Goal: Task Accomplishment & Management: Manage account settings

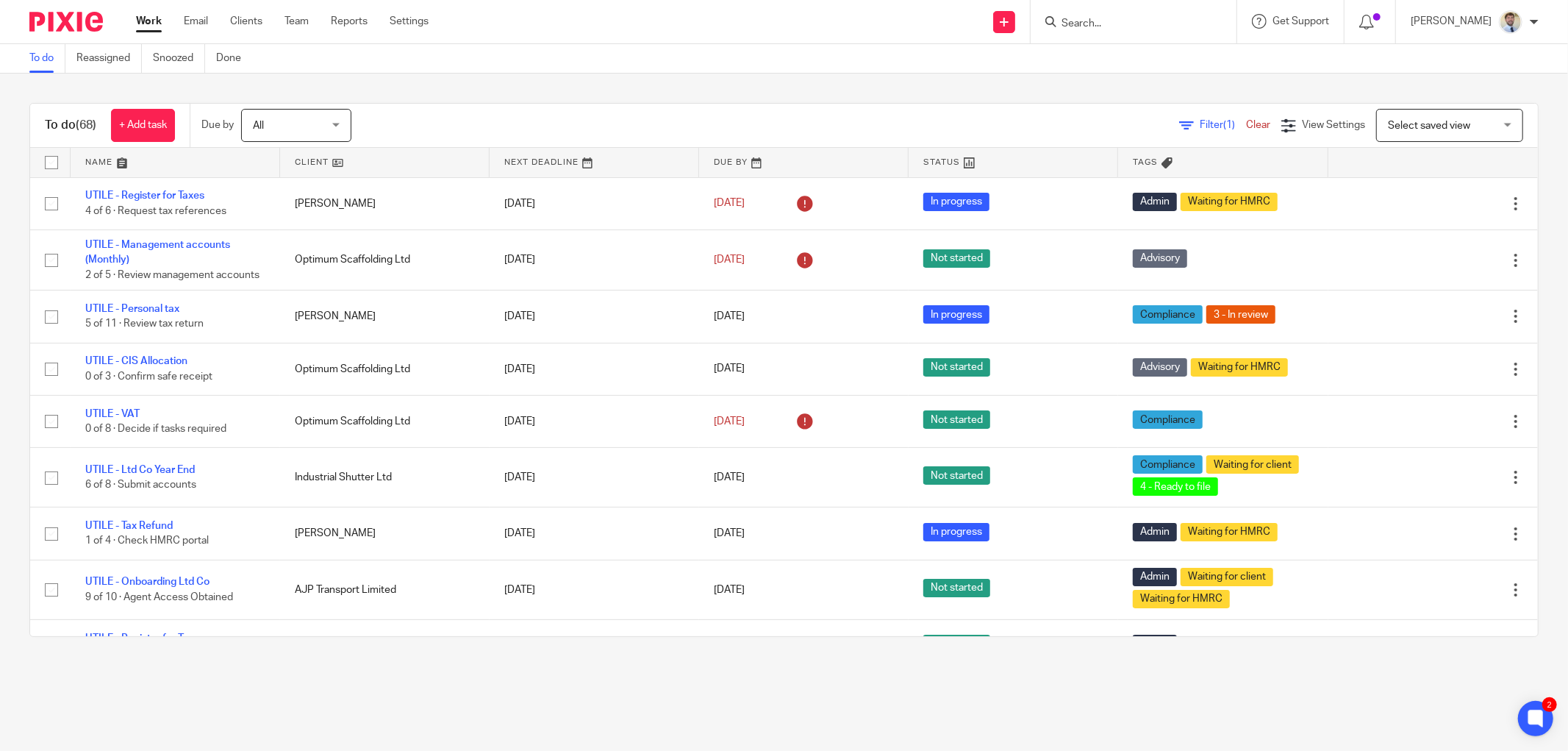
click at [1106, 21] on input "Search" at bounding box center [1126, 24] width 132 height 13
type input "onlin"
click at [952, 65] on div "To do Reassigned Snoozed Done" at bounding box center [784, 58] width 1568 height 29
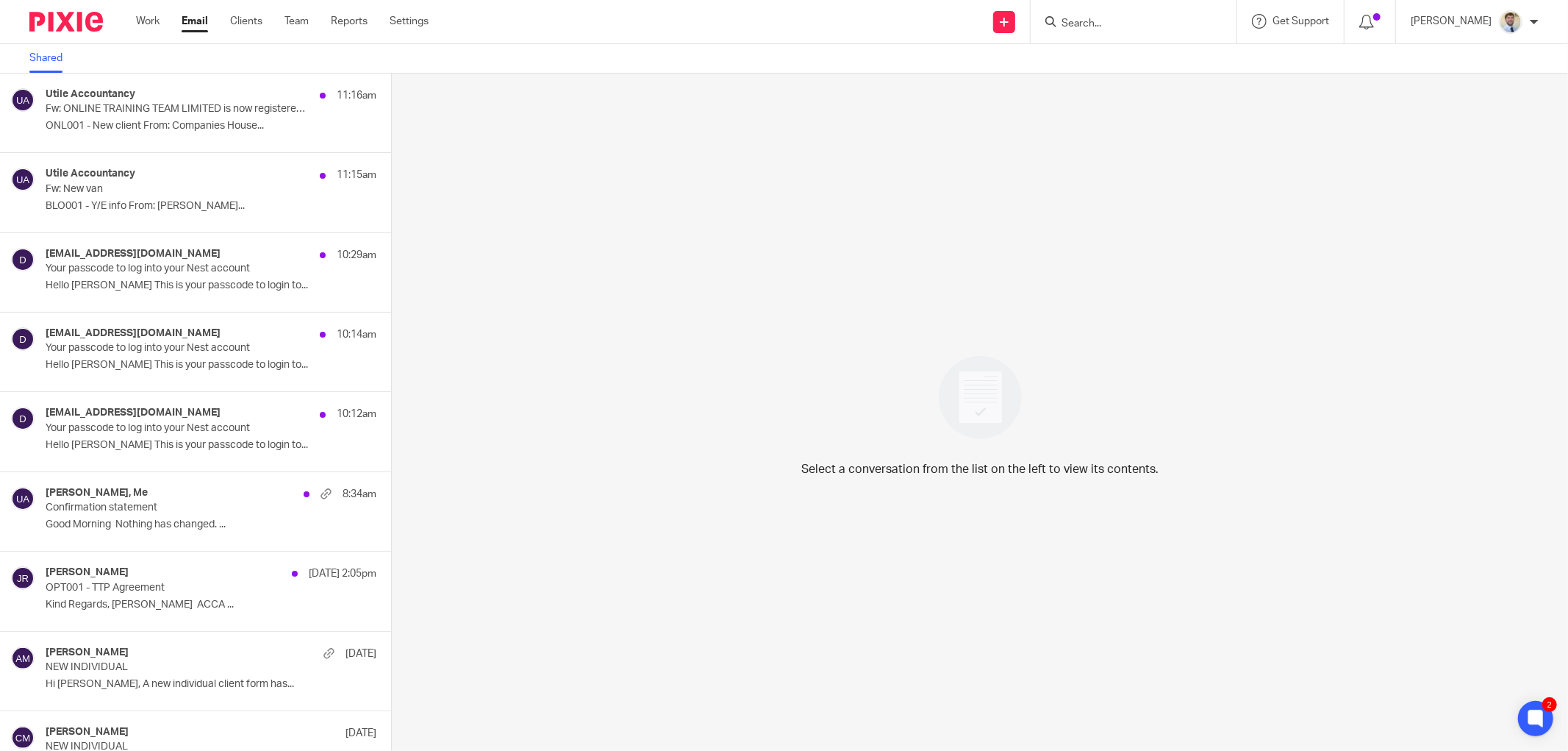
drag, startPoint x: 642, startPoint y: 185, endPoint x: 625, endPoint y: 91, distance: 95.5
click at [642, 185] on div "Select a conversation from the list on the left to view its contents." at bounding box center [980, 412] width 1176 height 677
click at [109, 206] on p "BLO001 - Y/E info From: Jon Preston..." at bounding box center [188, 206] width 287 height 12
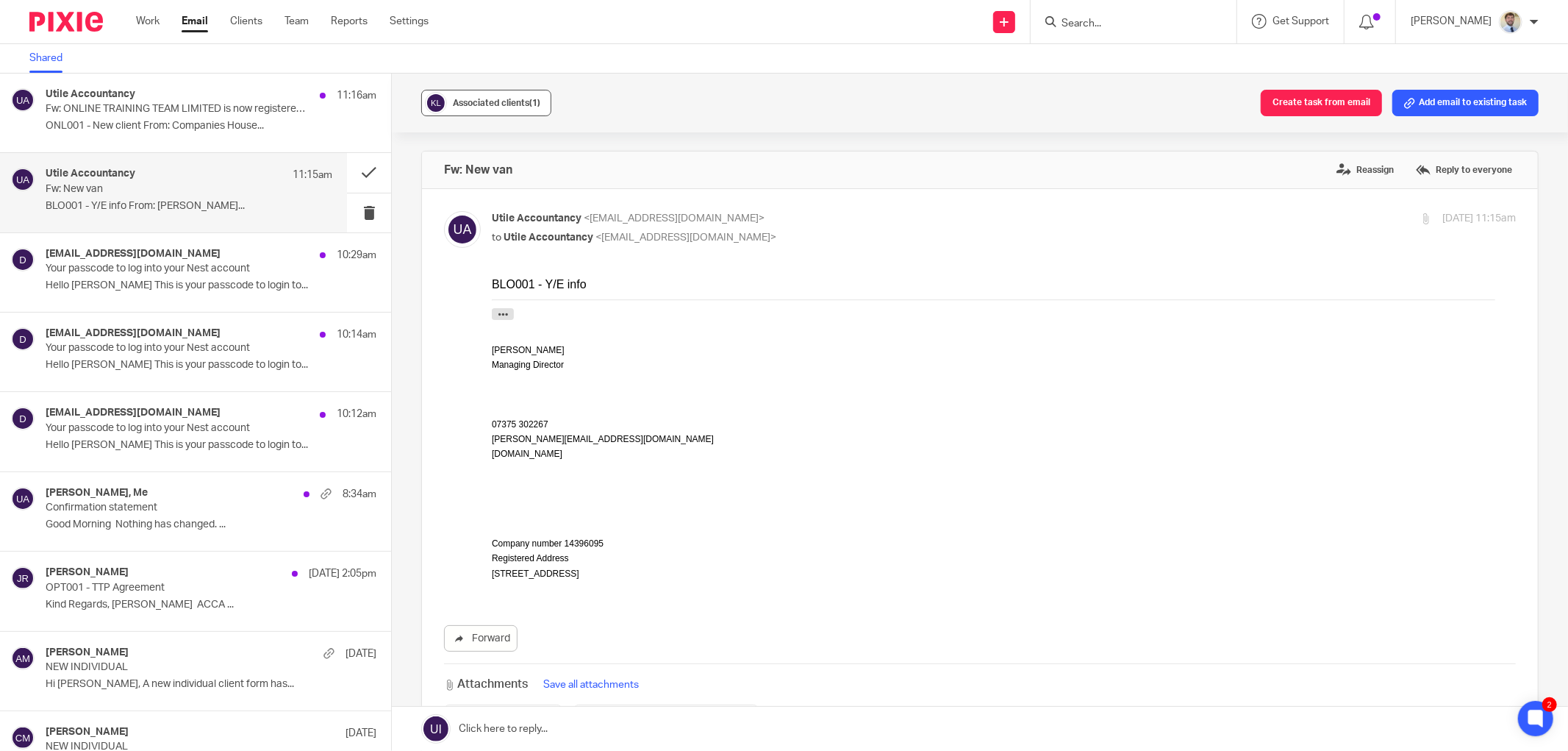
click at [442, 101] on img at bounding box center [436, 103] width 22 height 22
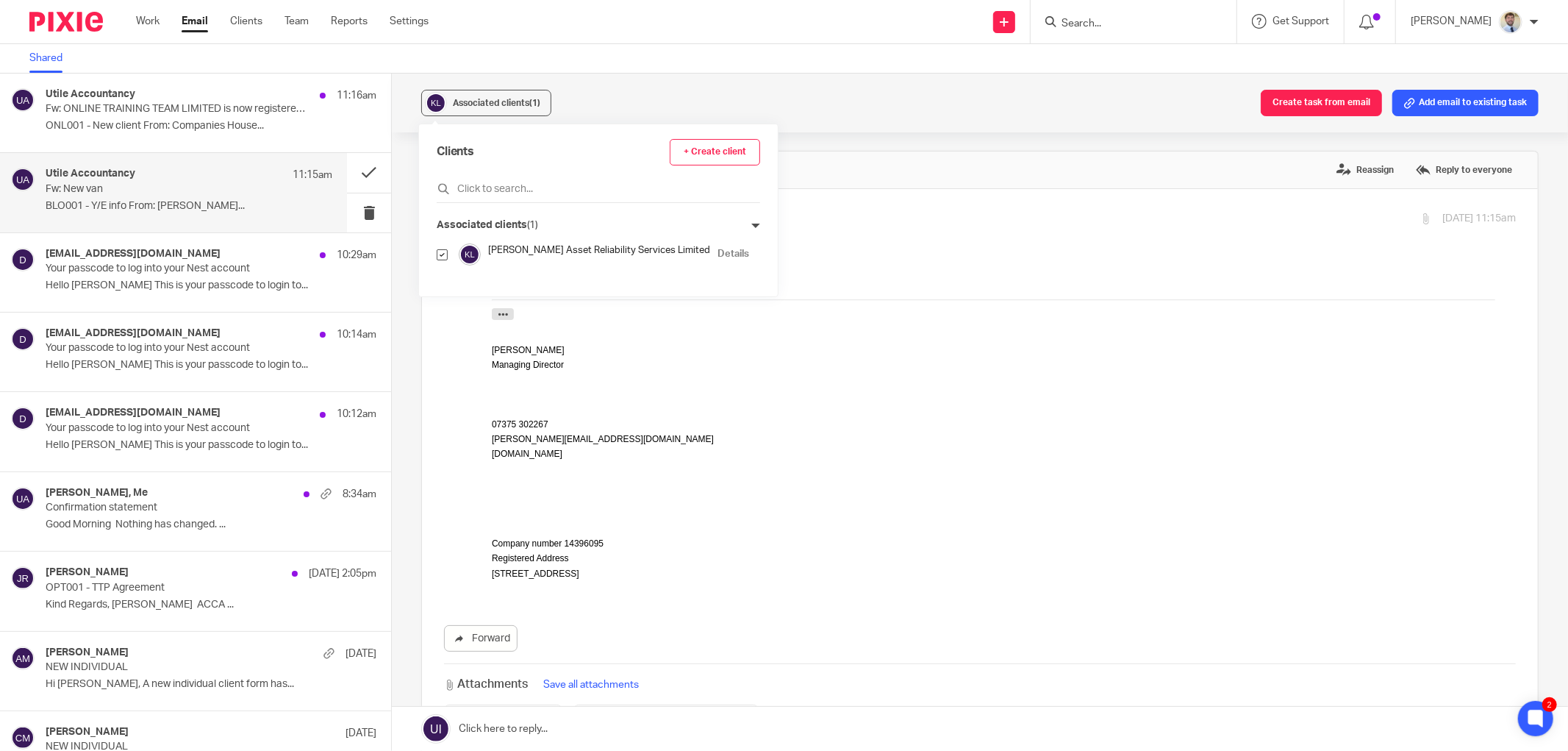
click at [443, 254] on input "checkbox" at bounding box center [442, 254] width 11 height 11
checkbox input "false"
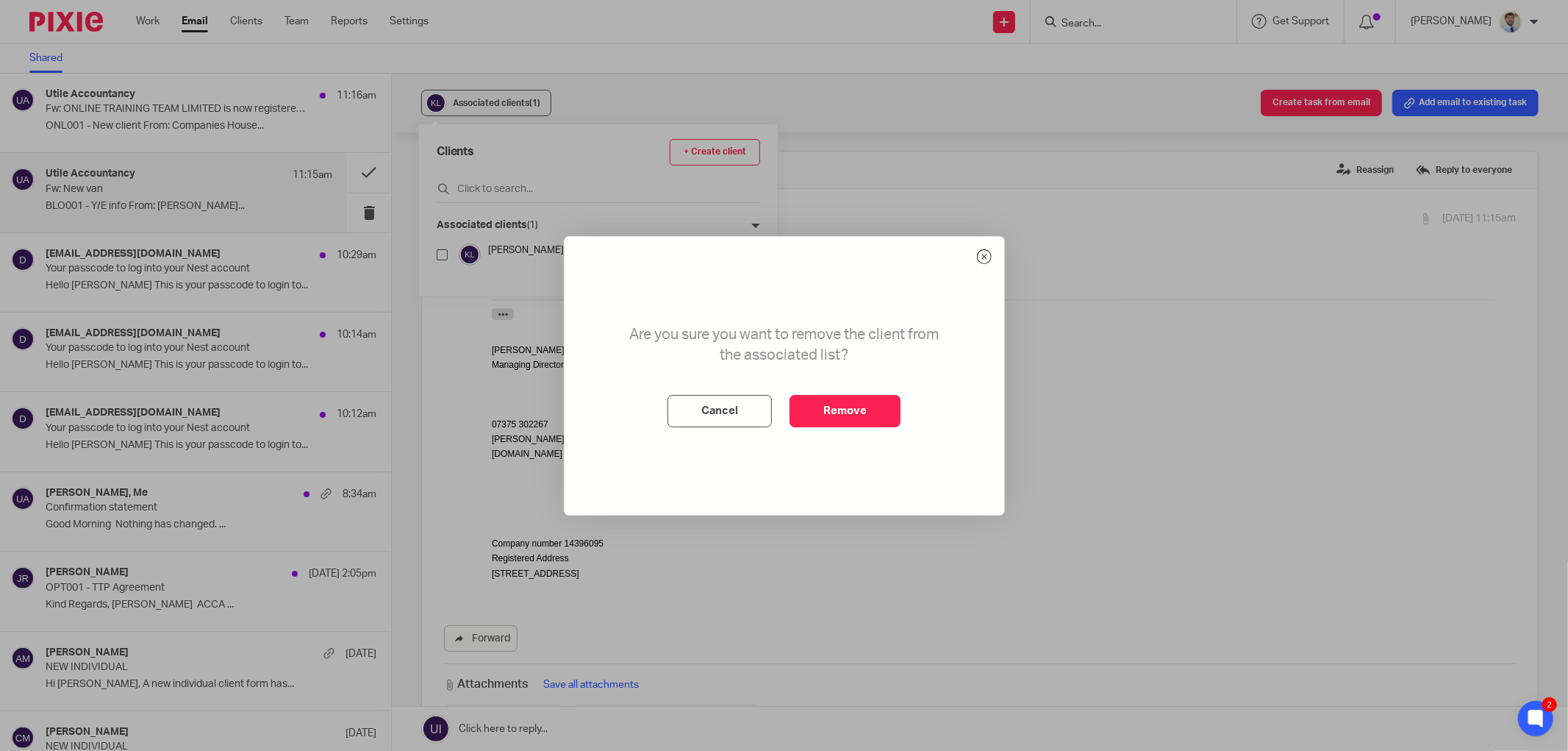
click at [833, 430] on div "Are you sure you want to remove the client from the associated list? Cancel Rem…" at bounding box center [784, 376] width 439 height 278
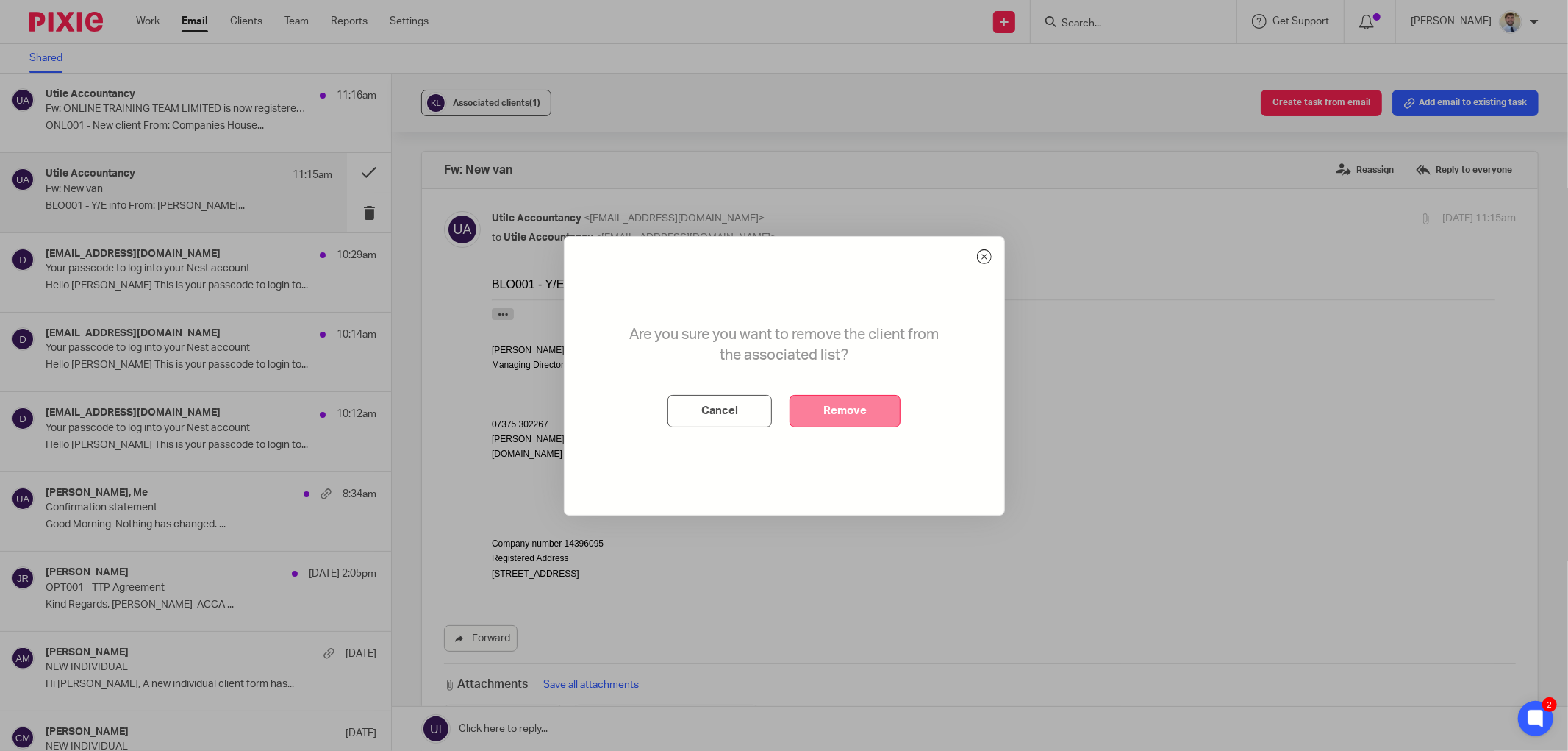
click at [830, 412] on button "Remove" at bounding box center [845, 411] width 111 height 32
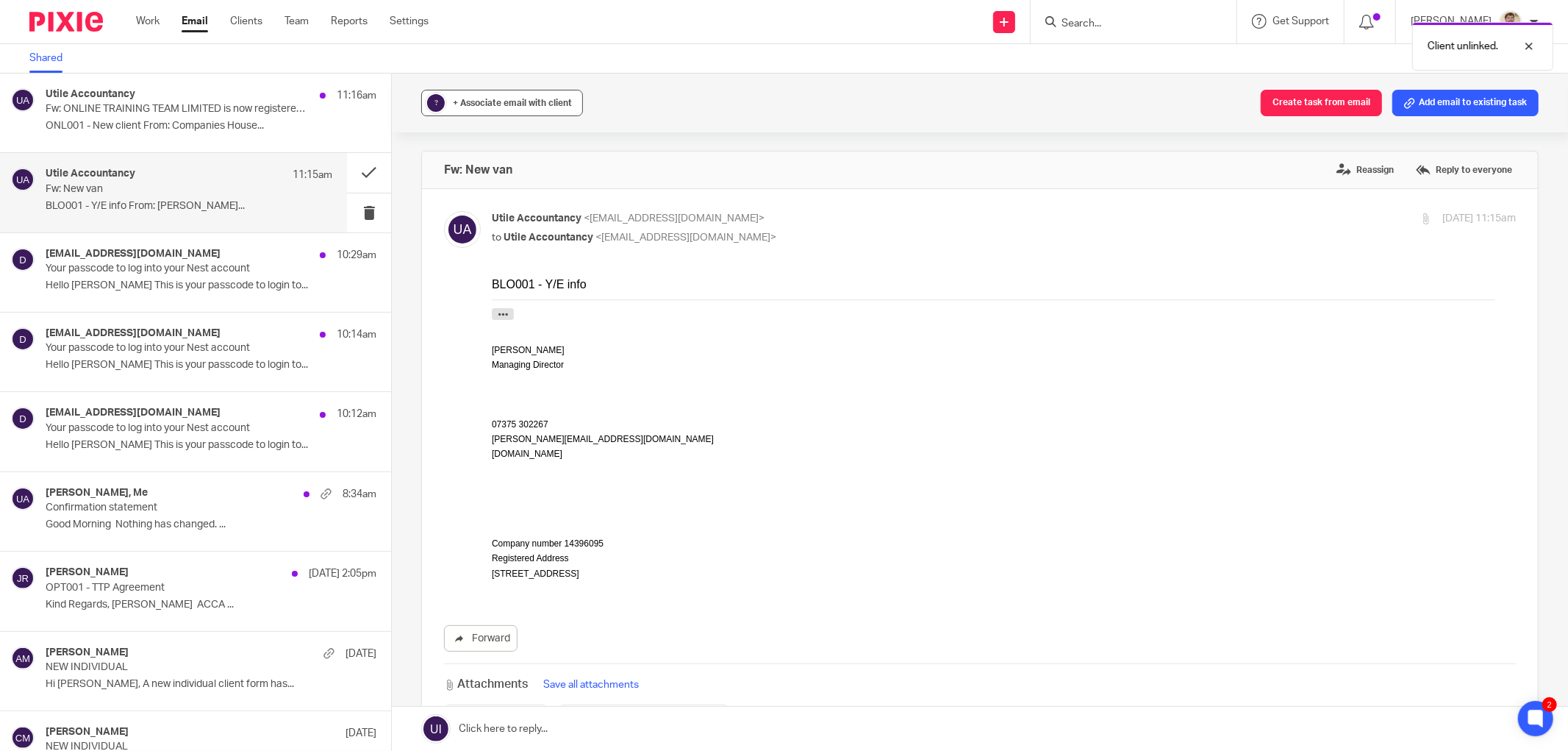
click at [472, 104] on span "+ Associate email with client" at bounding box center [512, 102] width 119 height 8
click at [502, 193] on input "text" at bounding box center [592, 188] width 311 height 15
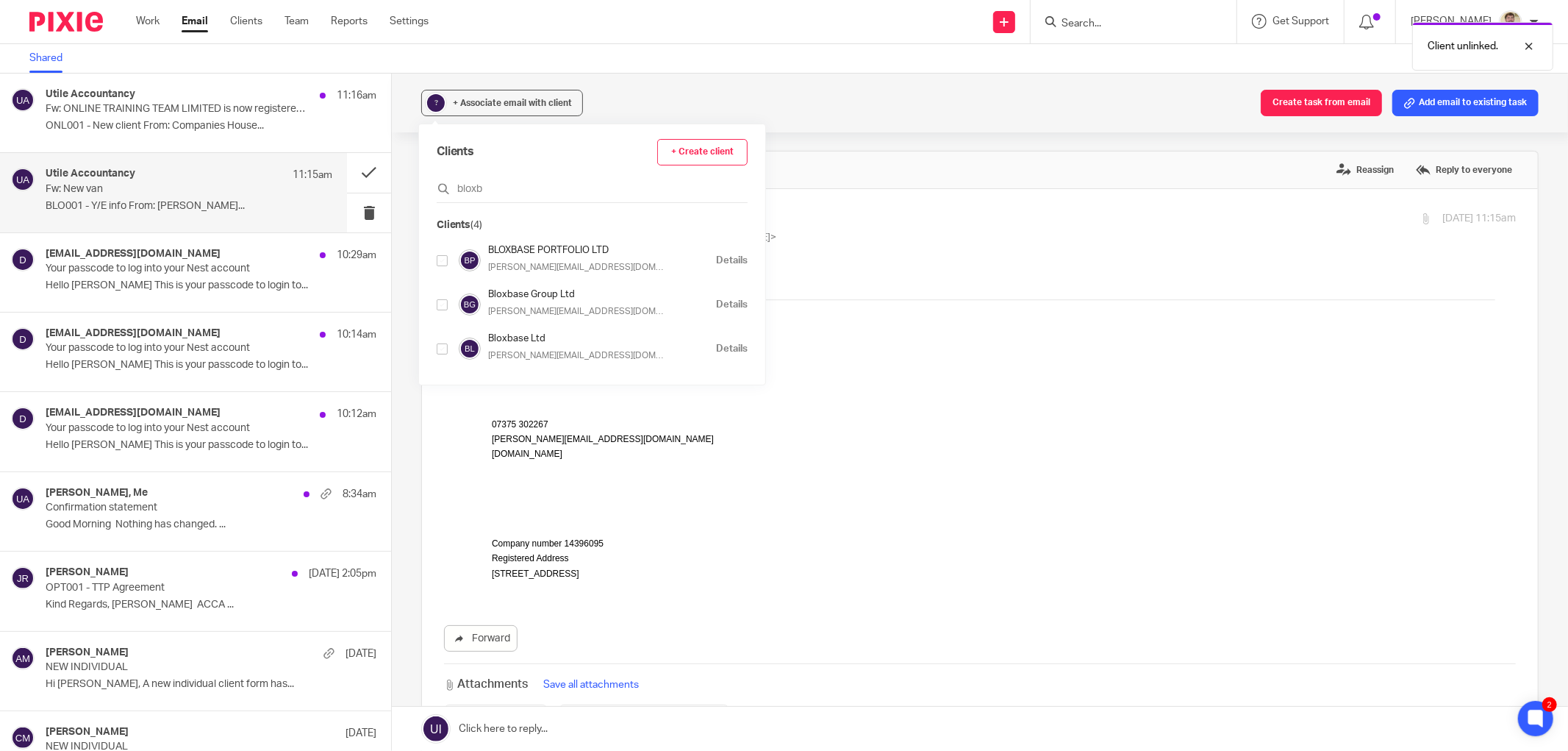
type input "bloxb"
click at [443, 347] on input "checkbox" at bounding box center [442, 349] width 11 height 11
checkbox input "true"
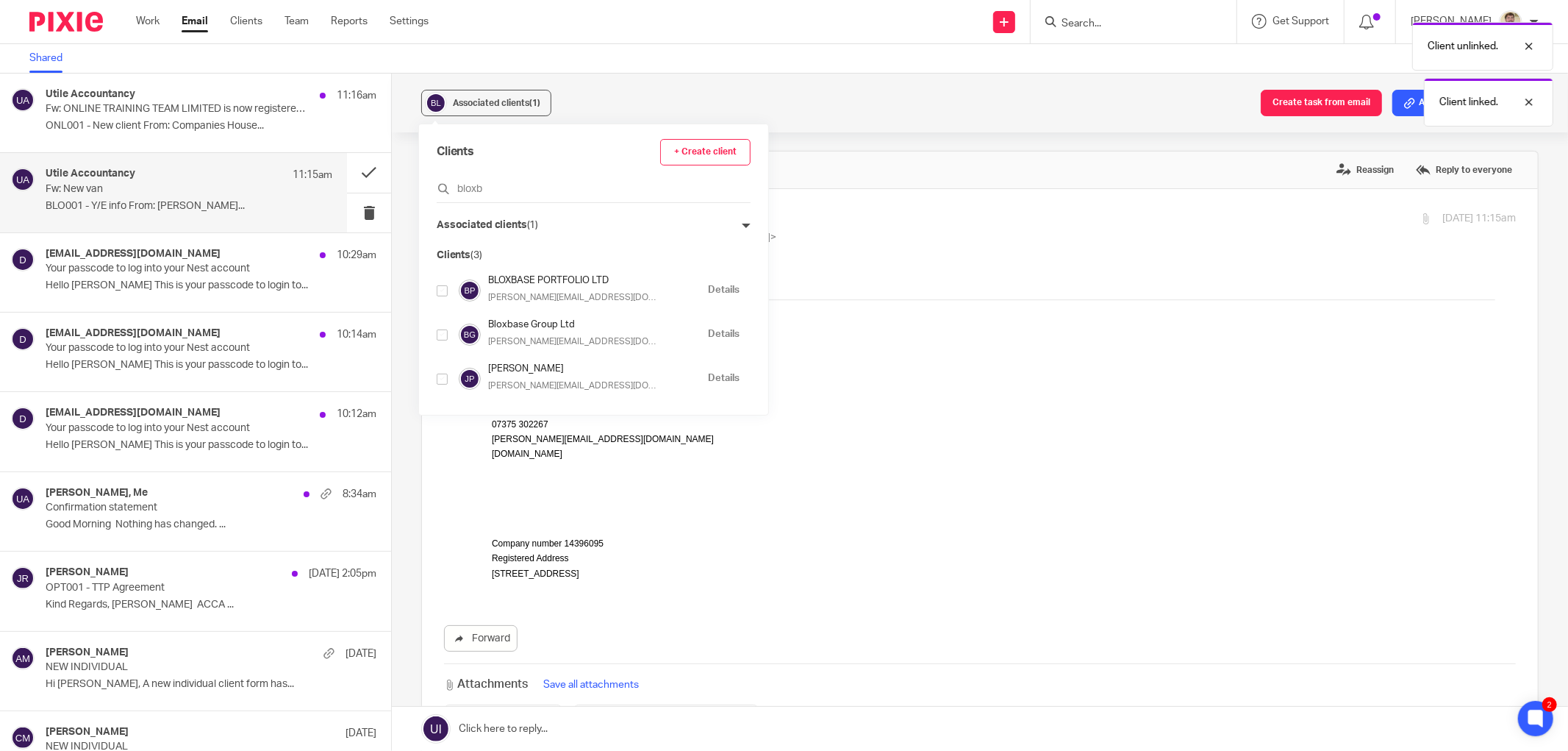
click at [899, 109] on div "Client unlinked. Client linked." at bounding box center [1169, 70] width 770 height 111
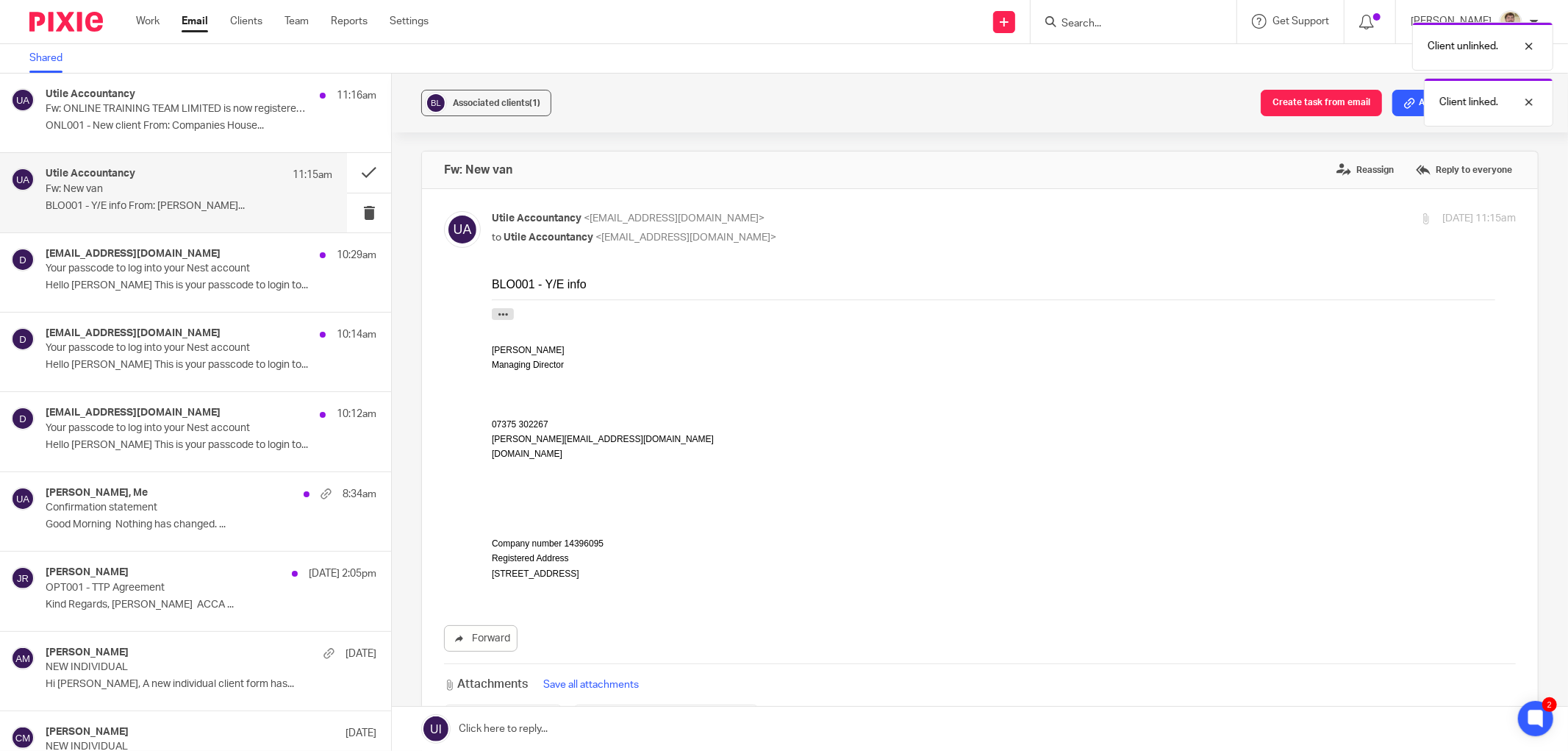
drag, startPoint x: 1194, startPoint y: 125, endPoint x: 1376, endPoint y: 115, distance: 182.3
click at [1194, 124] on div "Client unlinked. Client linked." at bounding box center [1169, 70] width 770 height 111
click at [1530, 105] on div "Associated clients (1) Create task from email Add email to existing task" at bounding box center [980, 103] width 1176 height 59
click at [1435, 103] on button "Add email to existing task" at bounding box center [1465, 103] width 146 height 26
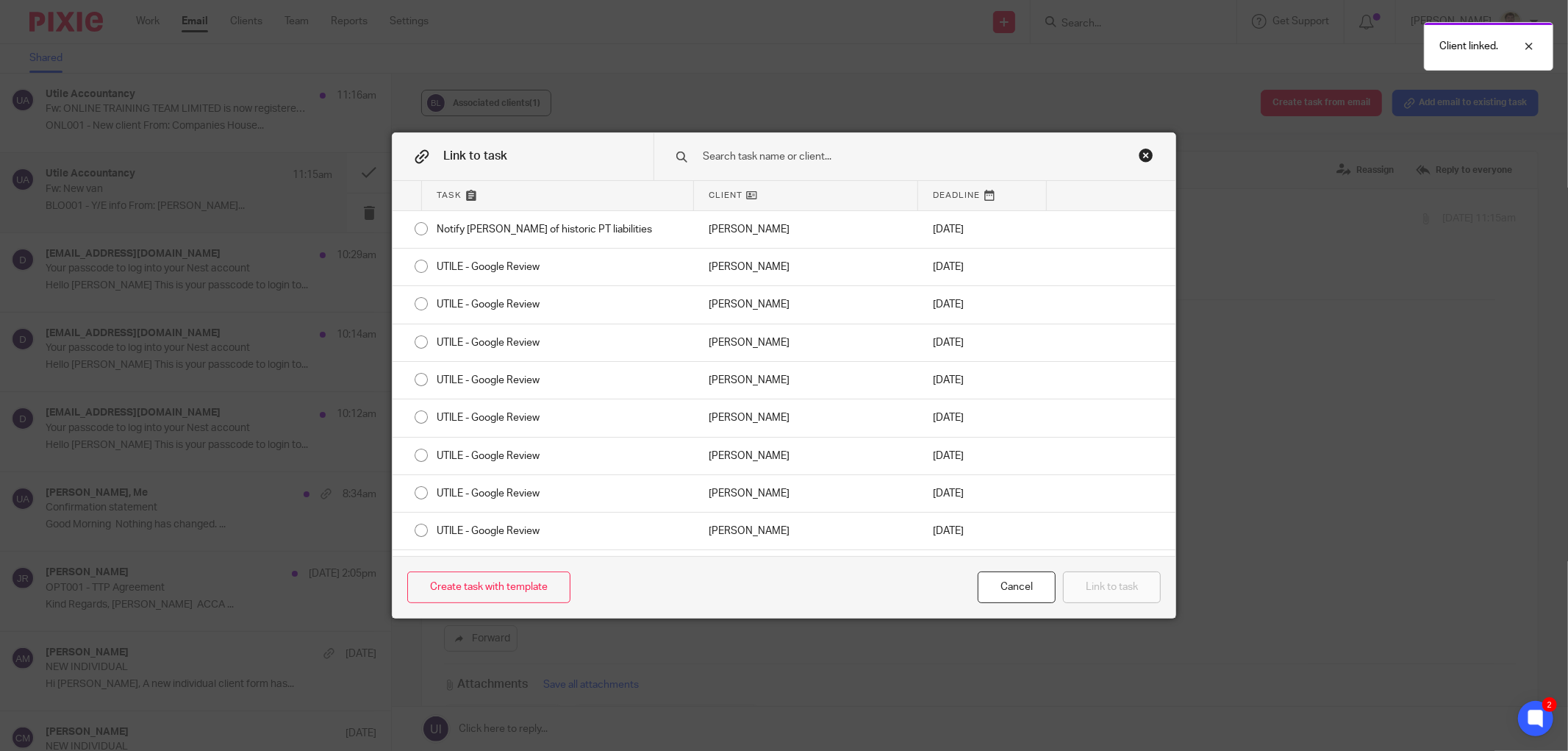
click at [742, 164] on input "text" at bounding box center [900, 156] width 398 height 16
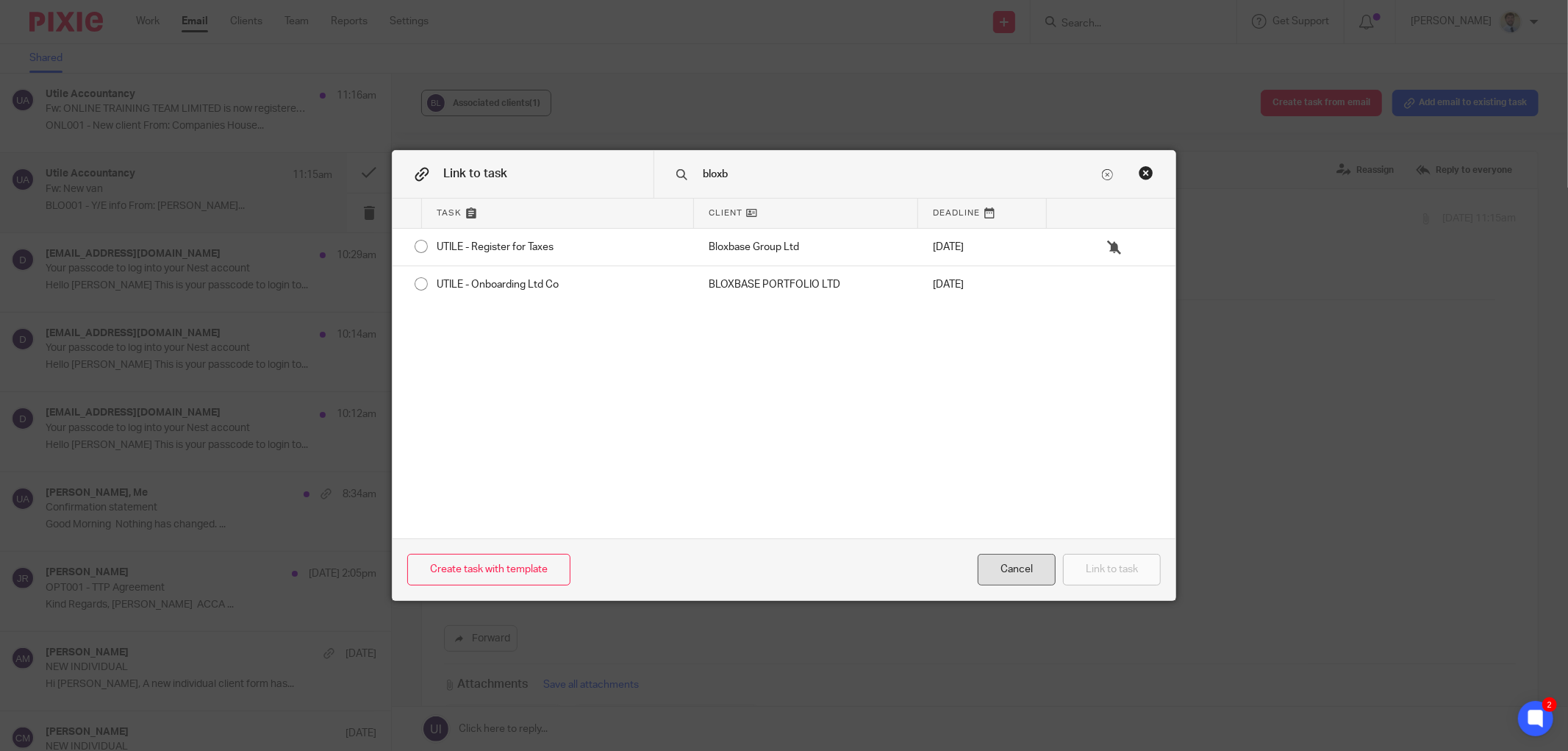
type input "bloxb"
click at [1001, 569] on div "Cancel" at bounding box center [1016, 569] width 78 height 32
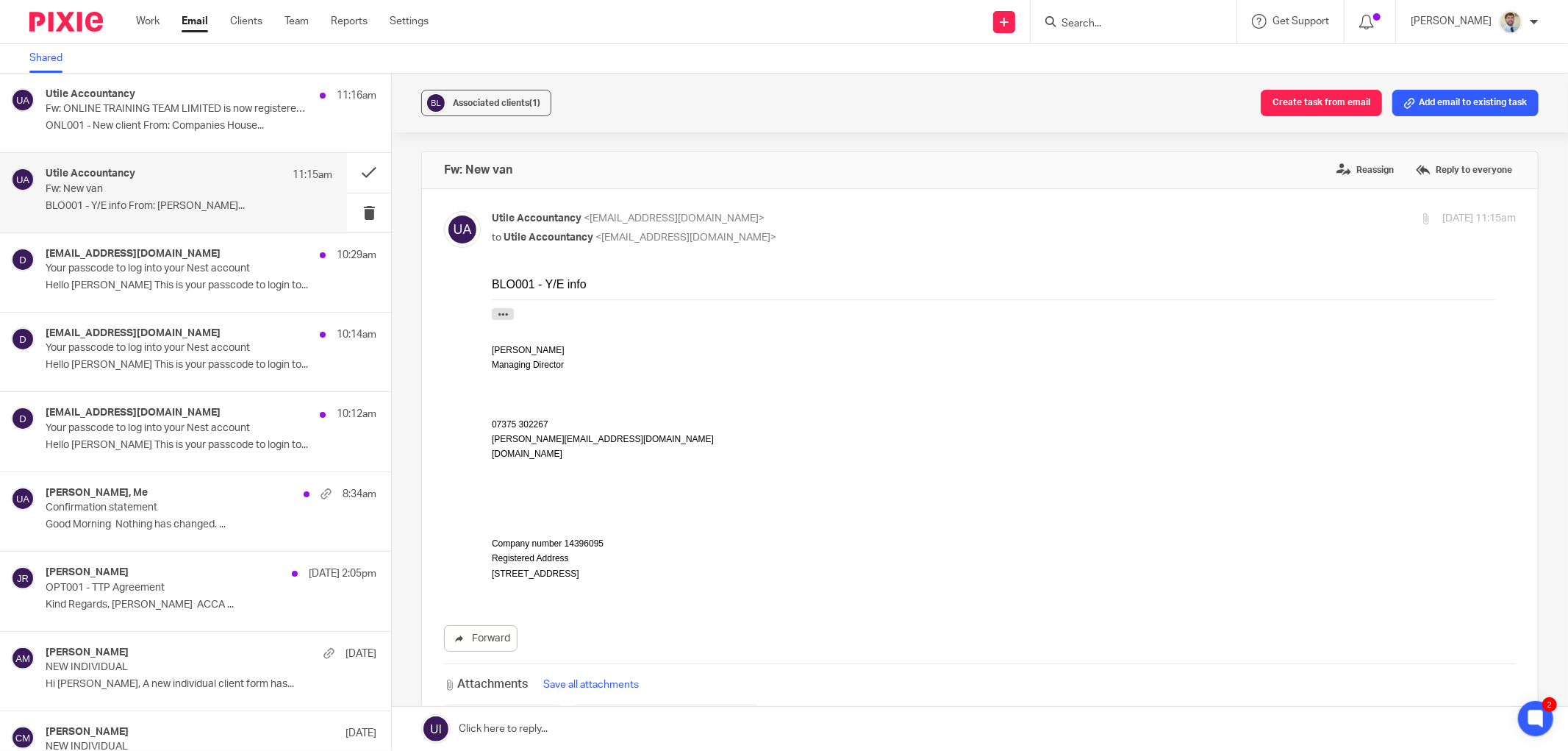
click at [604, 121] on div "Associated clients (1) Create task from email Add email to existing task" at bounding box center [980, 103] width 1176 height 59
click at [349, 164] on button at bounding box center [369, 172] width 44 height 39
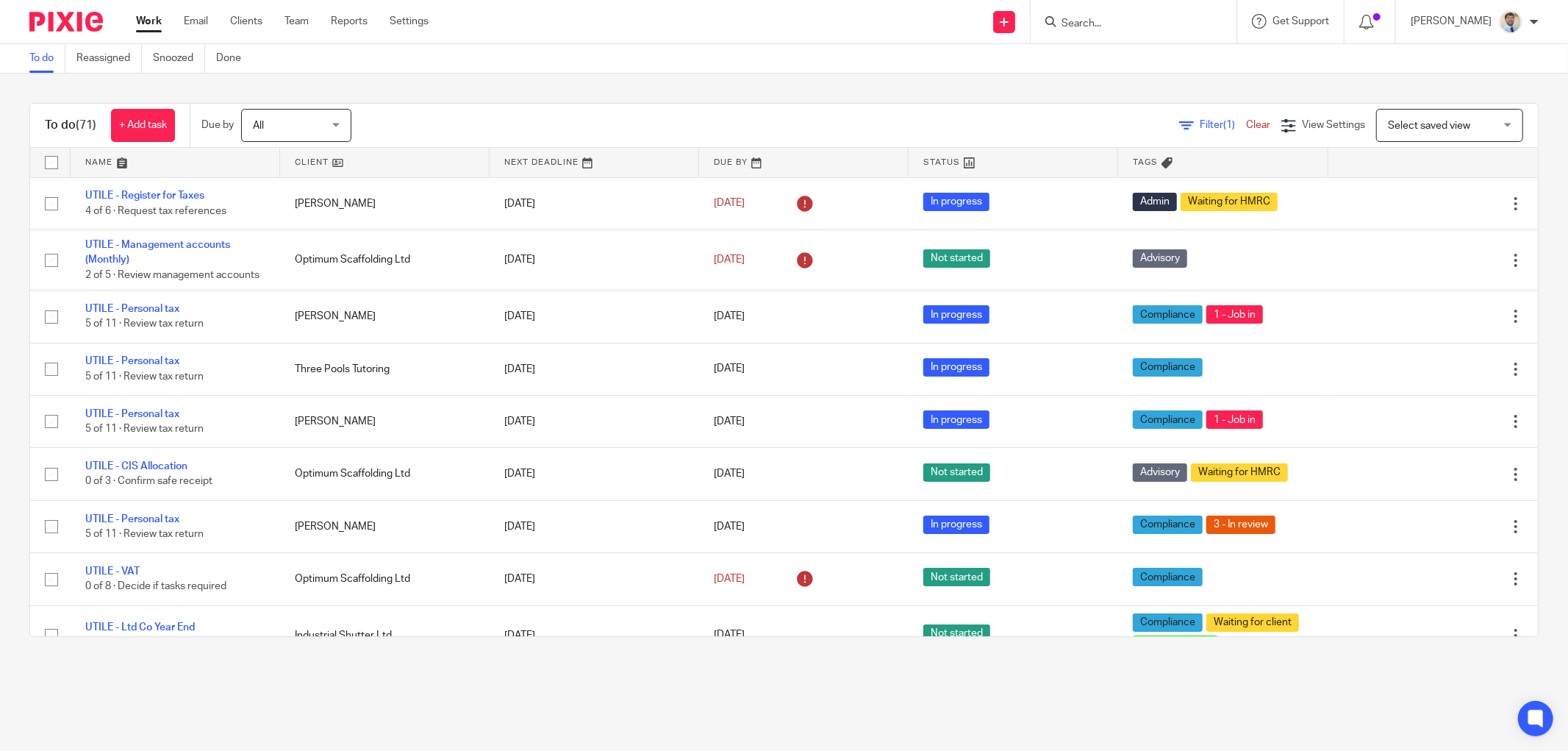
click at [1145, 18] on input "Search" at bounding box center [1126, 24] width 132 height 13
click at [421, 100] on div "To do (71) + Add task Due by All All [DATE] [DATE] This week Next week This mon…" at bounding box center [784, 370] width 1568 height 593
click at [201, 22] on link "Email" at bounding box center [196, 21] width 25 height 15
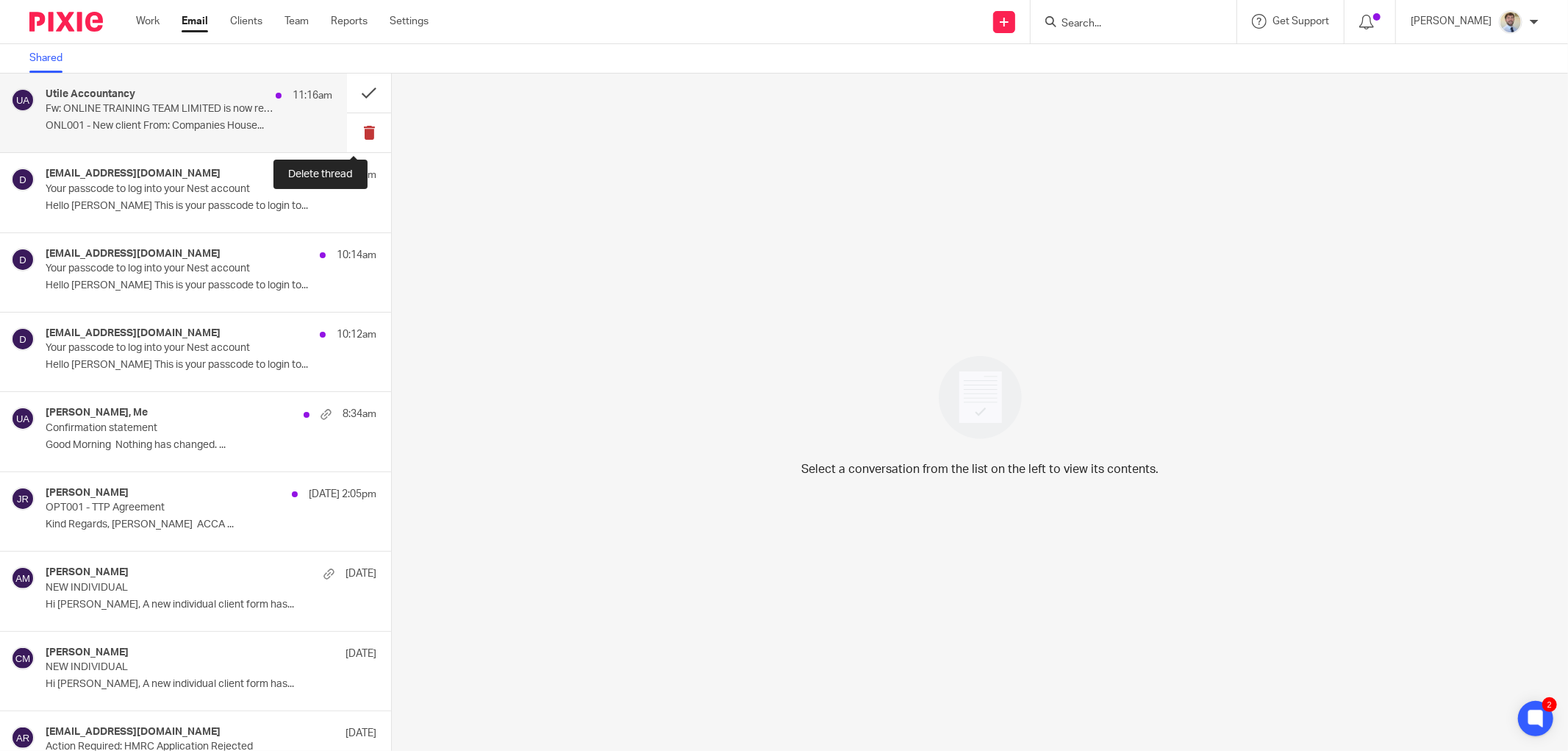
click at [353, 128] on button at bounding box center [369, 132] width 44 height 39
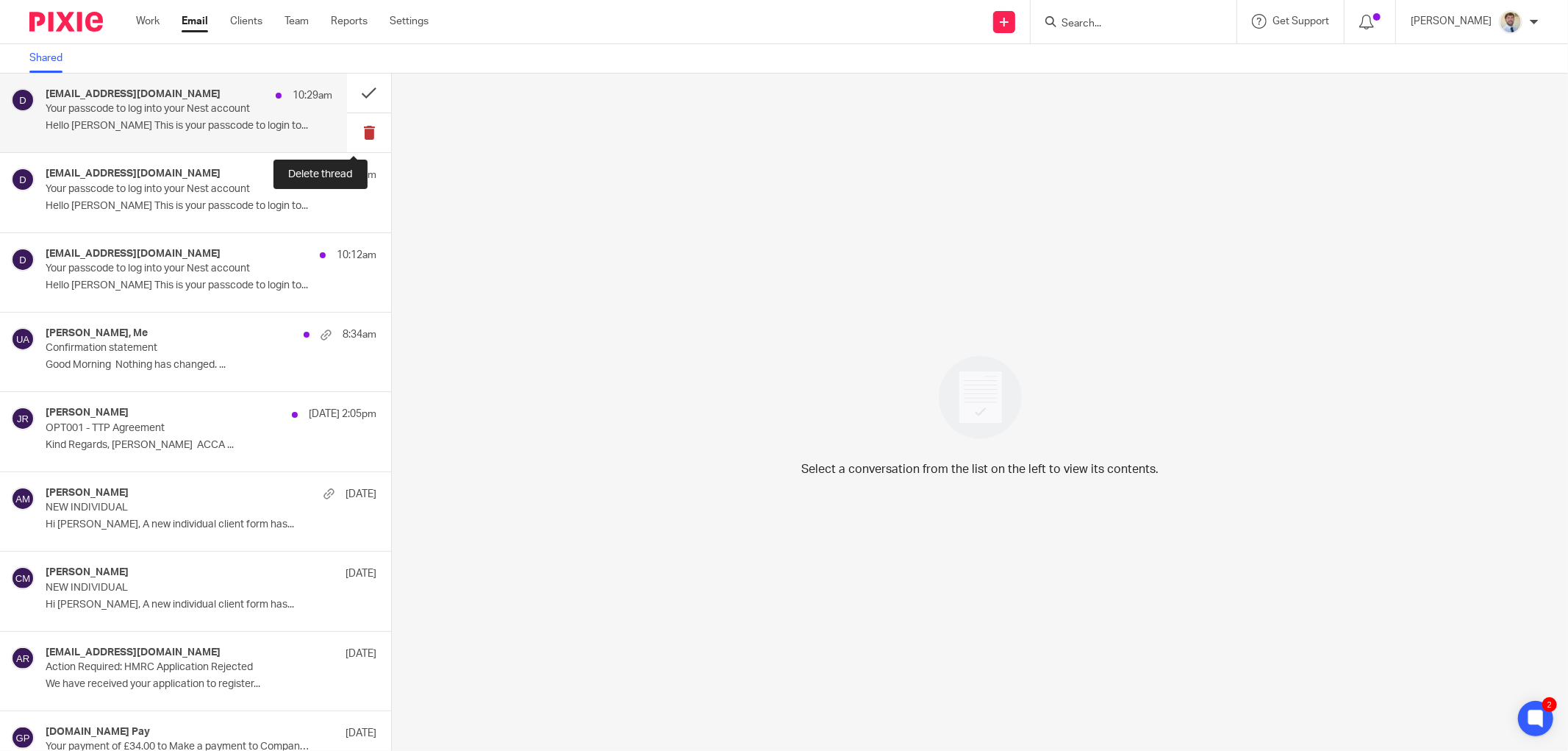
click at [354, 120] on button at bounding box center [369, 132] width 44 height 39
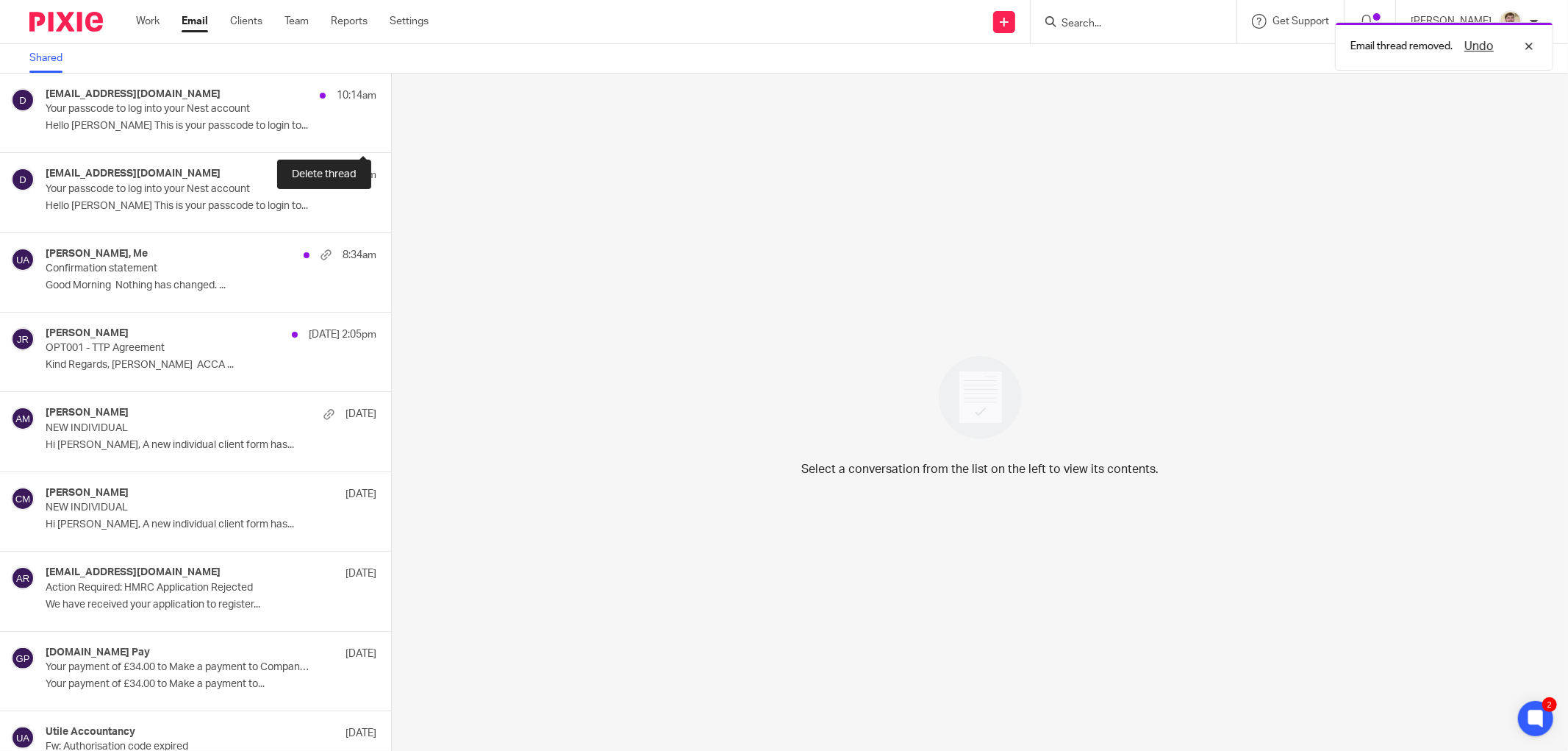
click at [391, 120] on button at bounding box center [396, 132] width 12 height 39
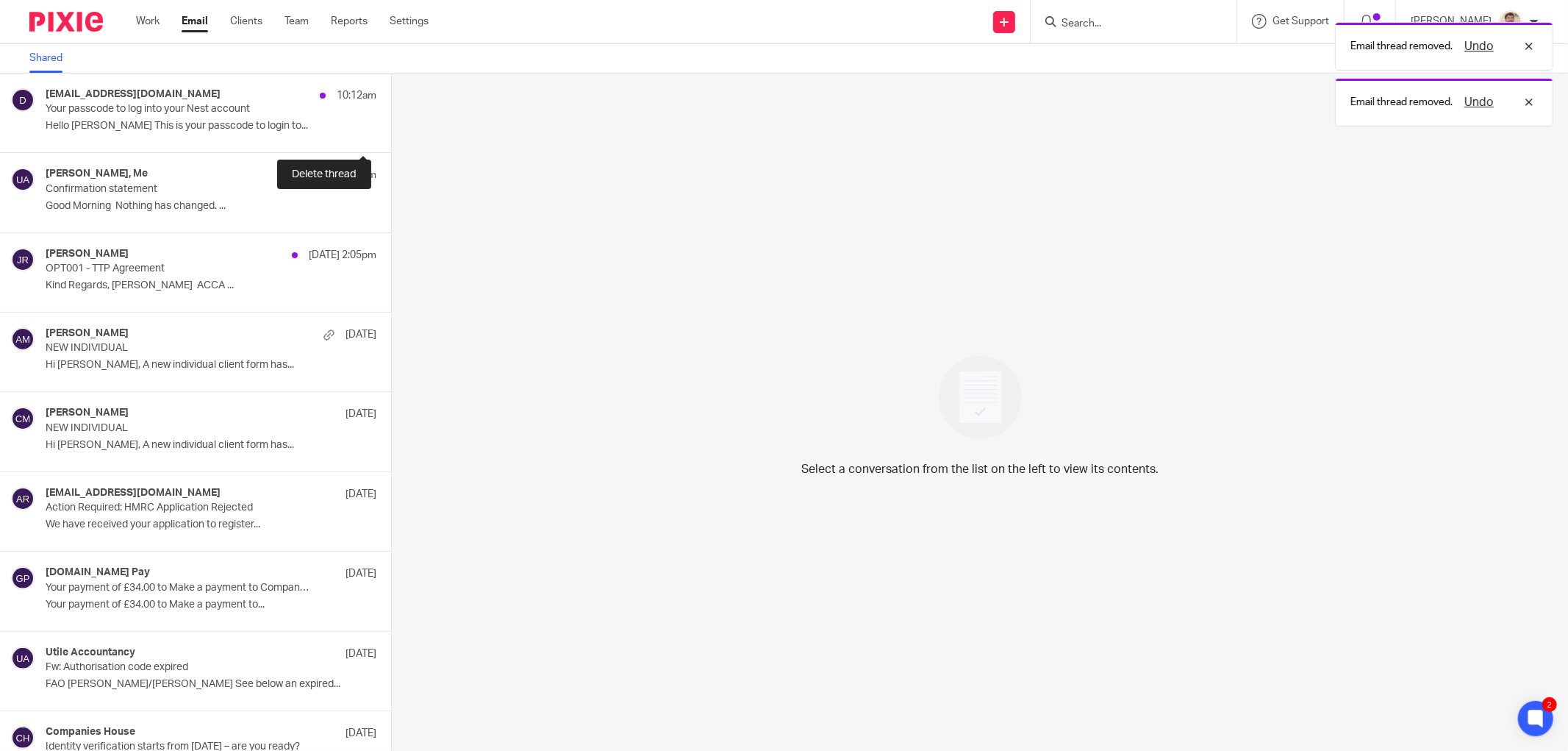
click at [391, 120] on button at bounding box center [396, 132] width 12 height 39
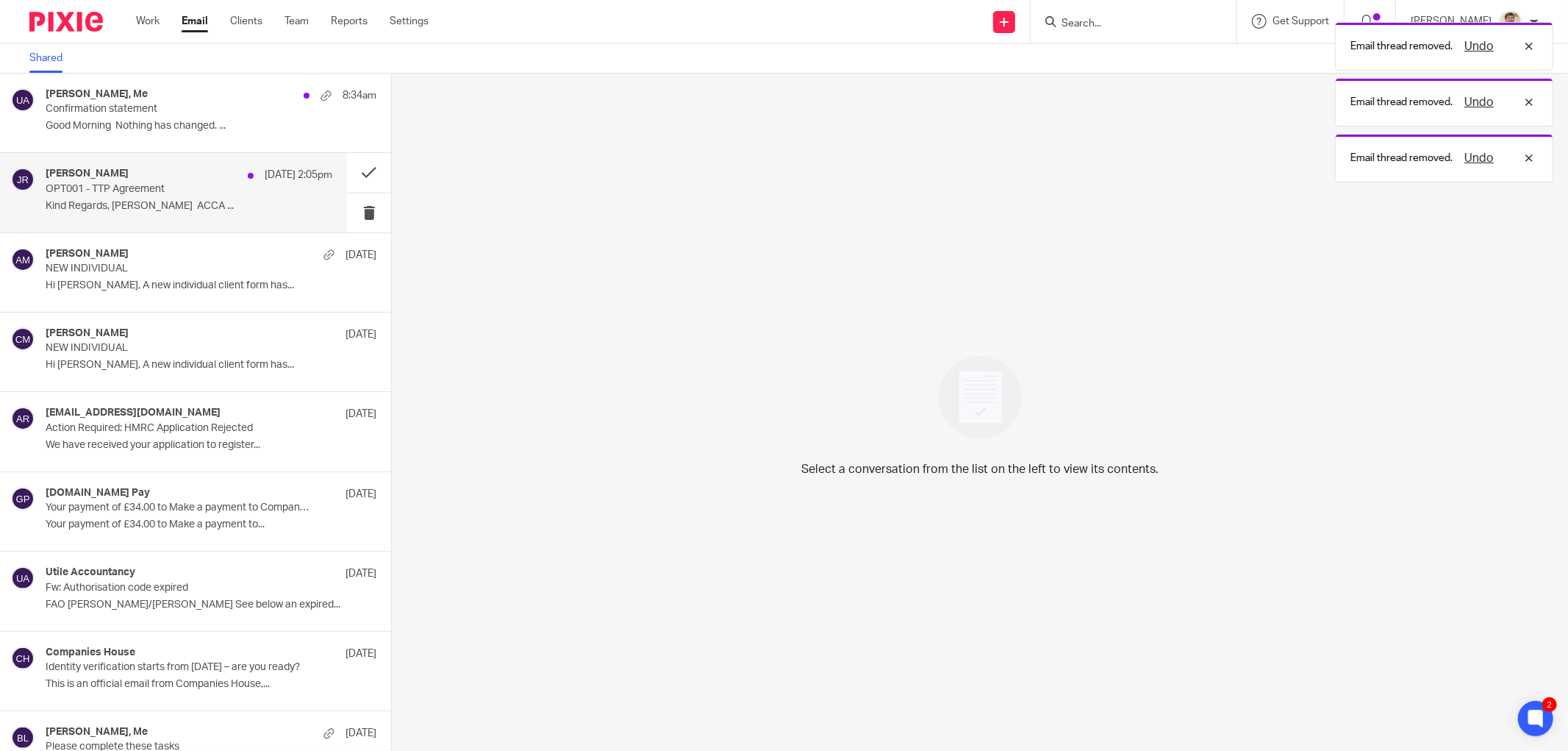
click at [207, 187] on p "OPT001 - TTP Agreement" at bounding box center [160, 189] width 230 height 12
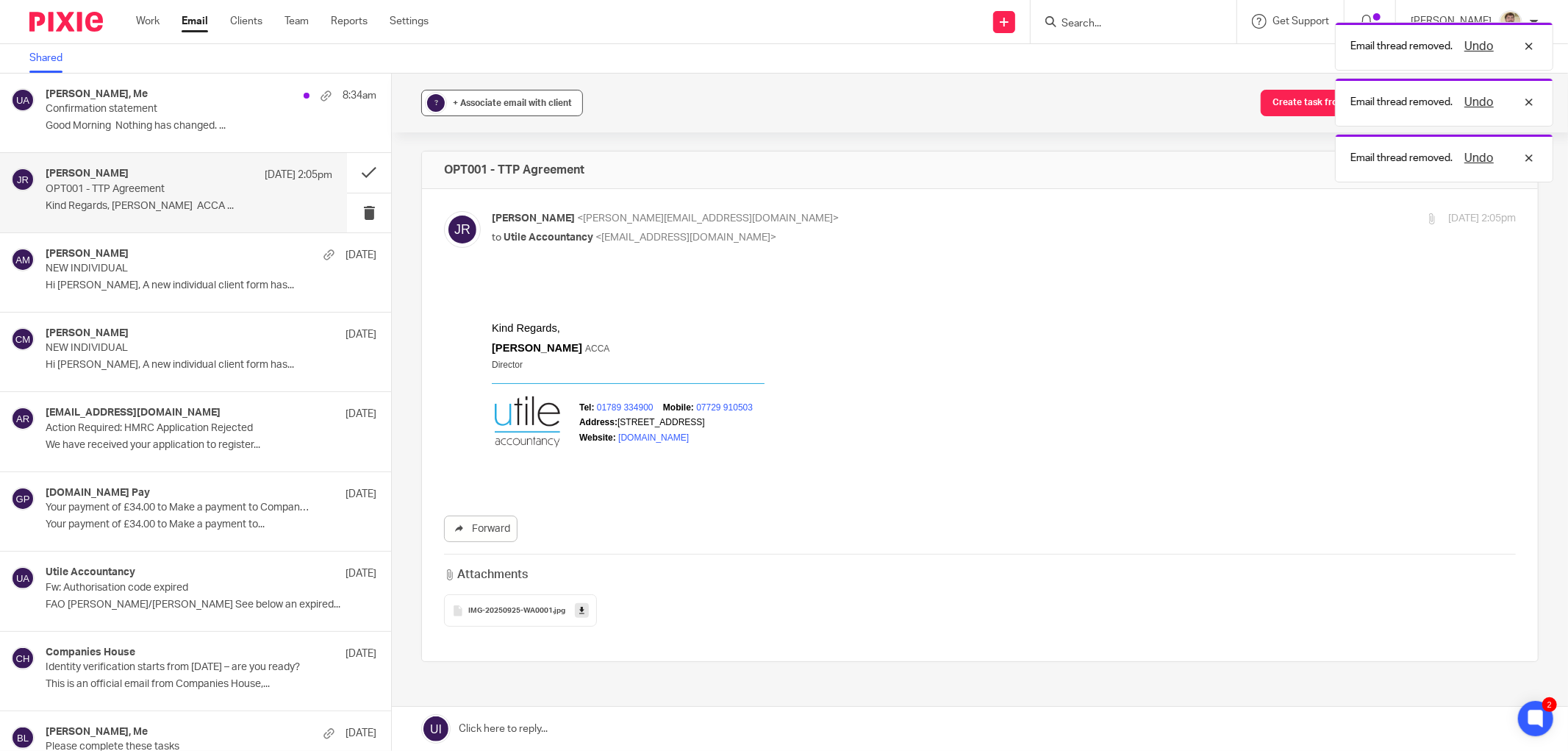
click at [499, 115] on button "? + Associate email with client" at bounding box center [502, 103] width 161 height 26
click at [476, 193] on input "text" at bounding box center [592, 188] width 311 height 15
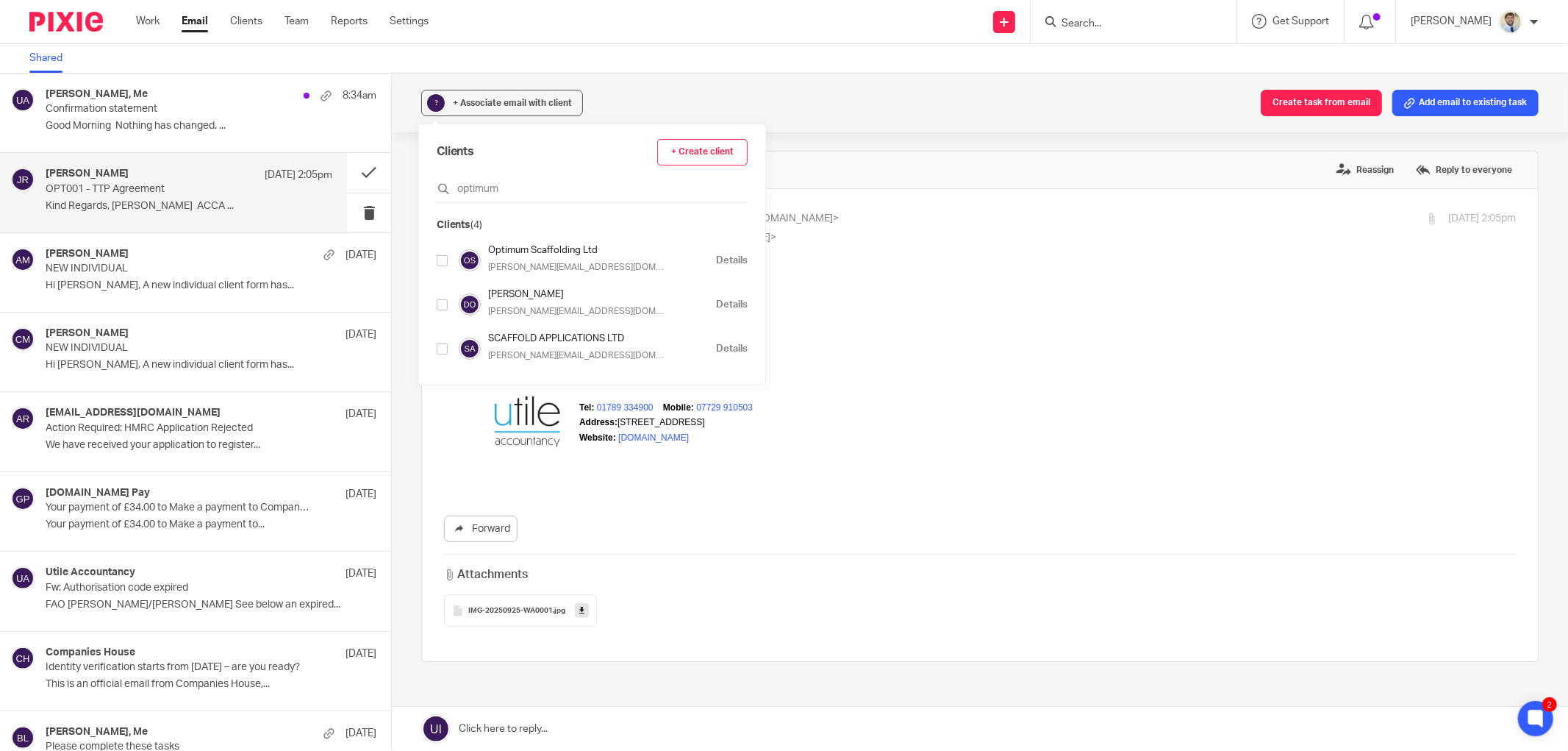
type input "optimum"
click at [437, 262] on input "checkbox" at bounding box center [442, 261] width 11 height 11
checkbox input "true"
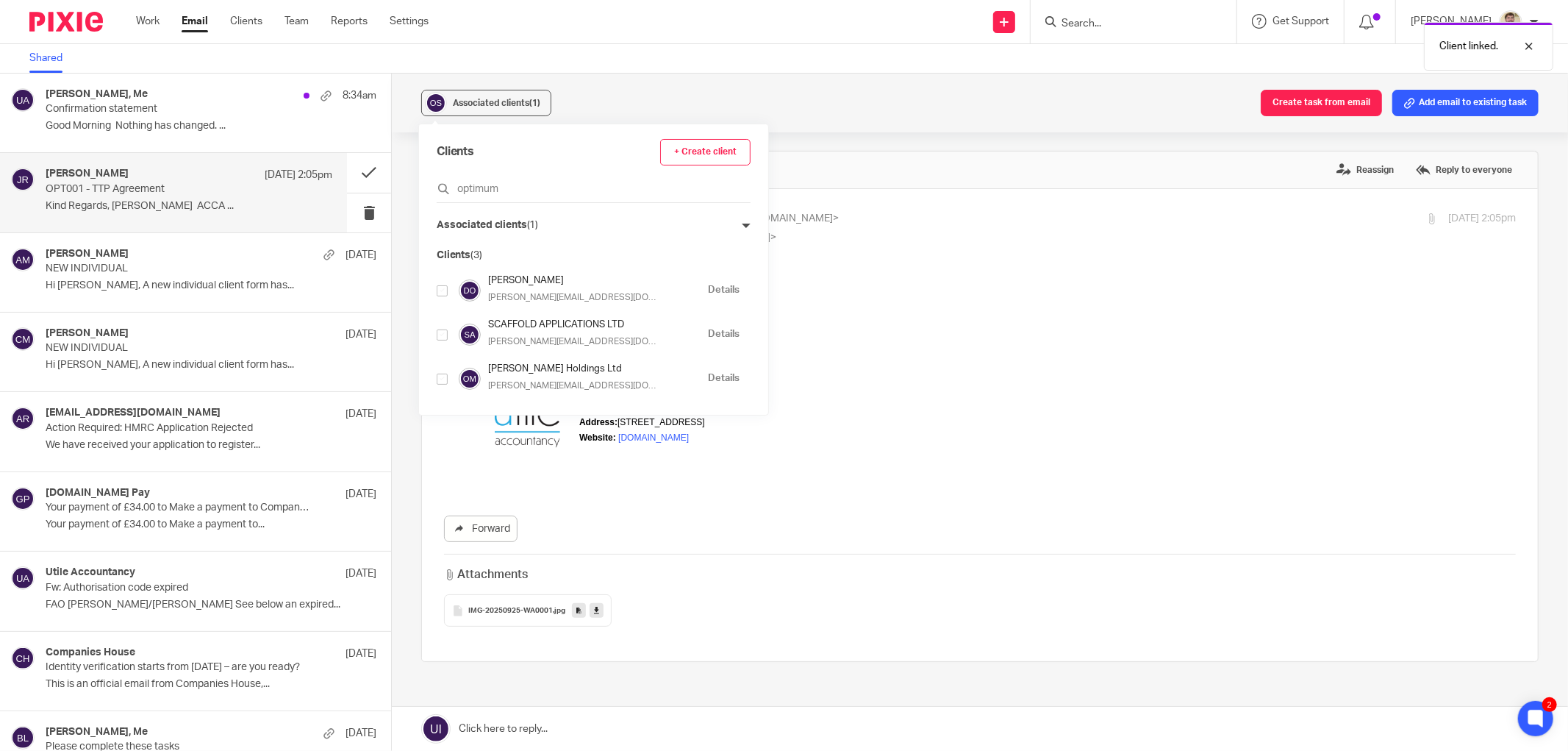
click at [841, 144] on div "Associated clients (1) Create task from email Add email to existing task OPT001…" at bounding box center [980, 412] width 1176 height 677
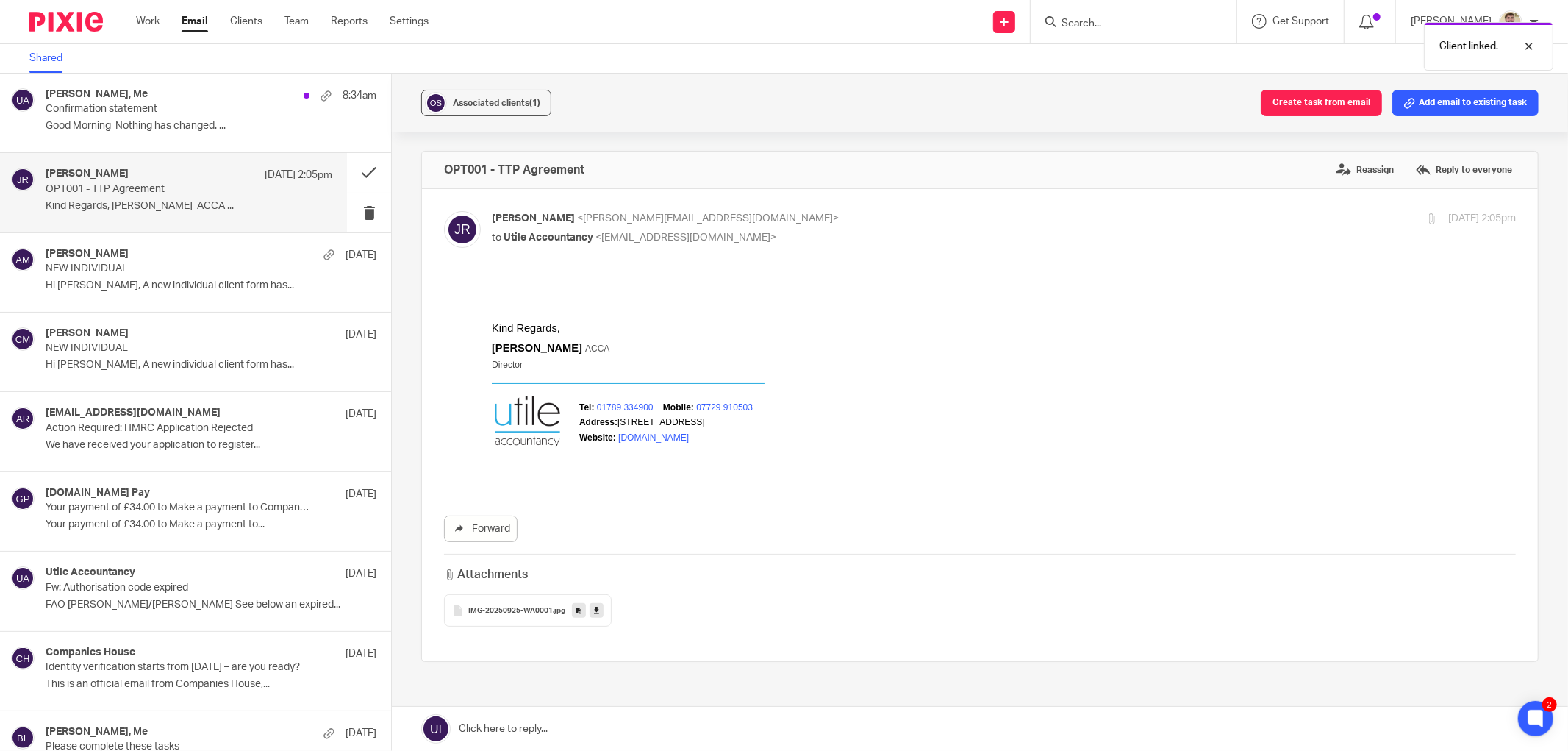
click at [1434, 105] on button "Add email to existing task" at bounding box center [1465, 103] width 146 height 26
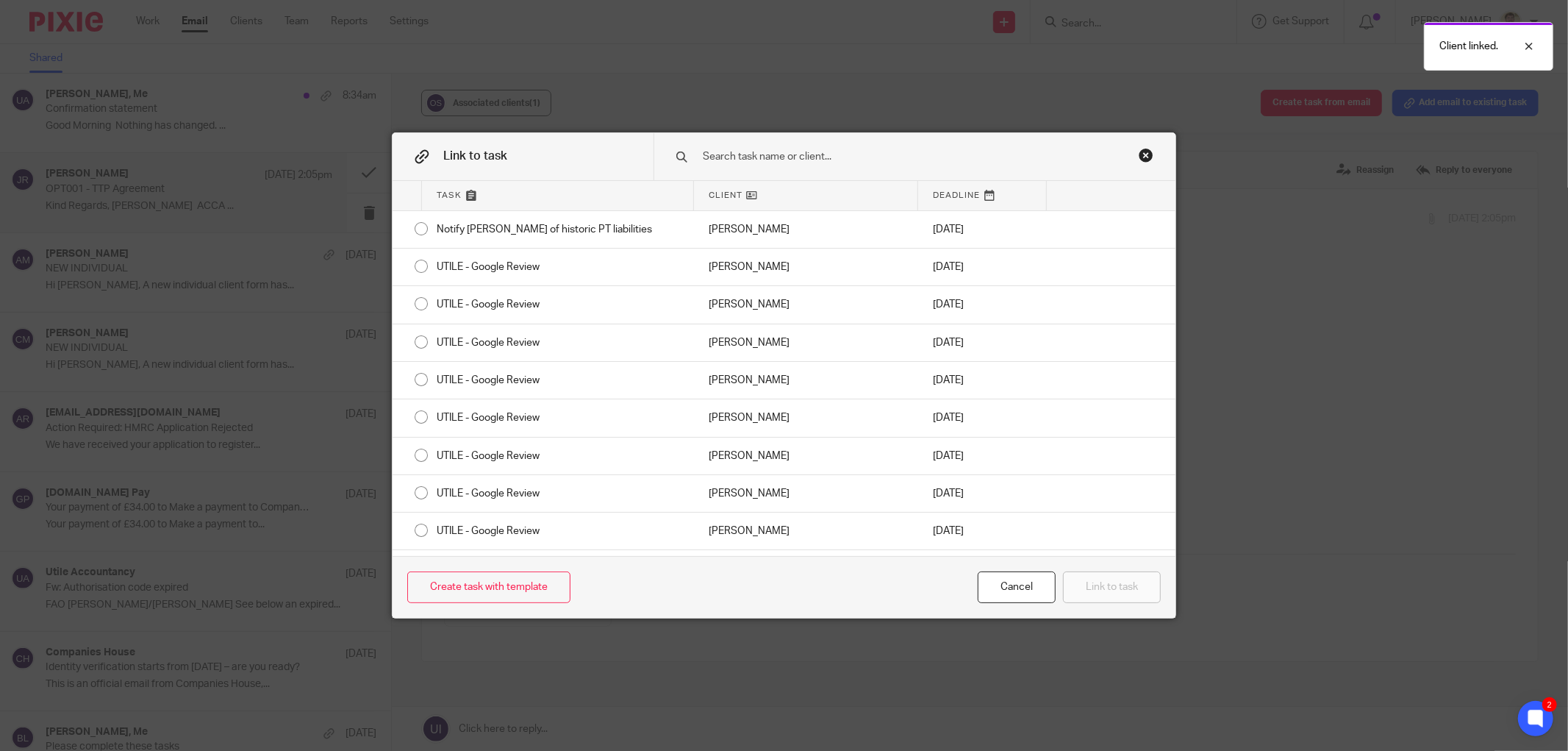
click at [804, 142] on div at bounding box center [914, 156] width 522 height 46
click at [794, 150] on input "text" at bounding box center [900, 156] width 398 height 16
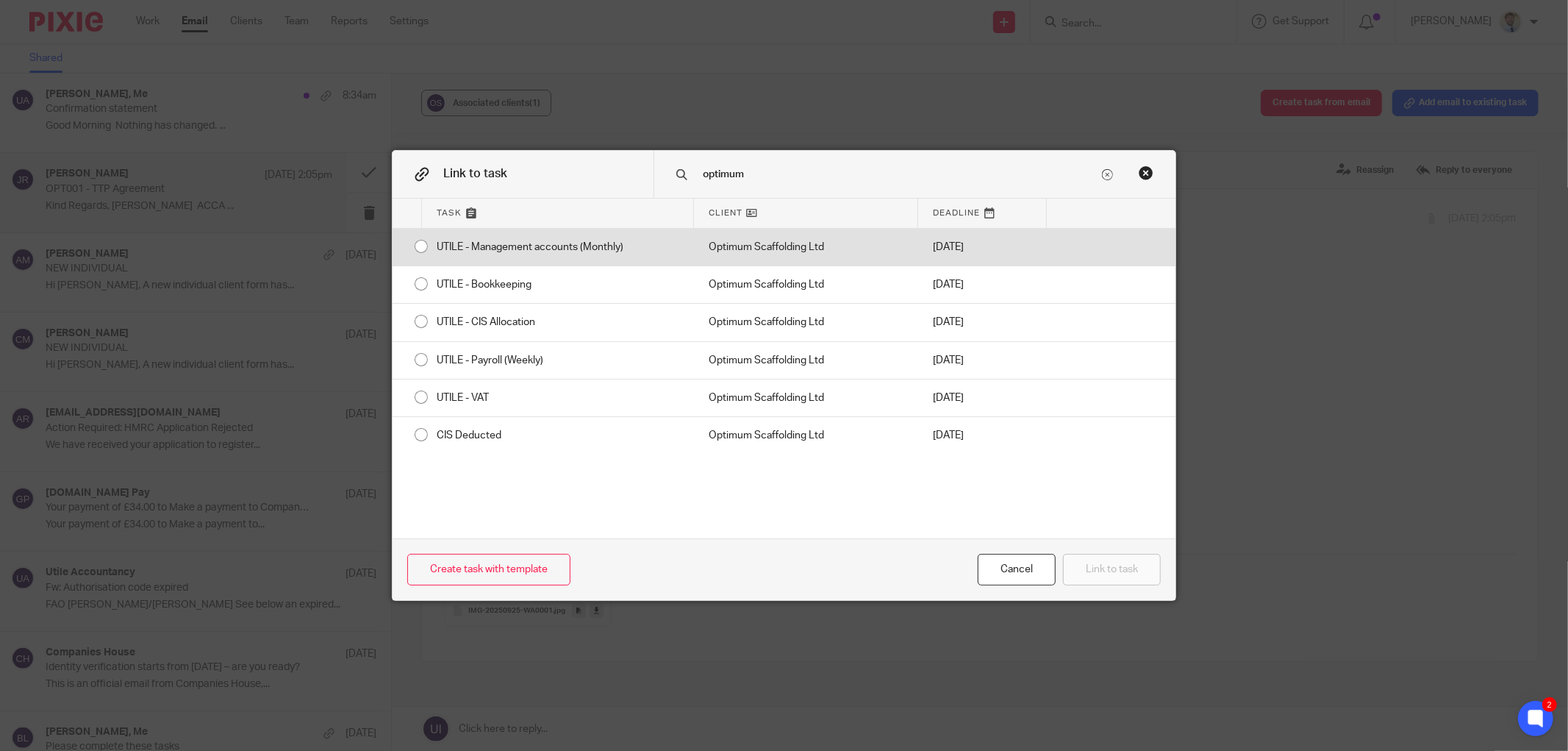
type input "optimum"
click at [549, 248] on div "UTILE - Management accounts (Monthly)" at bounding box center [558, 248] width 272 height 37
radio input "true"
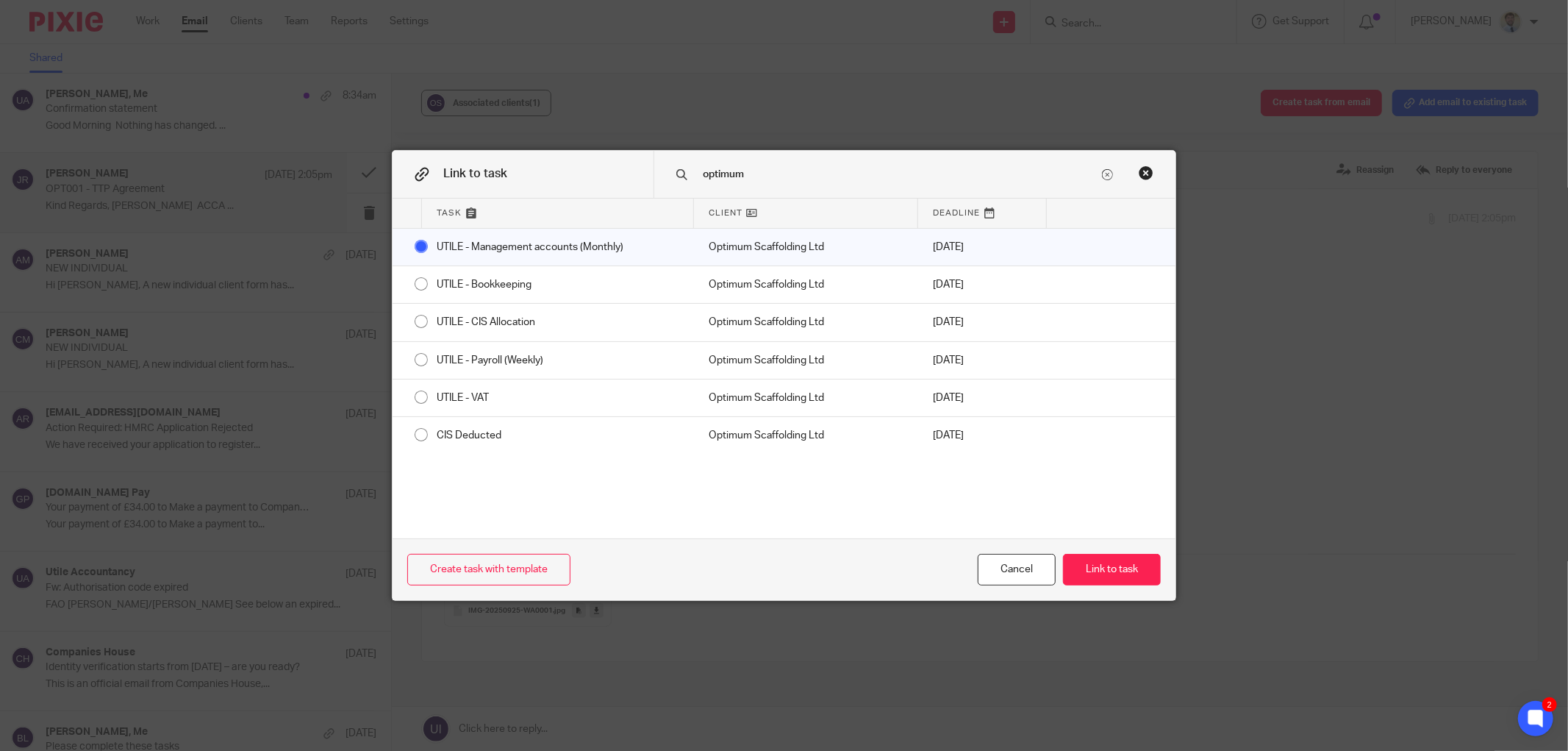
drag, startPoint x: 1007, startPoint y: 584, endPoint x: 979, endPoint y: 563, distance: 35.0
click at [1007, 583] on div "Cancel" at bounding box center [1016, 569] width 78 height 32
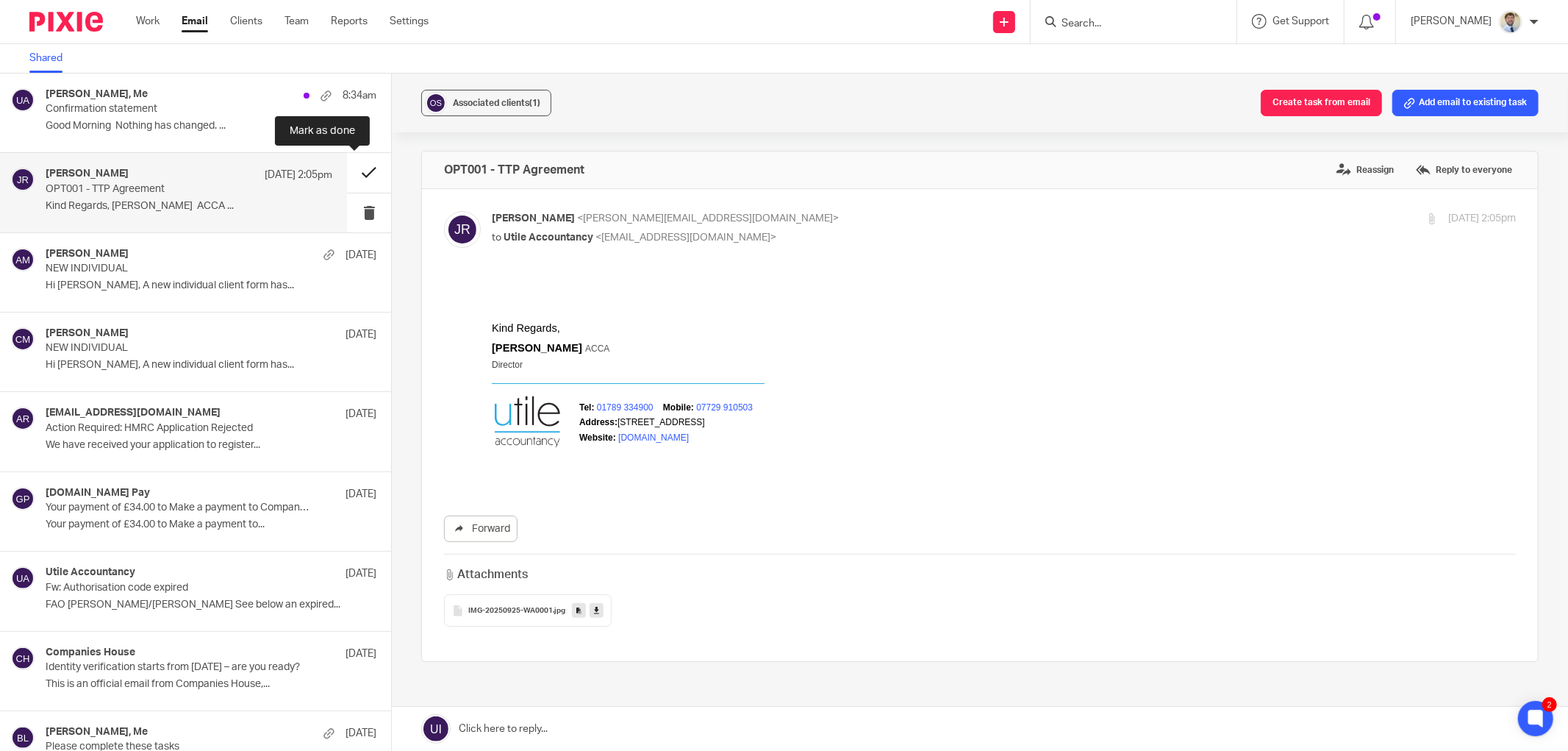
click at [348, 170] on button at bounding box center [369, 172] width 44 height 39
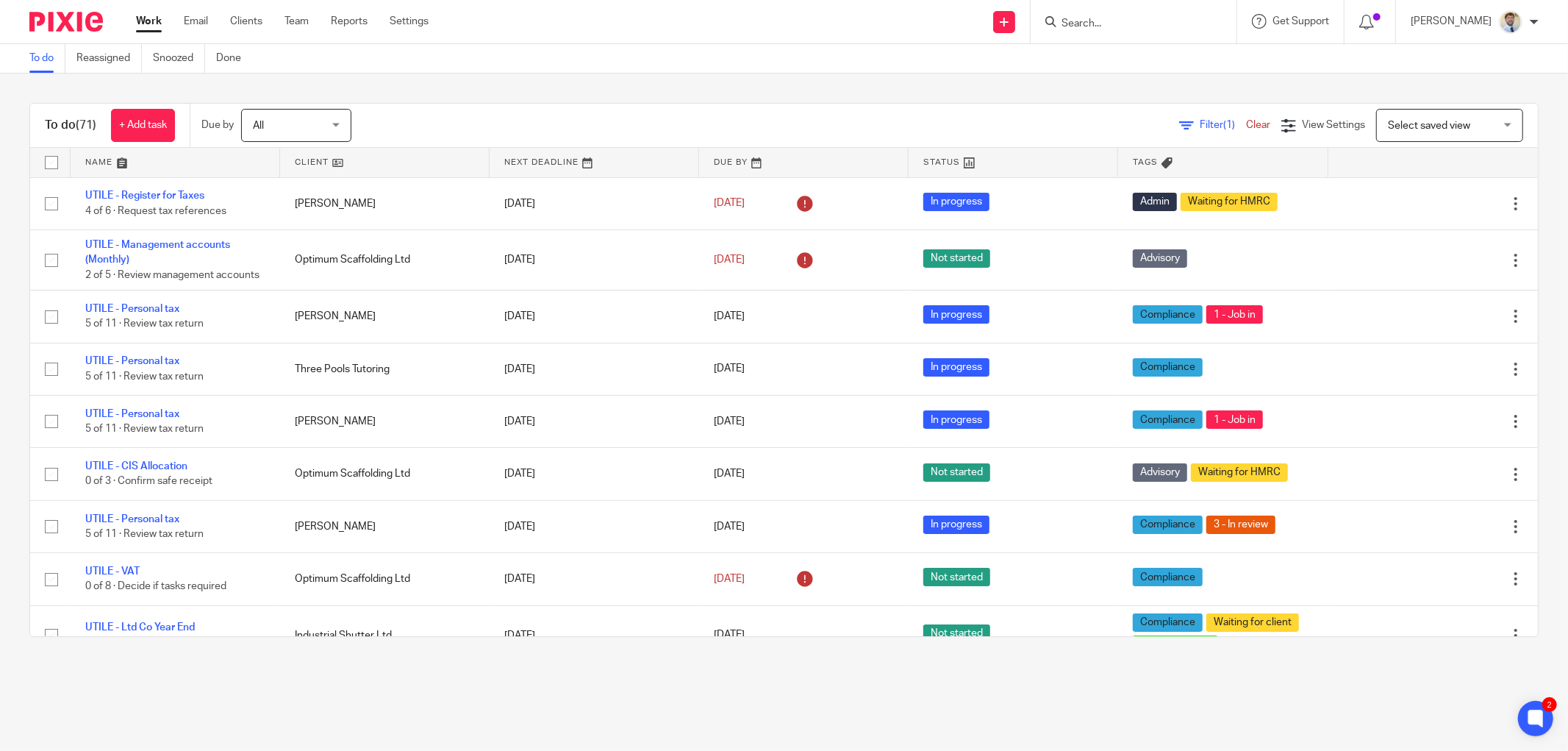
click at [1172, 31] on div at bounding box center [1133, 22] width 206 height 43
click at [1165, 19] on input "Search" at bounding box center [1126, 24] width 132 height 13
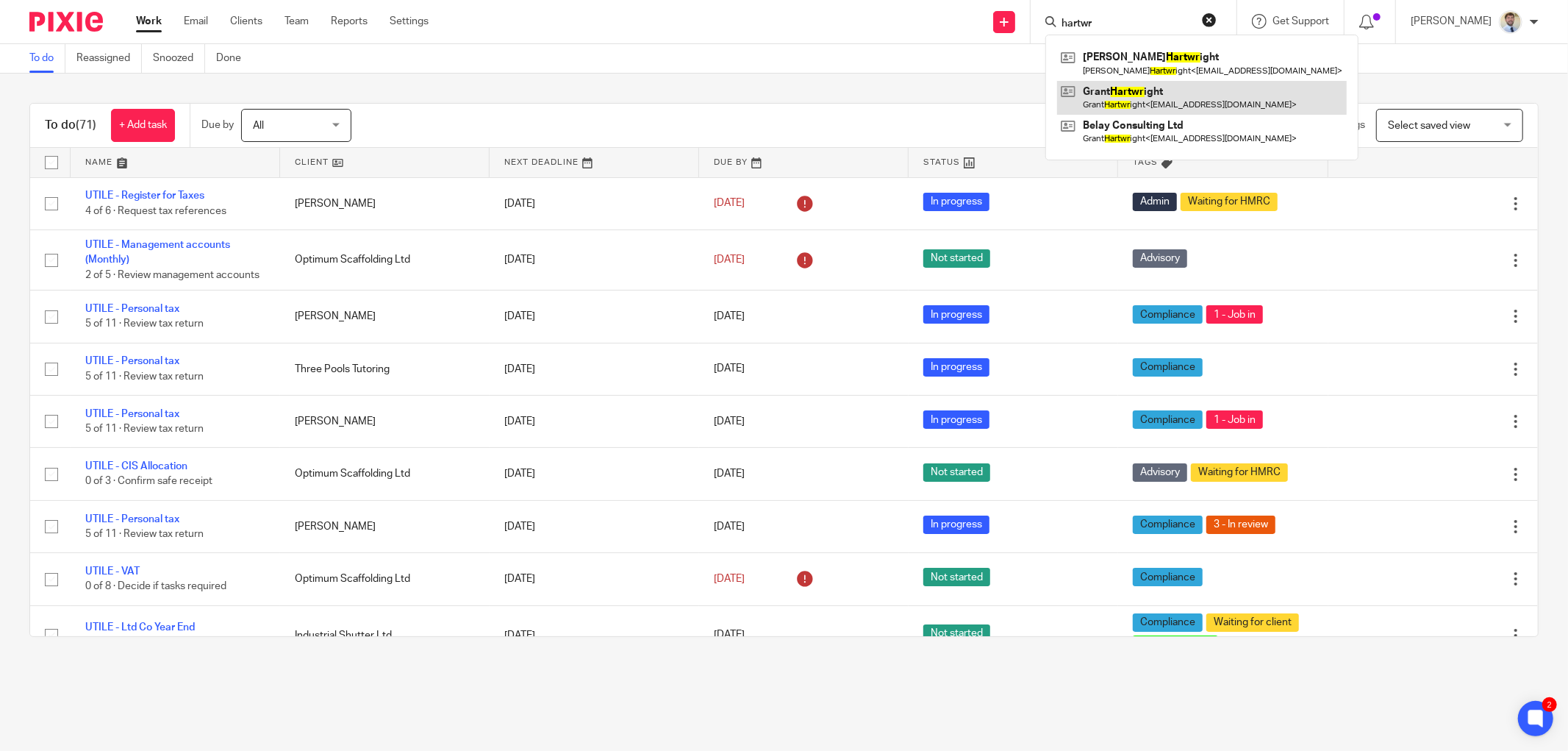
type input "hartwr"
click at [1142, 98] on link at bounding box center [1202, 98] width 290 height 34
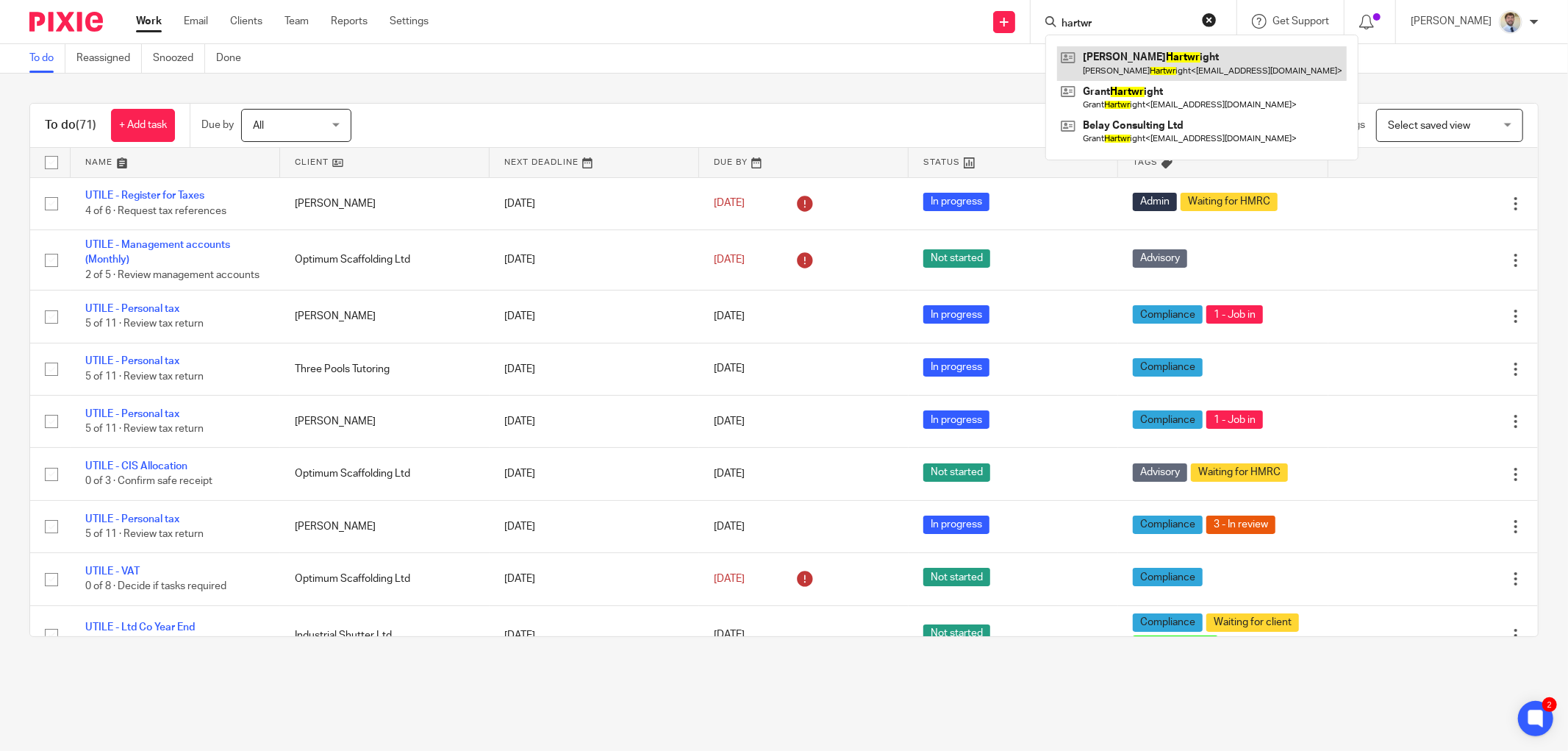
click at [1143, 54] on link at bounding box center [1202, 63] width 290 height 34
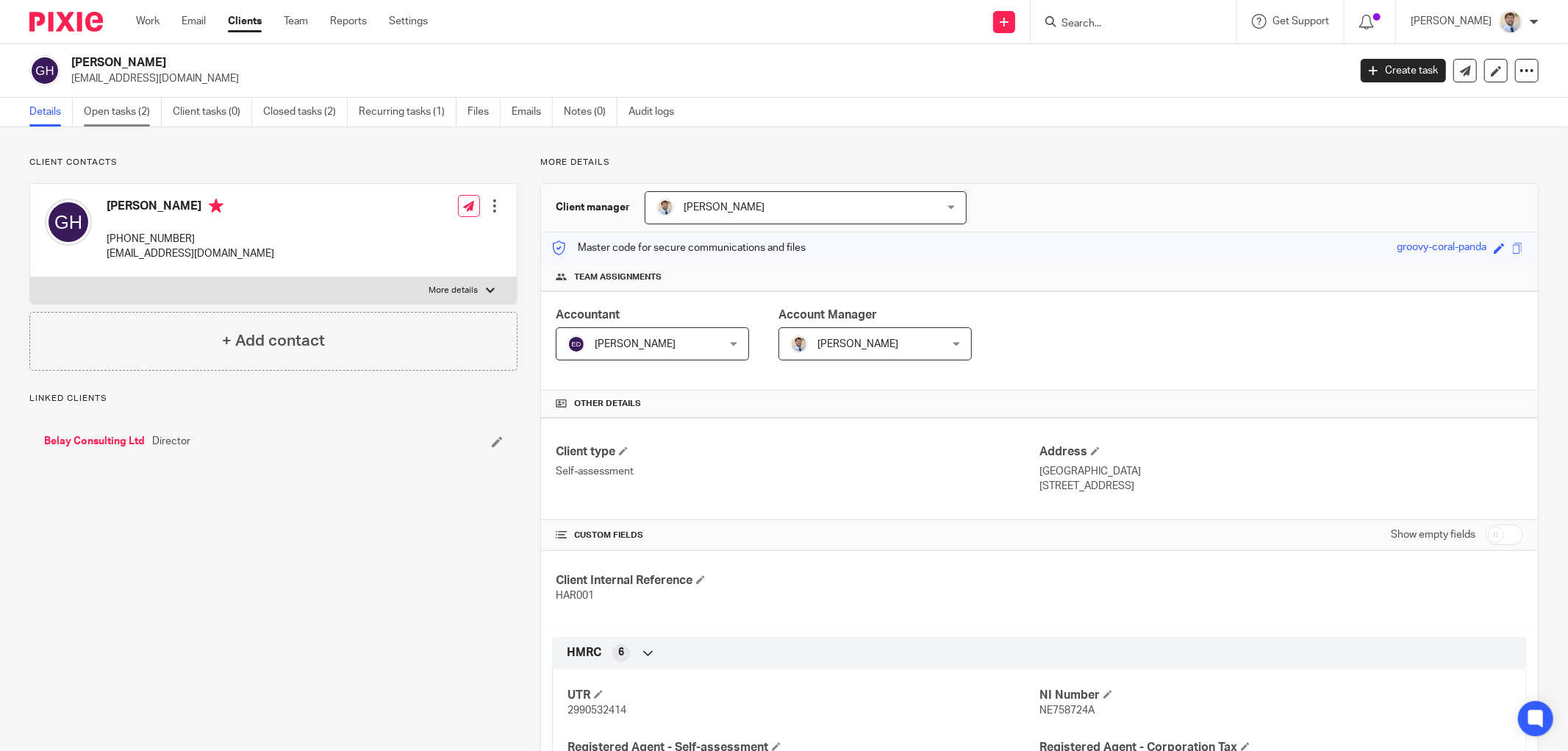
click at [125, 114] on link "Open tasks (2)" at bounding box center [122, 111] width 78 height 28
click at [1159, 23] on input "Search" at bounding box center [1126, 24] width 132 height 13
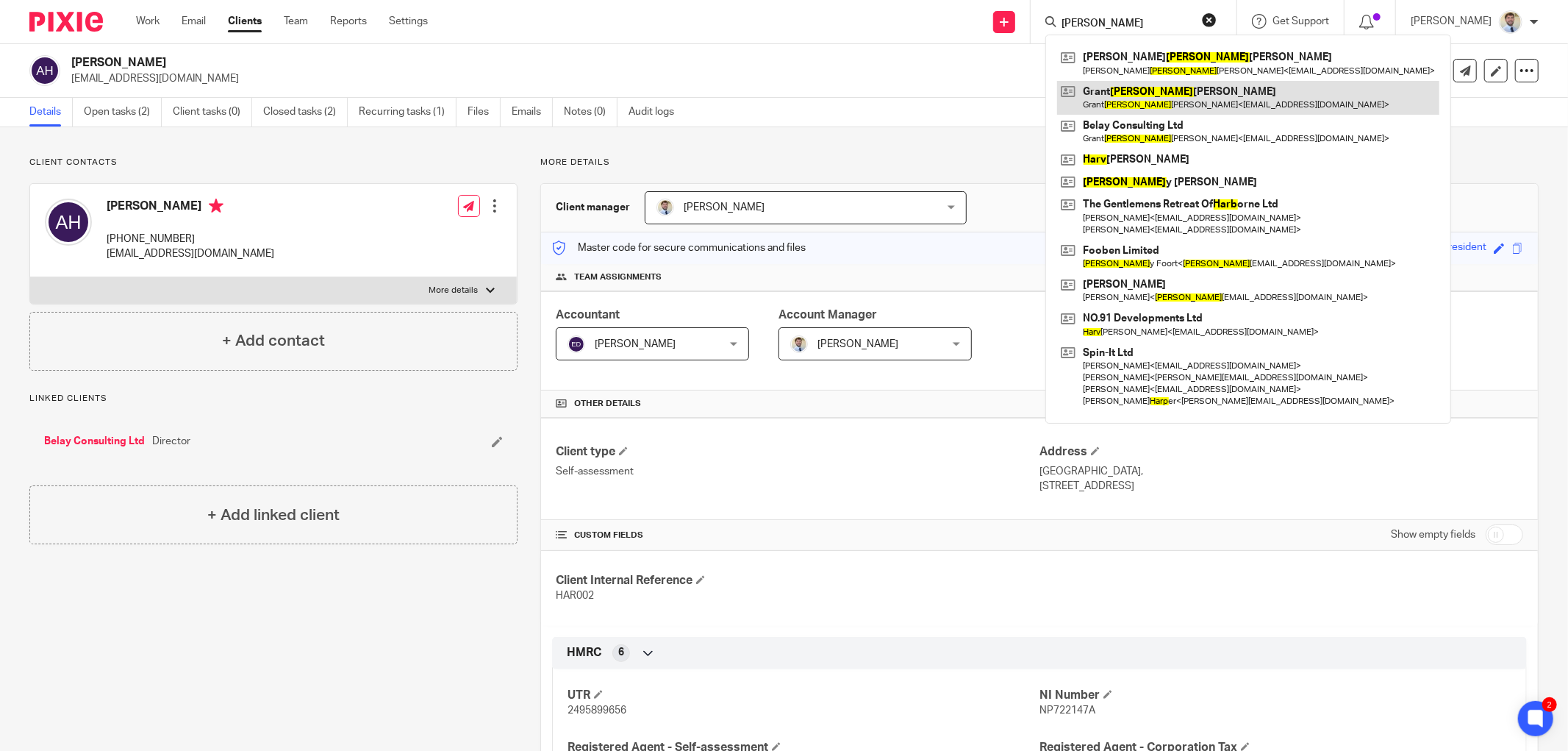
type input "[PERSON_NAME]"
click at [1140, 88] on link at bounding box center [1248, 98] width 383 height 34
click at [138, 114] on link "Open tasks (2)" at bounding box center [122, 111] width 78 height 28
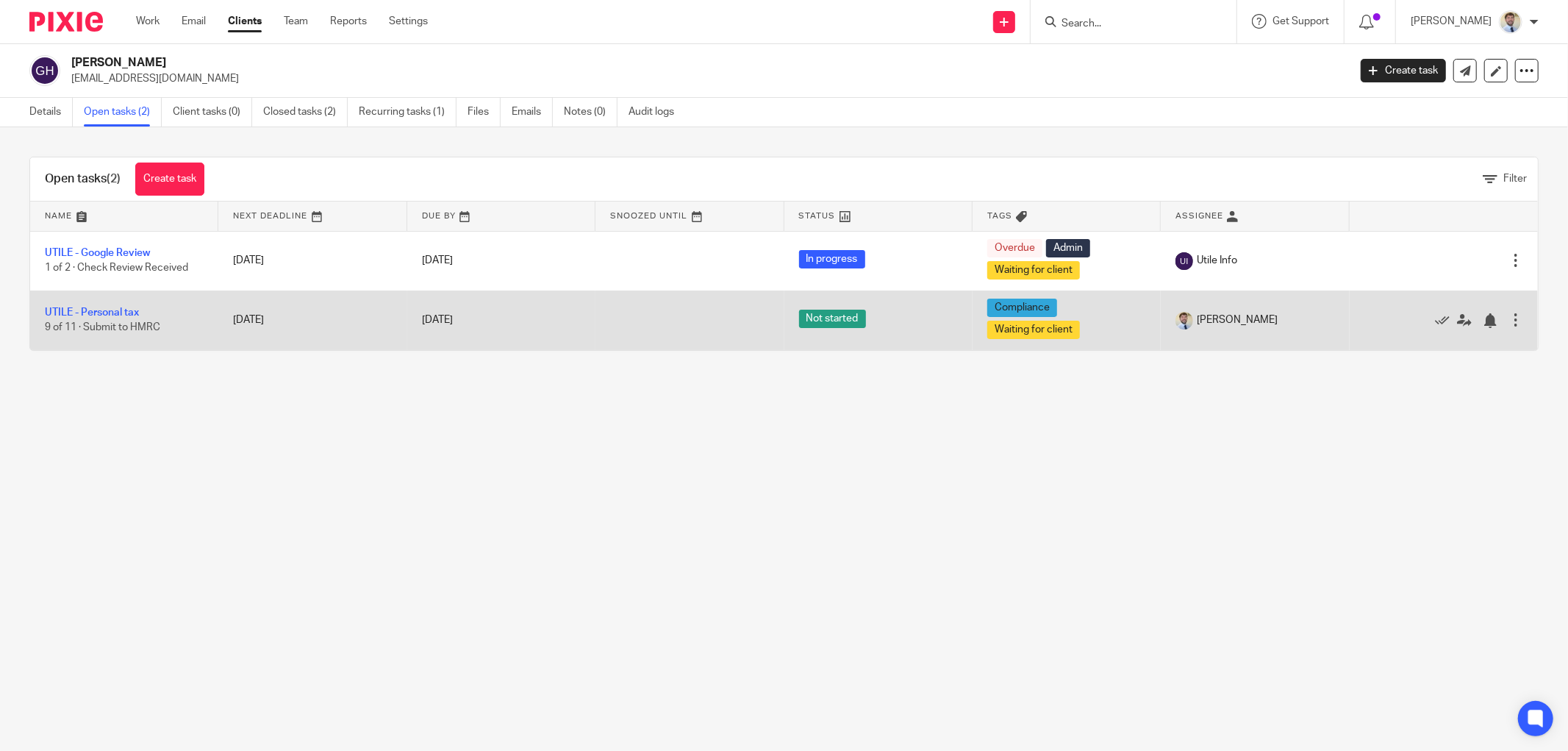
click at [74, 306] on td "UTILE - Personal tax 9 of 11 · Submit to HMRC" at bounding box center [124, 320] width 188 height 59
click at [74, 314] on link "UTILE - Personal tax" at bounding box center [91, 312] width 94 height 10
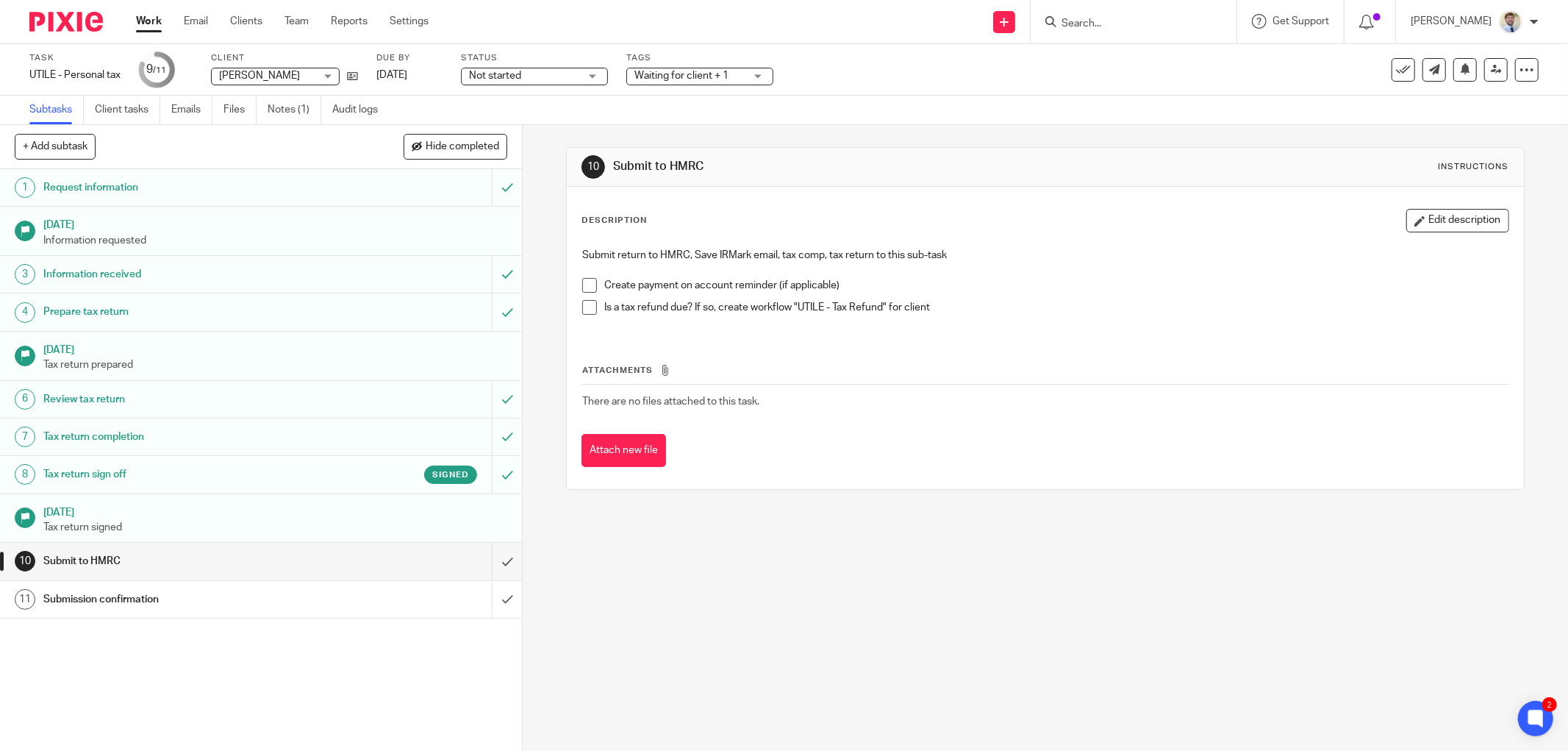
click at [591, 285] on span at bounding box center [589, 285] width 15 height 15
click at [585, 306] on span at bounding box center [589, 307] width 15 height 15
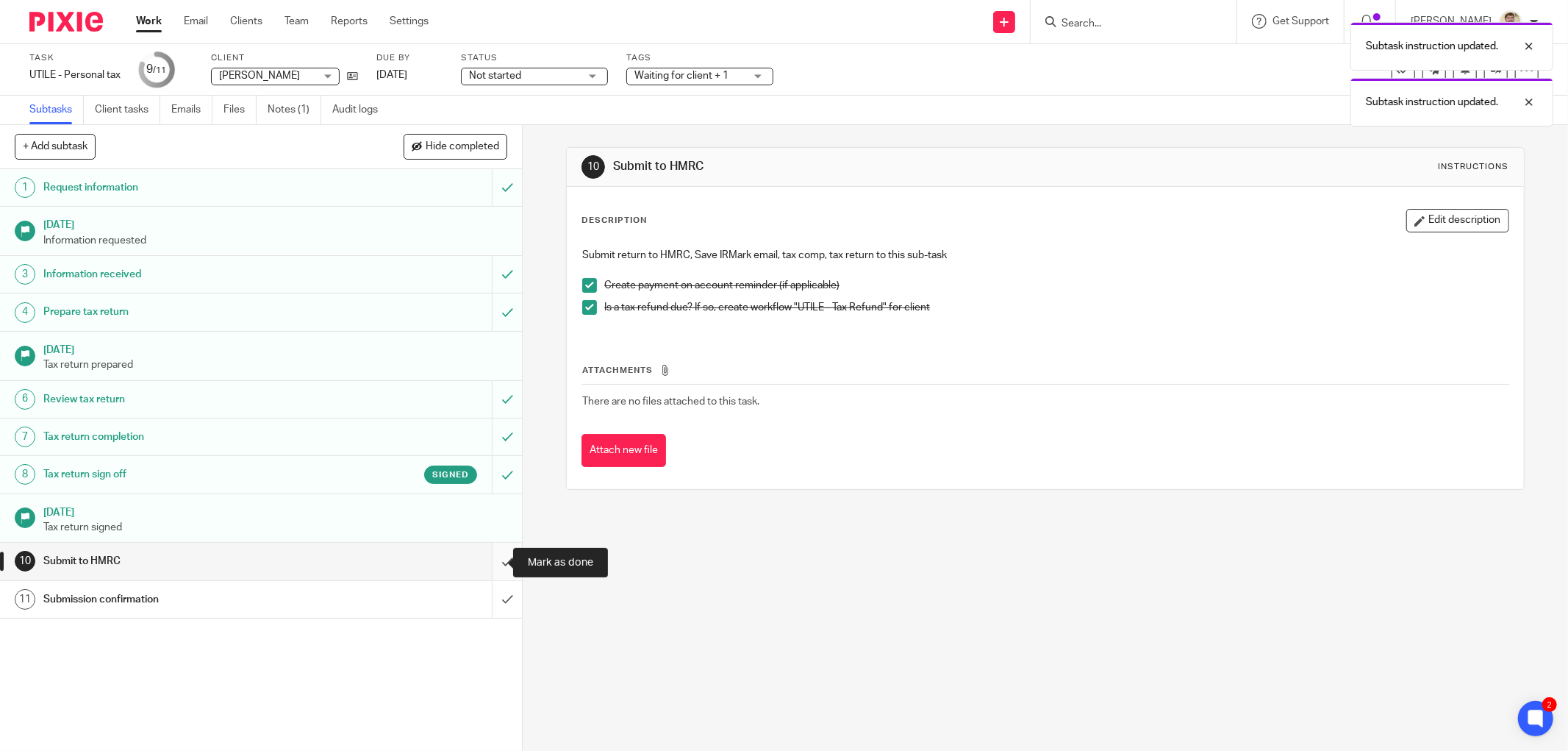
click at [484, 563] on input "submit" at bounding box center [260, 561] width 522 height 37
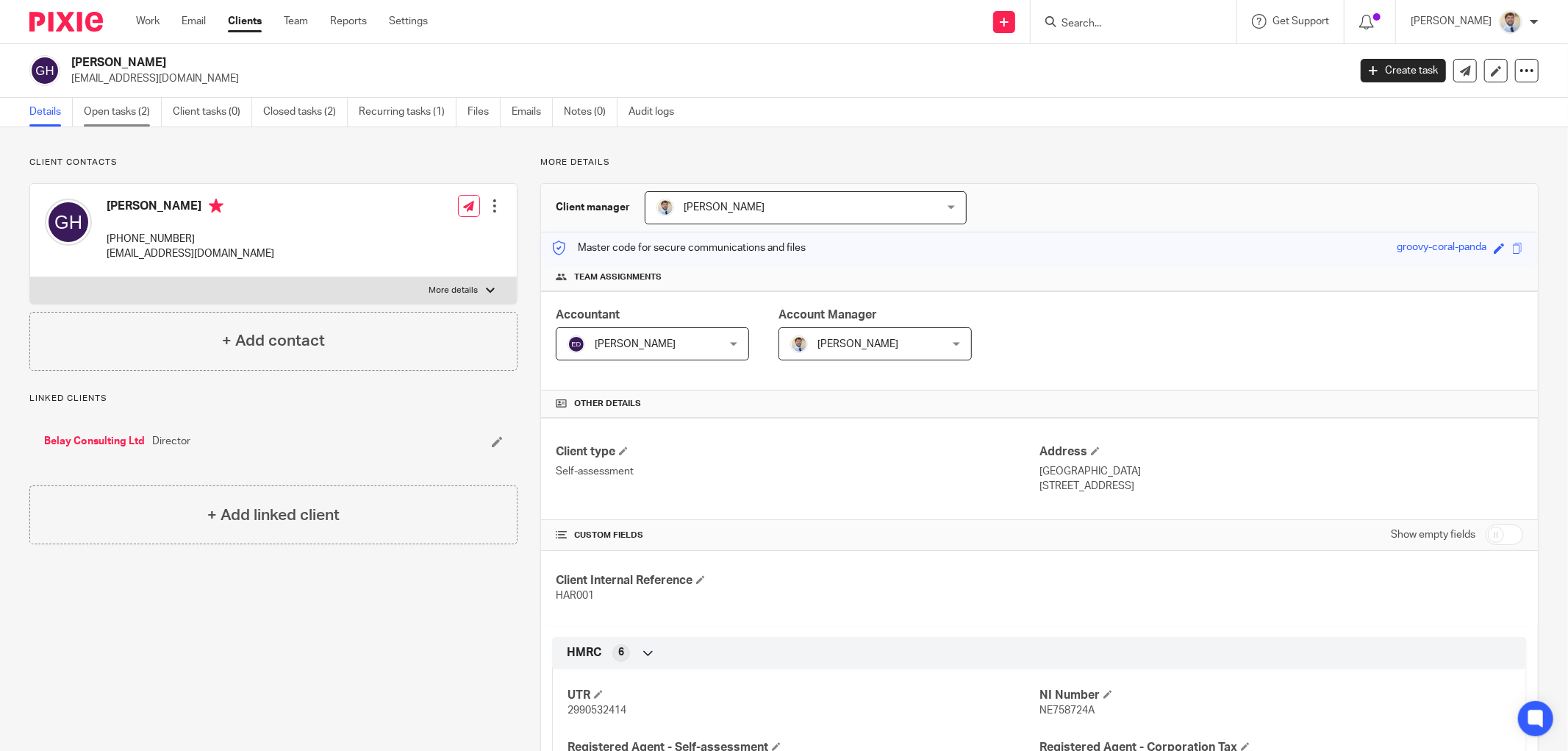
click at [118, 113] on link "Open tasks (2)" at bounding box center [122, 111] width 78 height 28
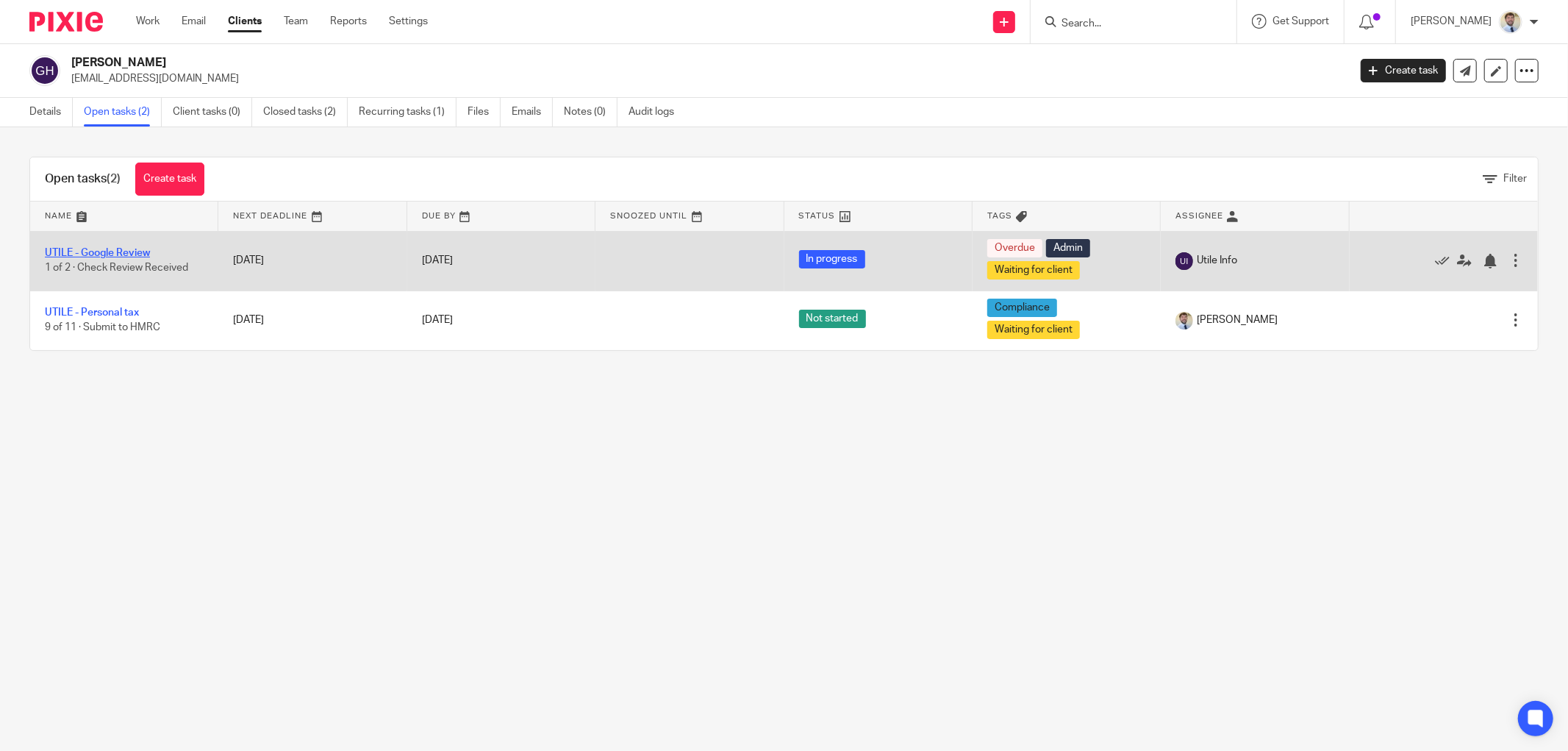
click at [94, 255] on link "UTILE - Google Review" at bounding box center [97, 252] width 105 height 10
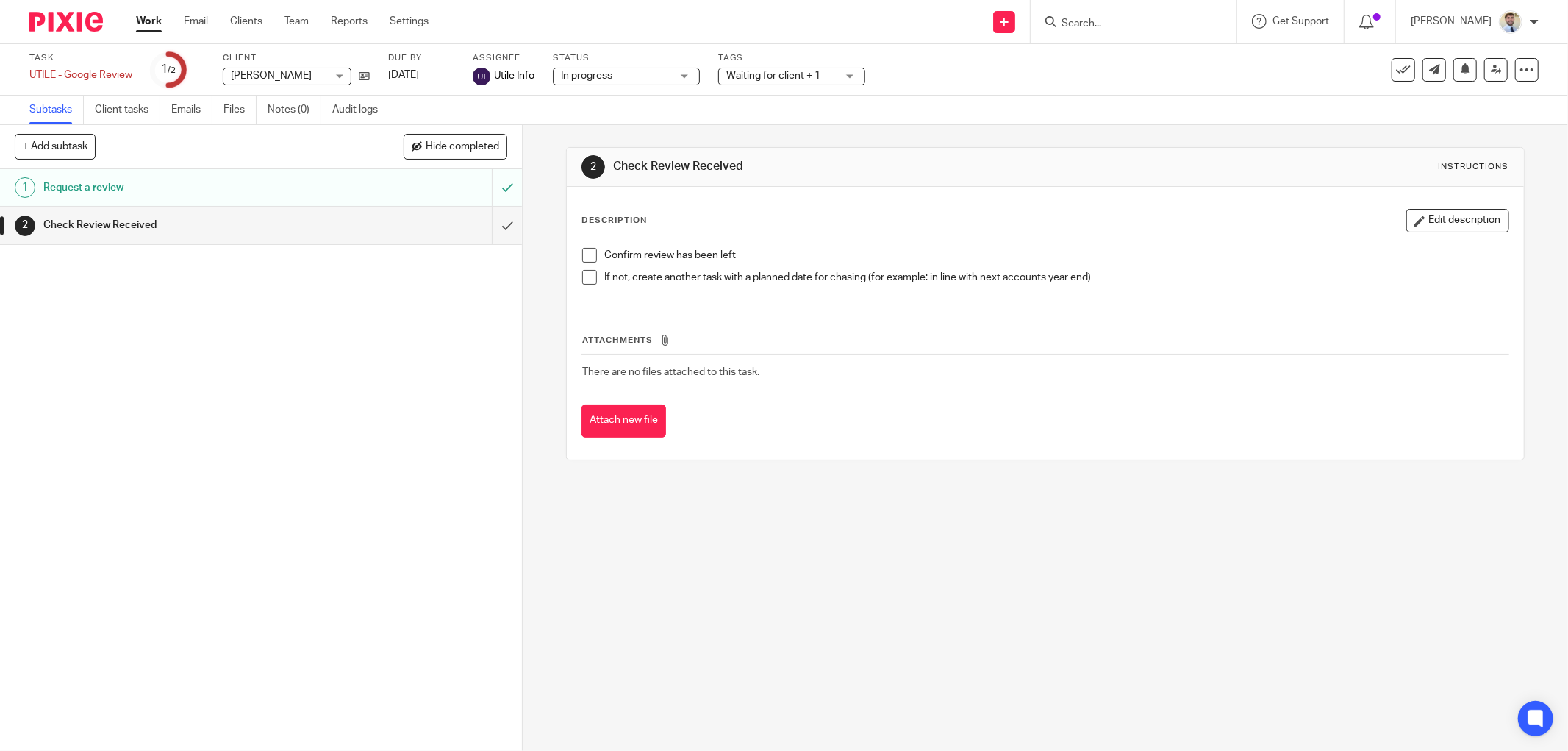
click at [584, 254] on span at bounding box center [589, 254] width 15 height 15
click at [489, 222] on input "submit" at bounding box center [260, 225] width 522 height 37
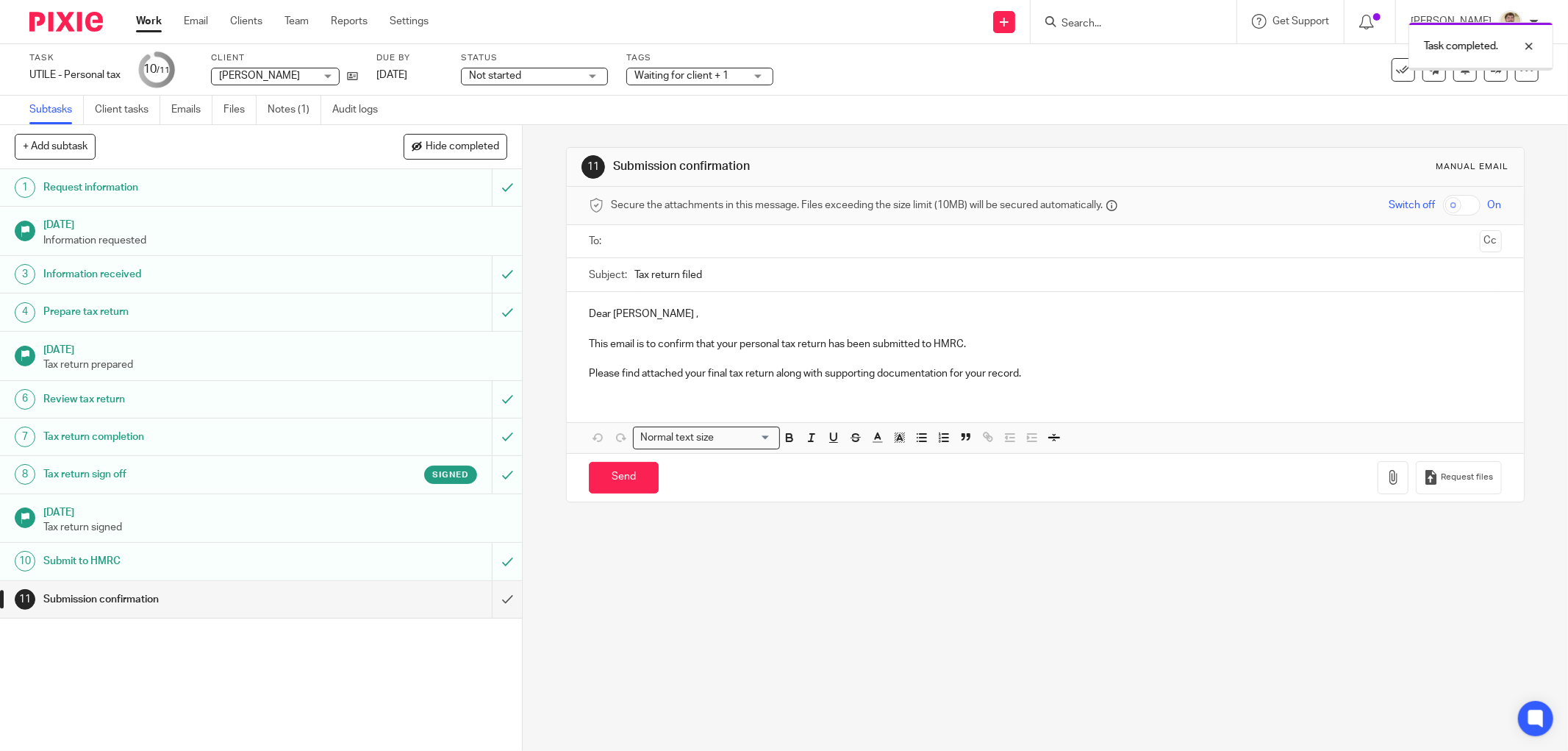
click at [641, 250] on ul at bounding box center [1046, 242] width 867 height 25
click at [644, 239] on input "text" at bounding box center [1045, 241] width 857 height 17
click at [288, 472] on h1 "Tax return sign off" at bounding box center [187, 474] width 290 height 22
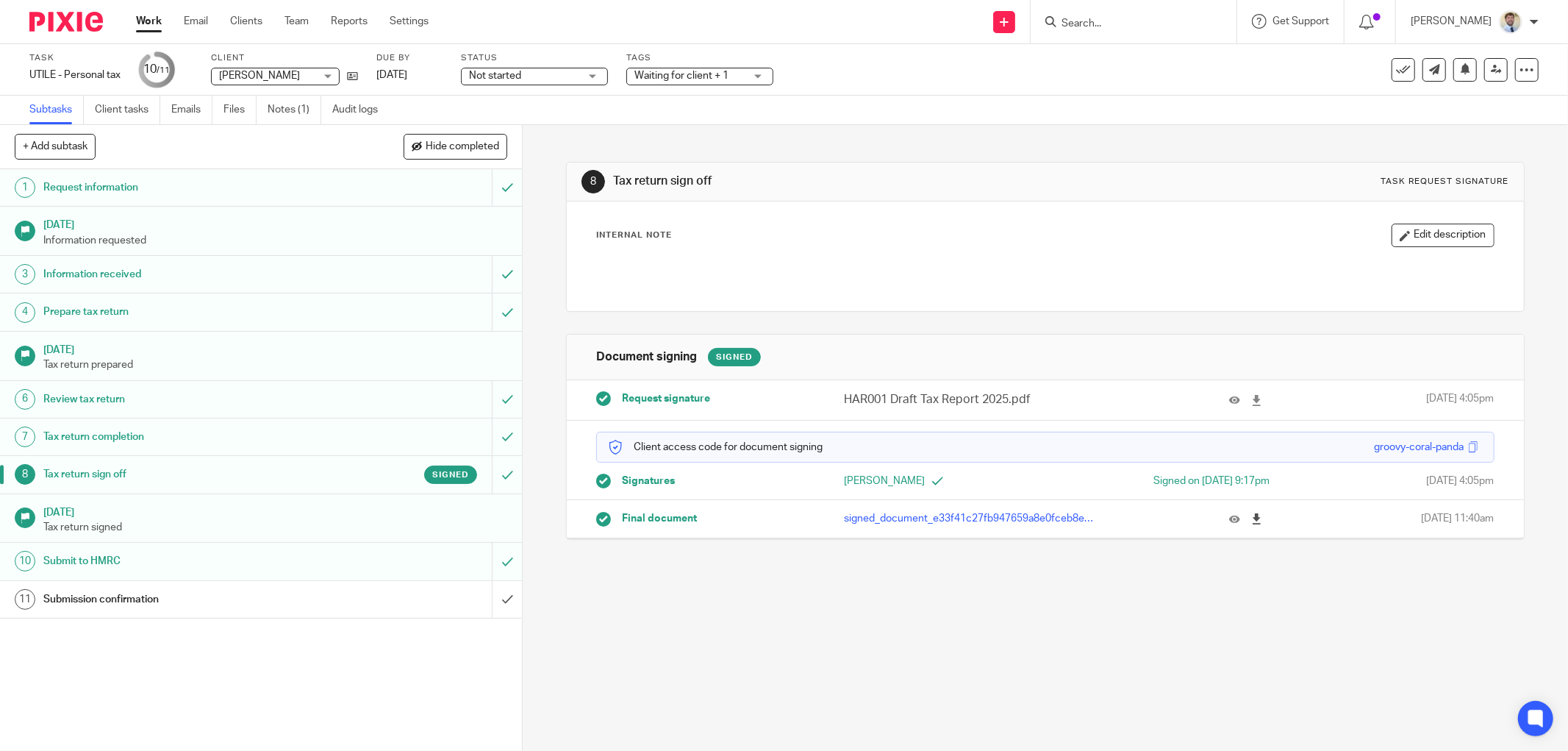
click at [1251, 522] on icon at bounding box center [1256, 519] width 11 height 11
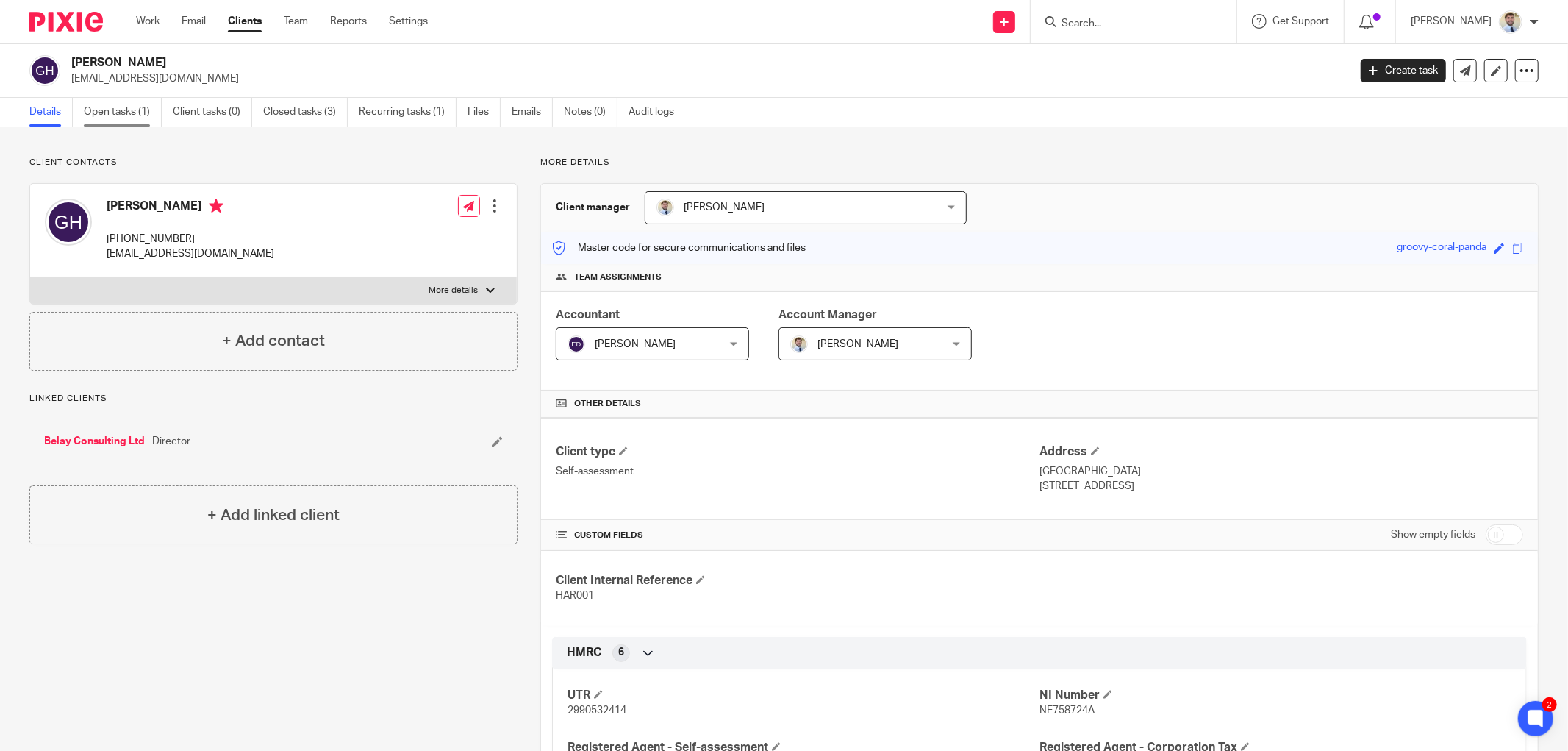
click at [134, 109] on link "Open tasks (1)" at bounding box center [122, 111] width 78 height 28
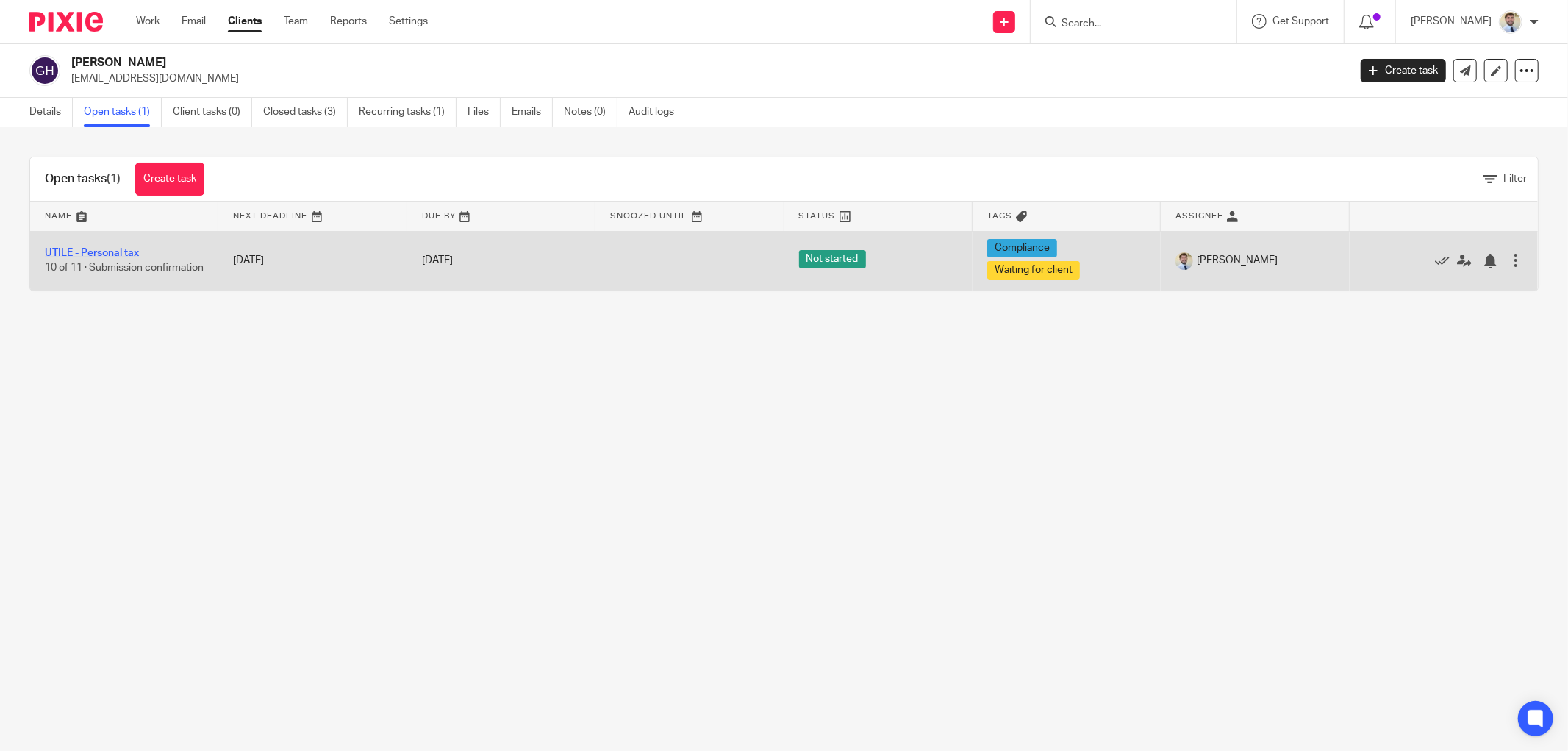
click at [78, 248] on link "UTILE - Personal tax" at bounding box center [91, 252] width 94 height 10
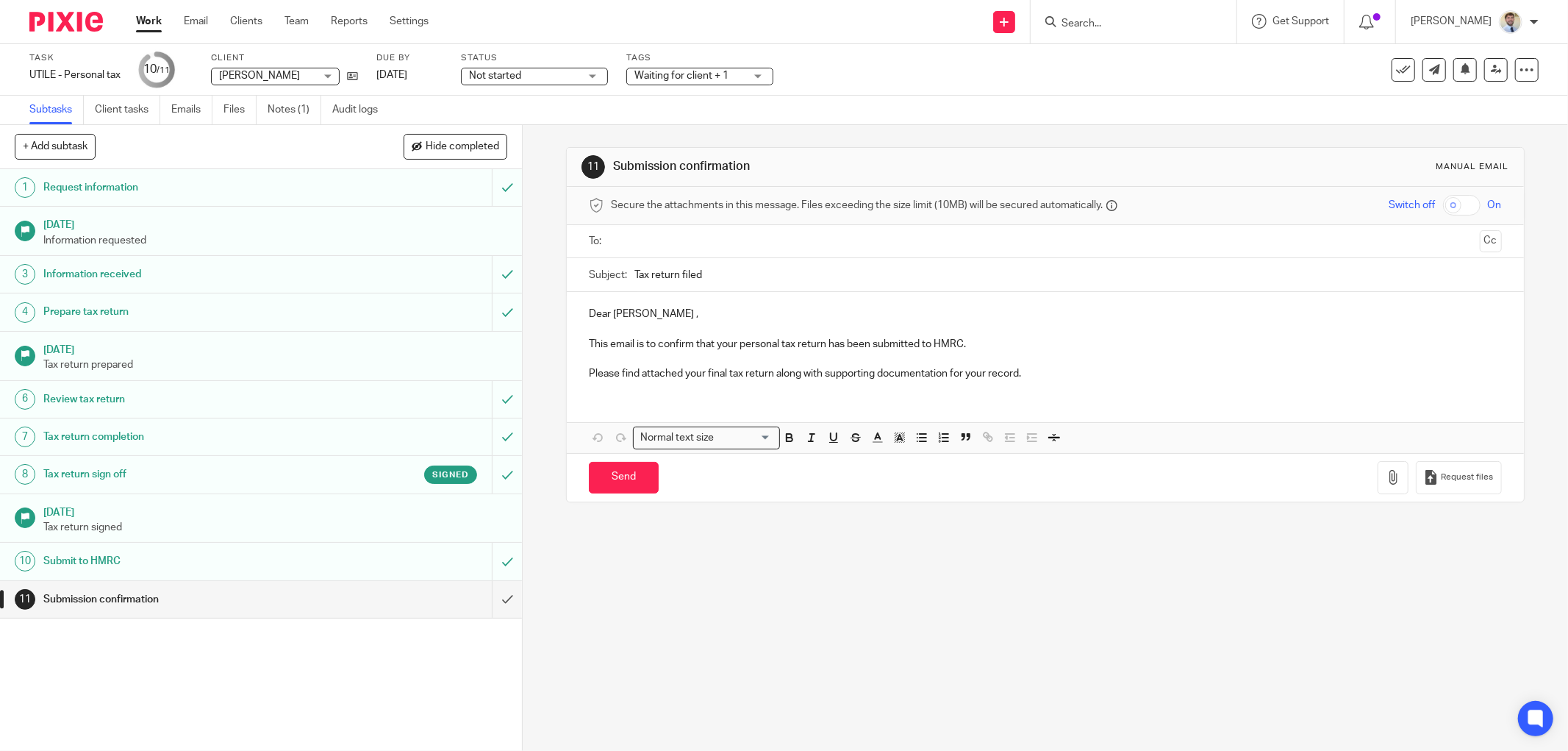
click at [638, 247] on input "text" at bounding box center [1045, 241] width 857 height 17
drag, startPoint x: 608, startPoint y: 314, endPoint x: 568, endPoint y: 327, distance: 42.1
click at [568, 327] on div "Dear [PERSON_NAME] , This email is to confirm that your personal tax return has…" at bounding box center [1046, 345] width 957 height 100
click at [601, 313] on p "Dear Grant Hartwright ," at bounding box center [1045, 317] width 913 height 15
drag, startPoint x: 645, startPoint y: 340, endPoint x: 616, endPoint y: 351, distance: 31.0
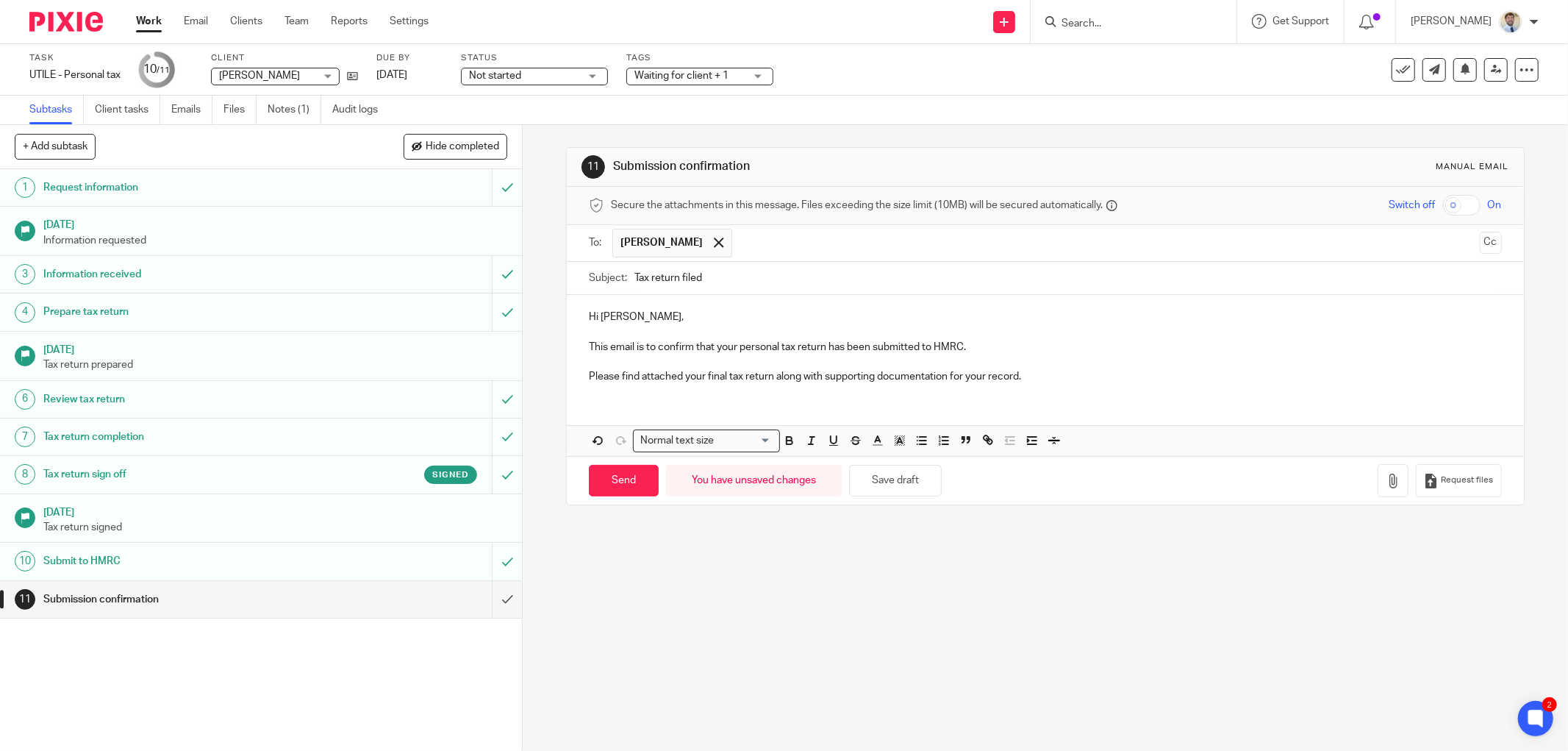
click at [641, 341] on div "Hi Grant, This email is to confirm that your personal tax return has been submi…" at bounding box center [1046, 345] width 957 height 100
drag, startPoint x: 578, startPoint y: 357, endPoint x: 585, endPoint y: 354, distance: 7.6
click at [582, 356] on div "Hi Grant, This email is to confirm that your personal tax return has been submi…" at bounding box center [1046, 345] width 957 height 100
click at [588, 354] on p "This email is to confirm that your personal tax return has been submitted to HM…" at bounding box center [1045, 347] width 913 height 15
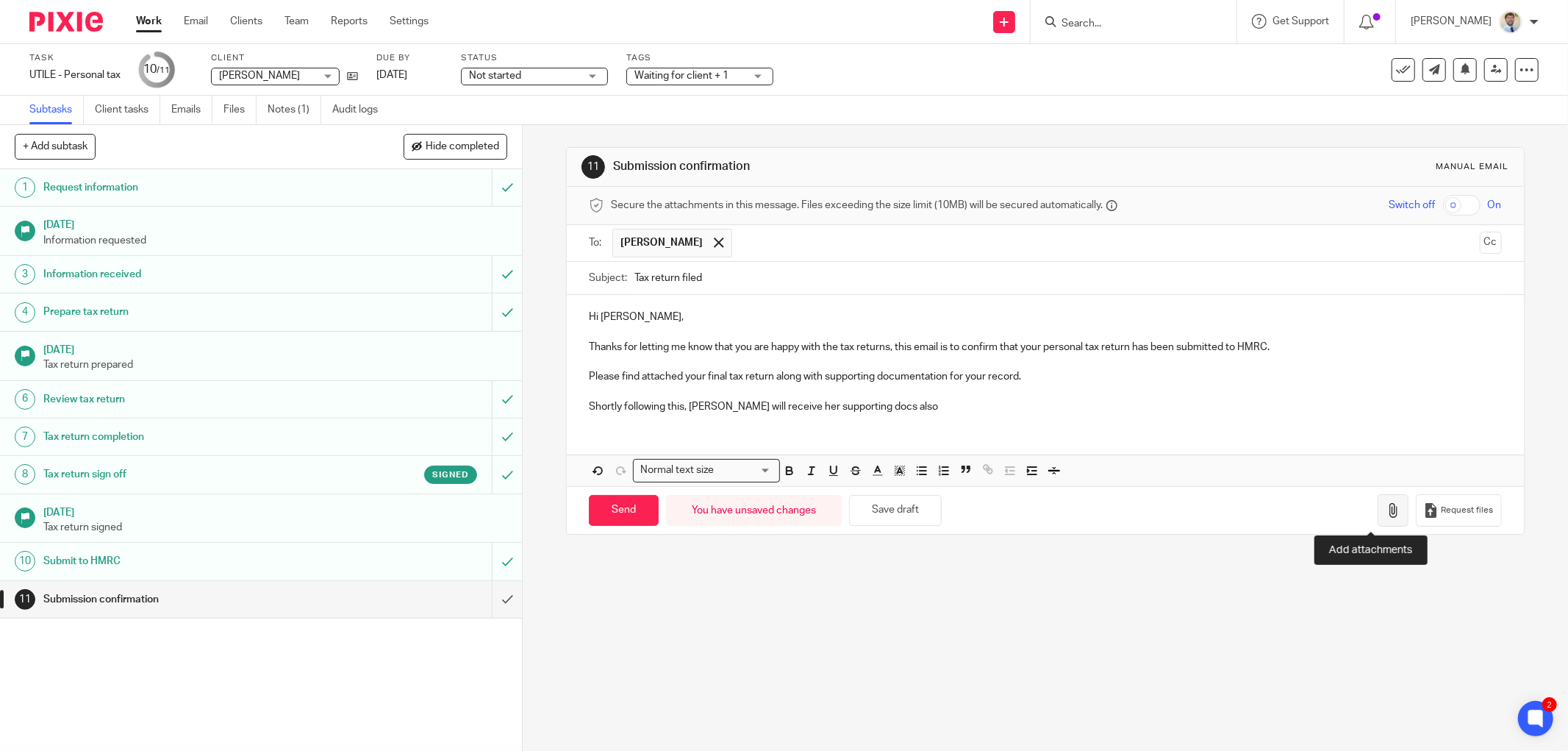
click at [1385, 506] on icon "button" at bounding box center [1392, 510] width 15 height 15
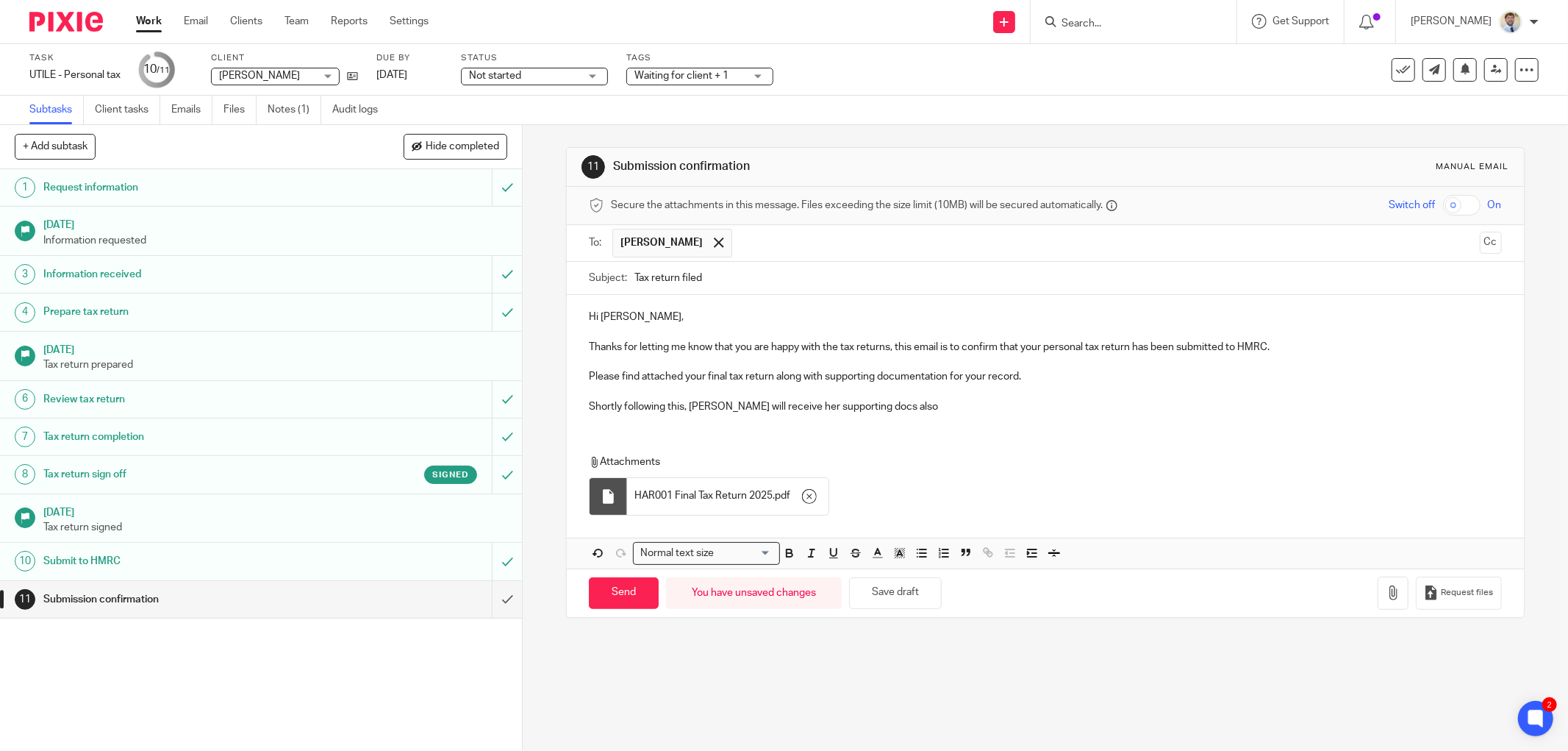
drag, startPoint x: 608, startPoint y: 583, endPoint x: 575, endPoint y: 570, distance: 35.5
click at [575, 570] on div "Send You have unsaved changes Save draft Request files" at bounding box center [1046, 593] width 957 height 48
click at [597, 588] on input "Send" at bounding box center [623, 593] width 70 height 32
type input "Sent"
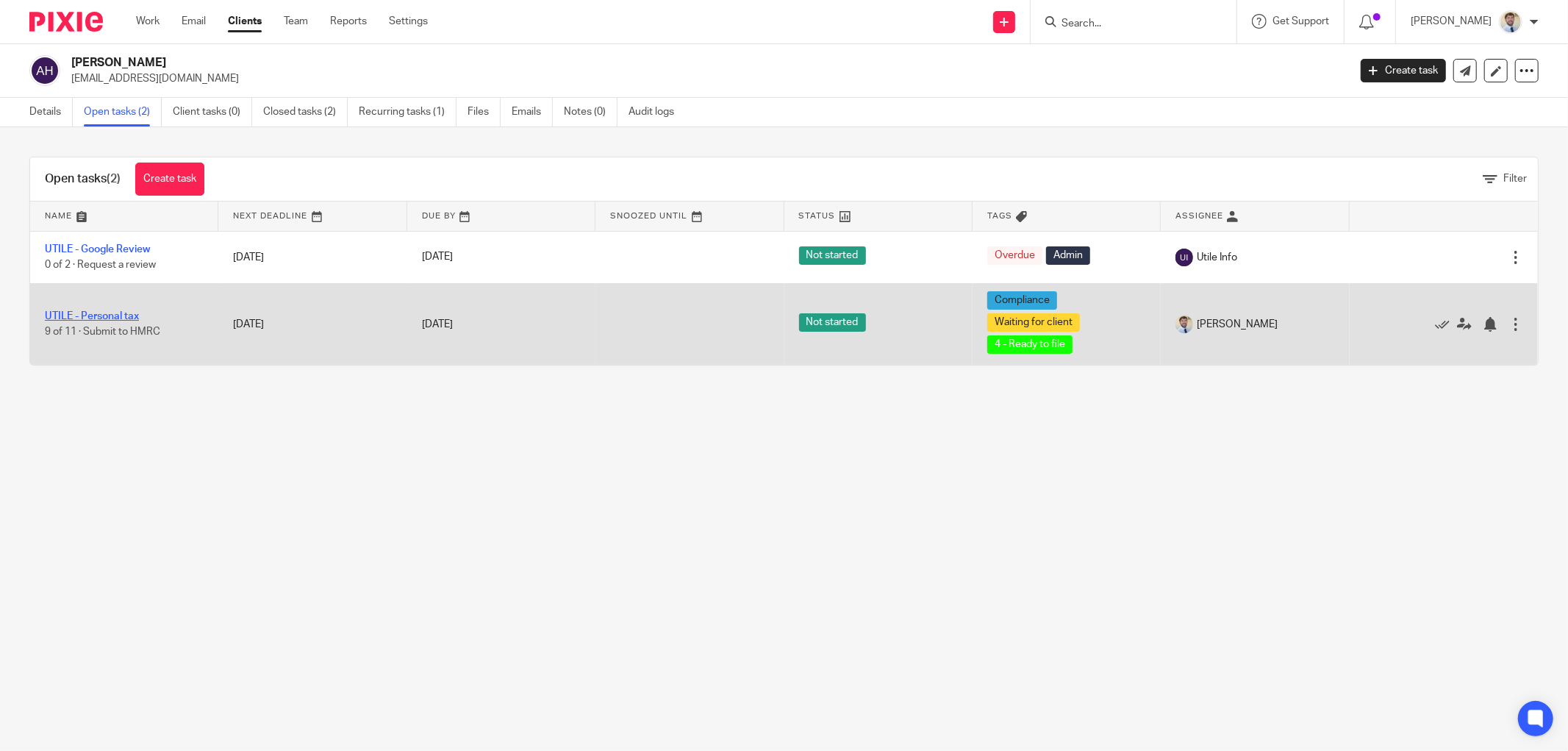
click at [96, 319] on link "UTILE - Personal tax" at bounding box center [91, 316] width 94 height 10
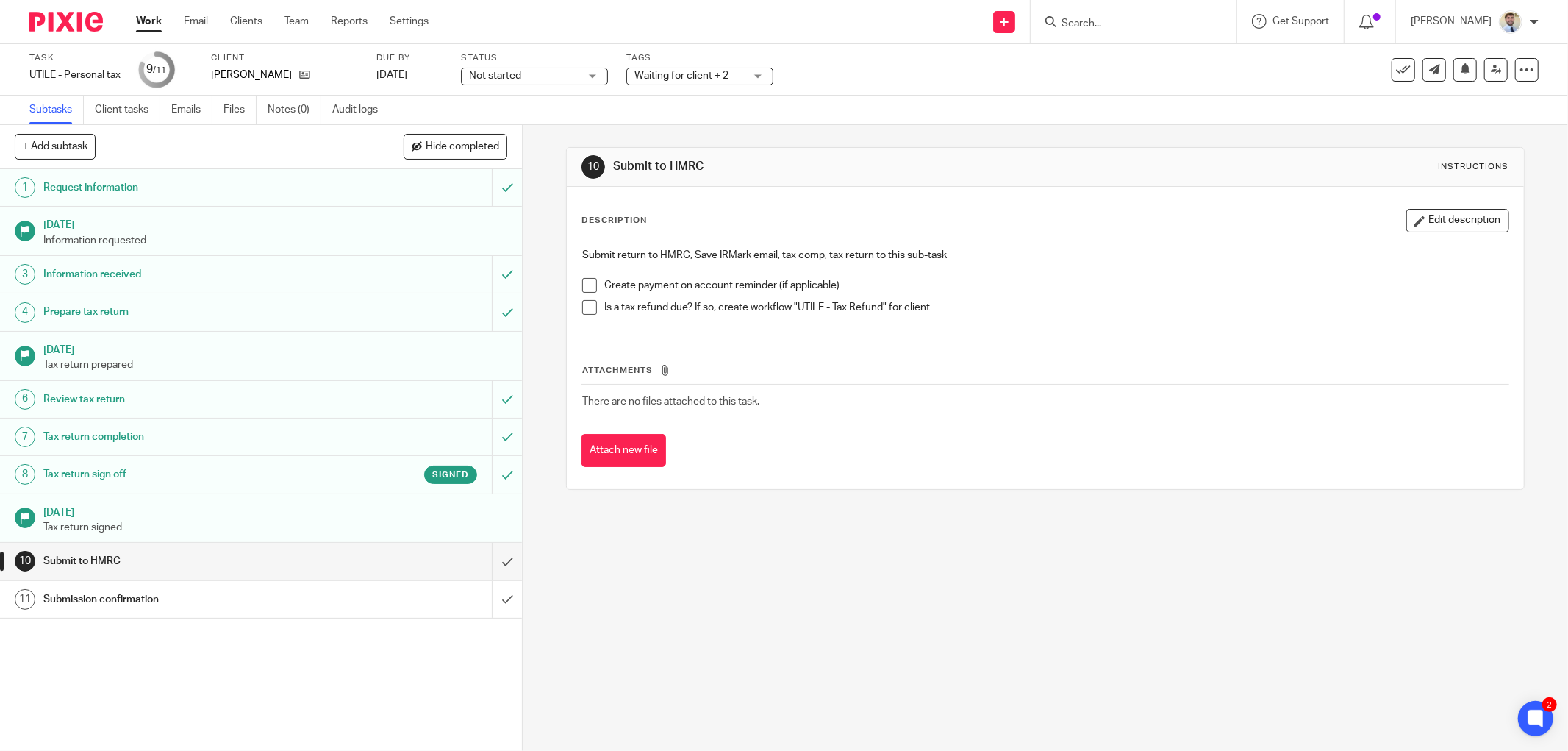
click at [122, 475] on h1 "Tax return sign off" at bounding box center [187, 474] width 290 height 22
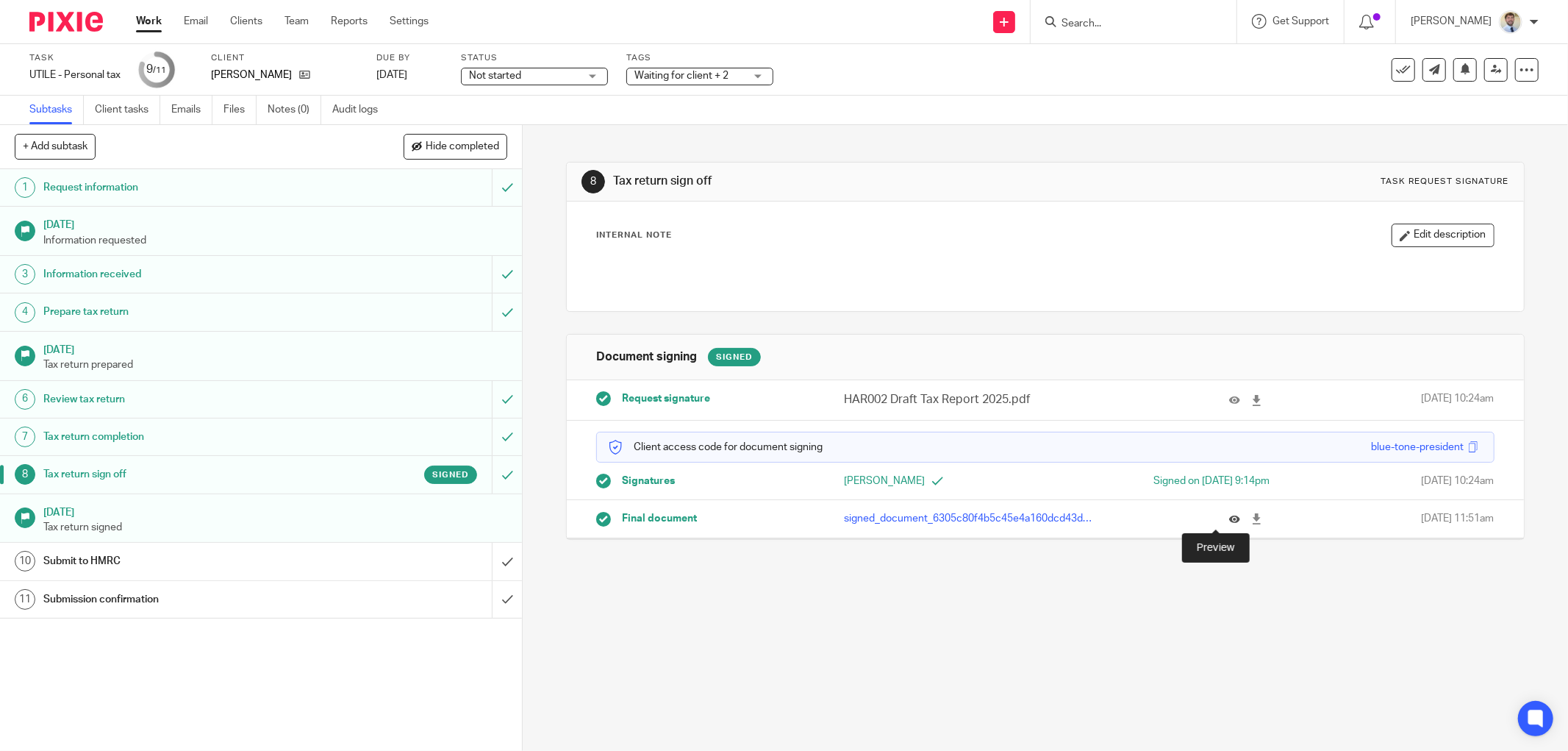
click at [1229, 523] on icon at bounding box center [1235, 519] width 11 height 11
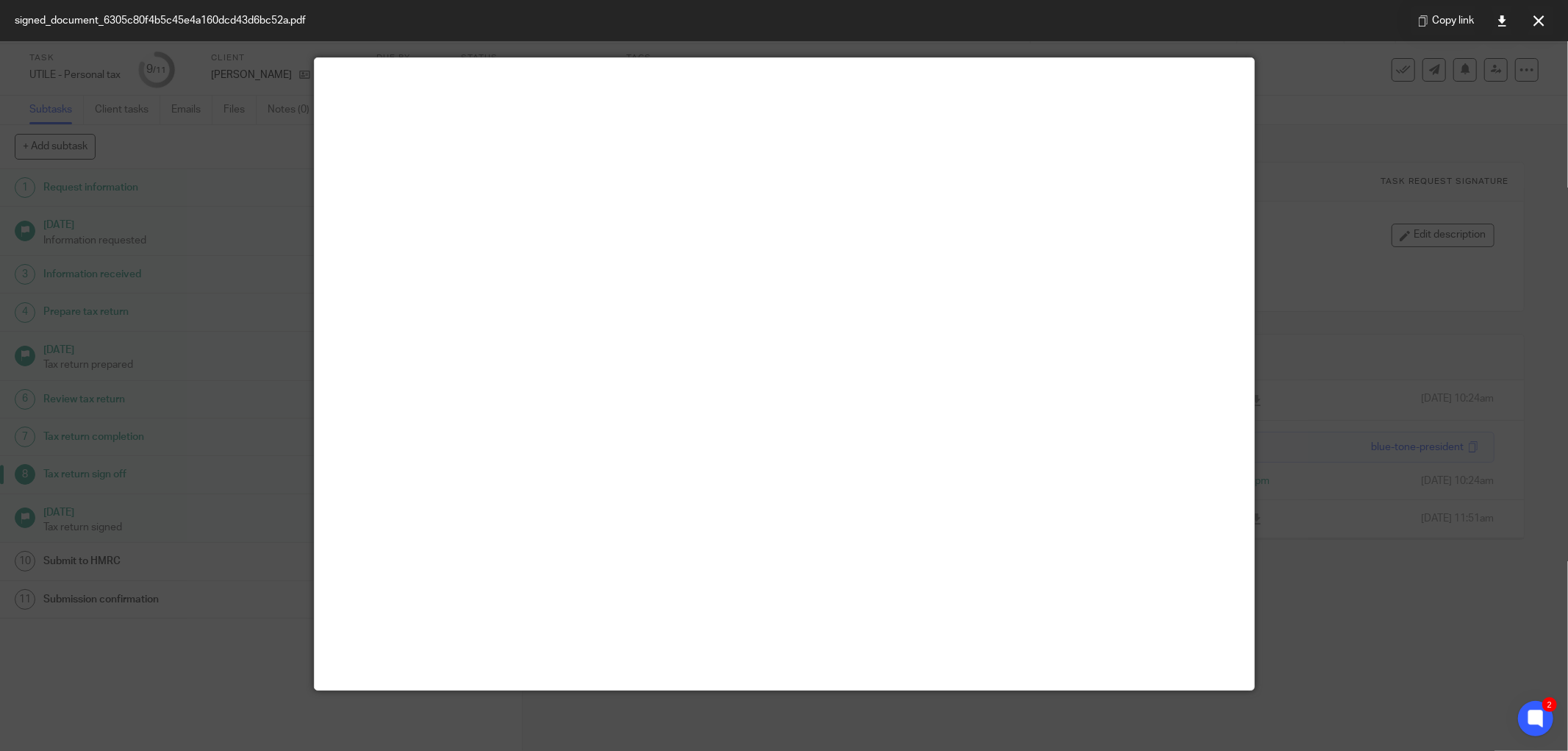
scroll to position [81, 0]
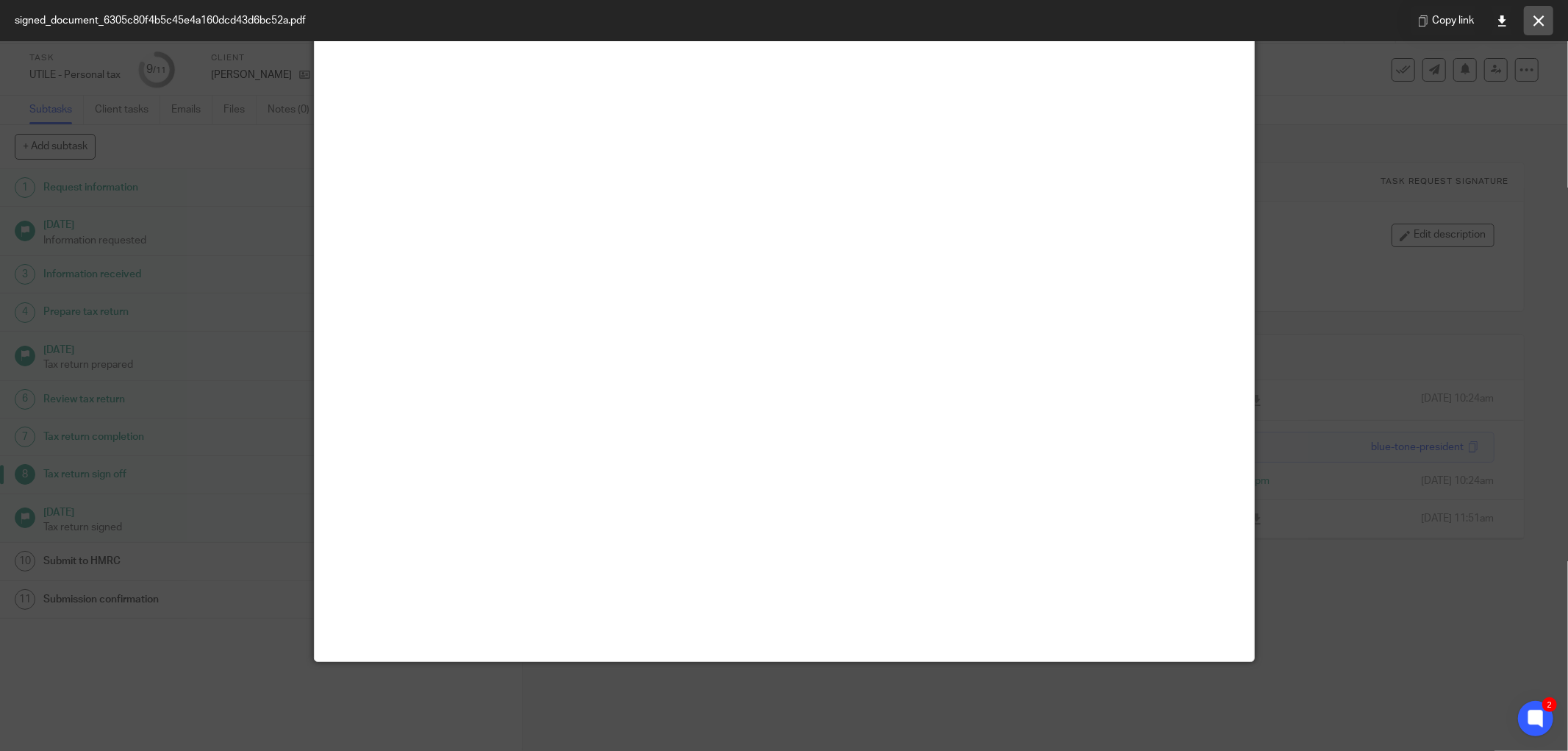
click at [1539, 23] on icon at bounding box center [1539, 21] width 11 height 11
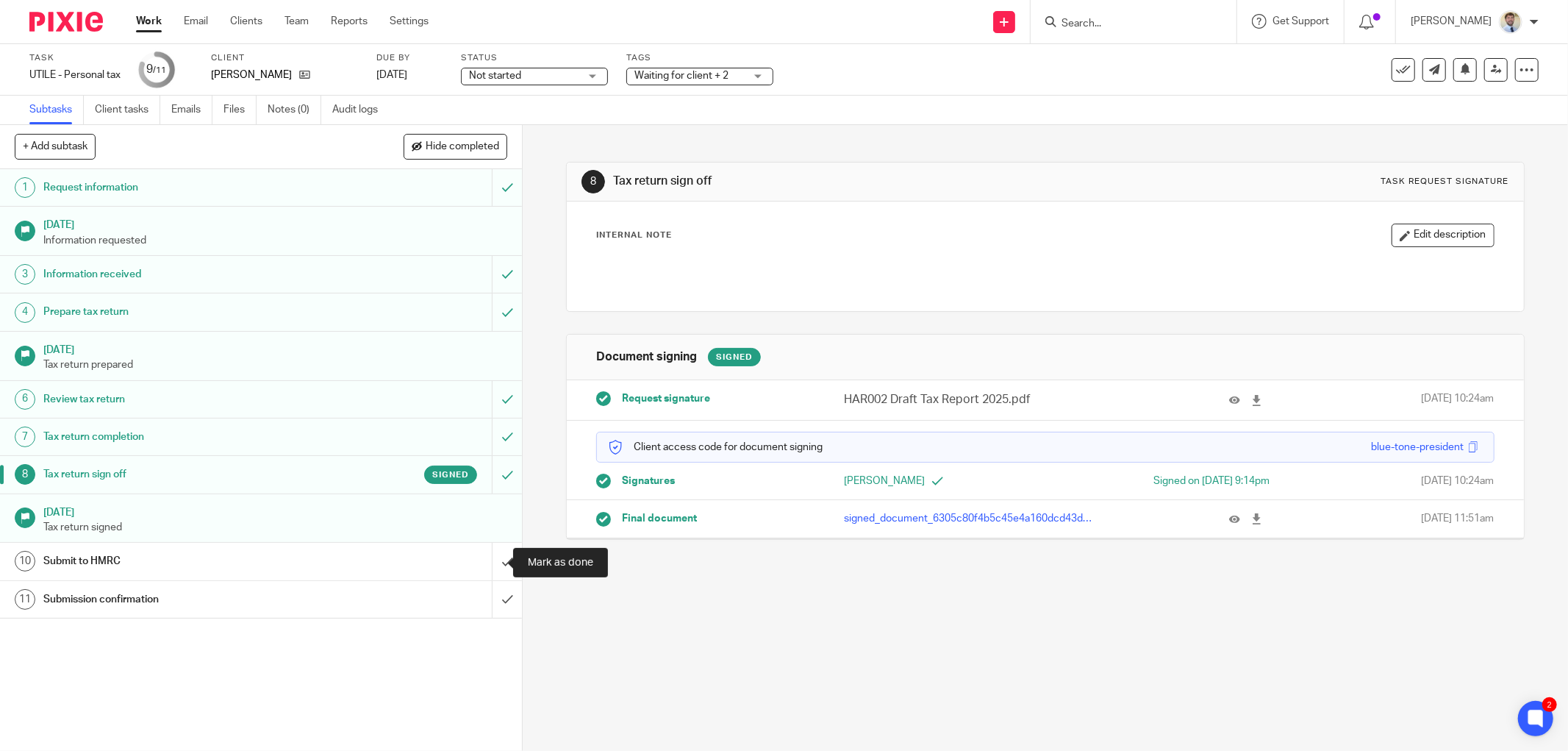
click at [453, 561] on div "Submit to HMRC" at bounding box center [260, 561] width 433 height 22
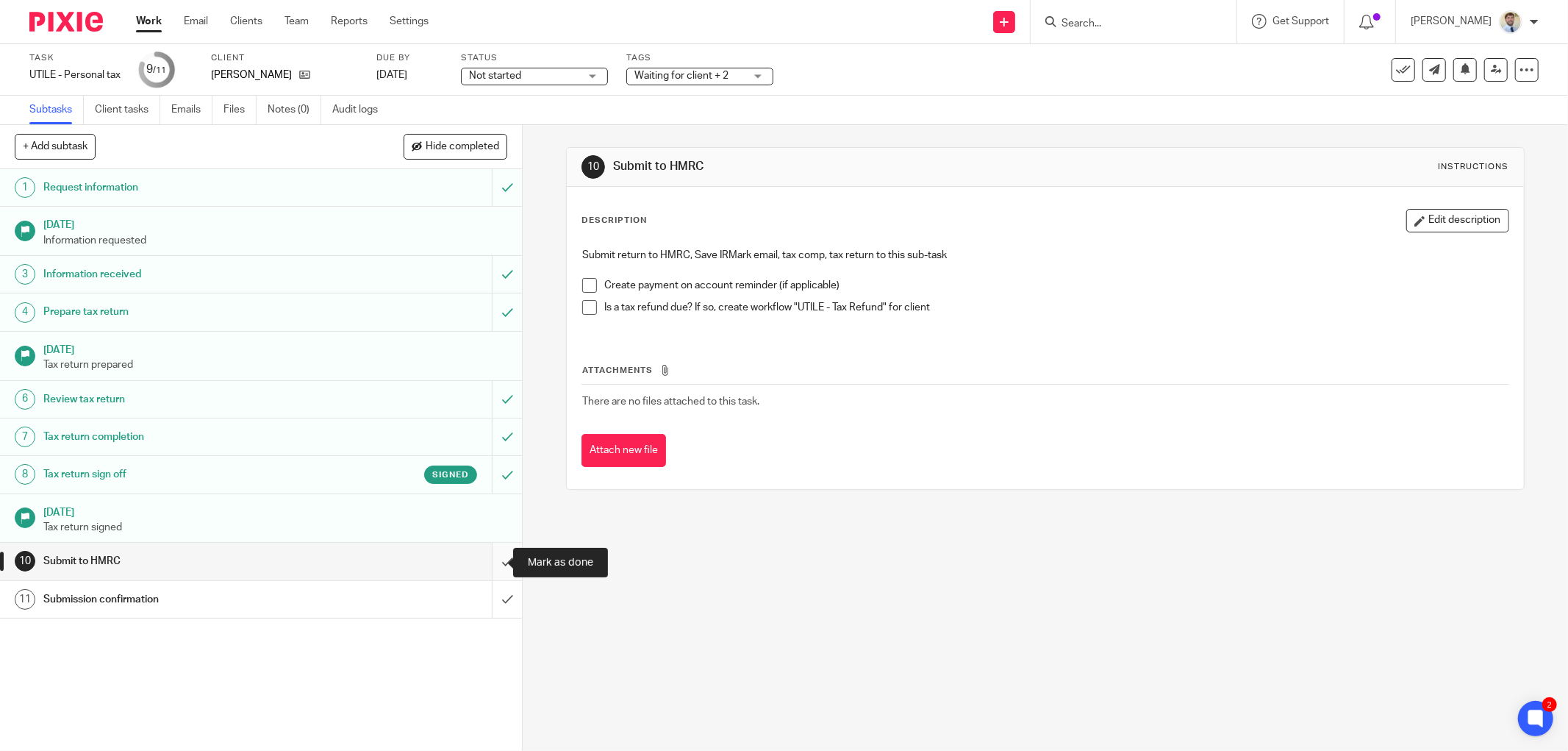
click at [486, 557] on input "submit" at bounding box center [260, 561] width 522 height 37
click at [667, 81] on span "Waiting for client + 2" at bounding box center [690, 76] width 111 height 15
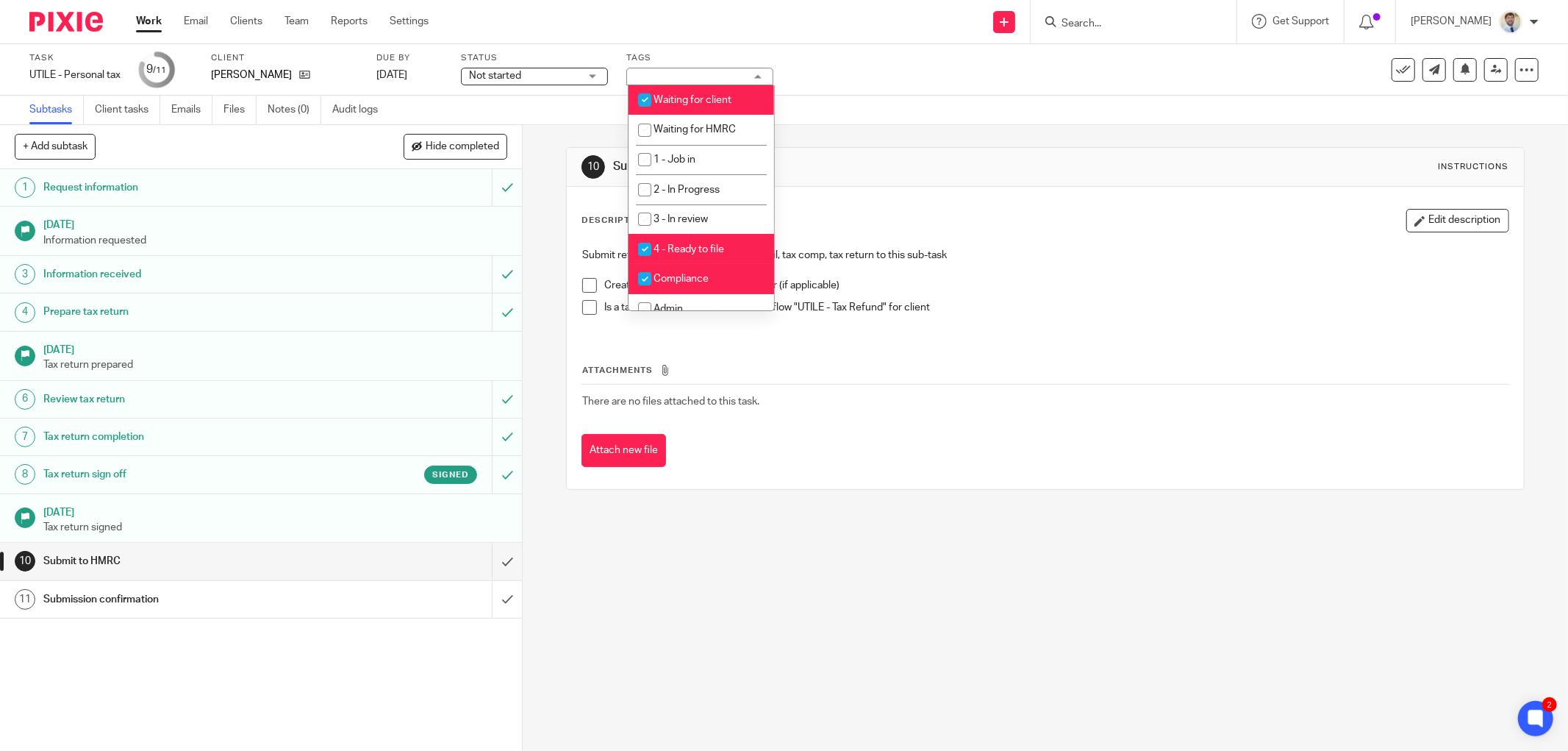
click at [653, 96] on input "checkbox" at bounding box center [645, 100] width 28 height 28
checkbox input "false"
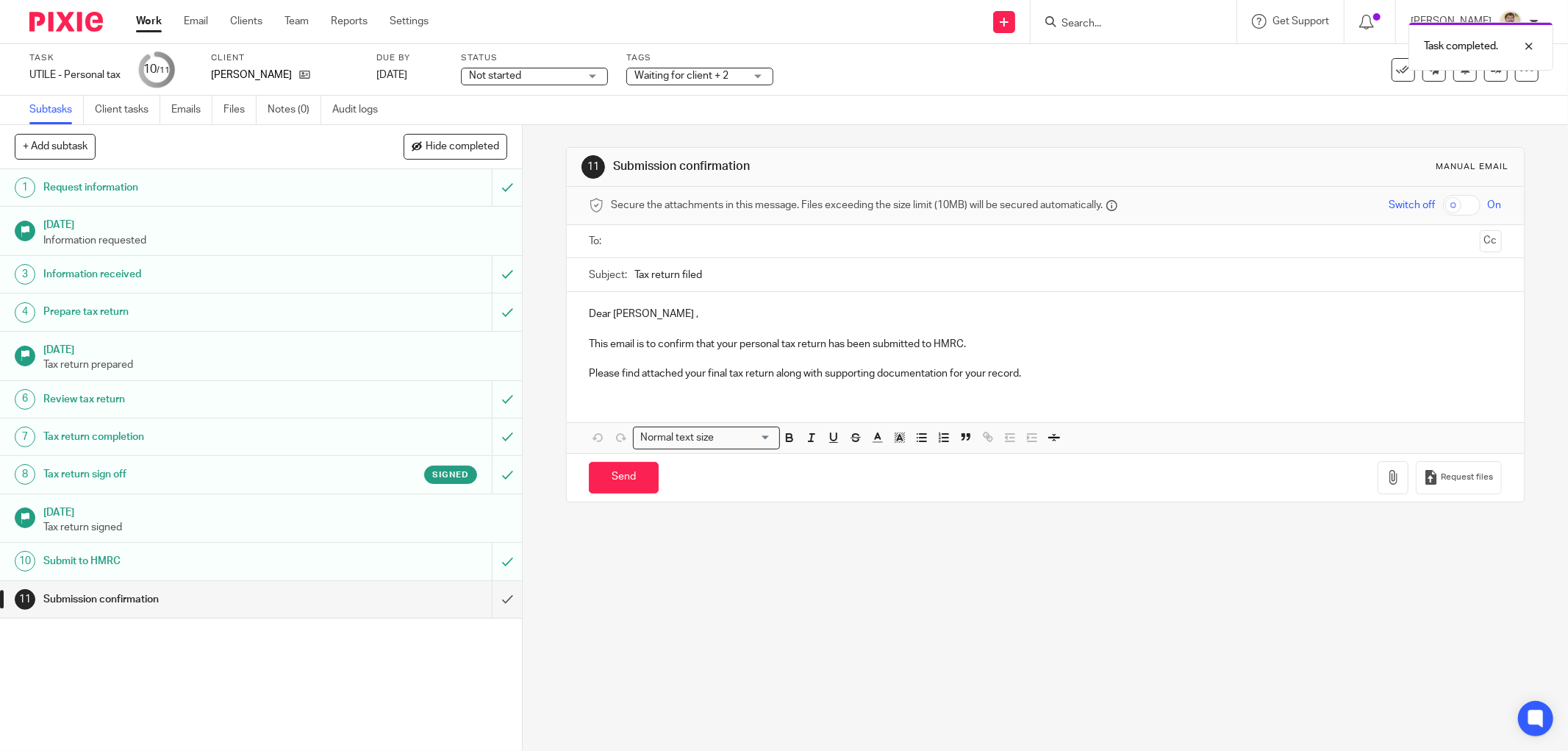
click at [642, 219] on div "Secure the attachments in this message. Files exceeding the size limit (10MB) w…" at bounding box center [1046, 206] width 957 height 38
click at [638, 237] on input "text" at bounding box center [1045, 241] width 857 height 17
click at [605, 324] on p "Dear Amanda Hartwright ," at bounding box center [1045, 317] width 913 height 15
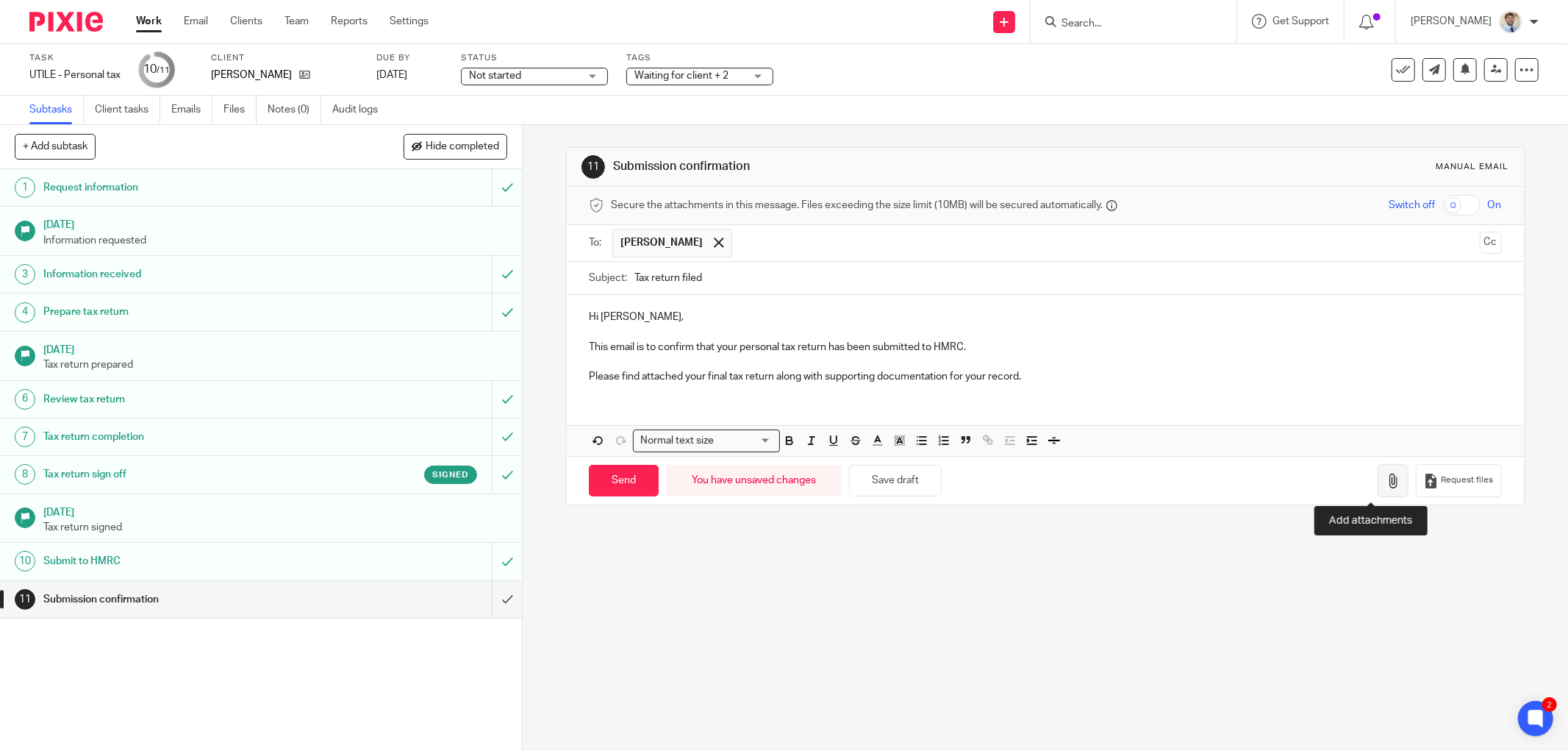
click at [1385, 483] on icon "button" at bounding box center [1392, 480] width 15 height 15
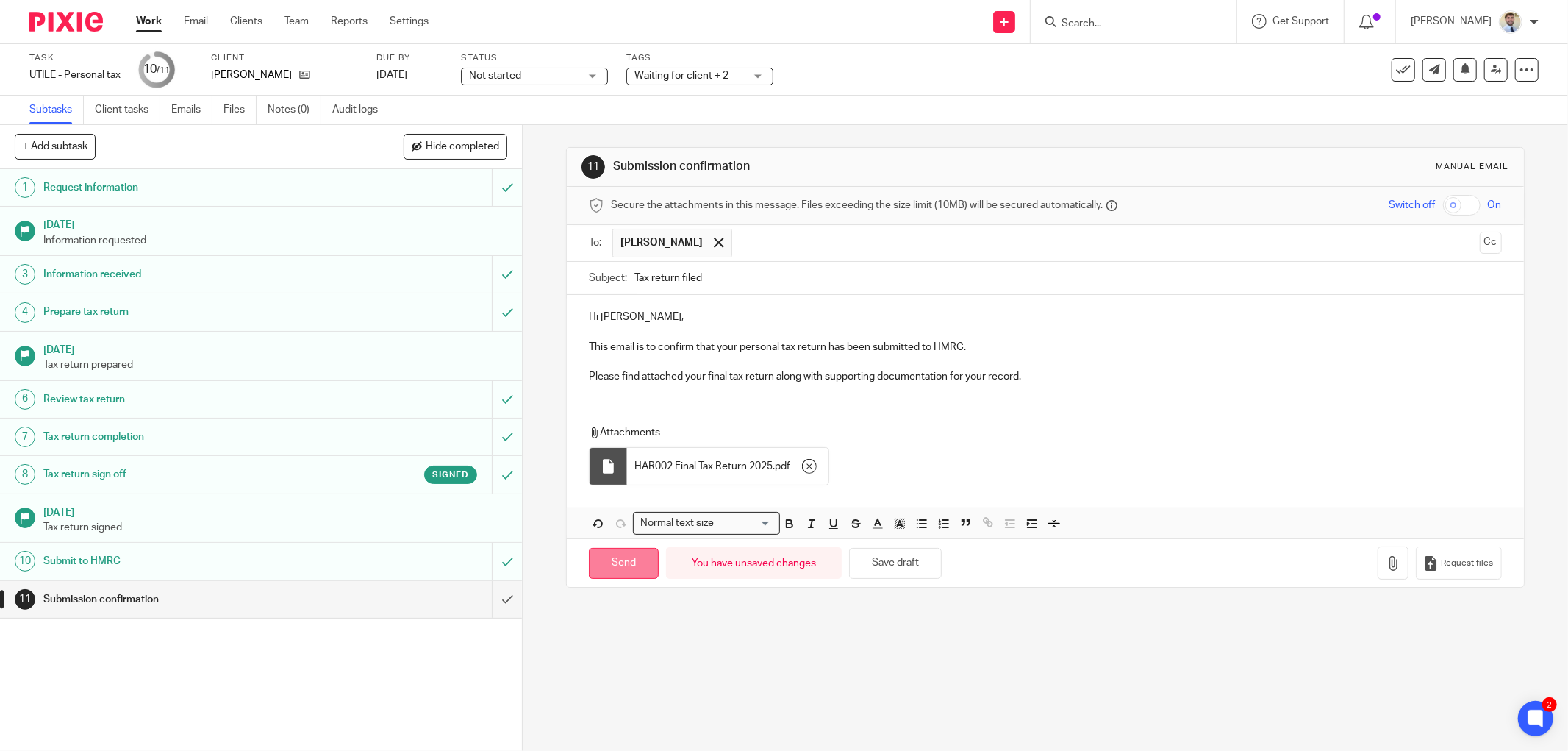
click at [608, 565] on input "Send" at bounding box center [623, 563] width 70 height 32
type input "Sent"
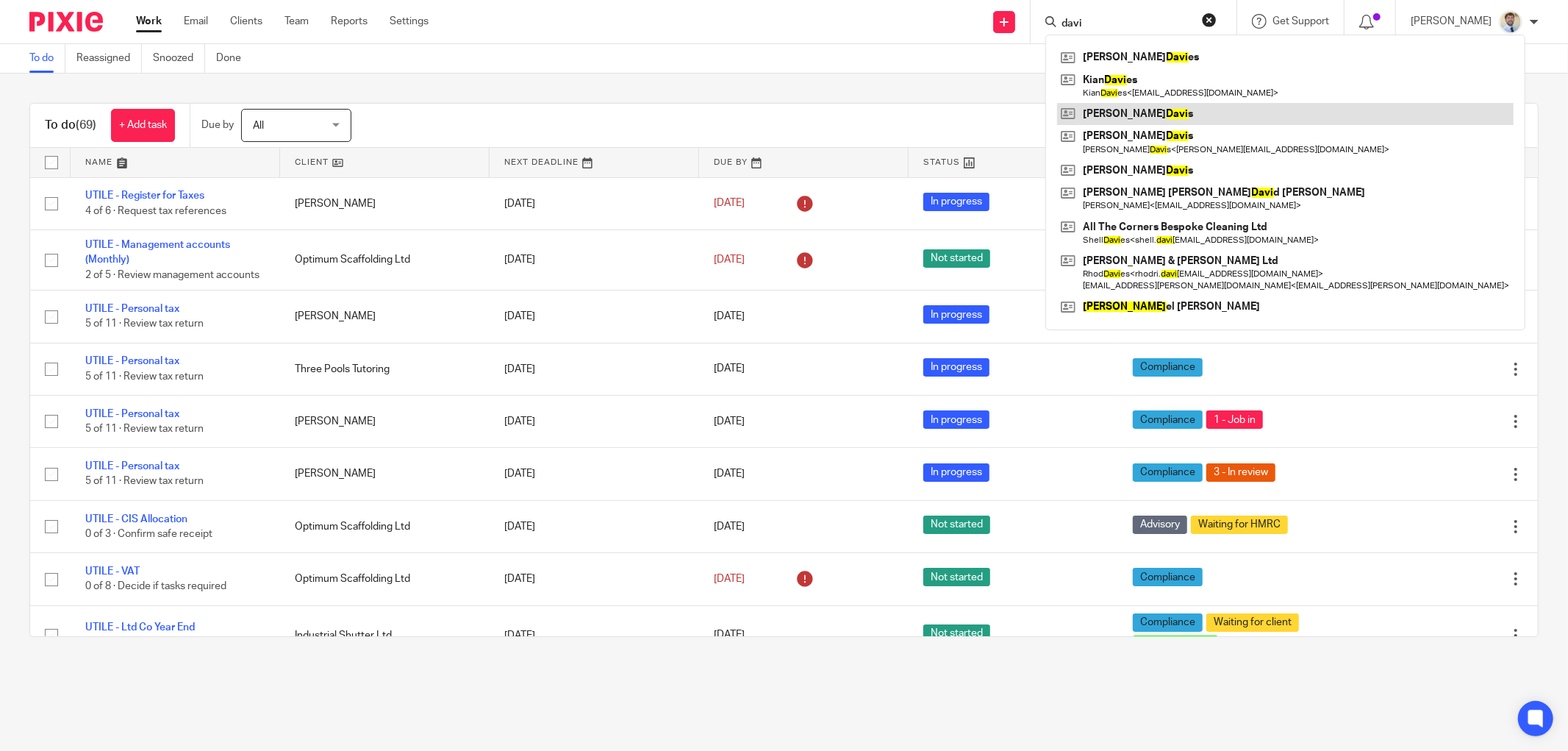
type input "davi"
click at [1148, 121] on link at bounding box center [1285, 114] width 456 height 22
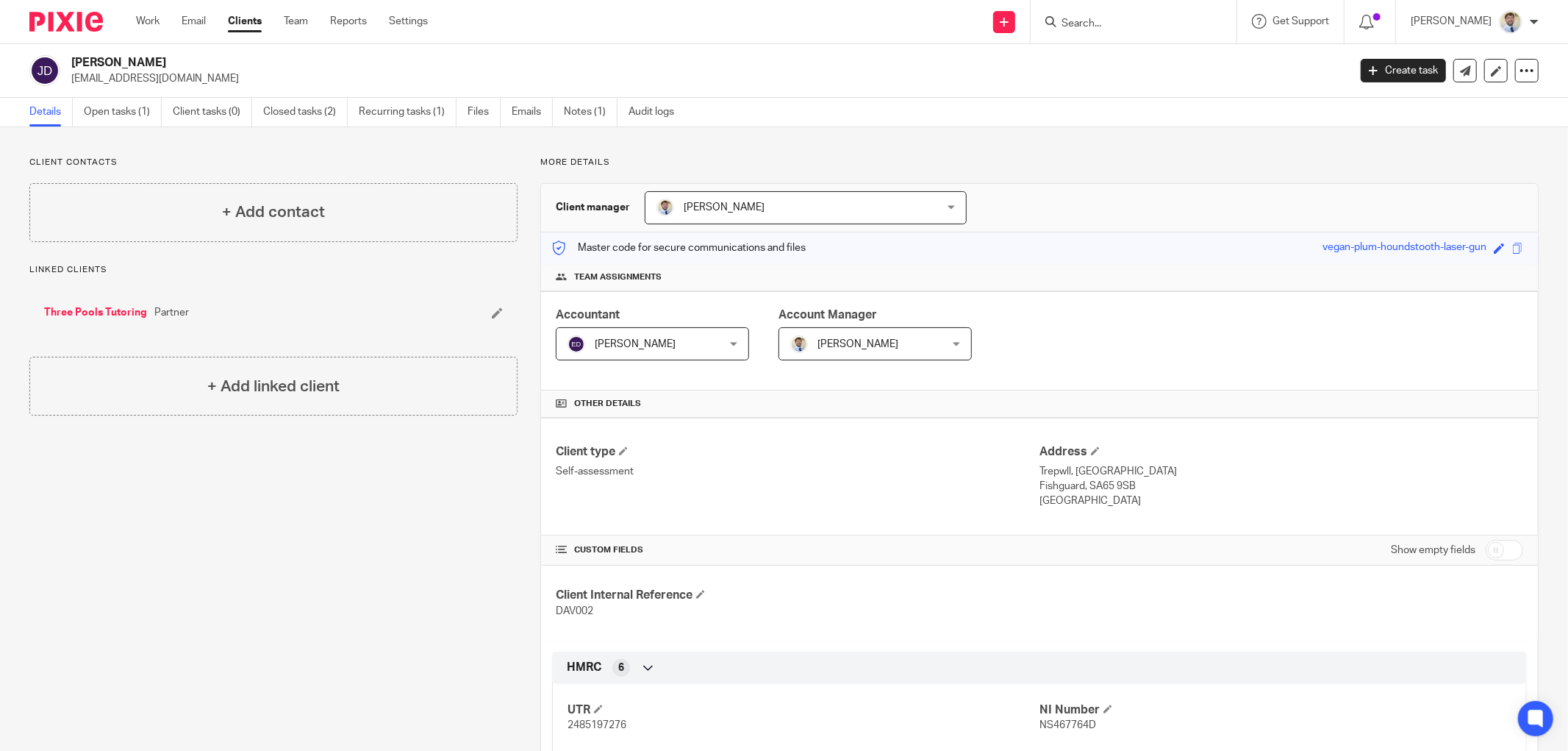
click at [559, 613] on span "DAV002" at bounding box center [574, 610] width 38 height 10
copy span "DAV002"
click at [575, 723] on span "2485197276" at bounding box center [597, 725] width 59 height 10
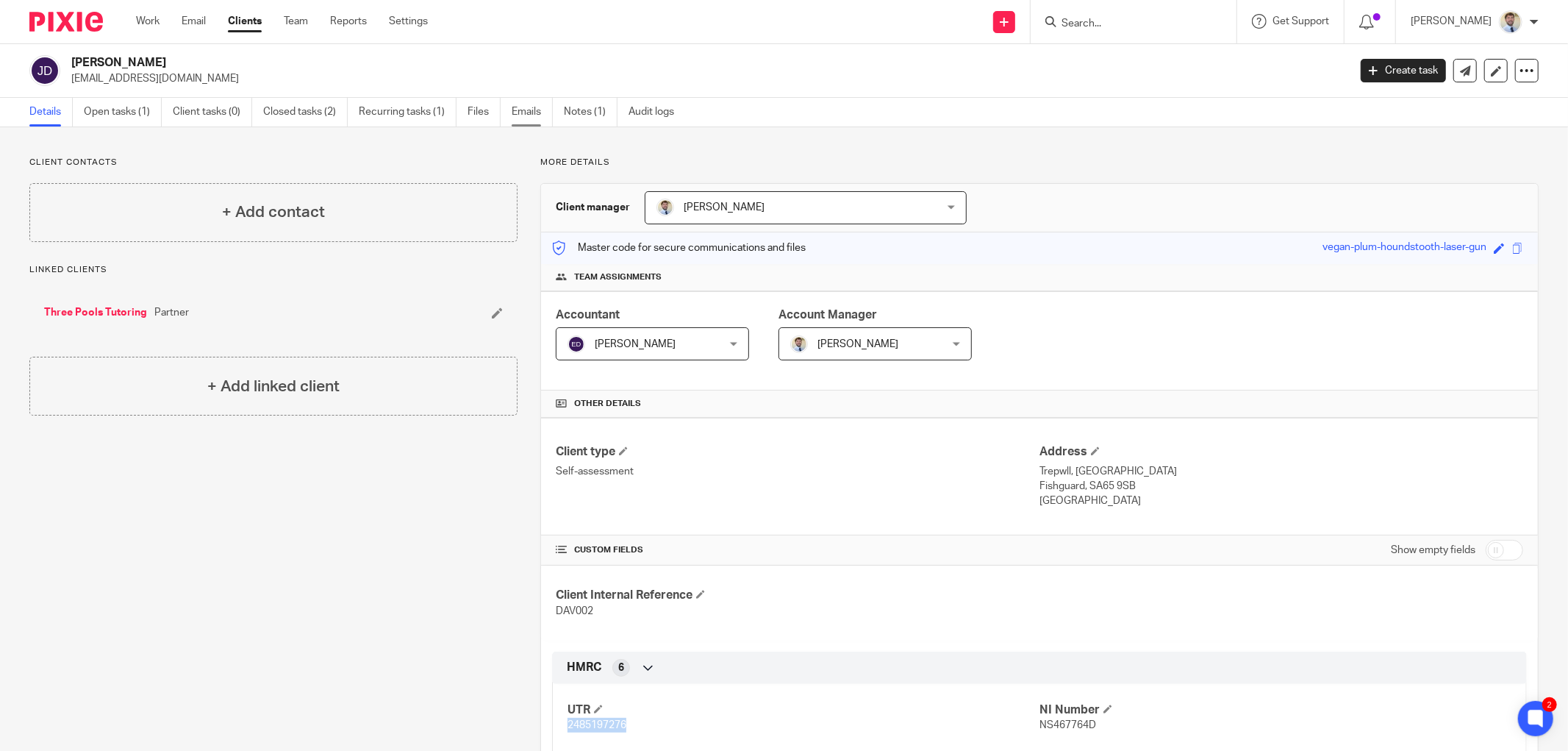
copy span "2485197276"
click at [425, 527] on div "Client contacts + Add contact Linked clients Three Pools Tutoring Partner + Add…" at bounding box center [262, 668] width 511 height 1023
click at [116, 321] on div "Three Pools Tutoring Partner" at bounding box center [273, 312] width 488 height 44
click at [113, 309] on link "Three Pools Tutoring" at bounding box center [95, 312] width 103 height 15
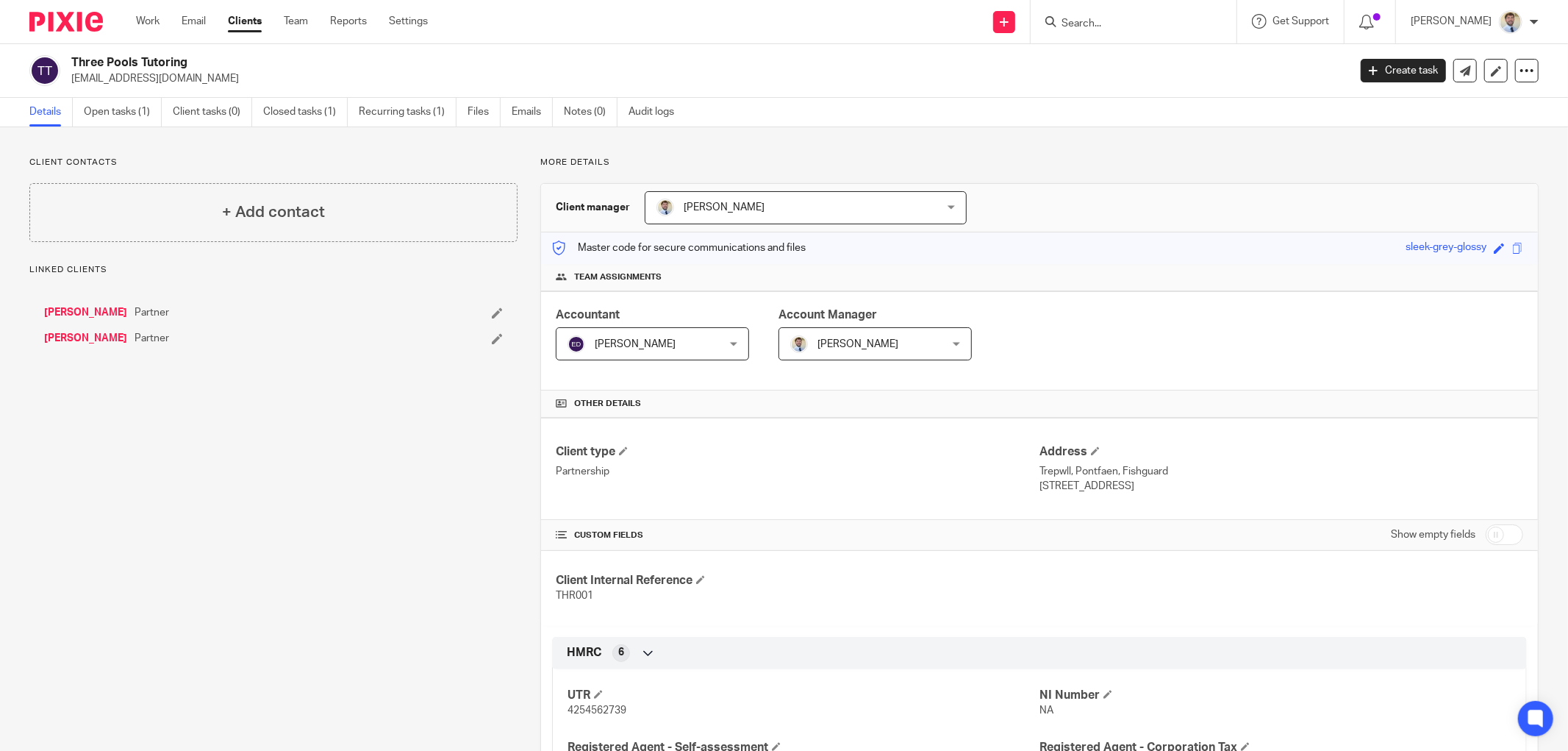
click at [53, 313] on link "[PERSON_NAME]" at bounding box center [85, 312] width 83 height 15
click at [588, 703] on h4 "UTR" at bounding box center [804, 696] width 472 height 15
click at [585, 709] on span "2133564285" at bounding box center [597, 710] width 59 height 10
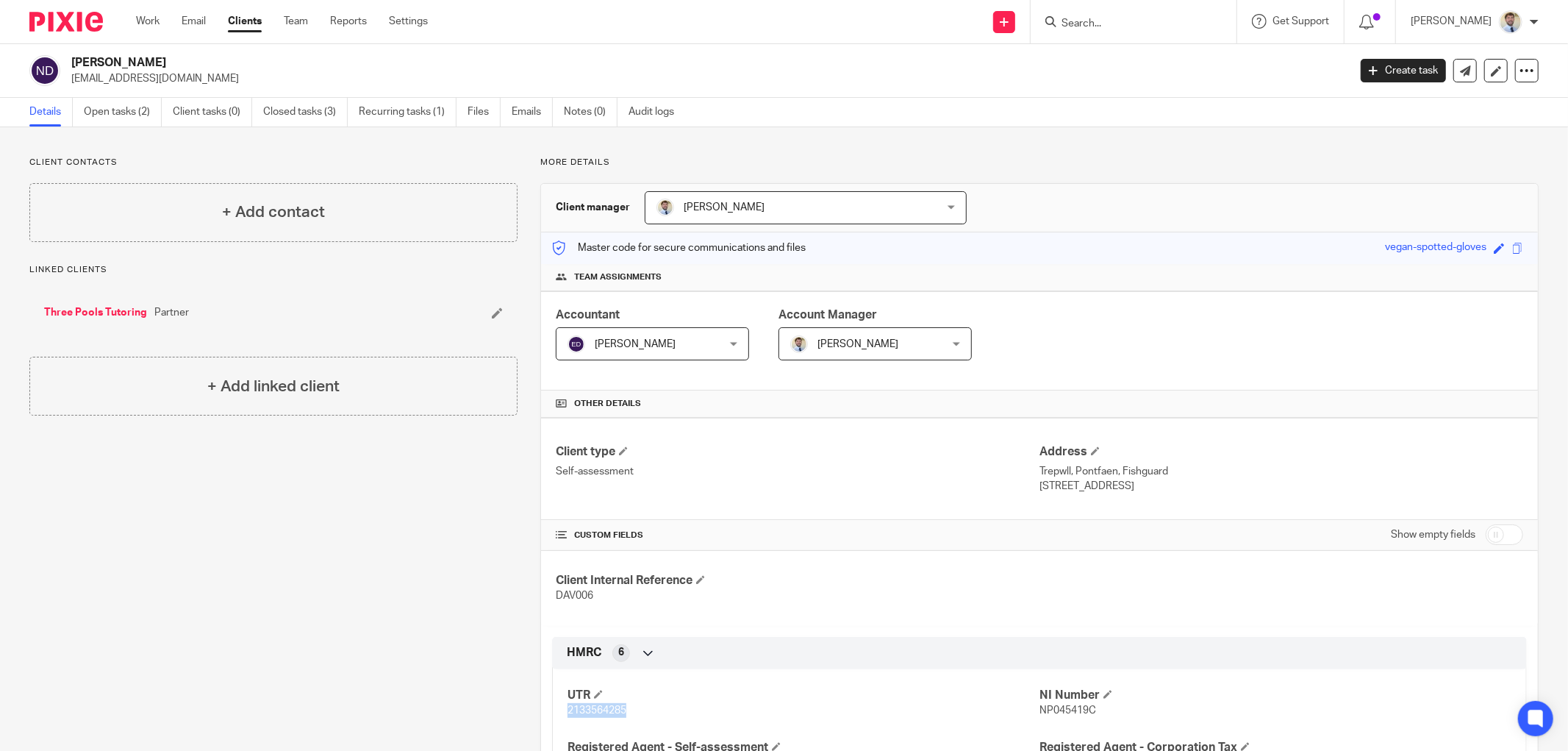
copy span "2133564285"
click at [503, 162] on p "Client contacts" at bounding box center [273, 162] width 488 height 12
click at [1093, 18] on input "Search" at bounding box center [1126, 24] width 132 height 13
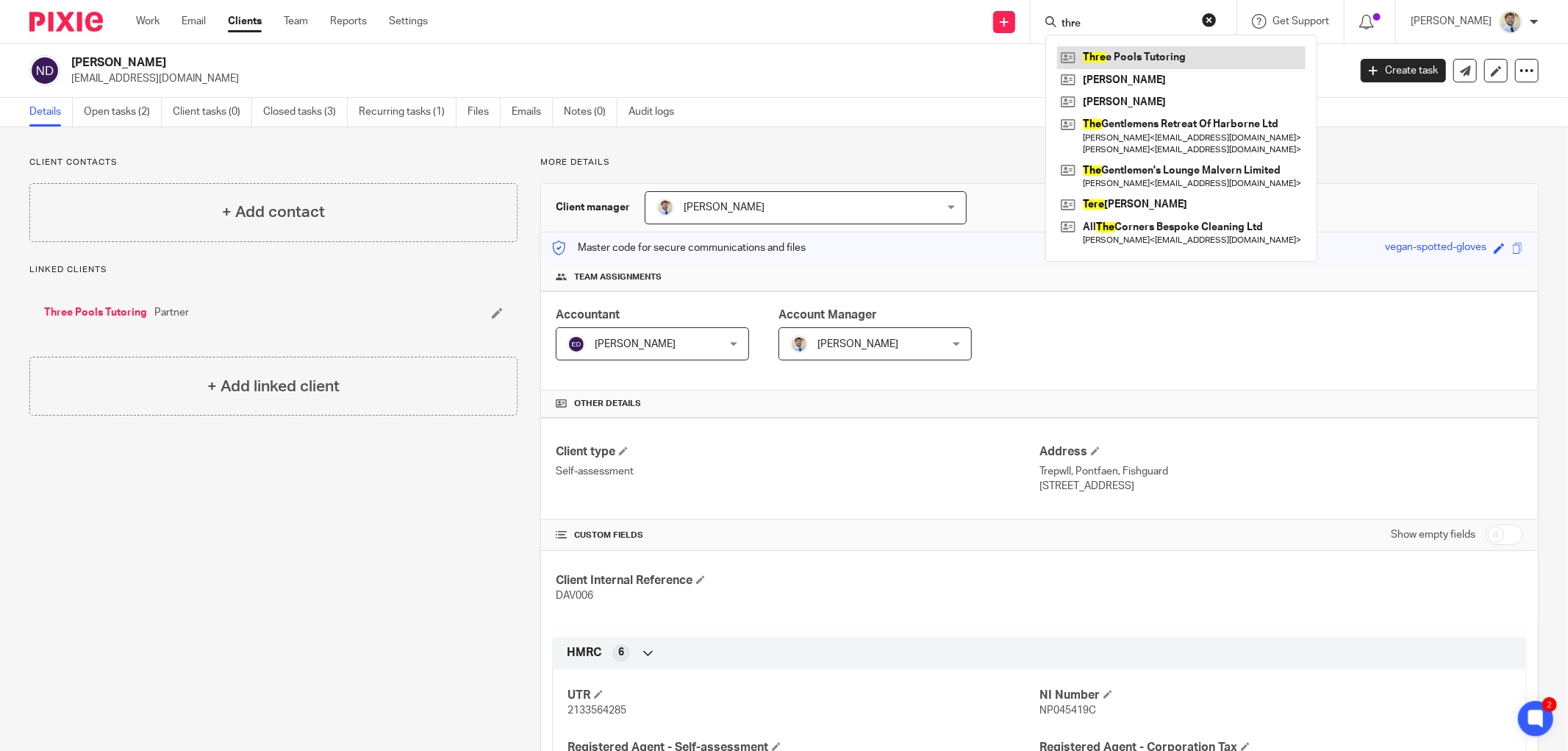
type input "thre"
click at [1102, 52] on link at bounding box center [1181, 57] width 248 height 22
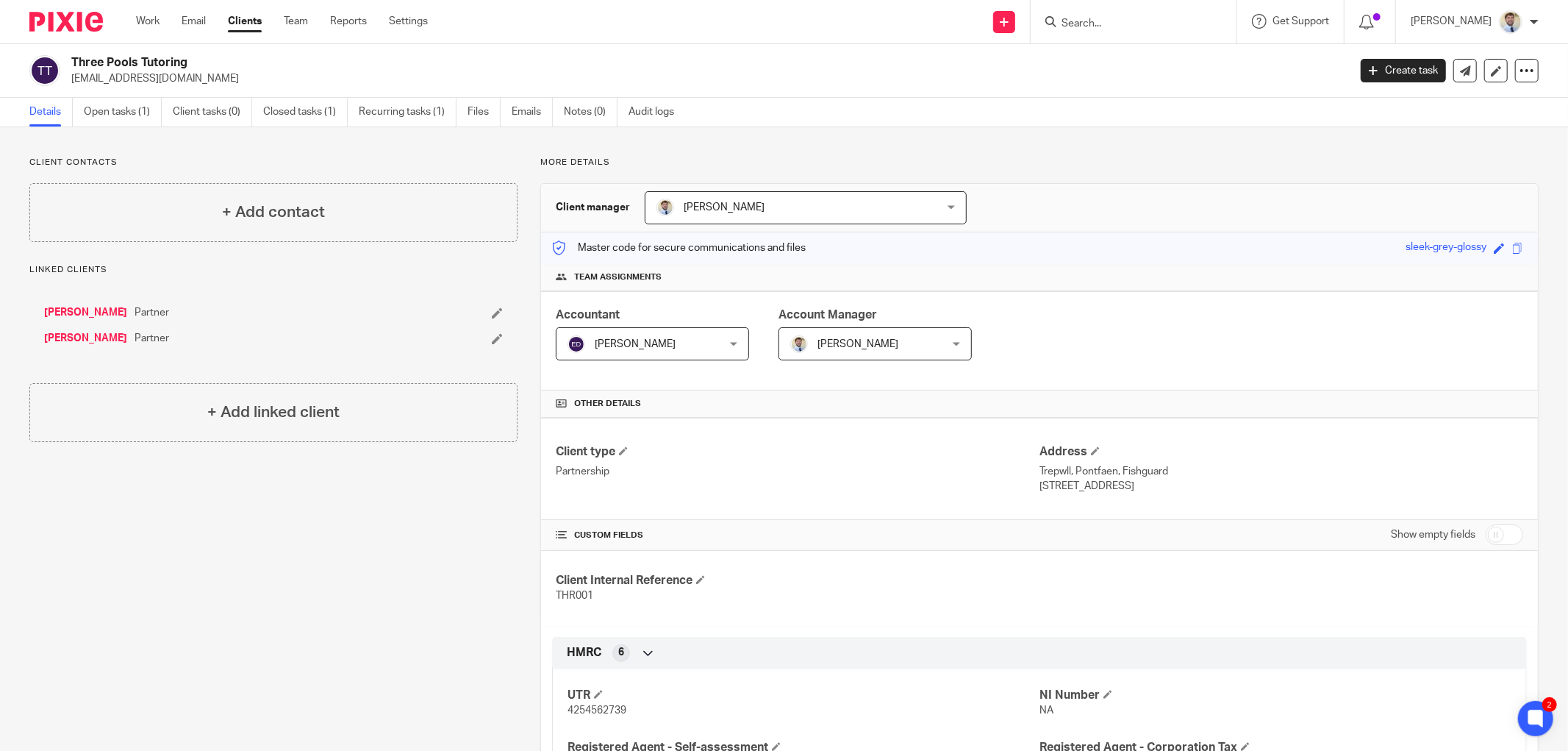
click at [583, 713] on span "4254562739" at bounding box center [597, 710] width 59 height 10
copy span "4254562739"
click at [535, 510] on div "More details Client manager James Read James Read Ellie Dowen James Read Lesley…" at bounding box center [1028, 682] width 1021 height 1051
click at [290, 112] on link "Closed tasks (1)" at bounding box center [306, 111] width 85 height 28
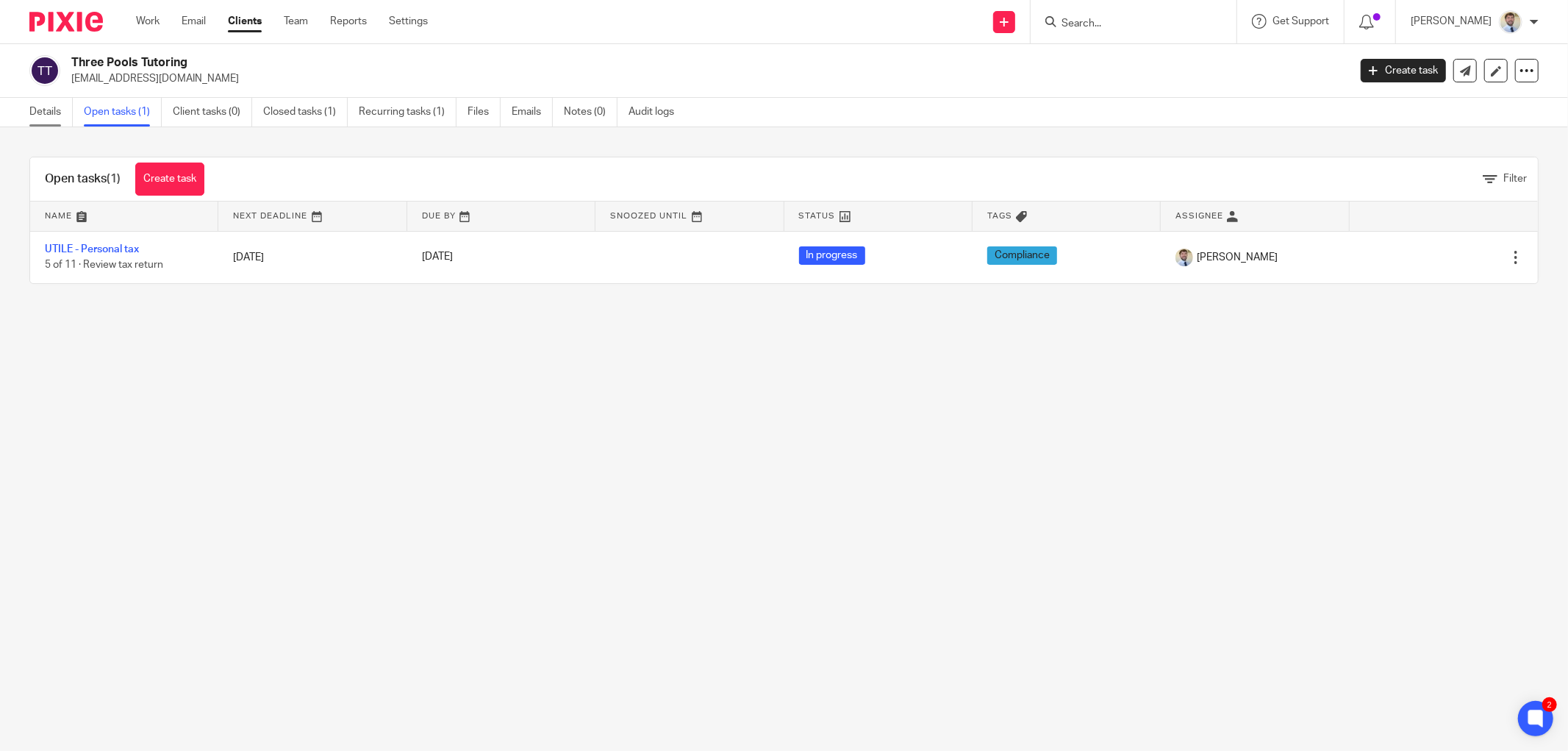
click at [48, 100] on link "Details" at bounding box center [51, 111] width 43 height 28
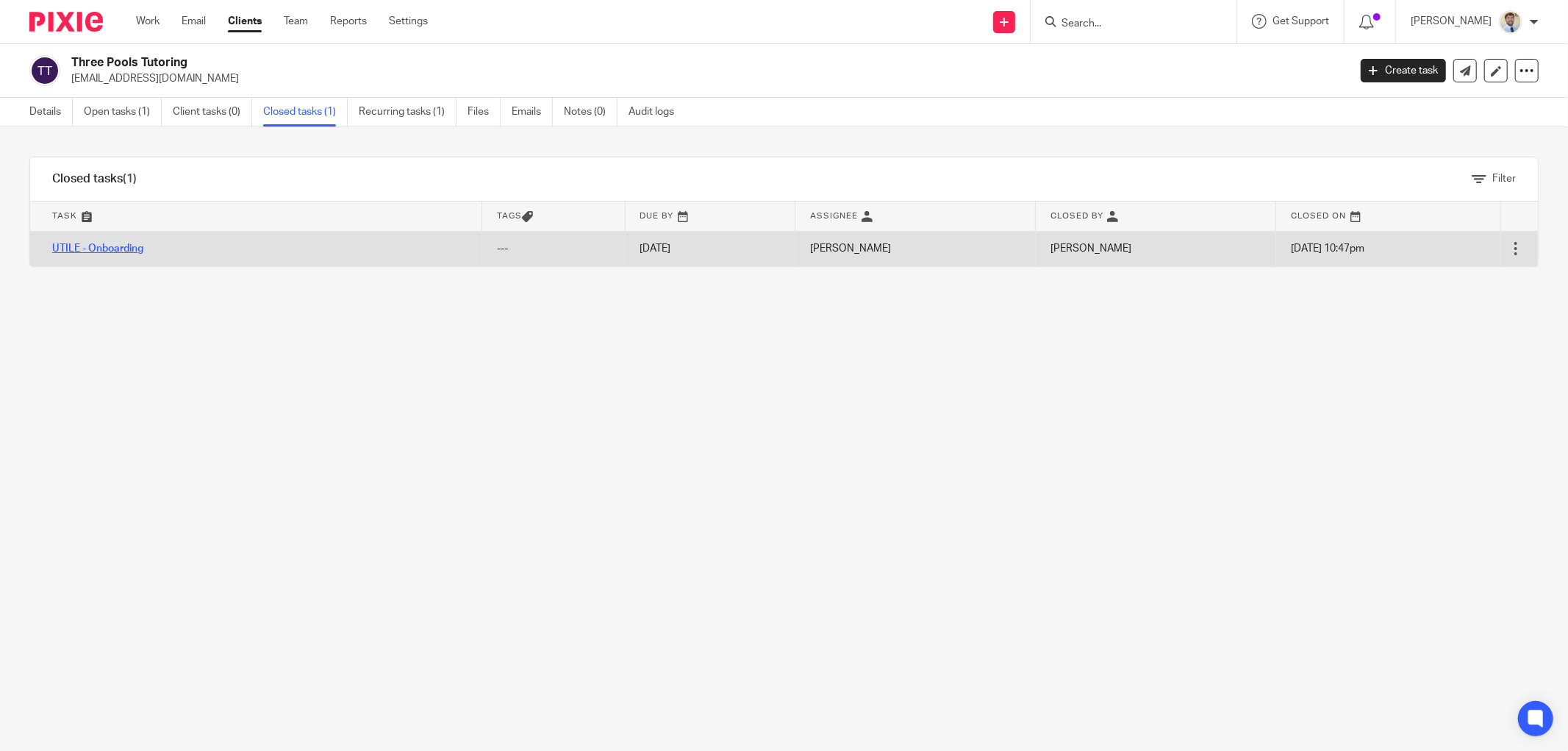
click at [126, 251] on link "UTILE - Onboarding" at bounding box center [98, 248] width 91 height 10
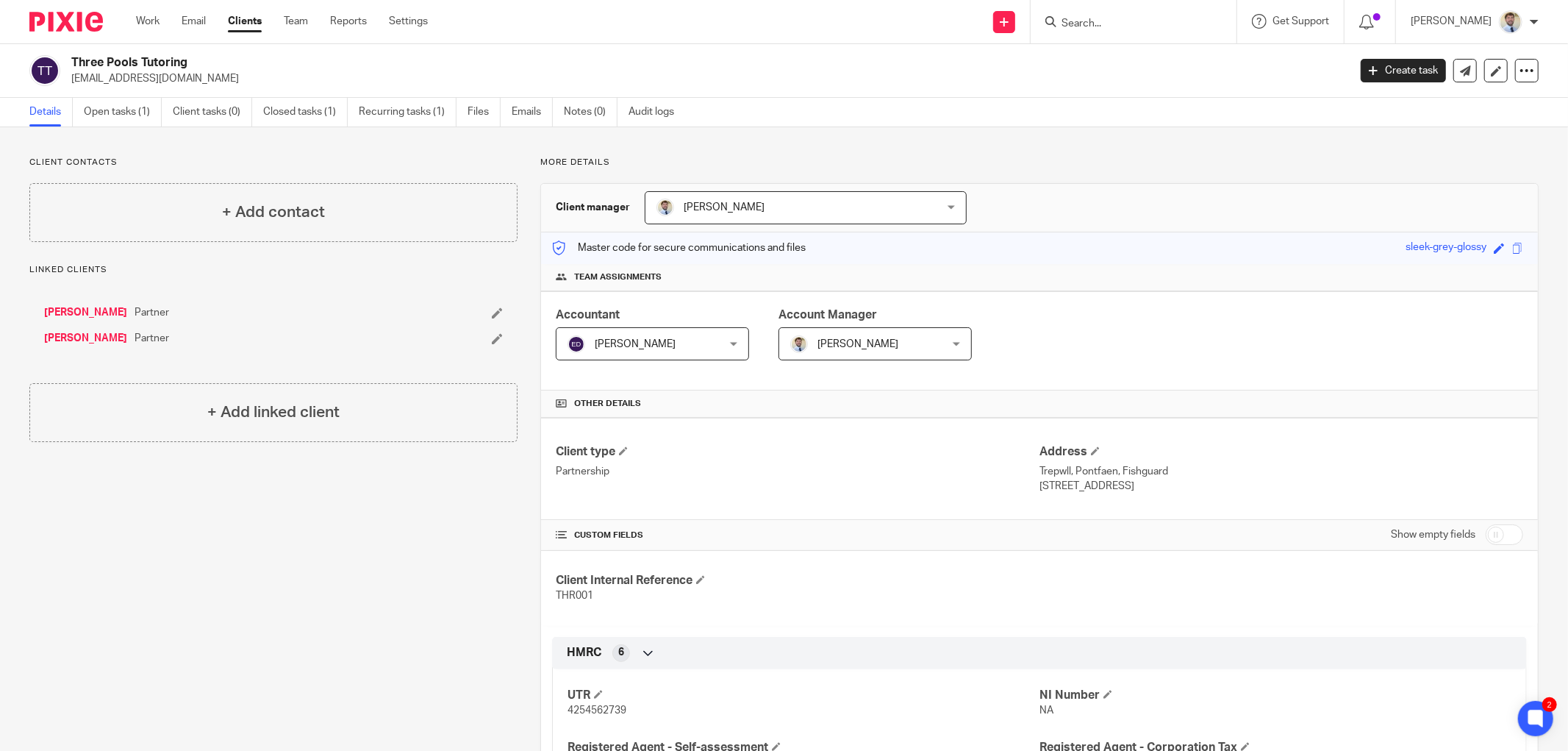
drag, startPoint x: 1106, startPoint y: 487, endPoint x: 1150, endPoint y: 487, distance: 44.0
click at [1150, 487] on p "[STREET_ADDRESS]" at bounding box center [1281, 486] width 484 height 15
copy p "SA65 9SB"
drag, startPoint x: 523, startPoint y: 174, endPoint x: 295, endPoint y: 144, distance: 230.0
click at [519, 174] on div "More details Client manager [PERSON_NAME] [PERSON_NAME] [PERSON_NAME] [PERSON_N…" at bounding box center [1028, 682] width 1021 height 1051
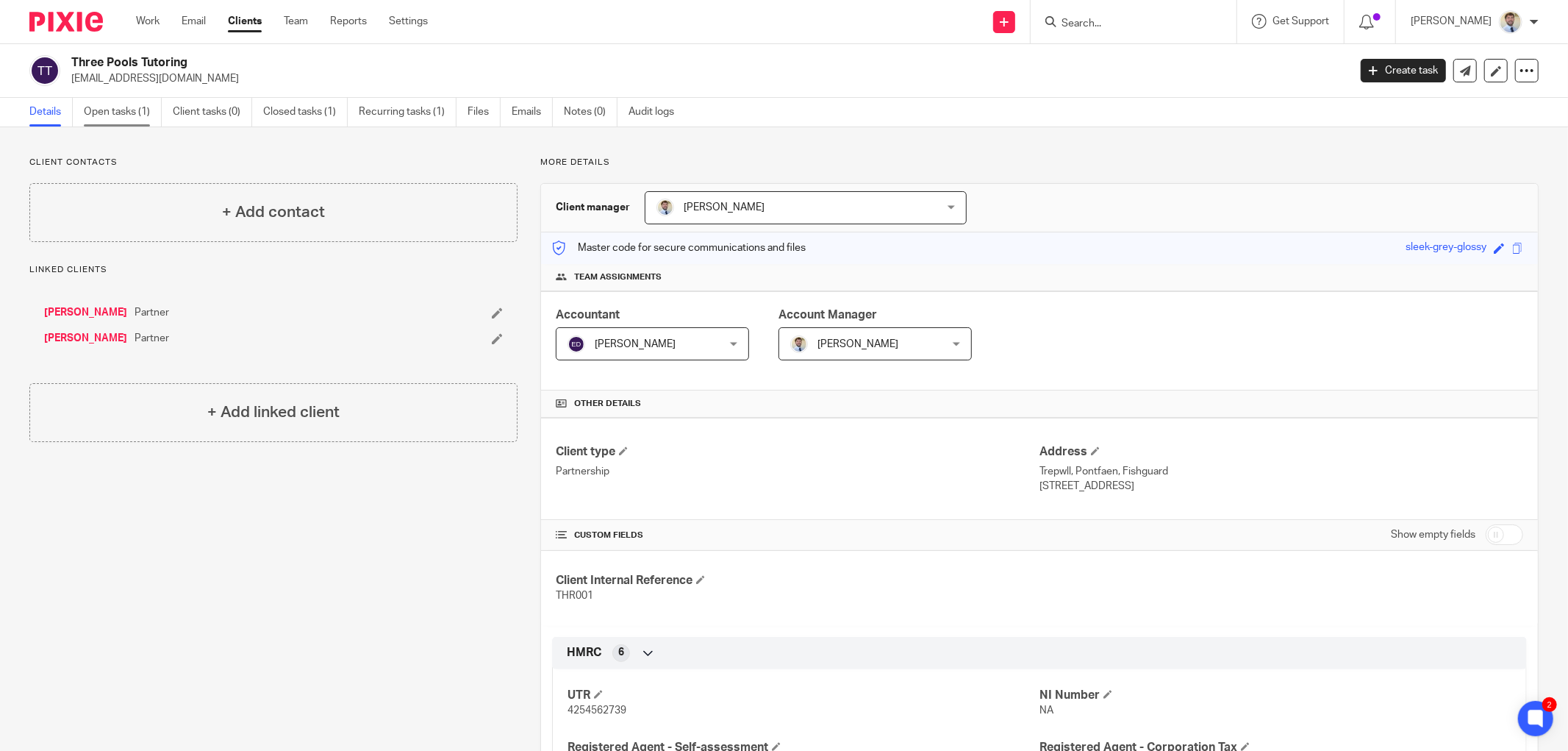
click at [141, 113] on link "Open tasks (1)" at bounding box center [122, 111] width 78 height 28
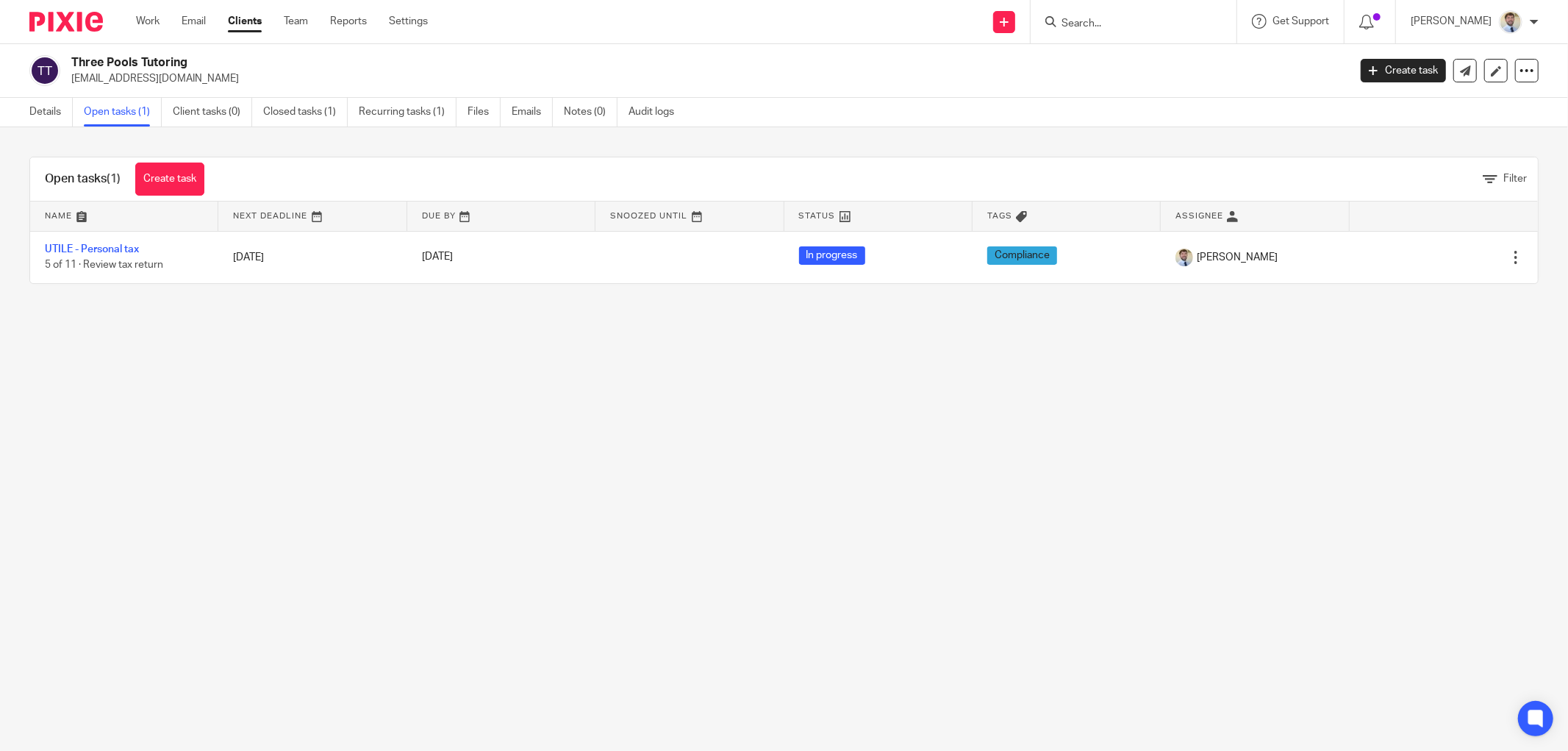
click at [114, 247] on link "UTILE - Personal tax" at bounding box center [91, 249] width 94 height 10
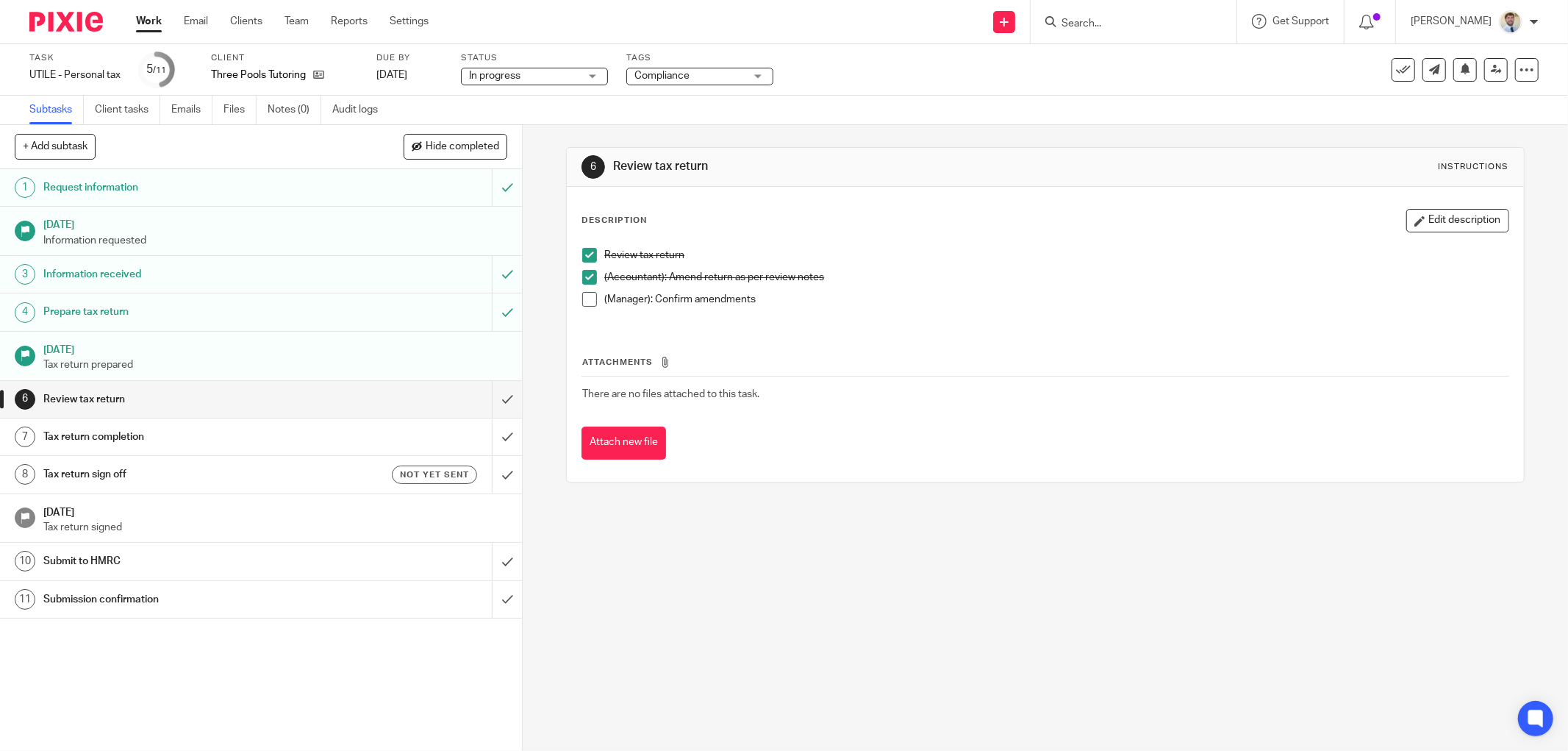
click at [585, 302] on span at bounding box center [589, 299] width 15 height 15
click at [489, 400] on input "submit" at bounding box center [260, 400] width 522 height 37
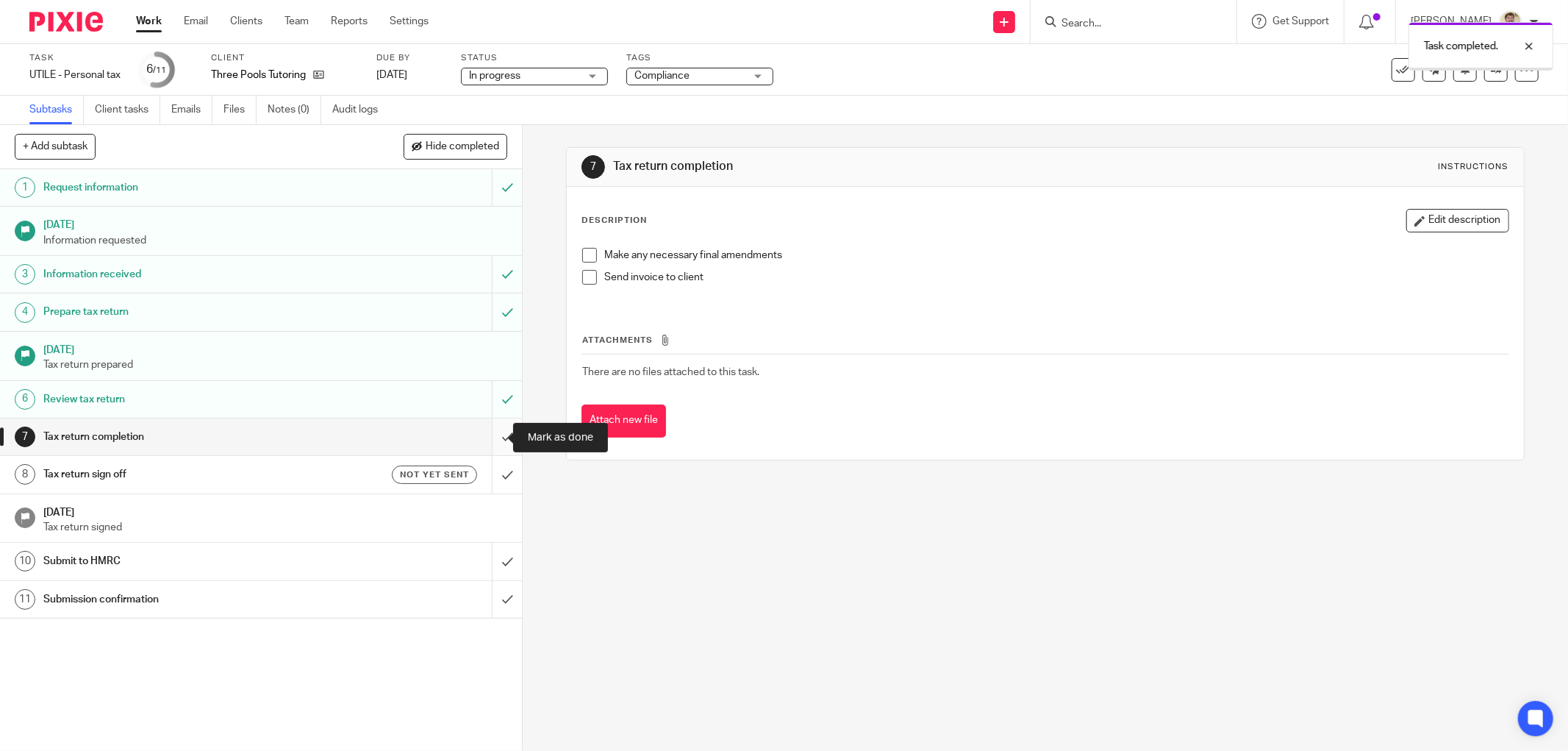
click at [486, 433] on input "submit" at bounding box center [260, 437] width 522 height 37
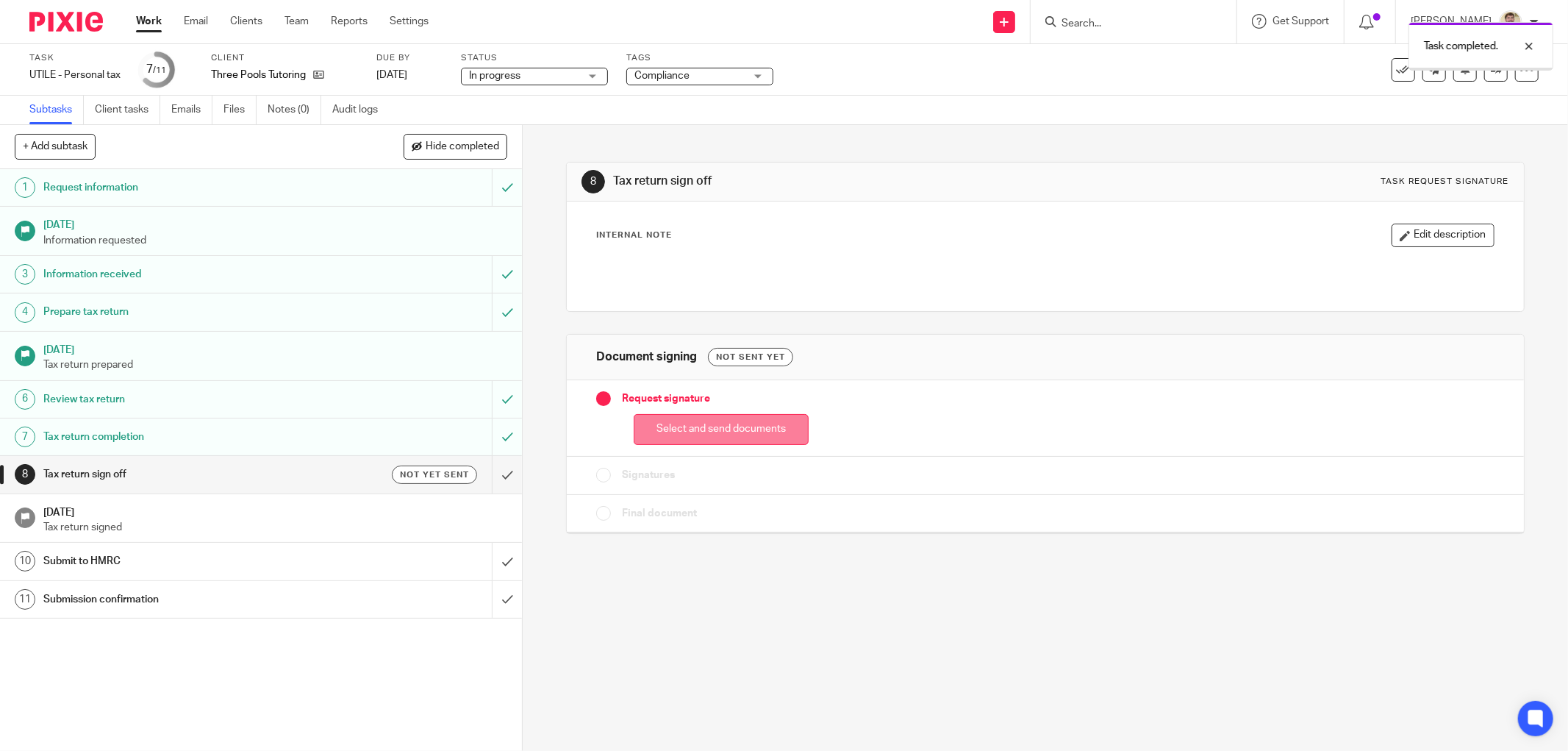
click at [662, 416] on button "Select and send documents" at bounding box center [721, 430] width 175 height 32
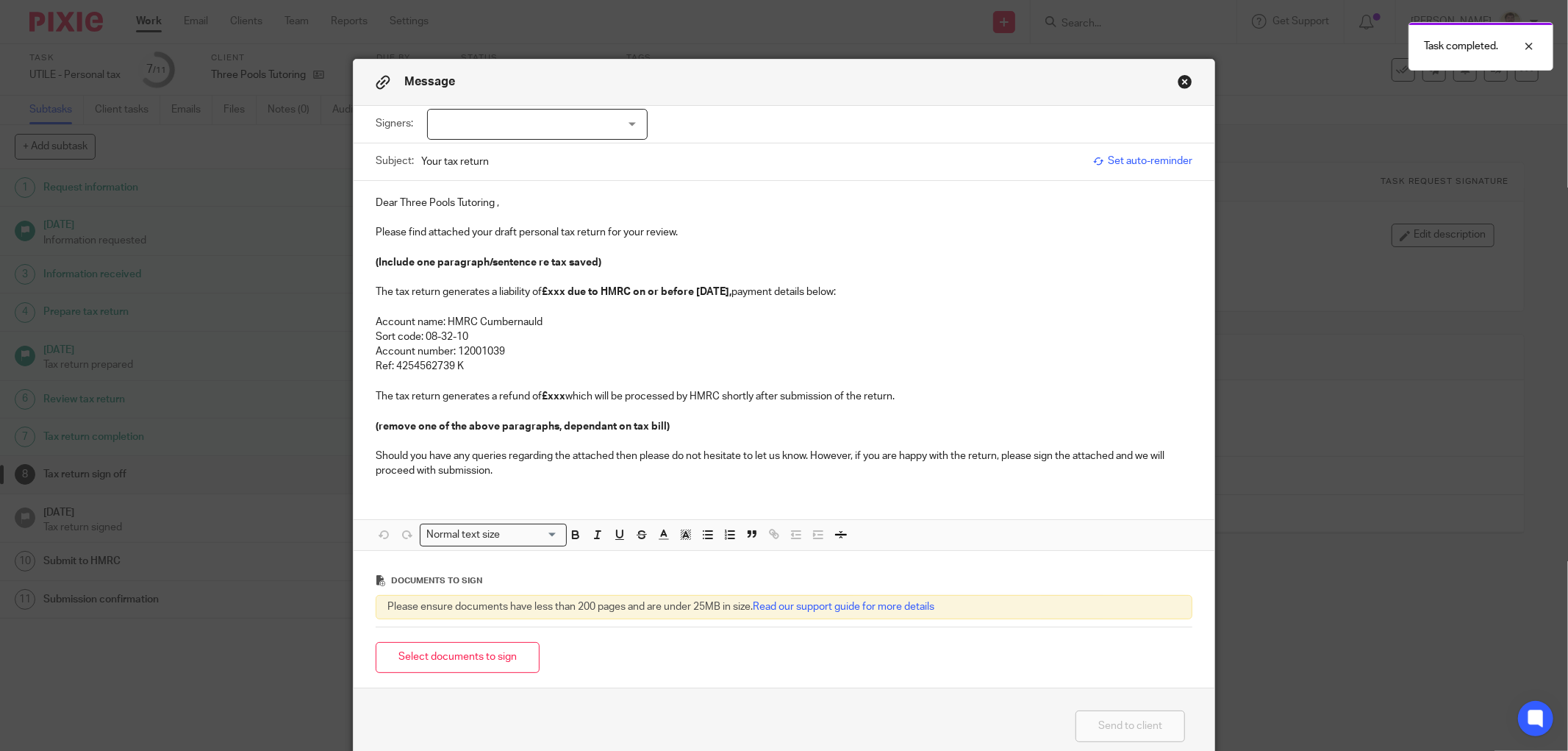
drag, startPoint x: 590, startPoint y: 127, endPoint x: 549, endPoint y: 169, distance: 58.7
click at [588, 126] on div at bounding box center [537, 125] width 220 height 31
click at [446, 149] on li "Create contacts for client" at bounding box center [531, 155] width 219 height 30
click at [353, 150] on div "Subject: Your tax return Set auto-reminder" at bounding box center [784, 162] width 860 height 38
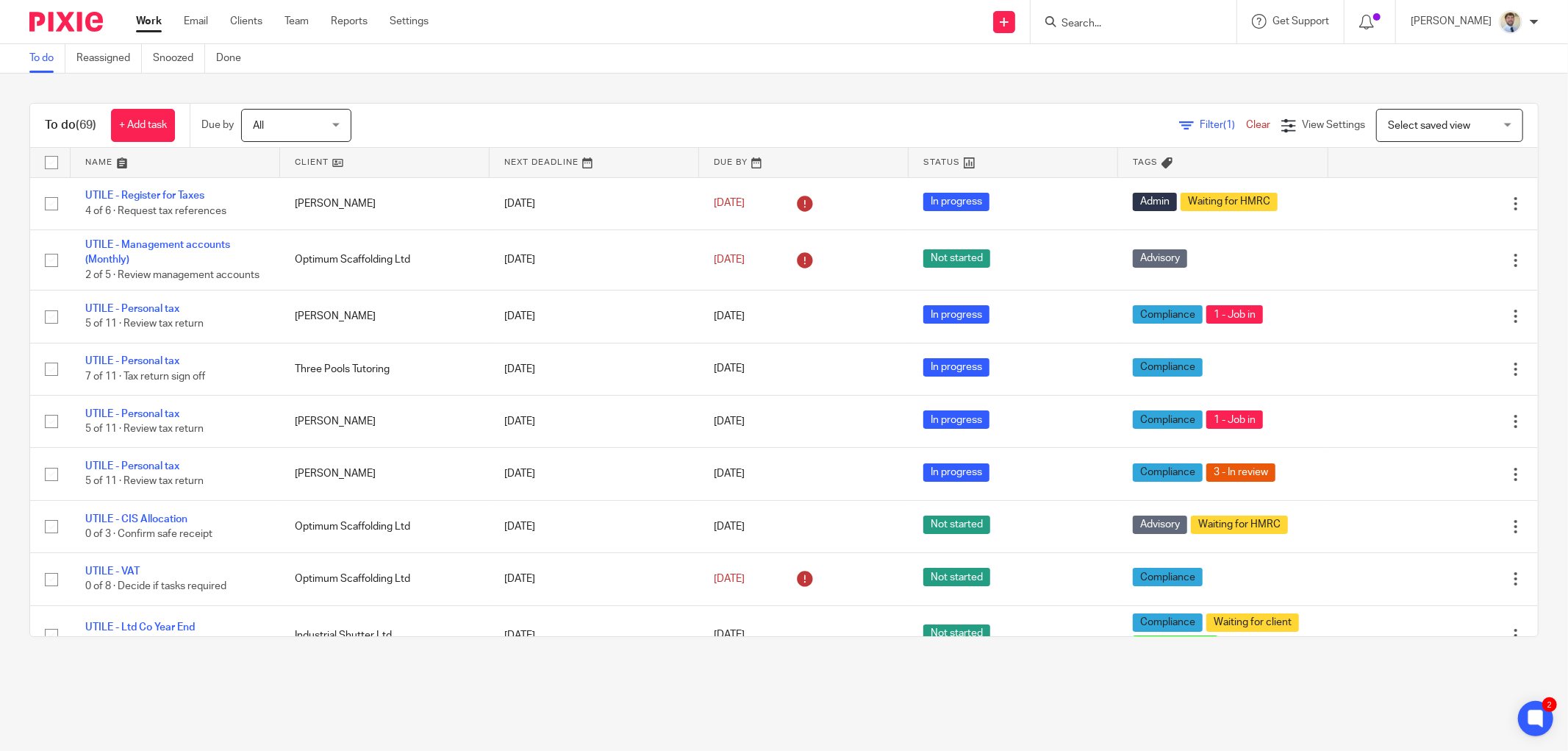
click at [1139, 13] on form at bounding box center [1139, 22] width 157 height 18
click at [1108, 30] on form at bounding box center [1139, 22] width 157 height 18
click at [1109, 25] on input "Search" at bounding box center [1126, 24] width 132 height 13
type input "THREE"
click at [1154, 53] on link at bounding box center [1148, 57] width 182 height 22
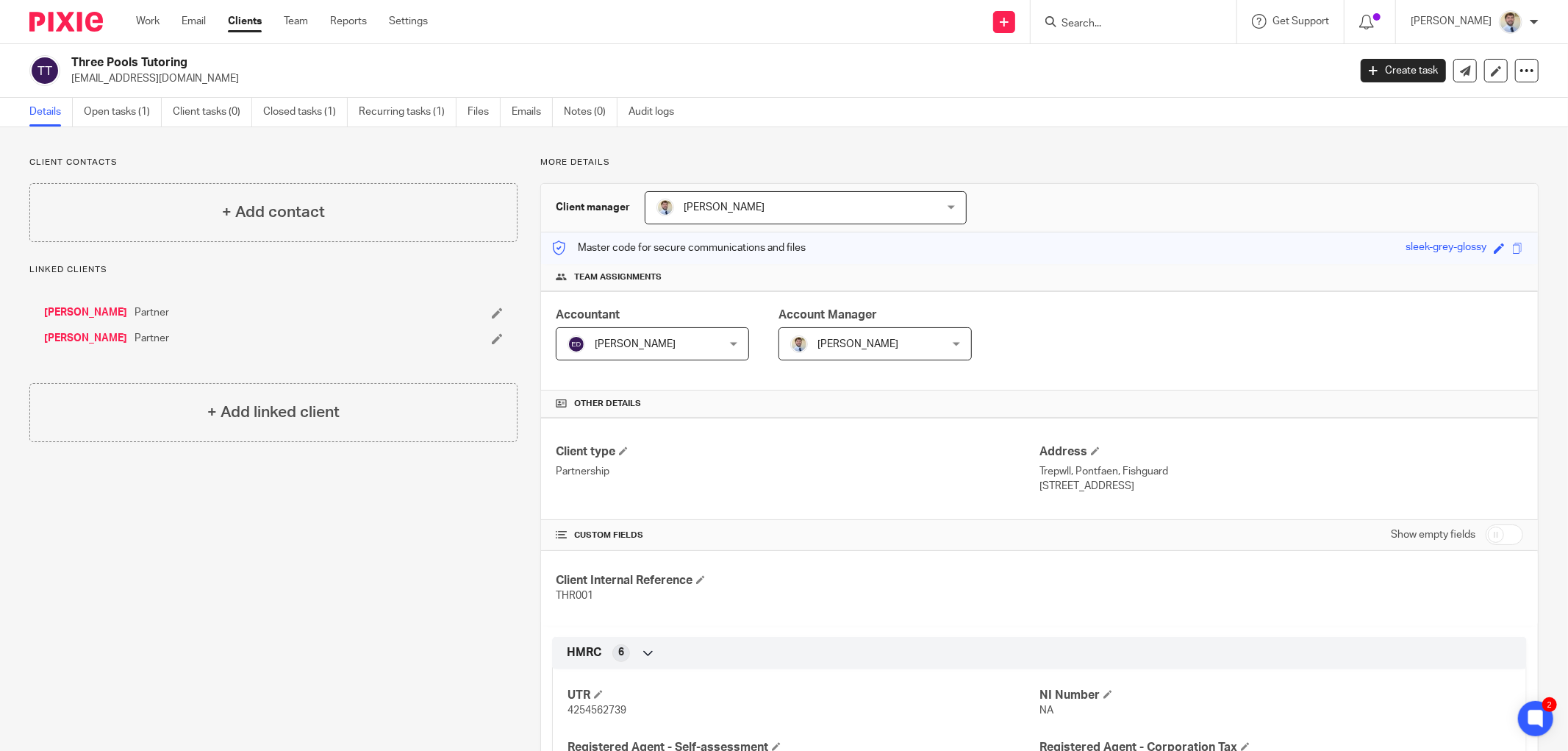
click at [158, 82] on p "[EMAIL_ADDRESS][DOMAIN_NAME]" at bounding box center [704, 78] width 1267 height 15
click at [158, 82] on p "threepoolstutoring@gmail.com" at bounding box center [704, 78] width 1267 height 15
copy main "threepoolstutoring@gmail.com Create task Update from Companies House Export dat…"
click at [118, 209] on div "+ Add contact" at bounding box center [273, 212] width 488 height 59
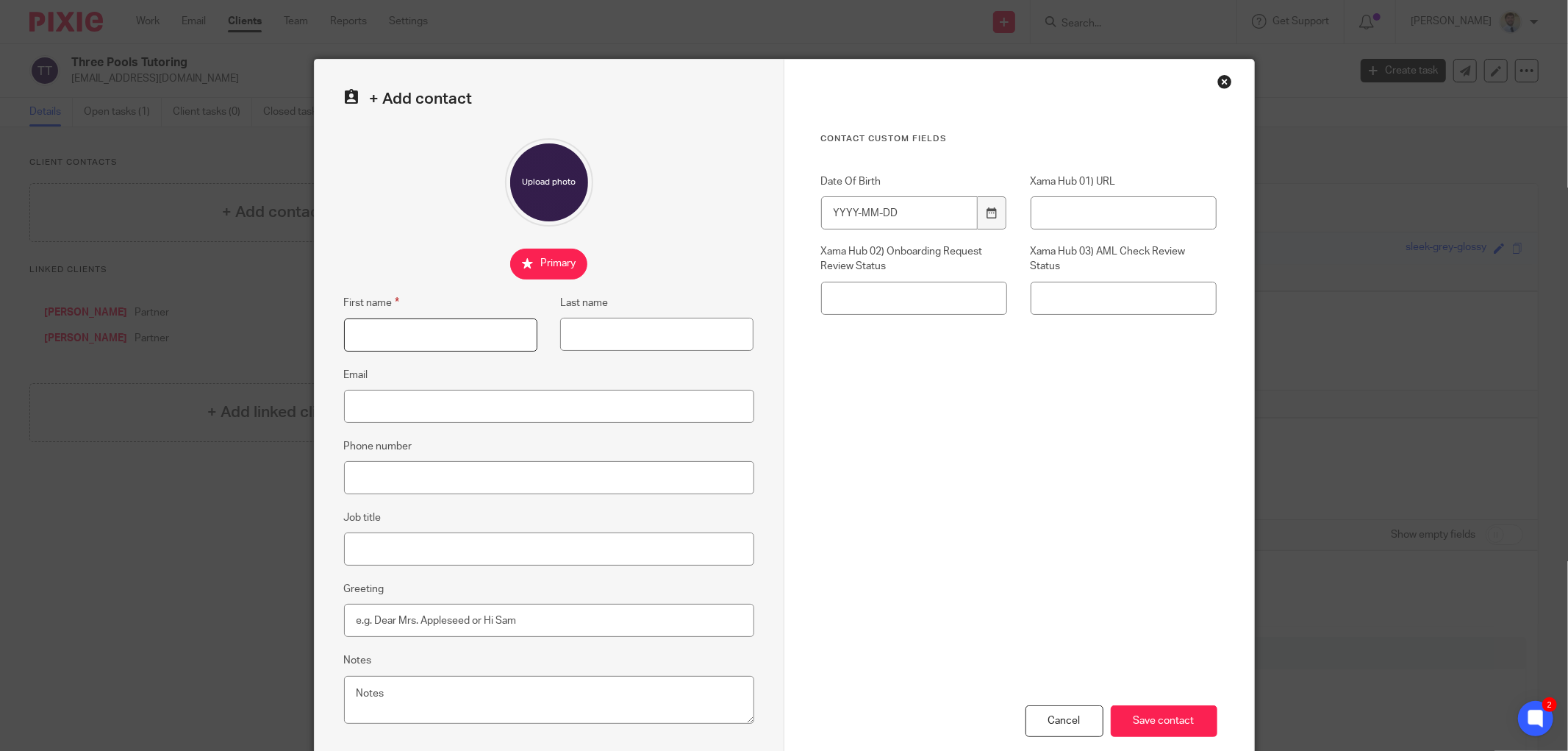
click at [397, 351] on input "First name" at bounding box center [441, 334] width 194 height 33
type input "j"
type input "John"
type input "Davis"
paste input "threepoolstutoring@gmail.com"
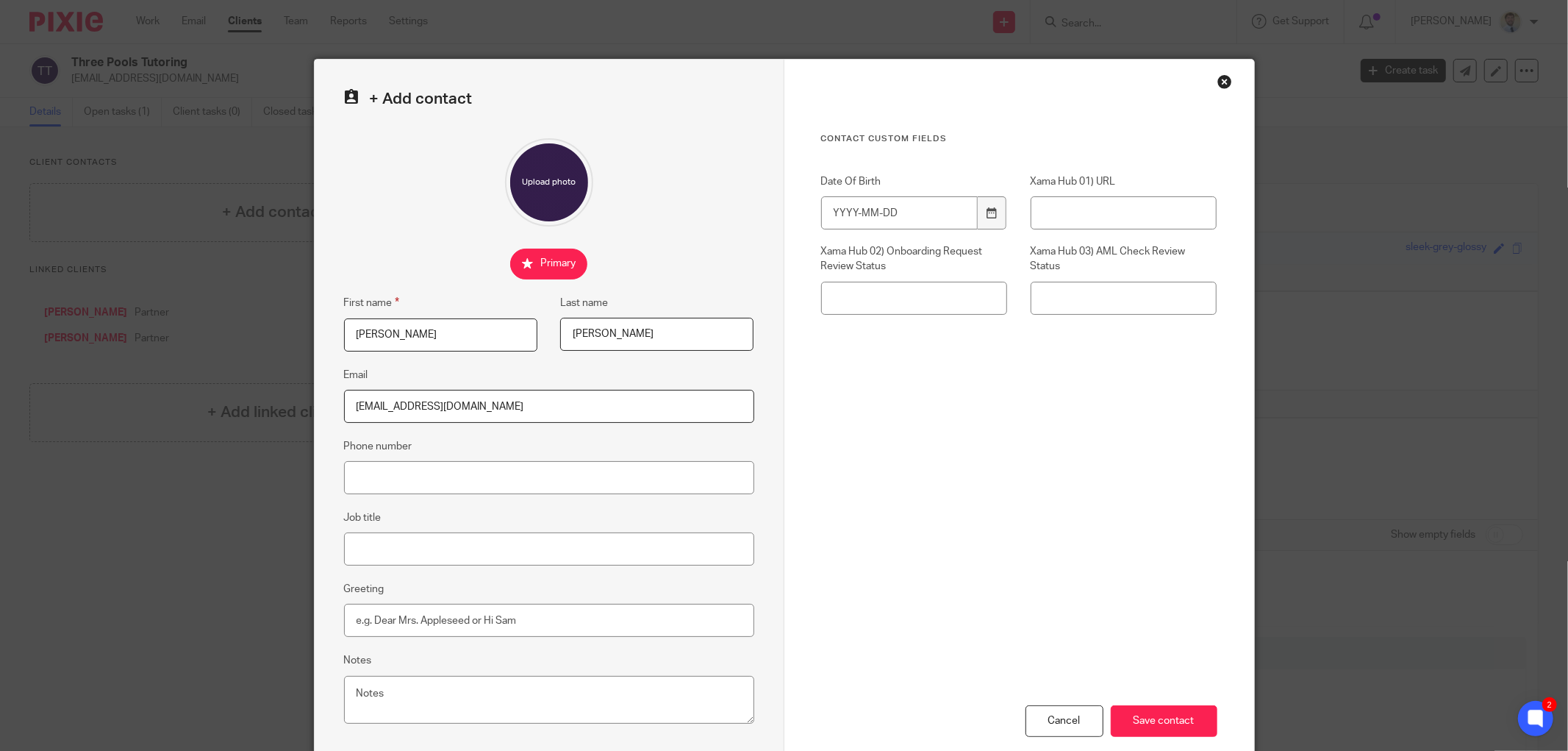
type input "threepoolstutoring@gmail.com"
click at [1178, 719] on input "Save contact" at bounding box center [1164, 721] width 107 height 32
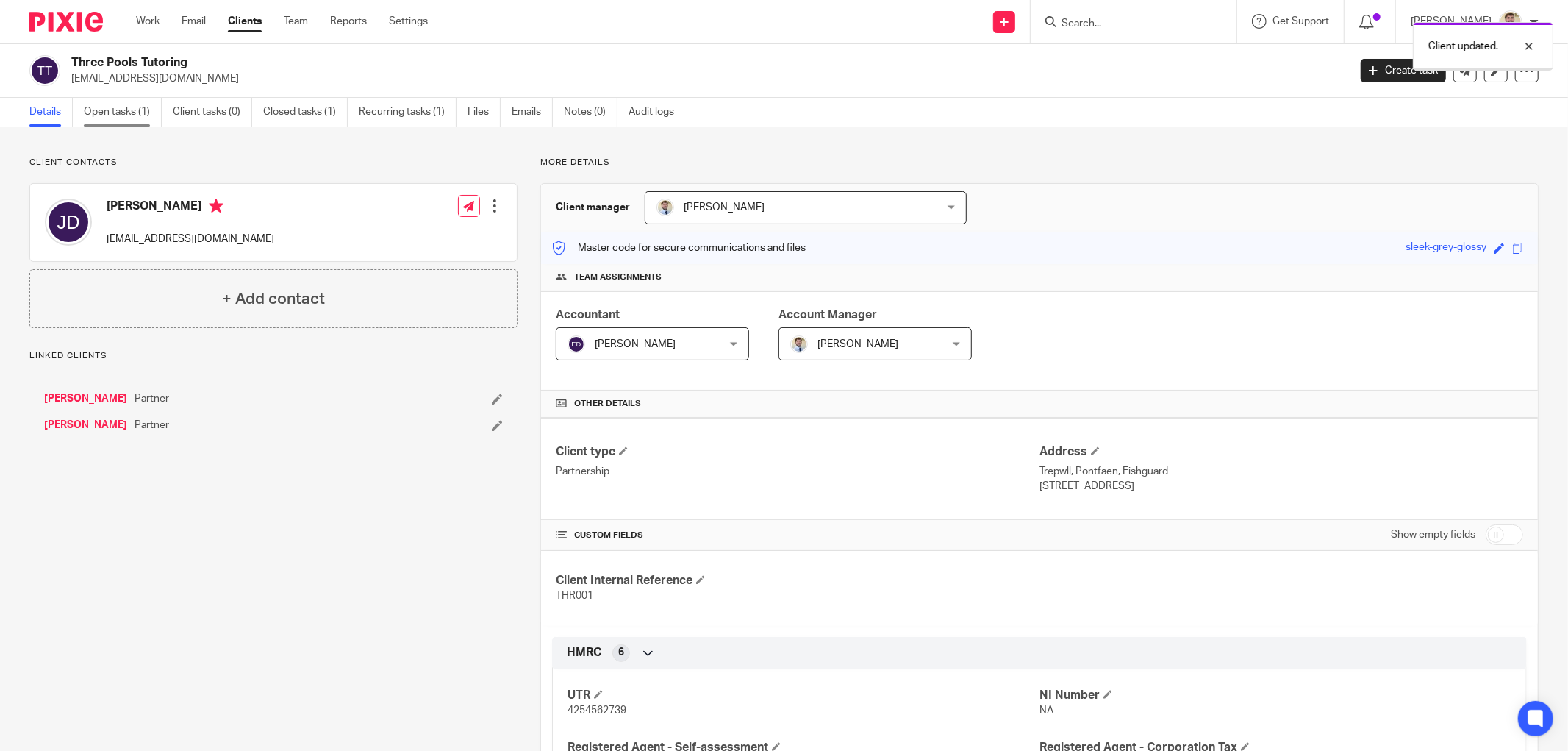
click at [134, 121] on link "Open tasks (1)" at bounding box center [122, 111] width 78 height 28
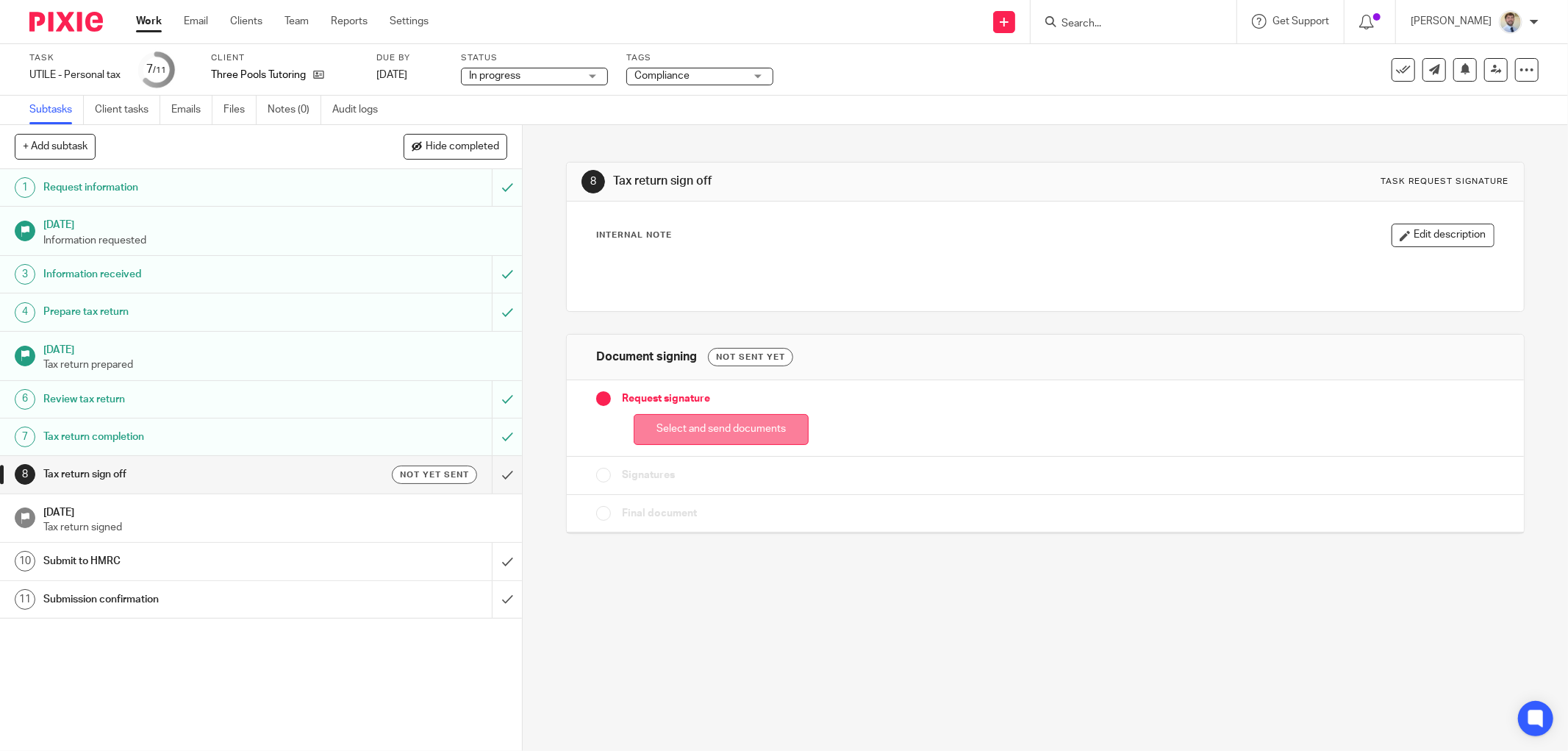
click at [651, 433] on button "Select and send documents" at bounding box center [721, 430] width 175 height 32
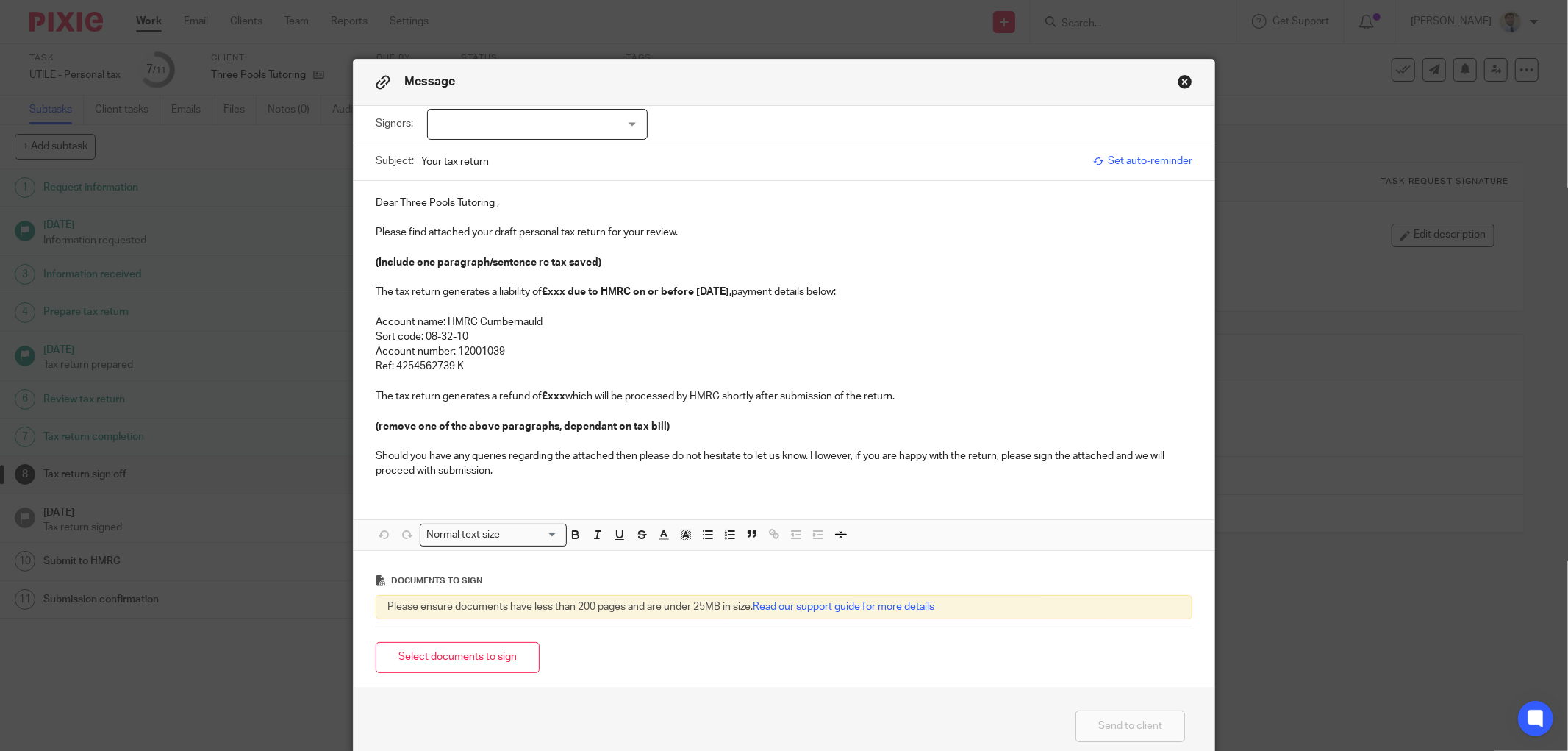
click at [569, 115] on div at bounding box center [537, 125] width 220 height 31
click at [525, 153] on li "[PERSON_NAME]" at bounding box center [531, 155] width 219 height 30
checkbox input "true"
click at [436, 171] on input "Your tax return" at bounding box center [753, 161] width 665 height 33
click at [446, 158] on input "Your tax return" at bounding box center [753, 161] width 665 height 33
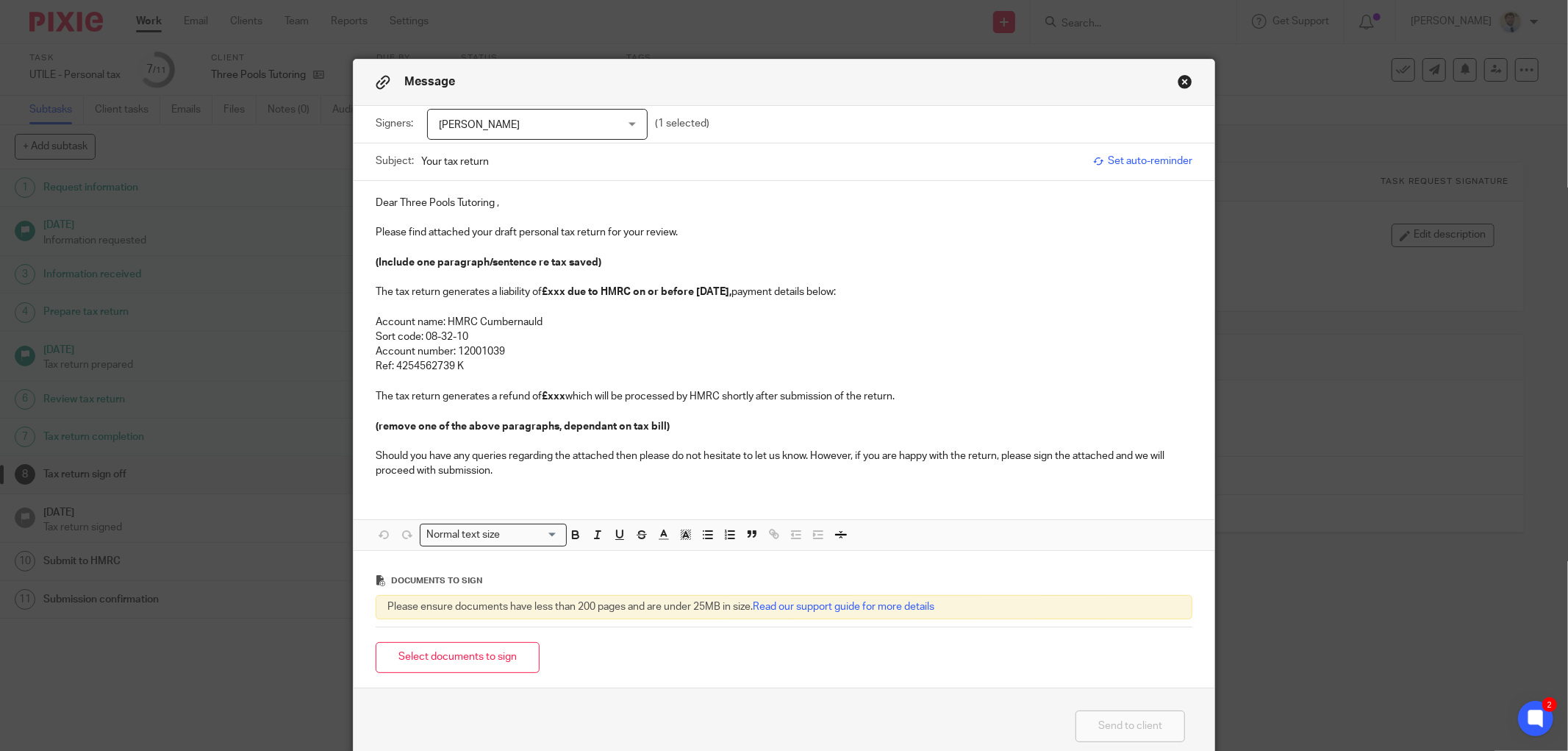
click at [442, 158] on input "Your tax return" at bounding box center [753, 161] width 665 height 33
type input "Your Partnership Tax Return"
click at [845, 230] on p "Please find attached your draft personal tax return for your review. (passphras…" at bounding box center [784, 232] width 817 height 15
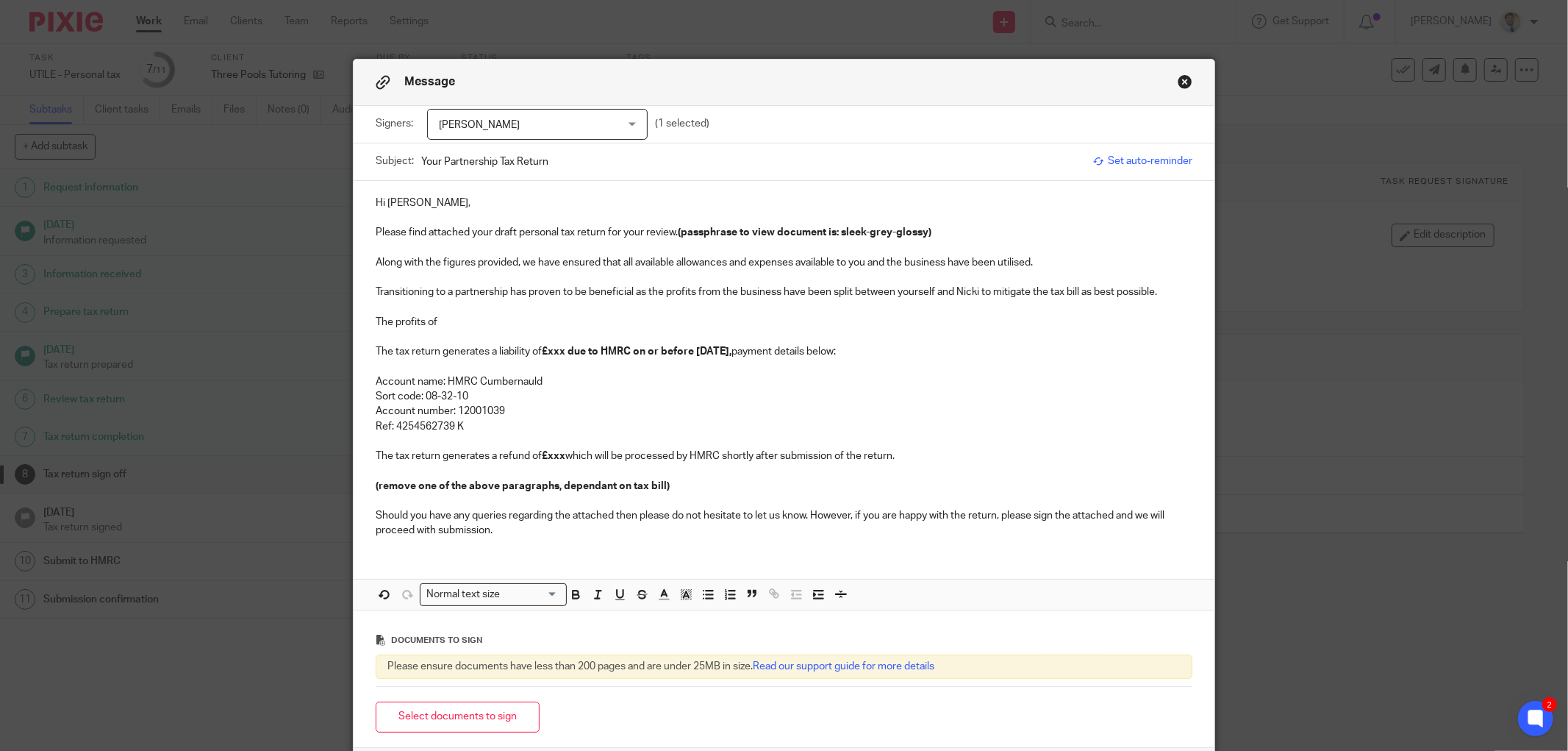
click at [450, 318] on p "The profits of" at bounding box center [784, 321] width 817 height 15
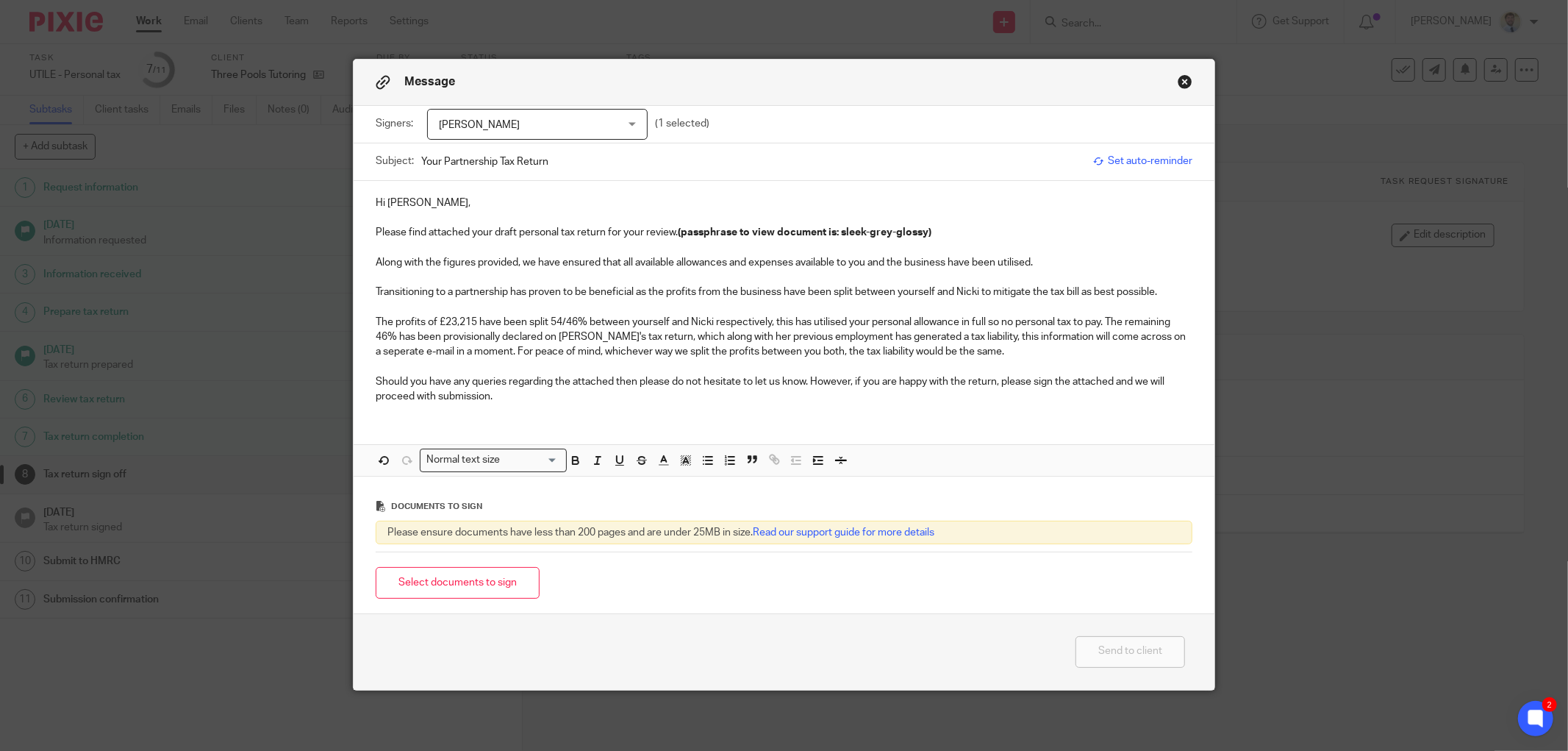
drag, startPoint x: 452, startPoint y: 591, endPoint x: 546, endPoint y: 580, distance: 94.6
click at [546, 580] on div "Select documents to sign" at bounding box center [784, 583] width 817 height 46
click at [507, 367] on p at bounding box center [784, 366] width 817 height 15
click at [476, 361] on p at bounding box center [784, 366] width 817 height 15
click at [439, 570] on button "Select documents to sign" at bounding box center [457, 583] width 164 height 32
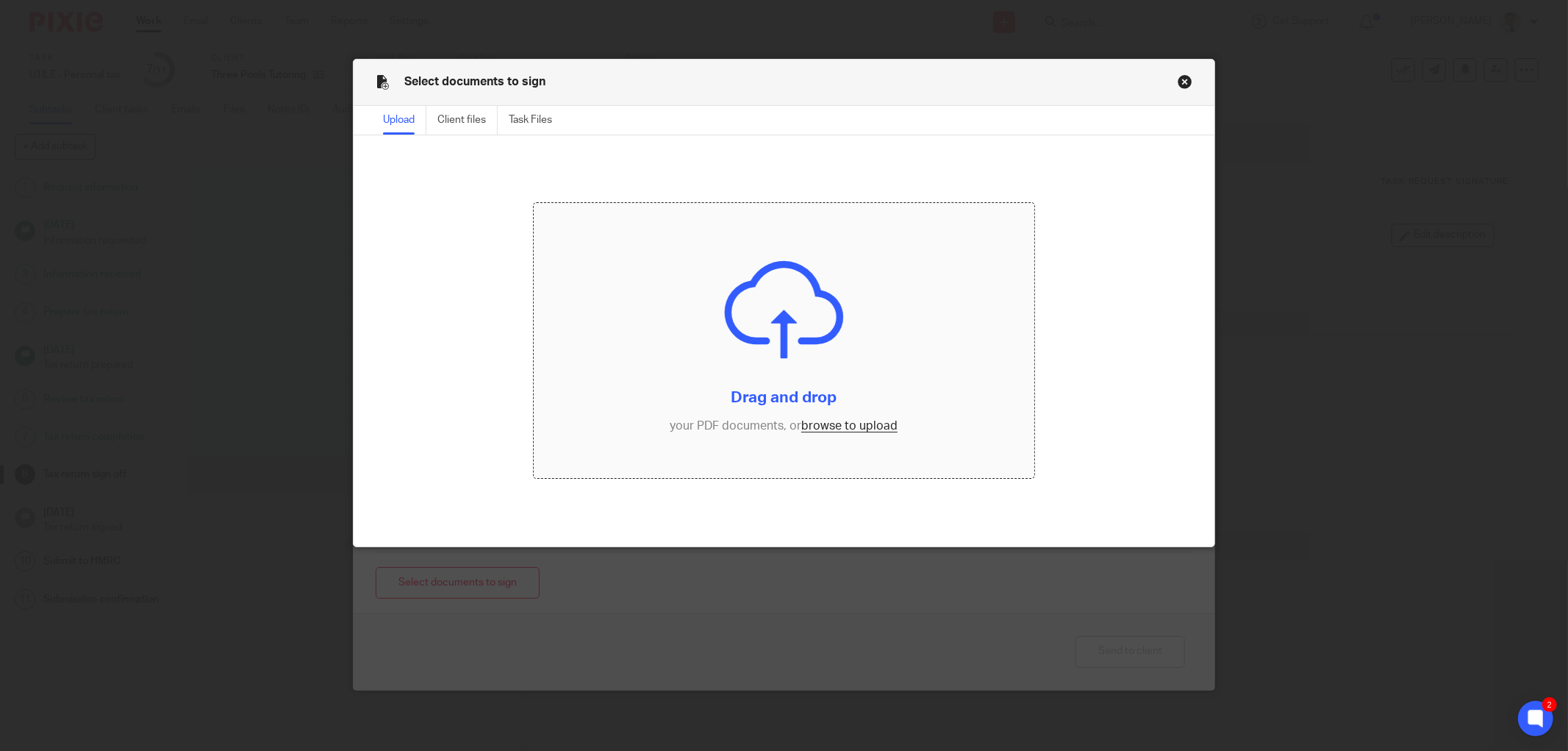
click at [789, 304] on input "file" at bounding box center [784, 341] width 501 height 276
click at [714, 351] on input "file" at bounding box center [784, 341] width 501 height 276
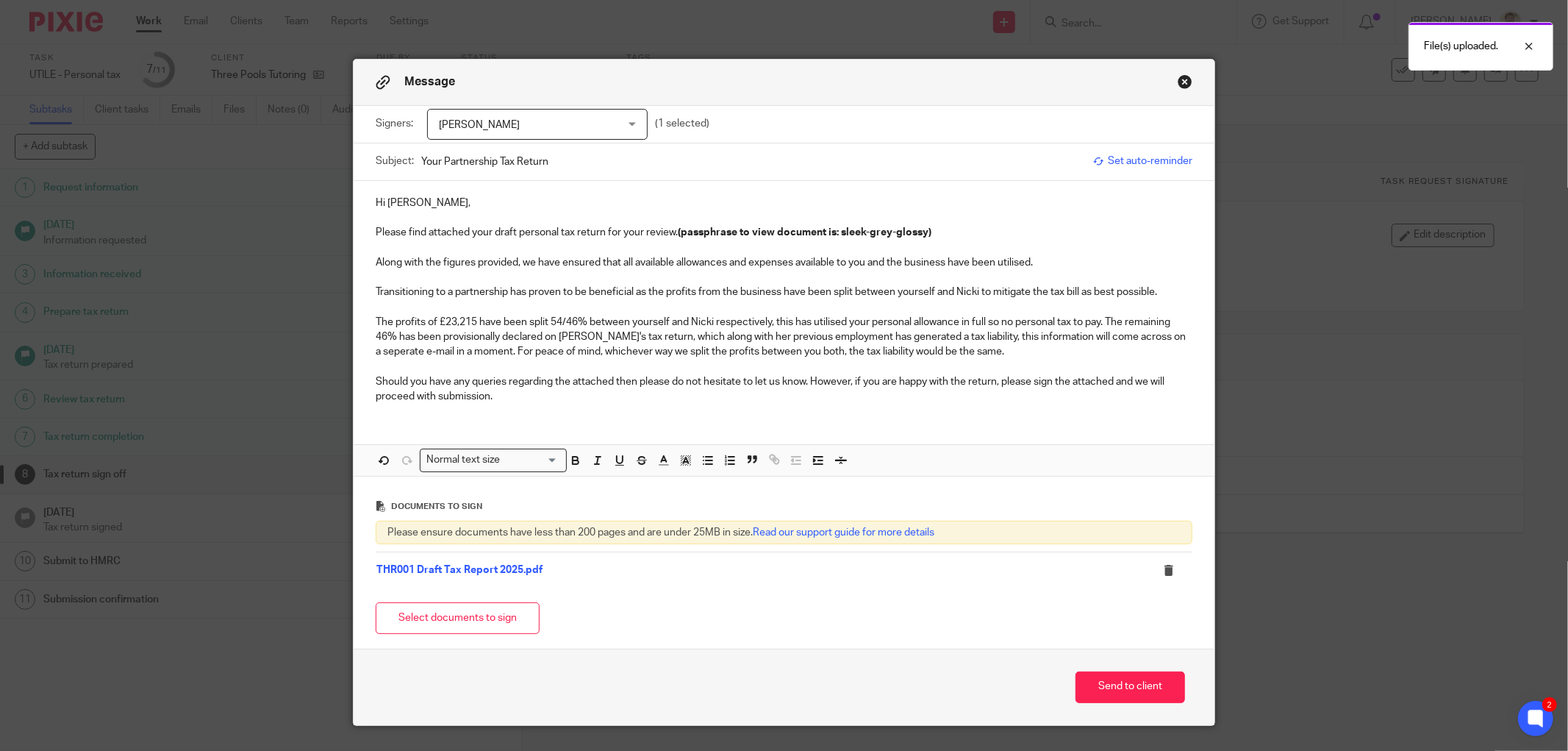
click at [563, 403] on p "Should you have any queries regarding the attached then please do not hesitate …" at bounding box center [784, 389] width 817 height 30
click at [540, 400] on p "Should you have any queries regarding the attached then please do not hesitate …" at bounding box center [784, 389] width 817 height 30
click at [416, 417] on div "Hi John, Please find attached your draft personal tax return for your review. (…" at bounding box center [784, 328] width 860 height 295
click at [491, 399] on p "Should you have any queries regarding the attached then please do not hesitate …" at bounding box center [784, 389] width 817 height 30
click at [1099, 683] on button "Send to client" at bounding box center [1130, 687] width 110 height 32
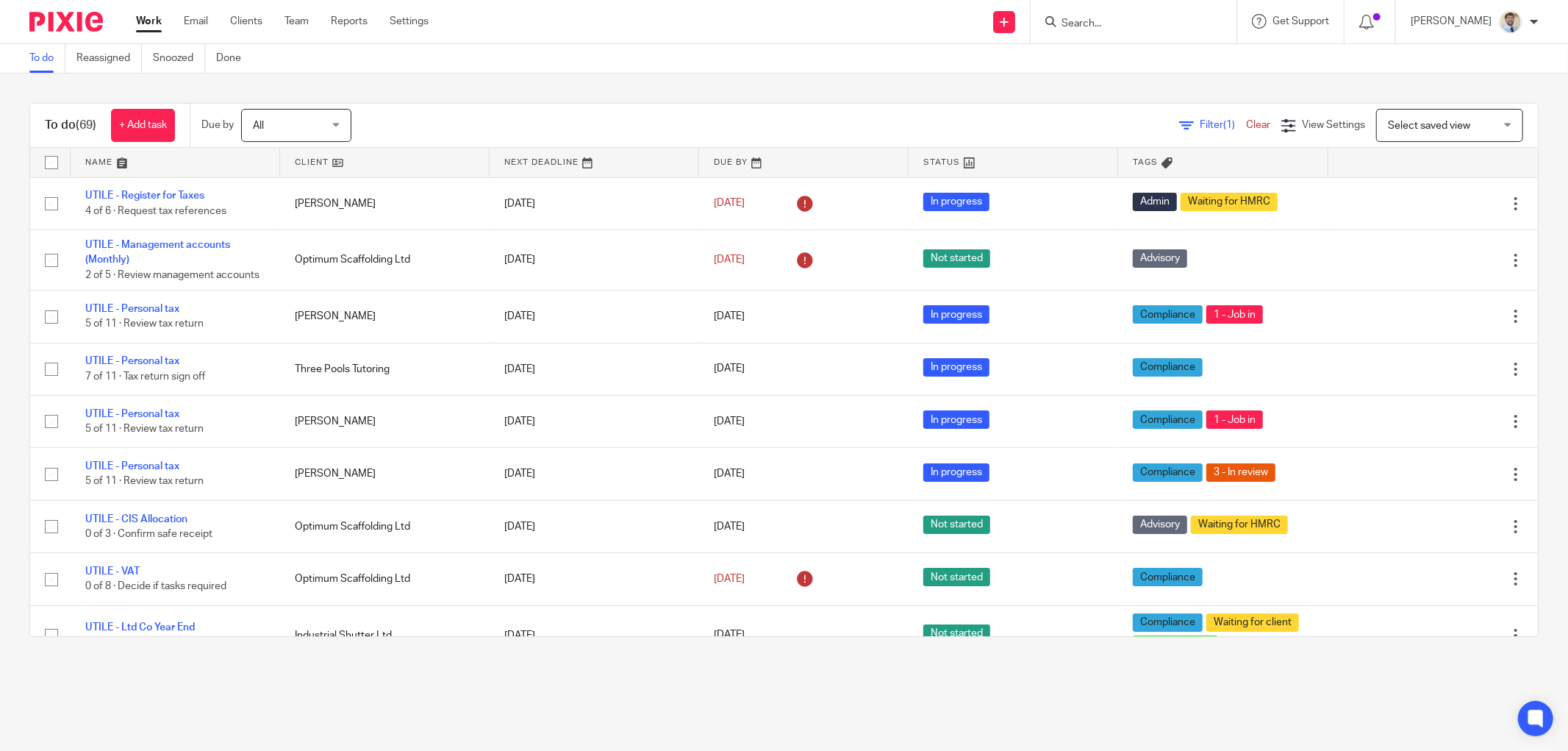
click at [1113, 25] on input "Search" at bounding box center [1126, 24] width 132 height 13
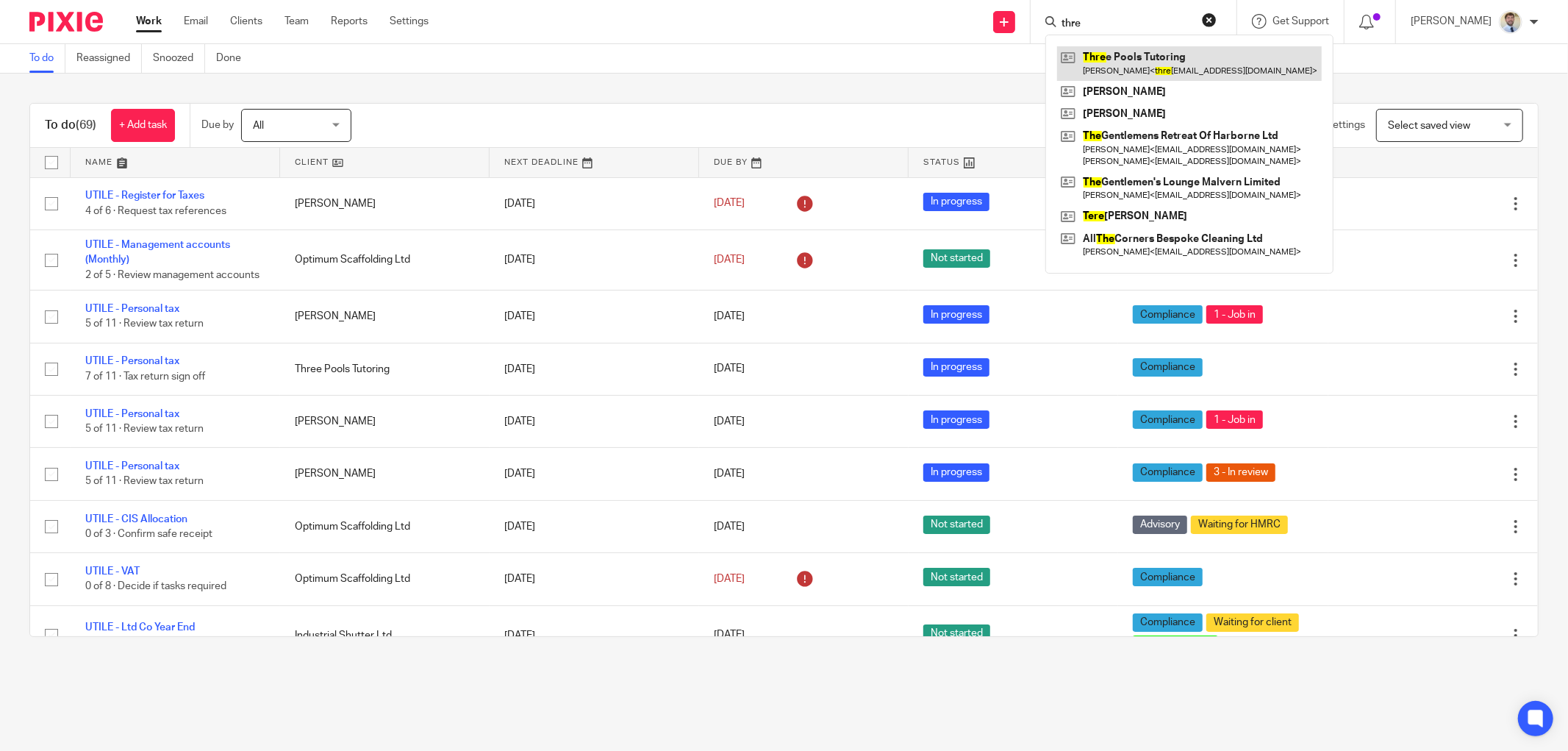
type input "thre"
click at [1113, 55] on link at bounding box center [1189, 63] width 264 height 34
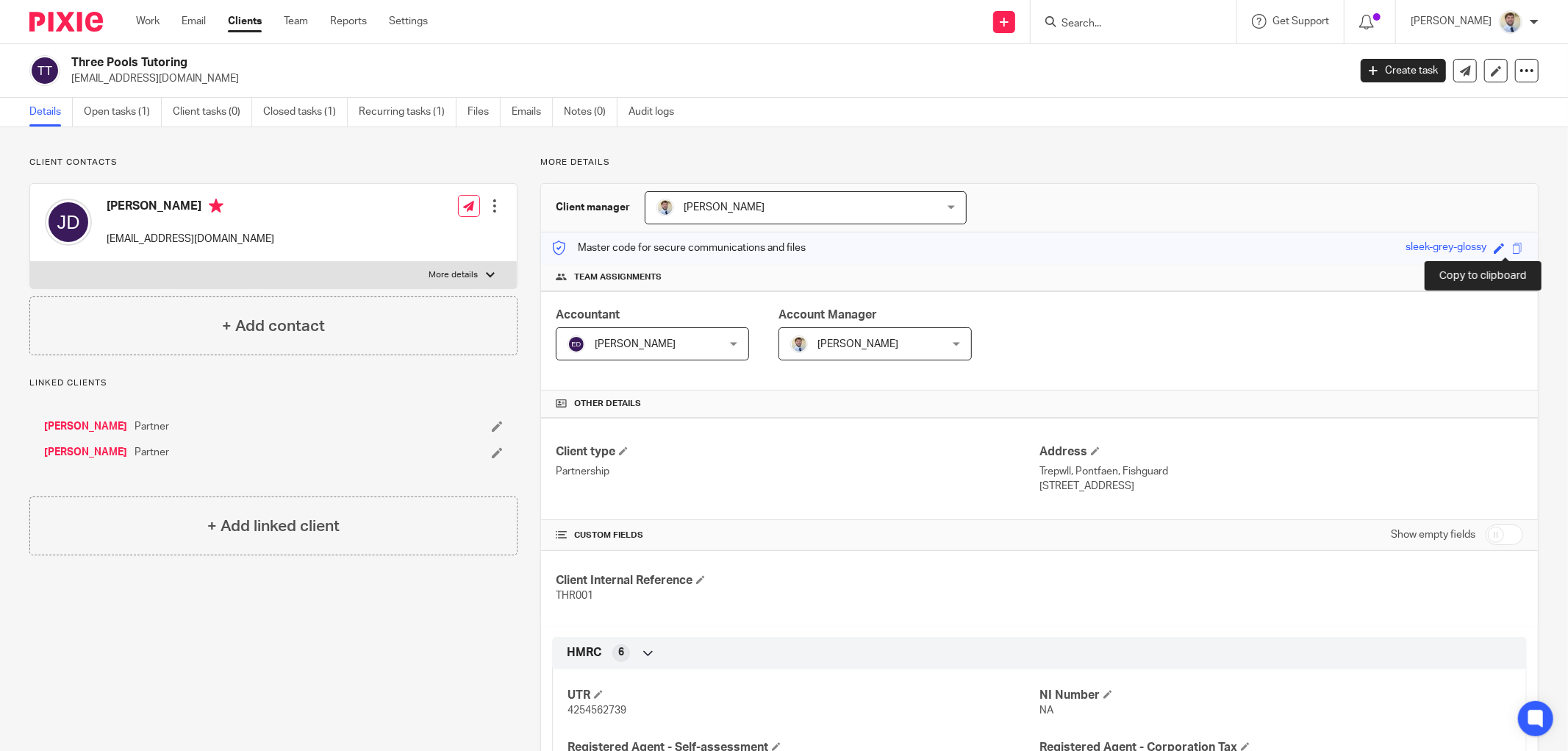
click at [1512, 248] on span at bounding box center [1517, 248] width 11 height 11
click at [72, 427] on link "[PERSON_NAME]" at bounding box center [85, 426] width 83 height 15
click at [68, 457] on link "John Davis" at bounding box center [85, 452] width 83 height 15
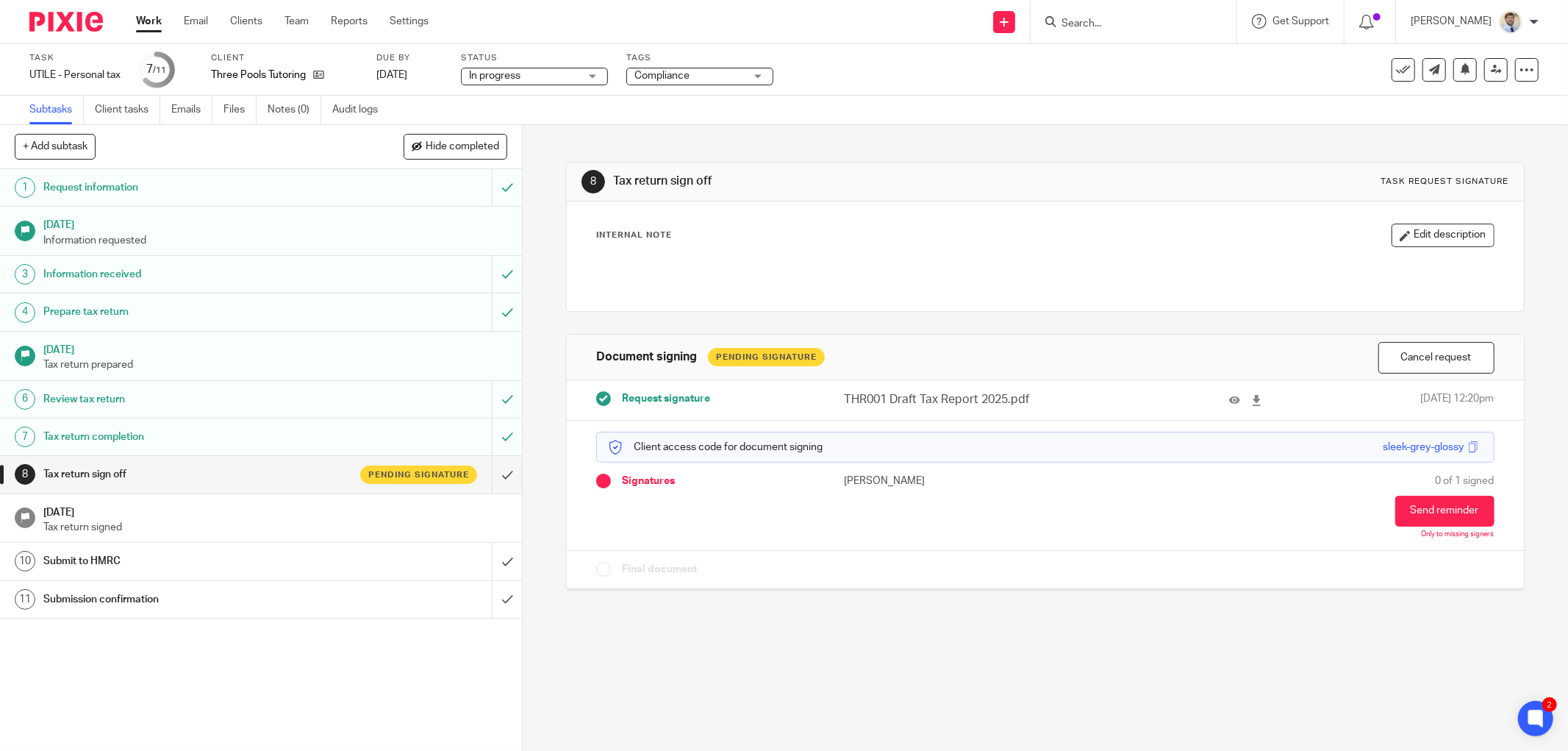
drag, startPoint x: 1391, startPoint y: 506, endPoint x: 937, endPoint y: 505, distance: 454.0
click at [937, 505] on div "Client access code for document signing sleek-grey-glossy Signatures John Davis…" at bounding box center [1046, 485] width 957 height 130
click at [316, 74] on icon at bounding box center [319, 75] width 11 height 11
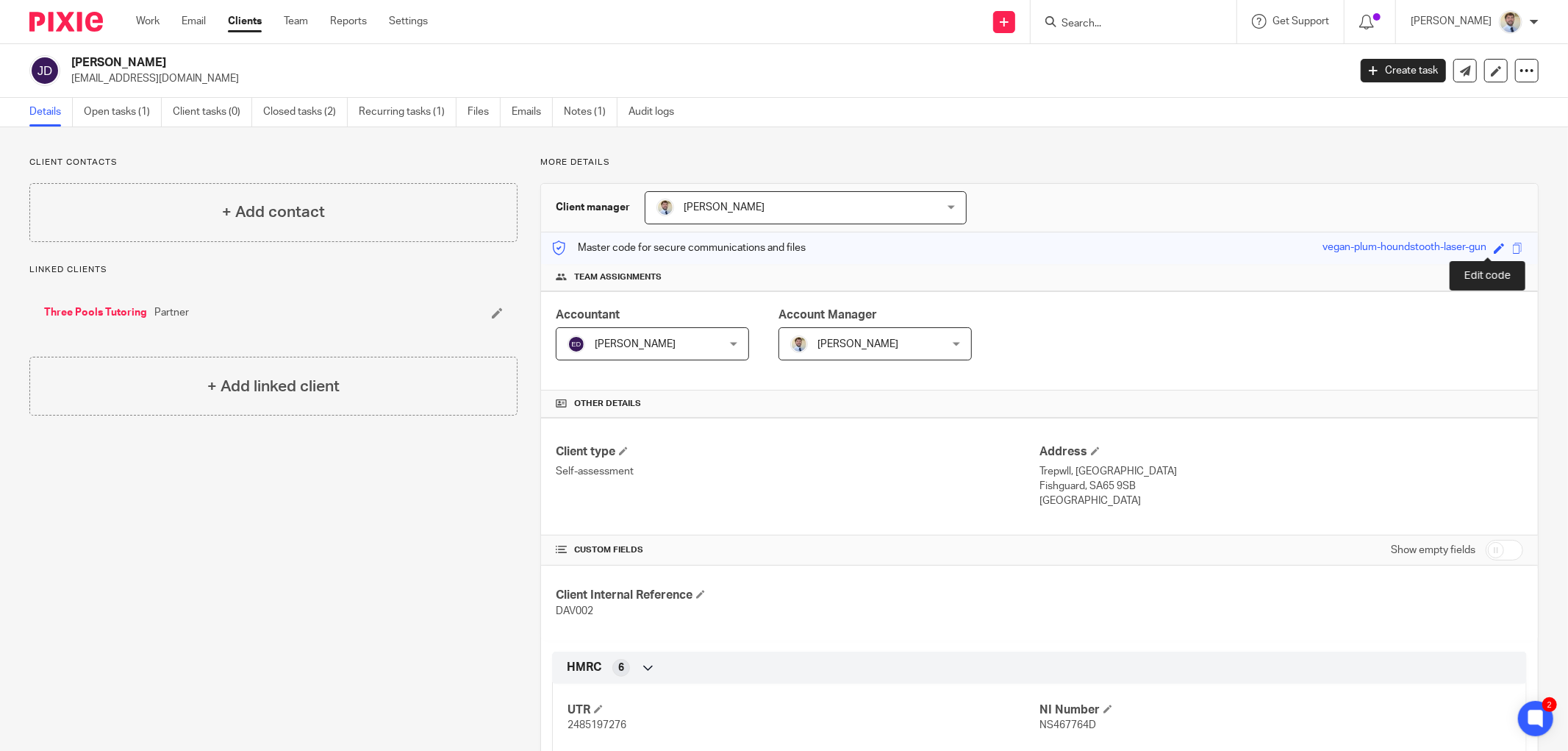
click at [1493, 251] on span at bounding box center [1499, 248] width 11 height 11
type input "plum-hound-laser"
click at [1461, 247] on link "Save" at bounding box center [1473, 248] width 23 height 15
type input "plum-hound-laser"
click at [1512, 250] on span at bounding box center [1517, 248] width 11 height 11
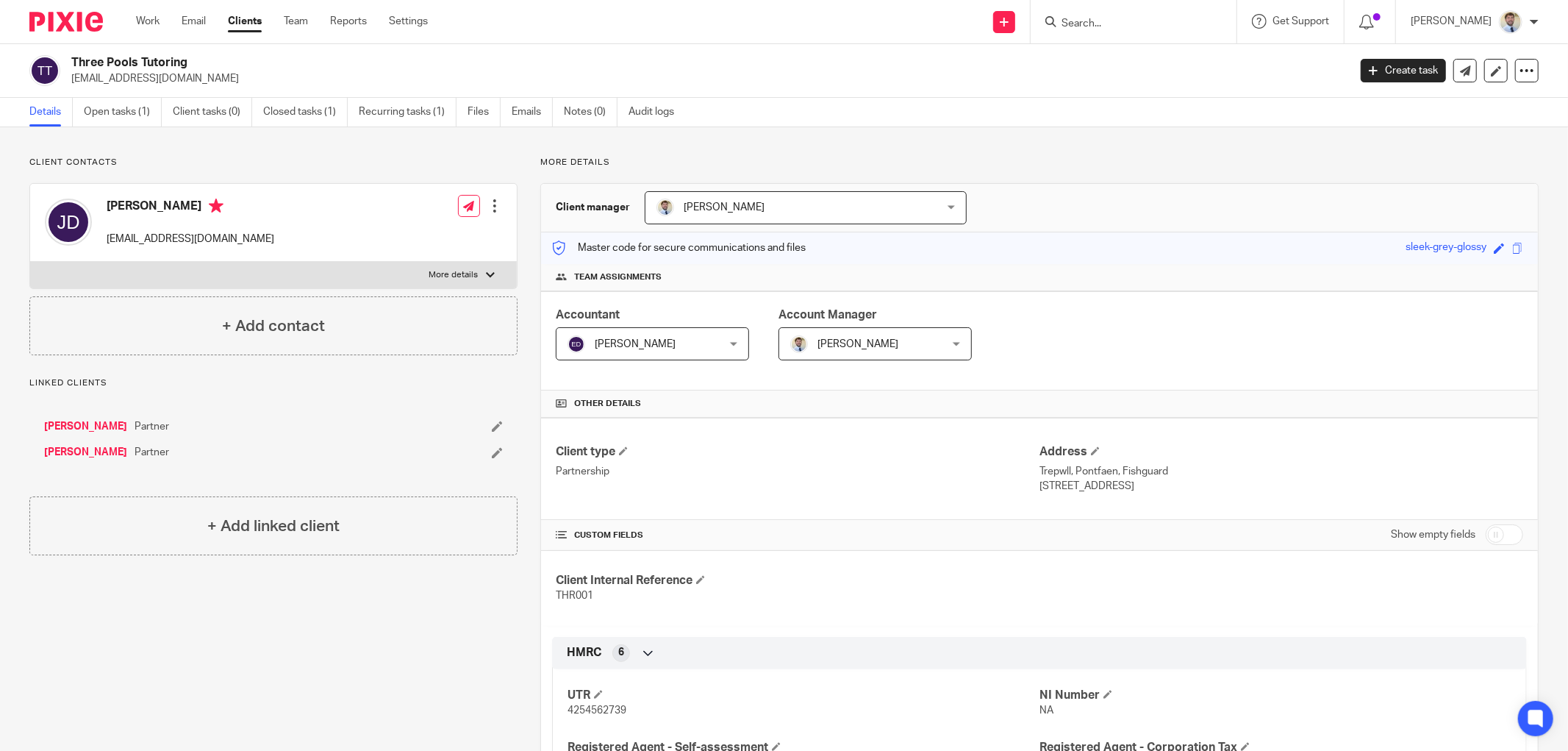
click at [69, 450] on link "[PERSON_NAME]" at bounding box center [85, 452] width 83 height 15
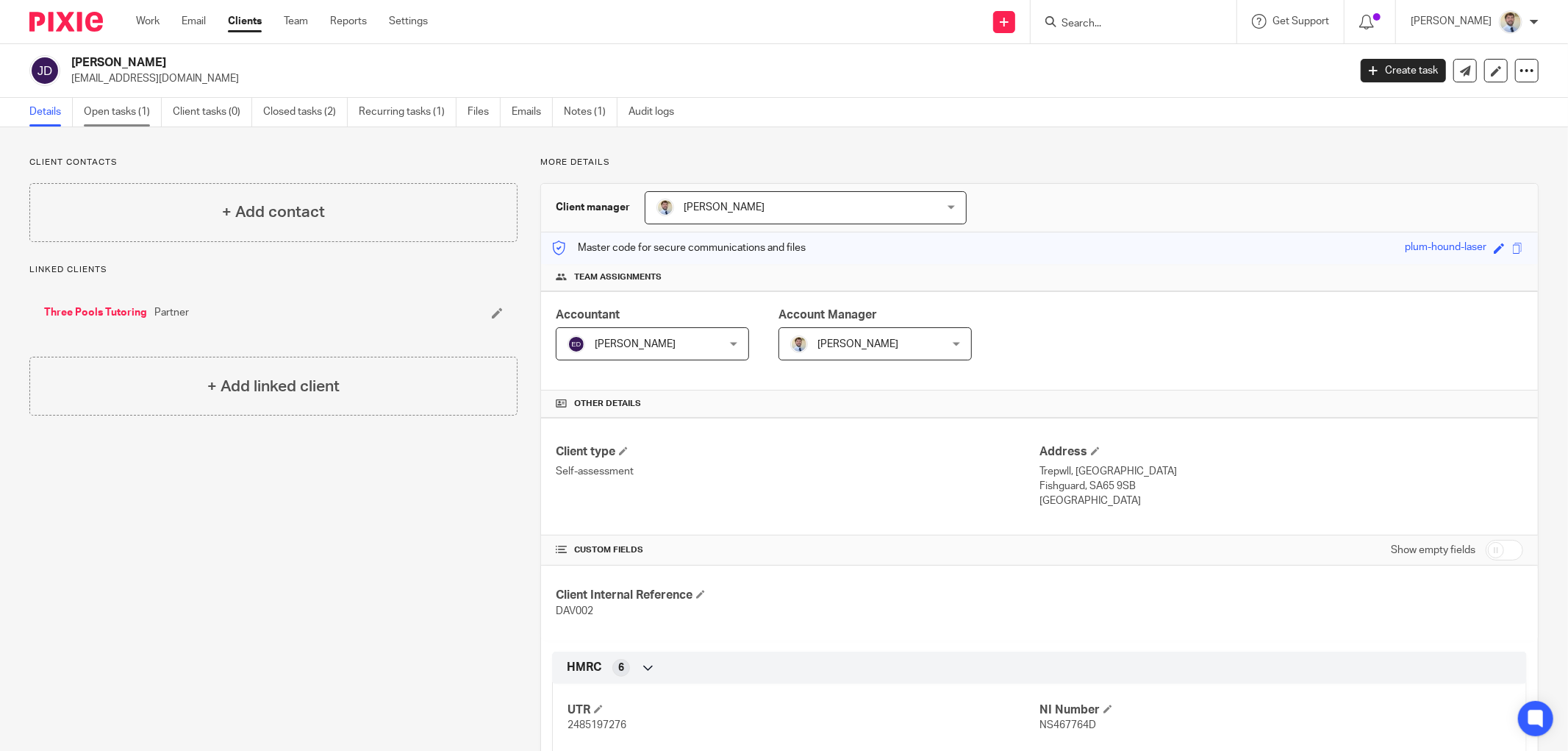
click at [133, 108] on link "Open tasks (1)" at bounding box center [122, 111] width 78 height 28
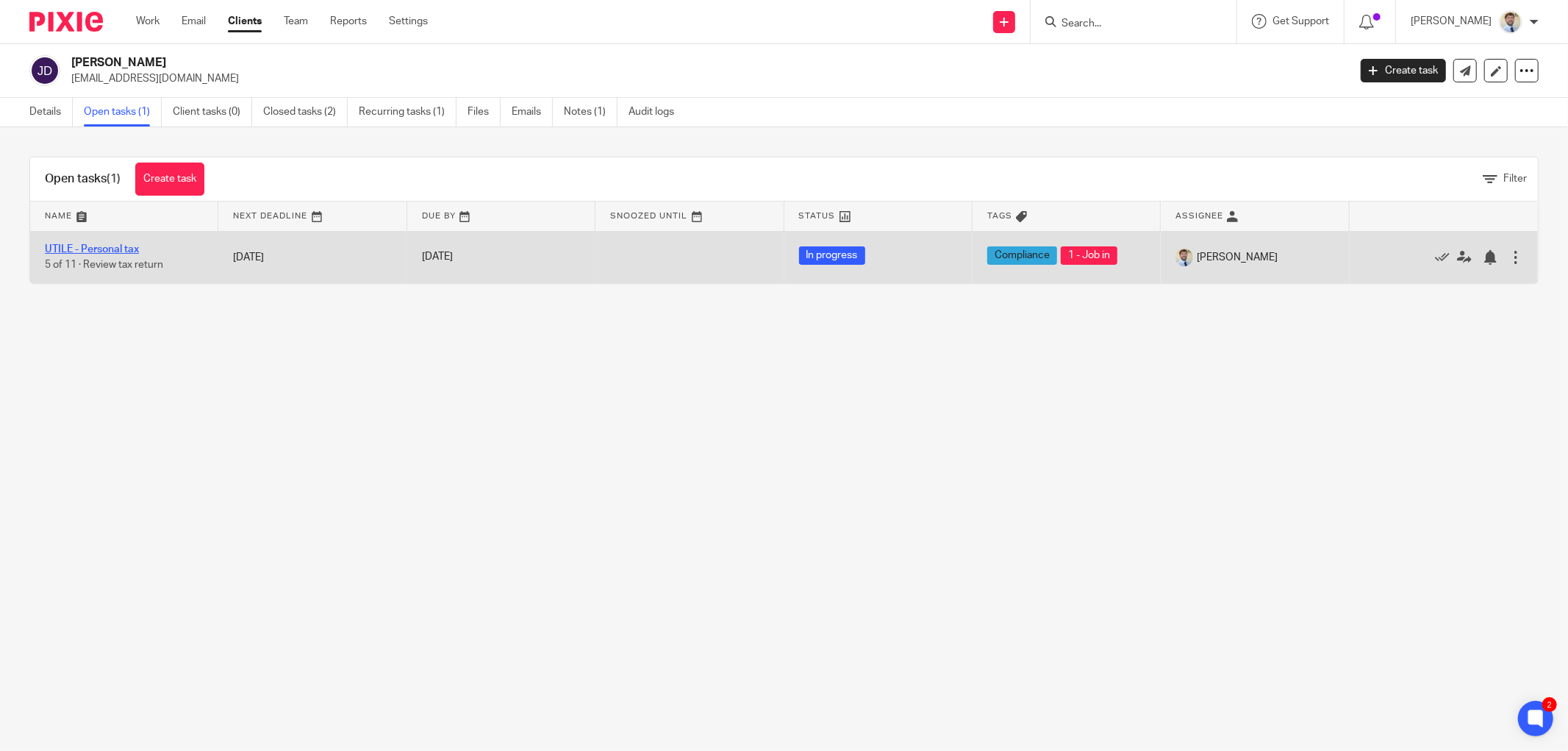
click at [115, 247] on link "UTILE - Personal tax" at bounding box center [91, 249] width 94 height 10
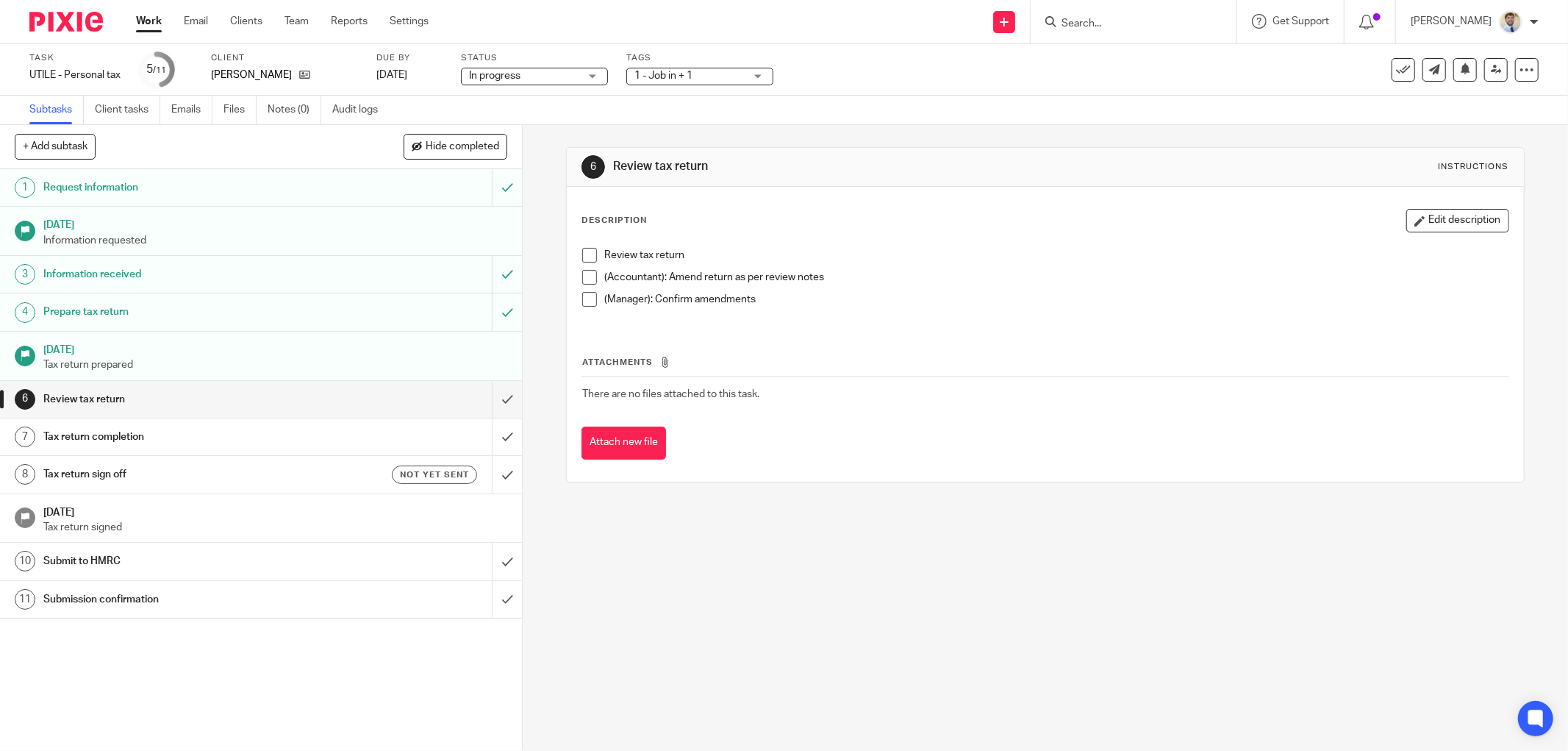
click at [586, 258] on span at bounding box center [589, 254] width 15 height 15
click at [584, 270] on span at bounding box center [589, 277] width 15 height 15
click at [575, 297] on div "Review tax return (Accountant): Amend return as per review notes (Manager): Con…" at bounding box center [1045, 283] width 941 height 85
click at [583, 300] on span at bounding box center [589, 299] width 15 height 15
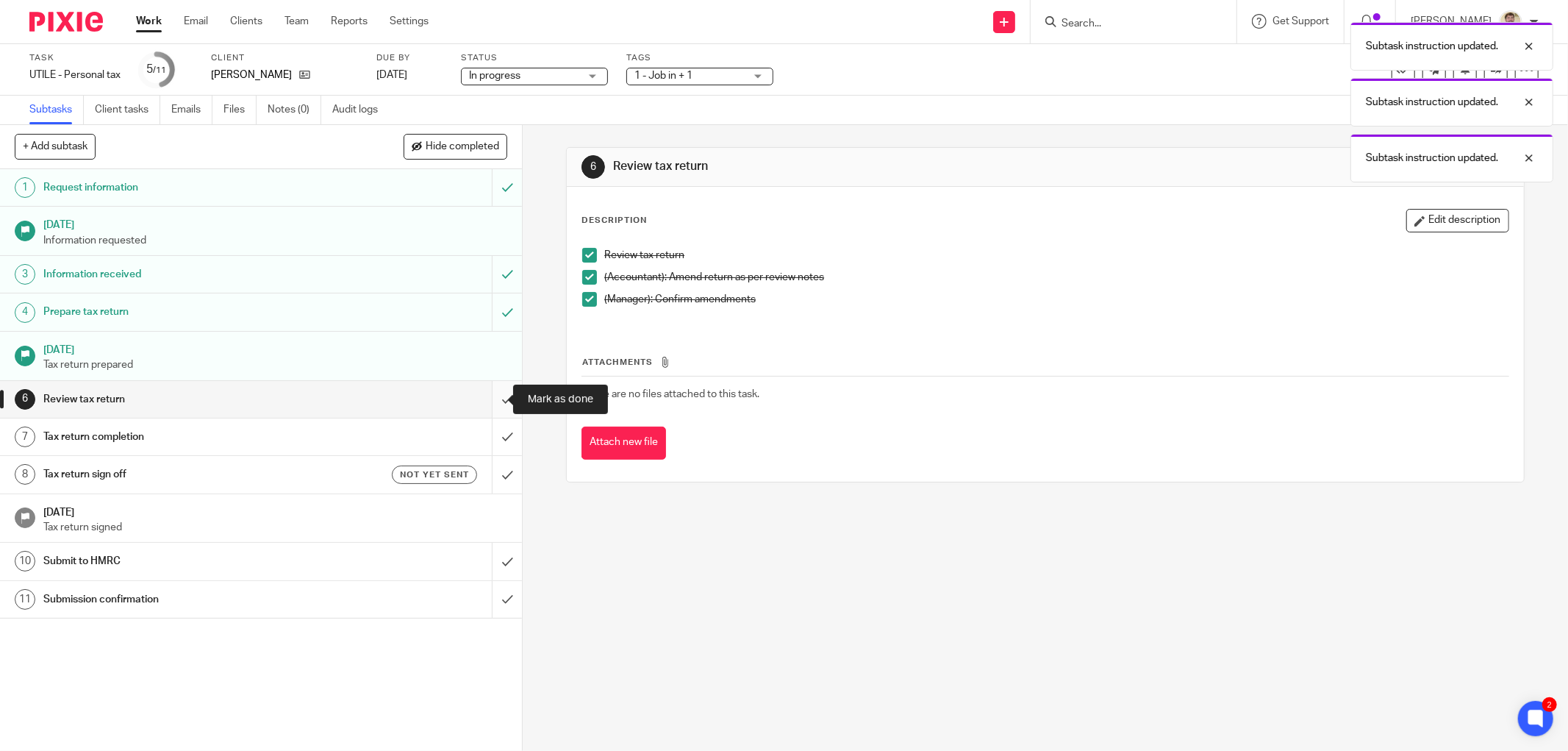
click at [486, 390] on input "submit" at bounding box center [260, 400] width 522 height 37
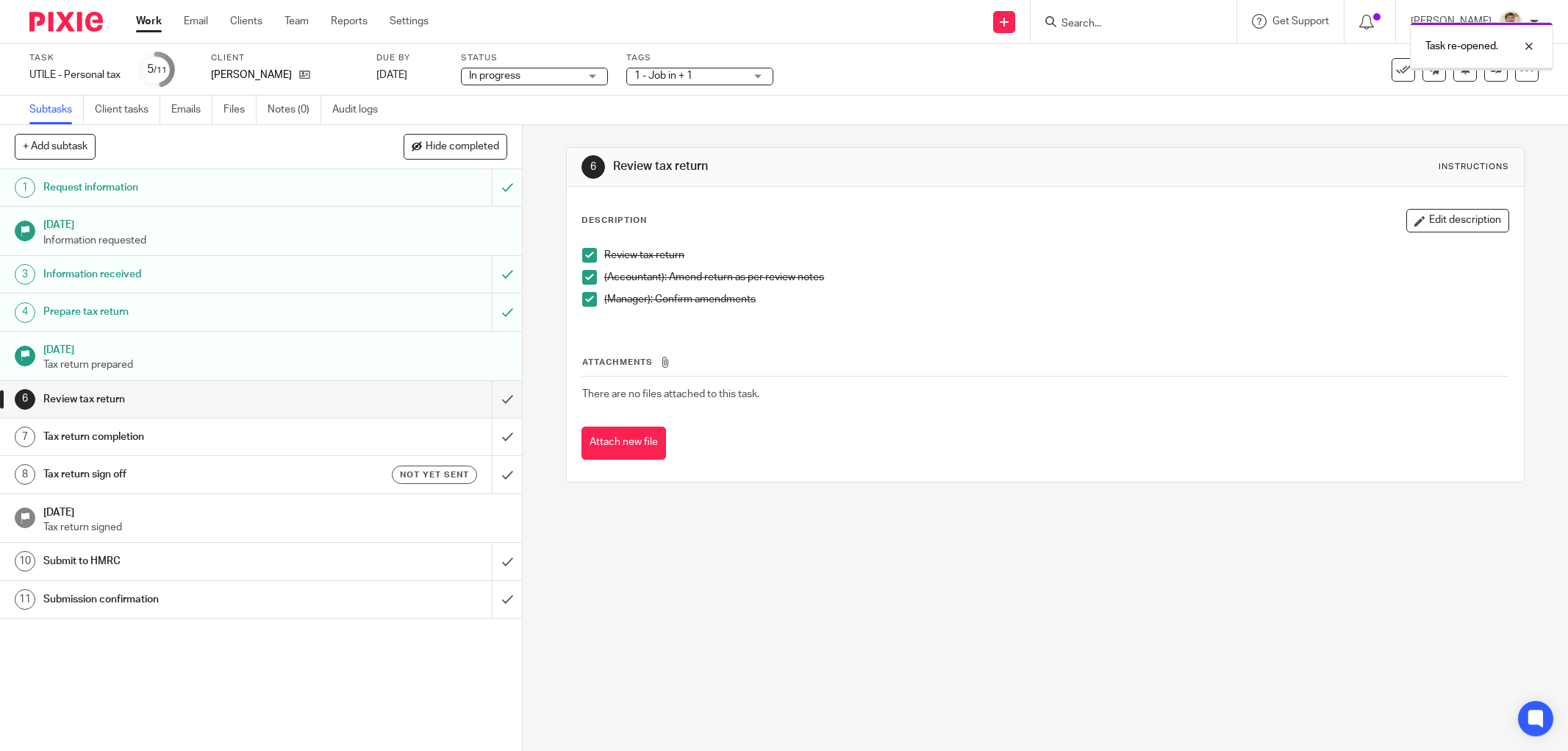
click at [485, 437] on input "submit" at bounding box center [260, 437] width 522 height 37
click at [489, 396] on input "submit" at bounding box center [260, 400] width 522 height 37
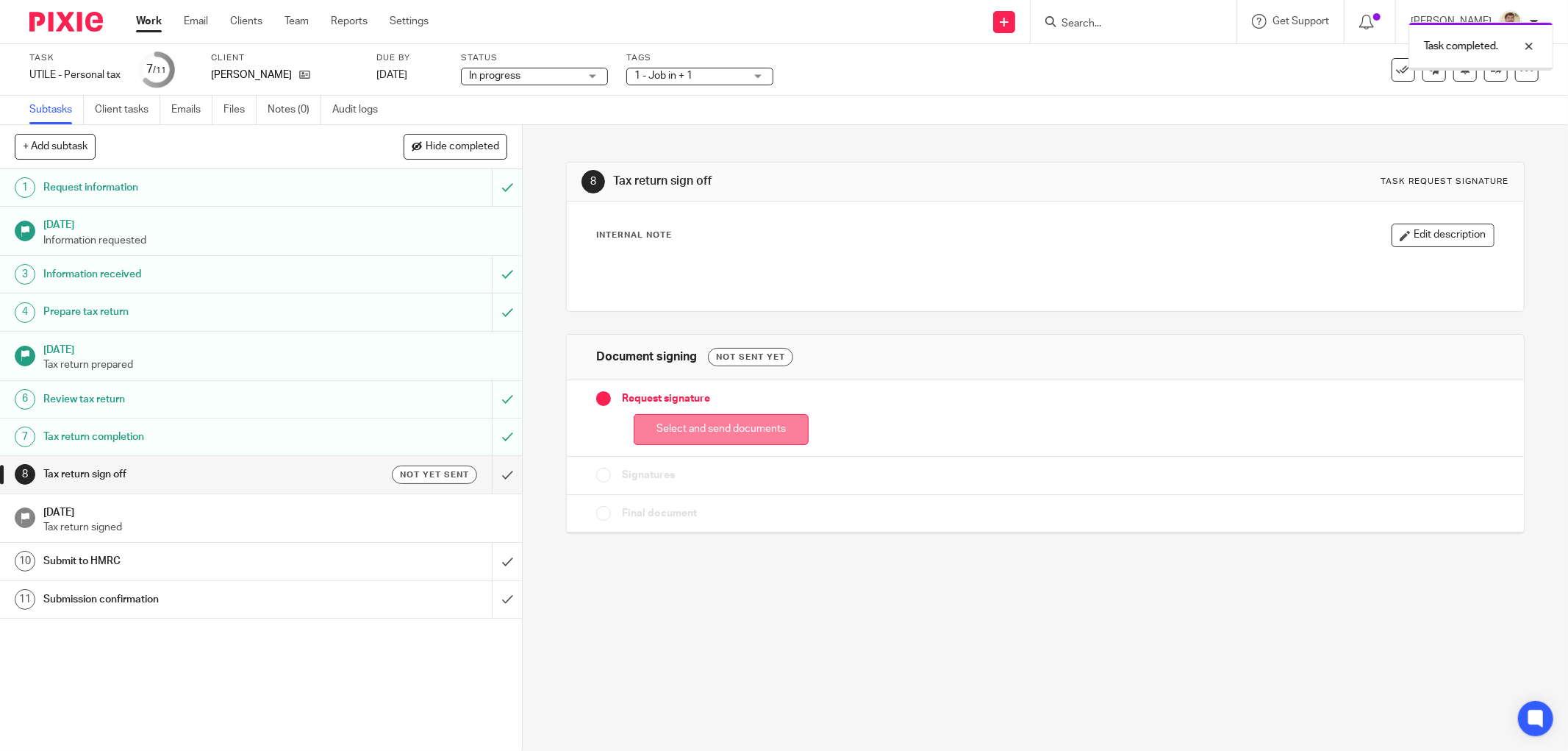
click at [642, 420] on button "Select and send documents" at bounding box center [721, 430] width 175 height 32
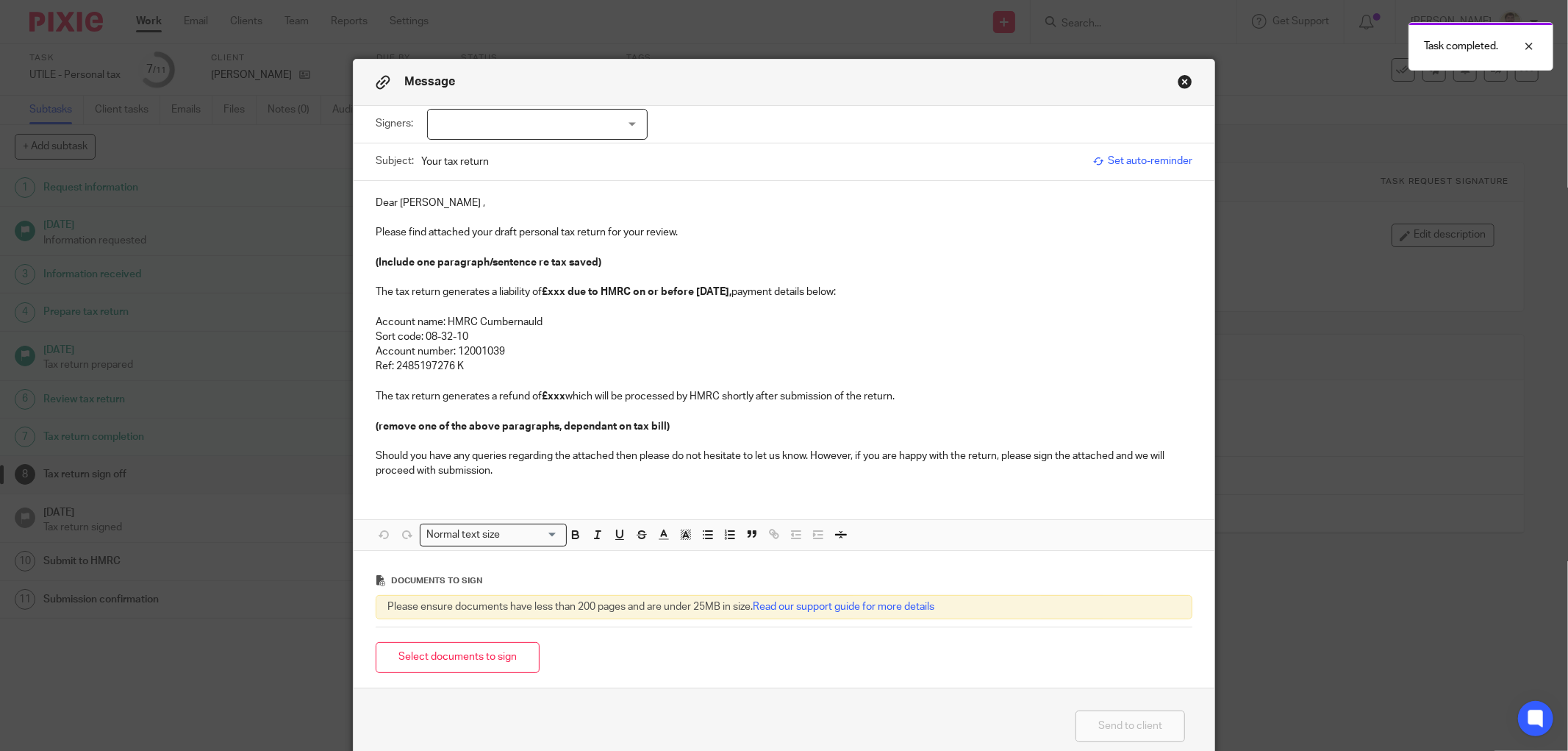
click at [499, 101] on div "Message" at bounding box center [784, 82] width 860 height 46
click at [492, 115] on div at bounding box center [537, 125] width 220 height 31
click at [192, 130] on div "Message Signers: Create contacts for client (0 selected) Subject: Your tax retu…" at bounding box center [784, 375] width 1568 height 751
drag, startPoint x: 304, startPoint y: 70, endPoint x: 959, endPoint y: 105, distance: 655.9
click at [334, 71] on div "Message Signers: Create contacts for client (0 selected) Subject: Your tax retu…" at bounding box center [784, 375] width 1568 height 751
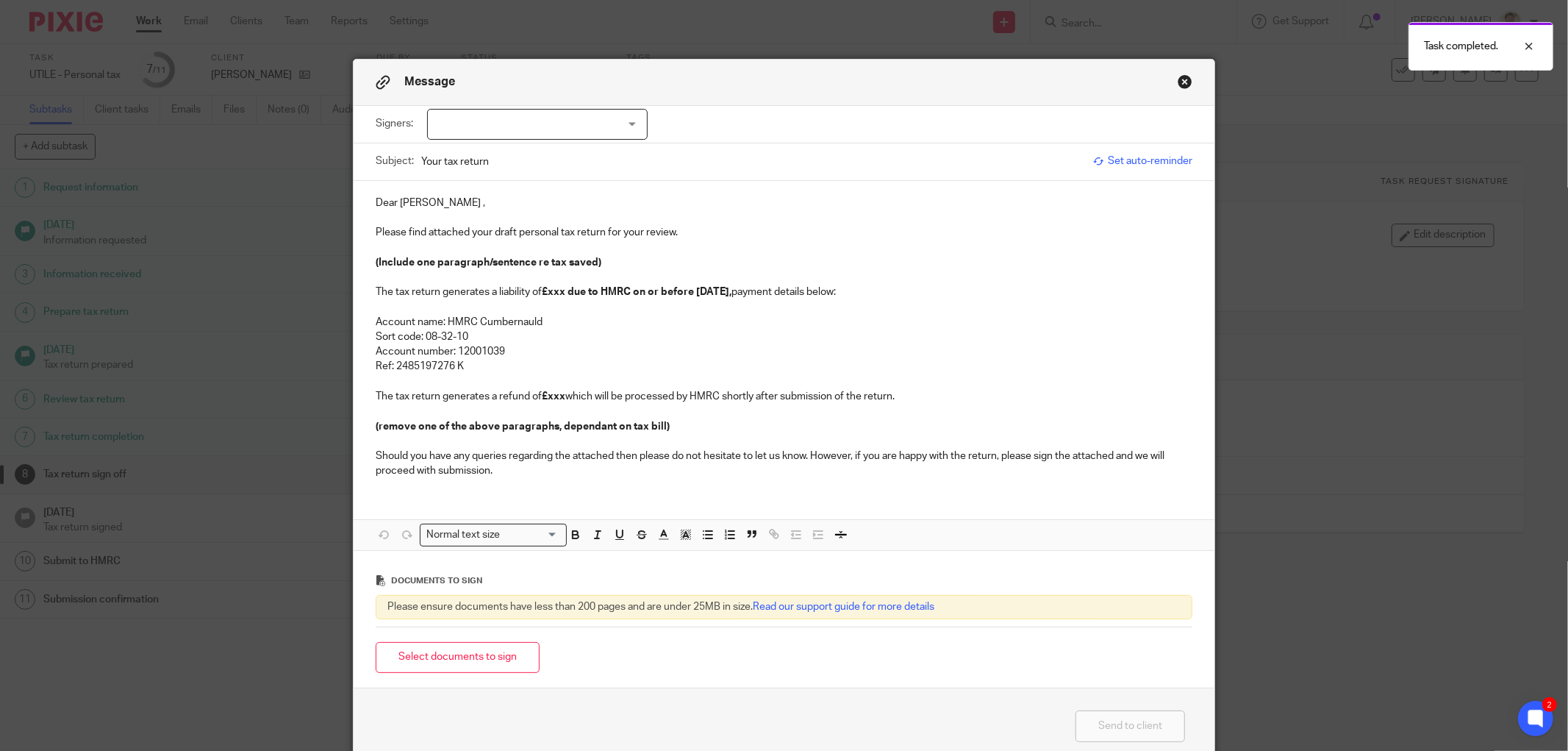
click at [1185, 85] on button "Close modal" at bounding box center [1185, 81] width 15 height 15
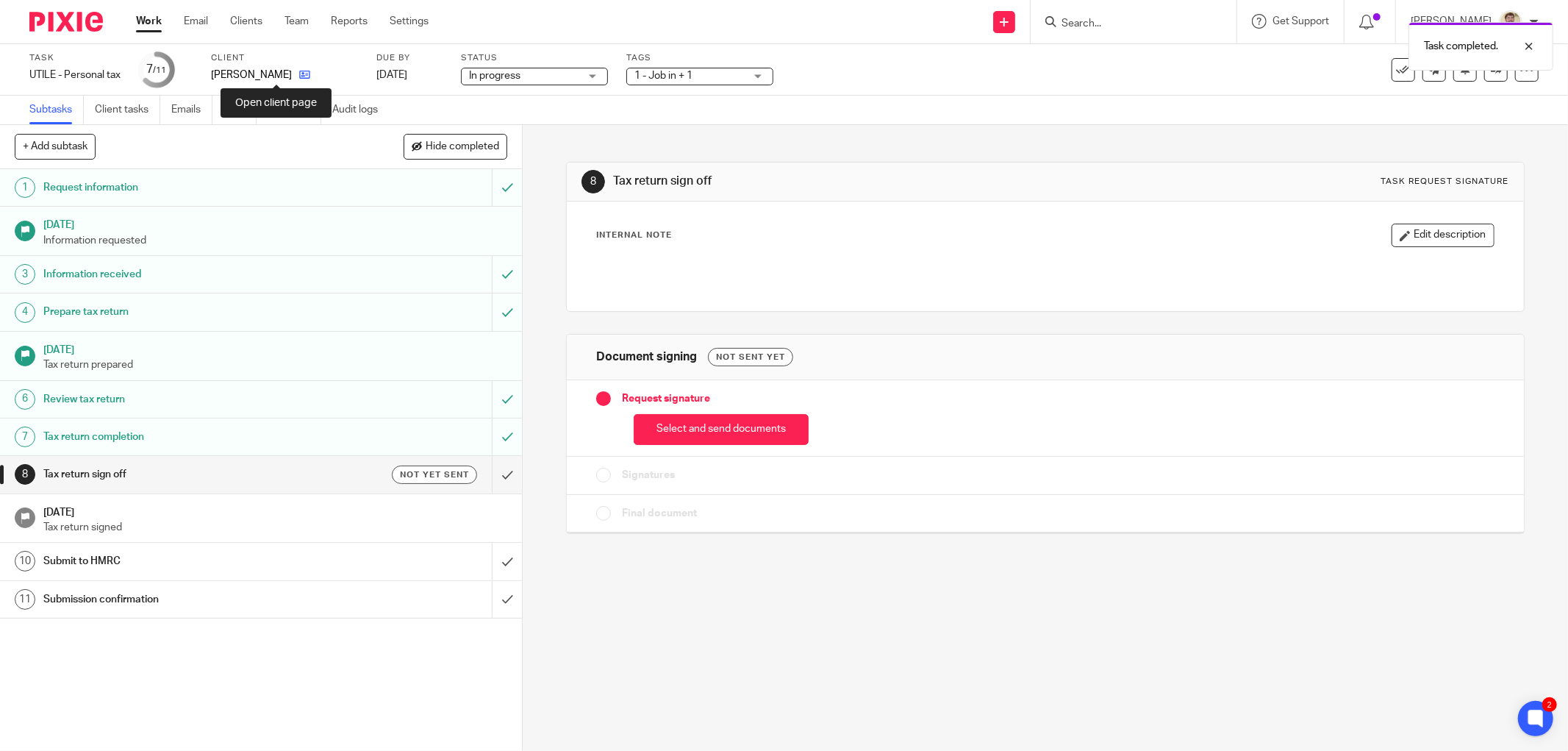
click at [299, 77] on icon at bounding box center [304, 75] width 11 height 11
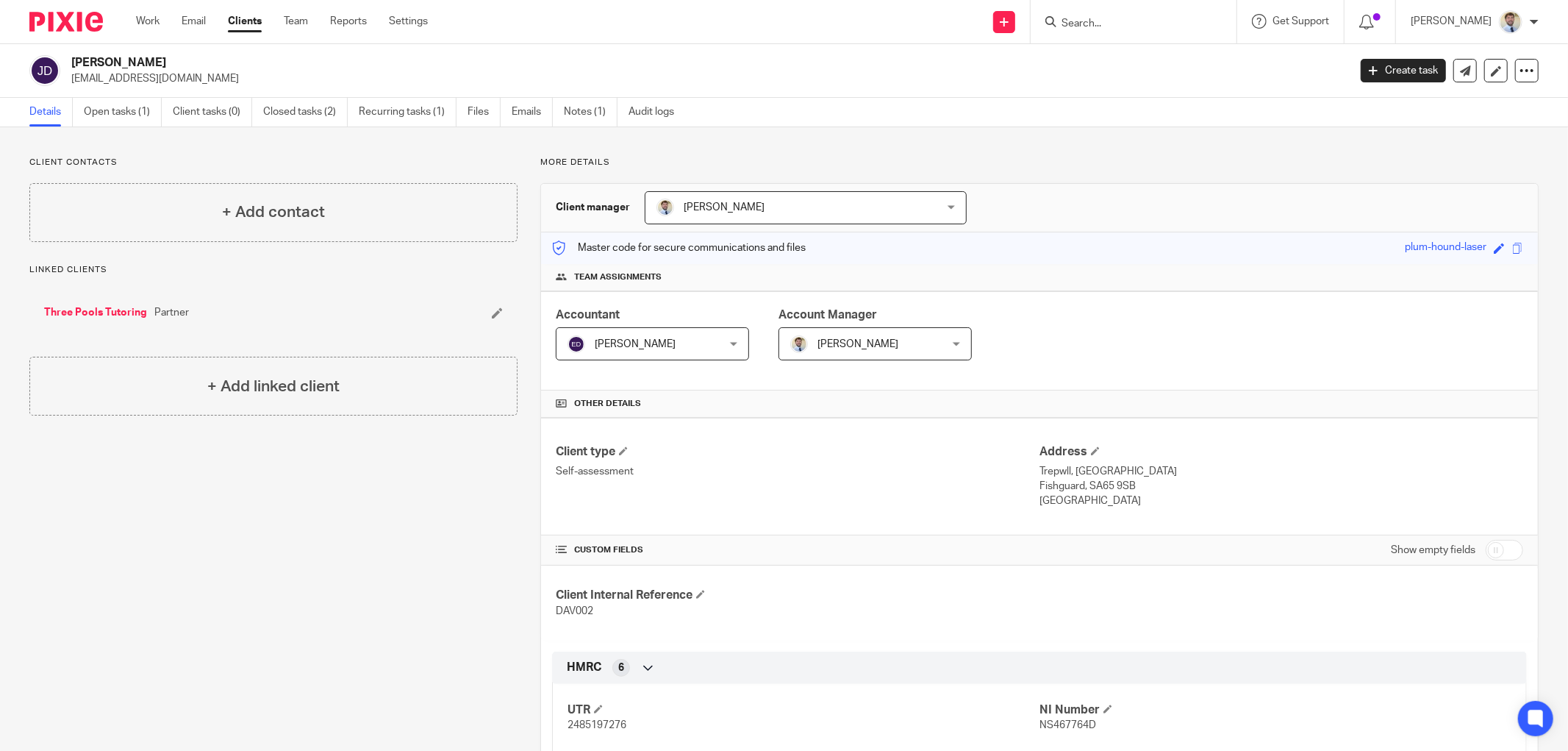
click at [161, 75] on p "[EMAIL_ADDRESS][DOMAIN_NAME]" at bounding box center [704, 78] width 1267 height 15
copy main "[EMAIL_ADDRESS][DOMAIN_NAME] Create task Update from Companies House Export dat…"
click at [93, 214] on div "+ Add contact" at bounding box center [273, 212] width 488 height 59
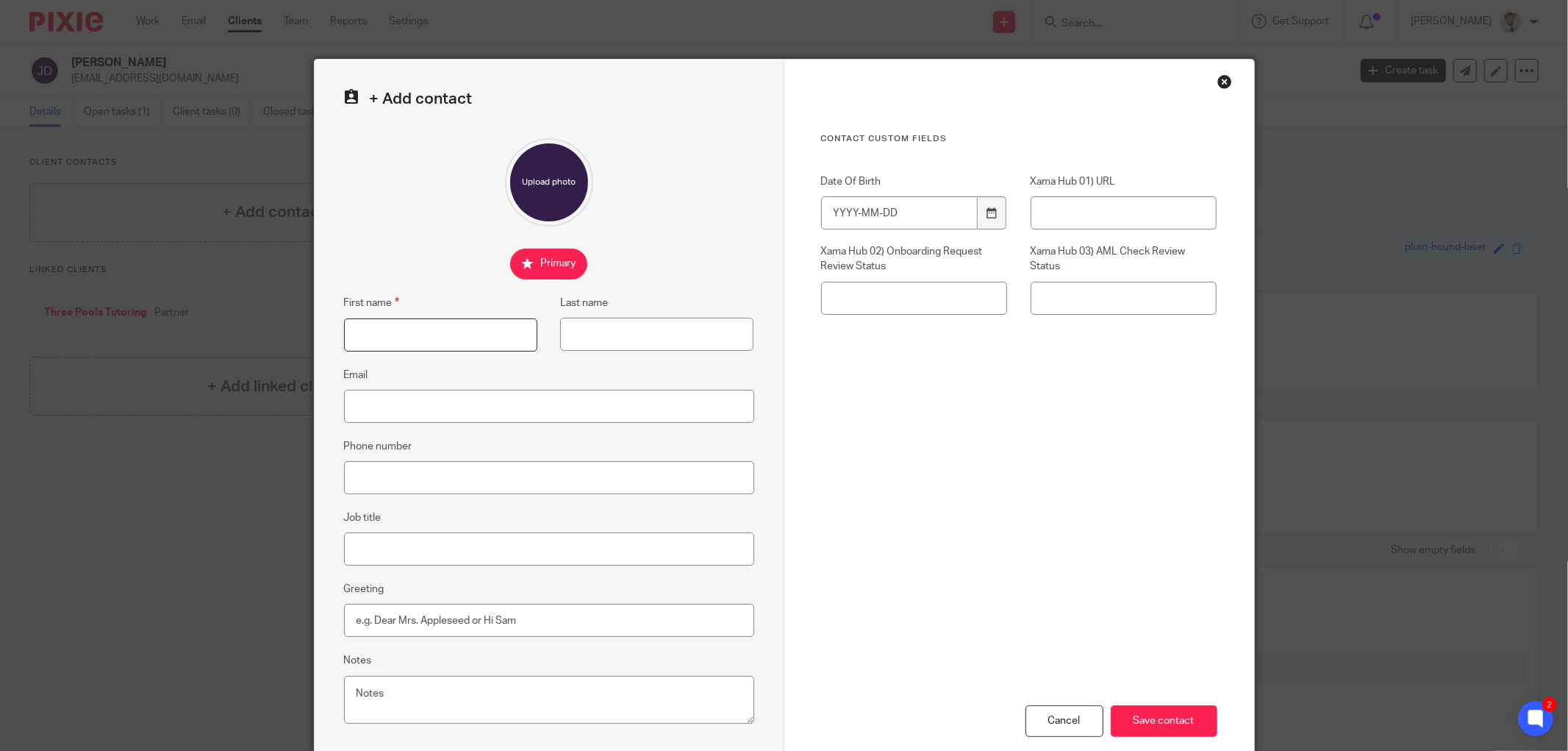
click at [402, 337] on input "First name" at bounding box center [441, 334] width 194 height 33
type input "[PERSON_NAME]"
paste input "[EMAIL_ADDRESS][DOMAIN_NAME]"
type input "[EMAIL_ADDRESS][DOMAIN_NAME]"
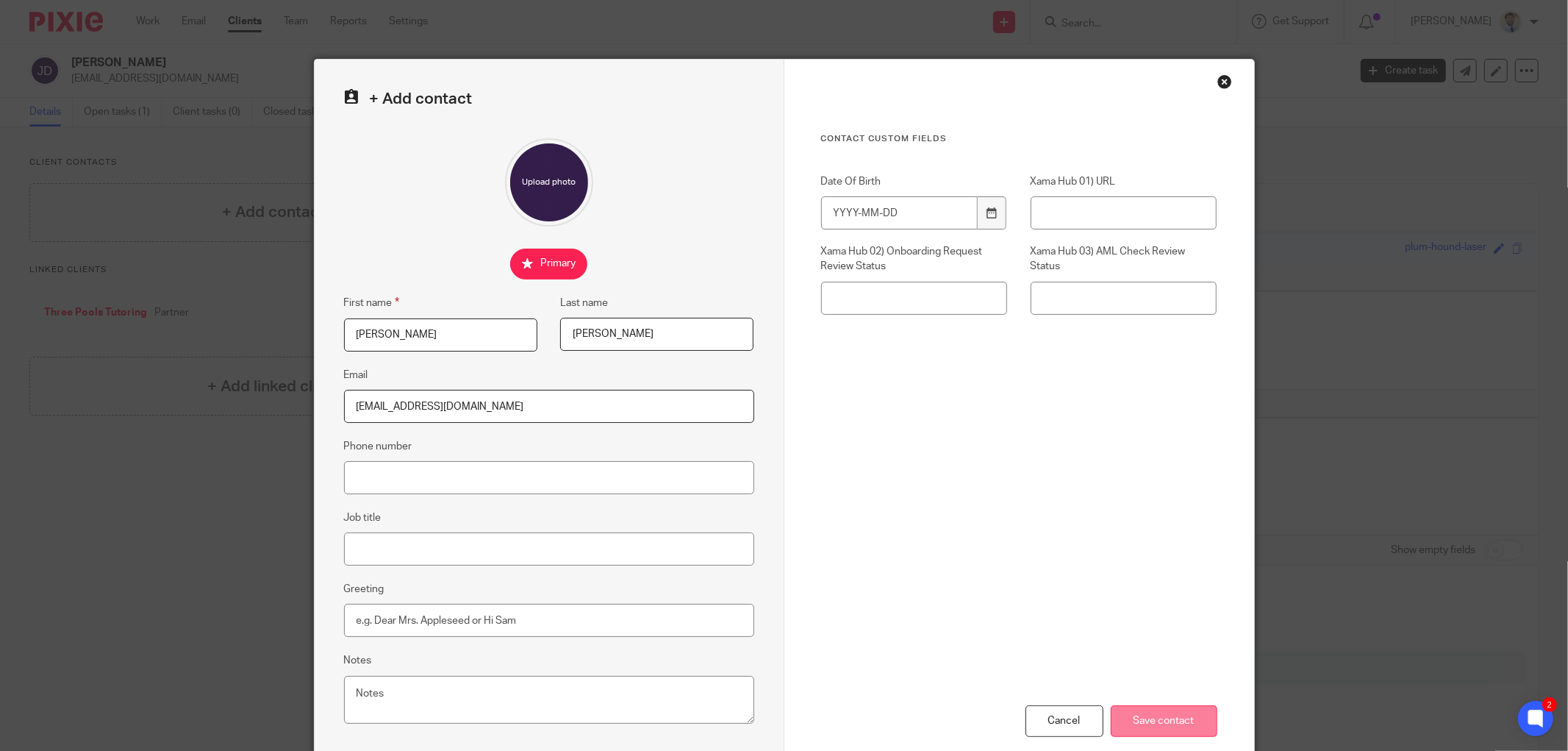
click at [1178, 729] on input "Save contact" at bounding box center [1164, 721] width 107 height 32
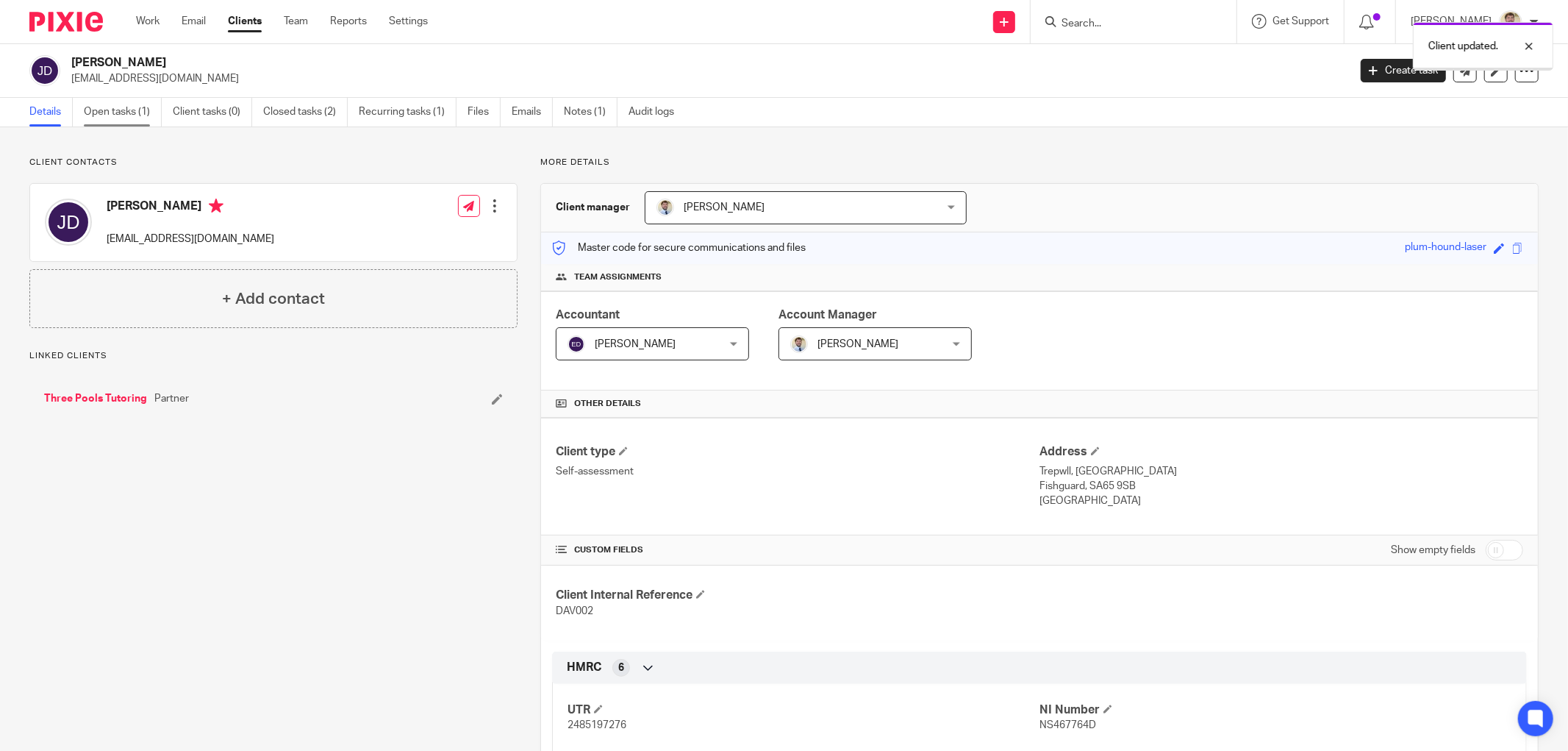
click at [95, 114] on link "Open tasks (1)" at bounding box center [122, 111] width 78 height 28
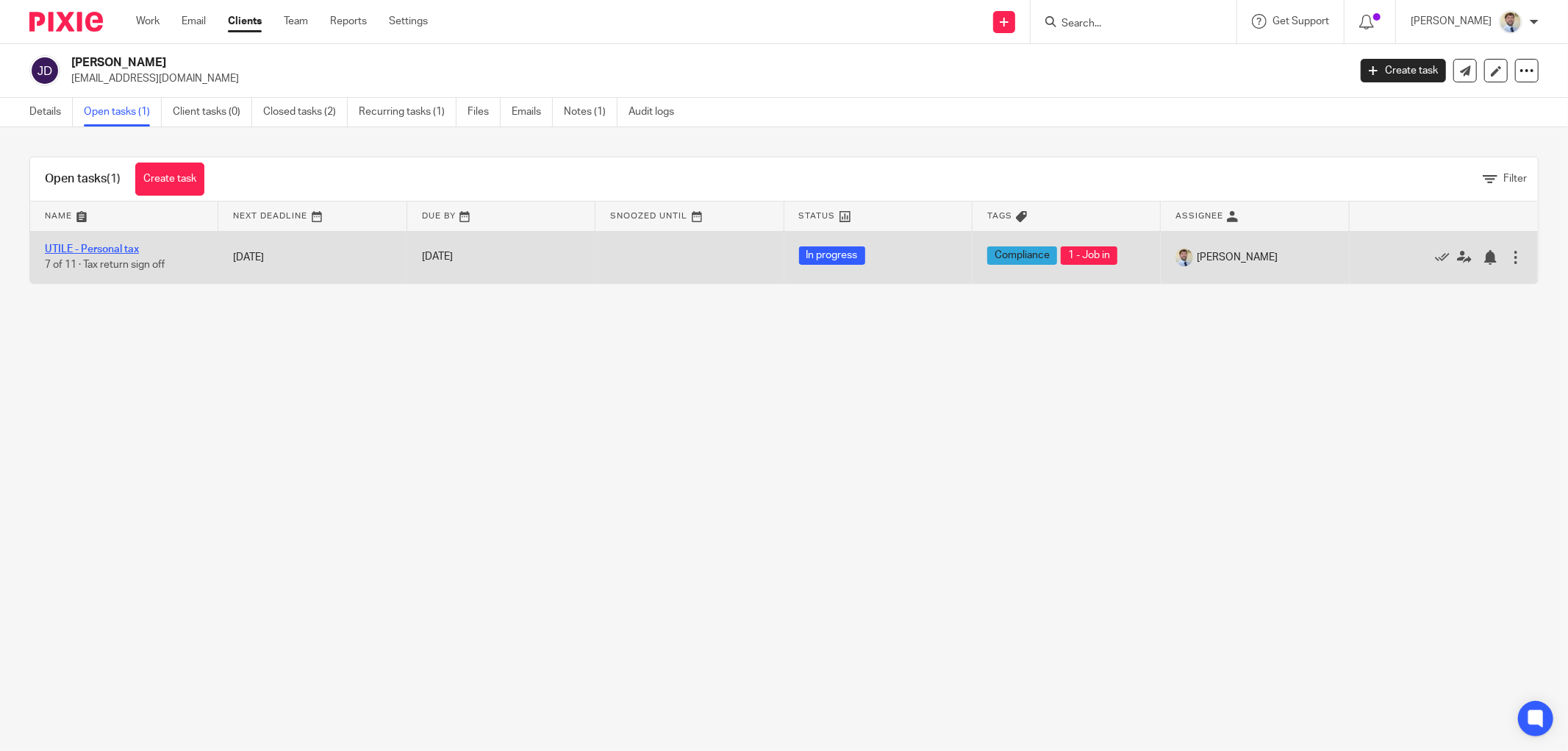
click at [82, 247] on link "UTILE - Personal tax" at bounding box center [91, 249] width 94 height 10
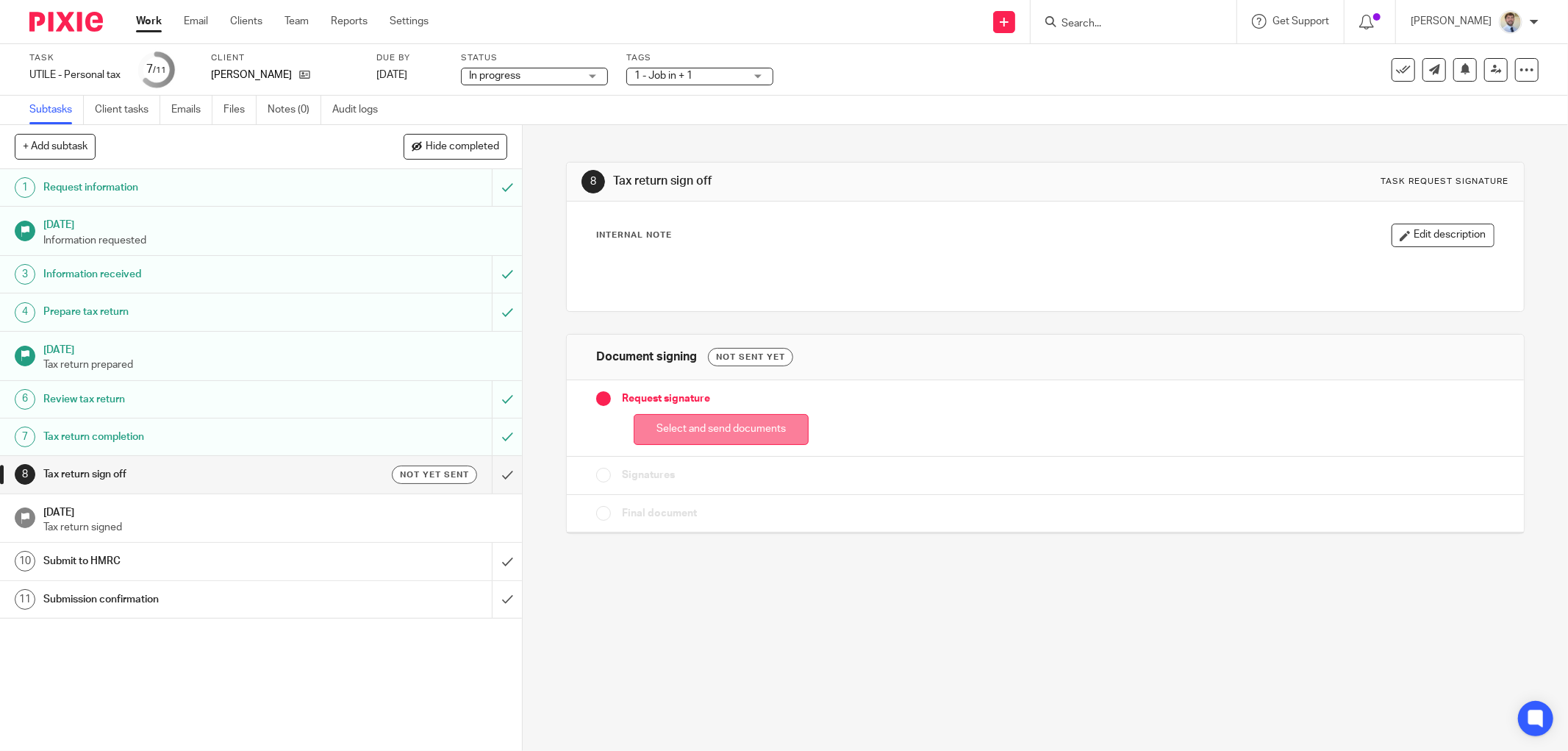
click at [674, 440] on button "Select and send documents" at bounding box center [721, 430] width 175 height 32
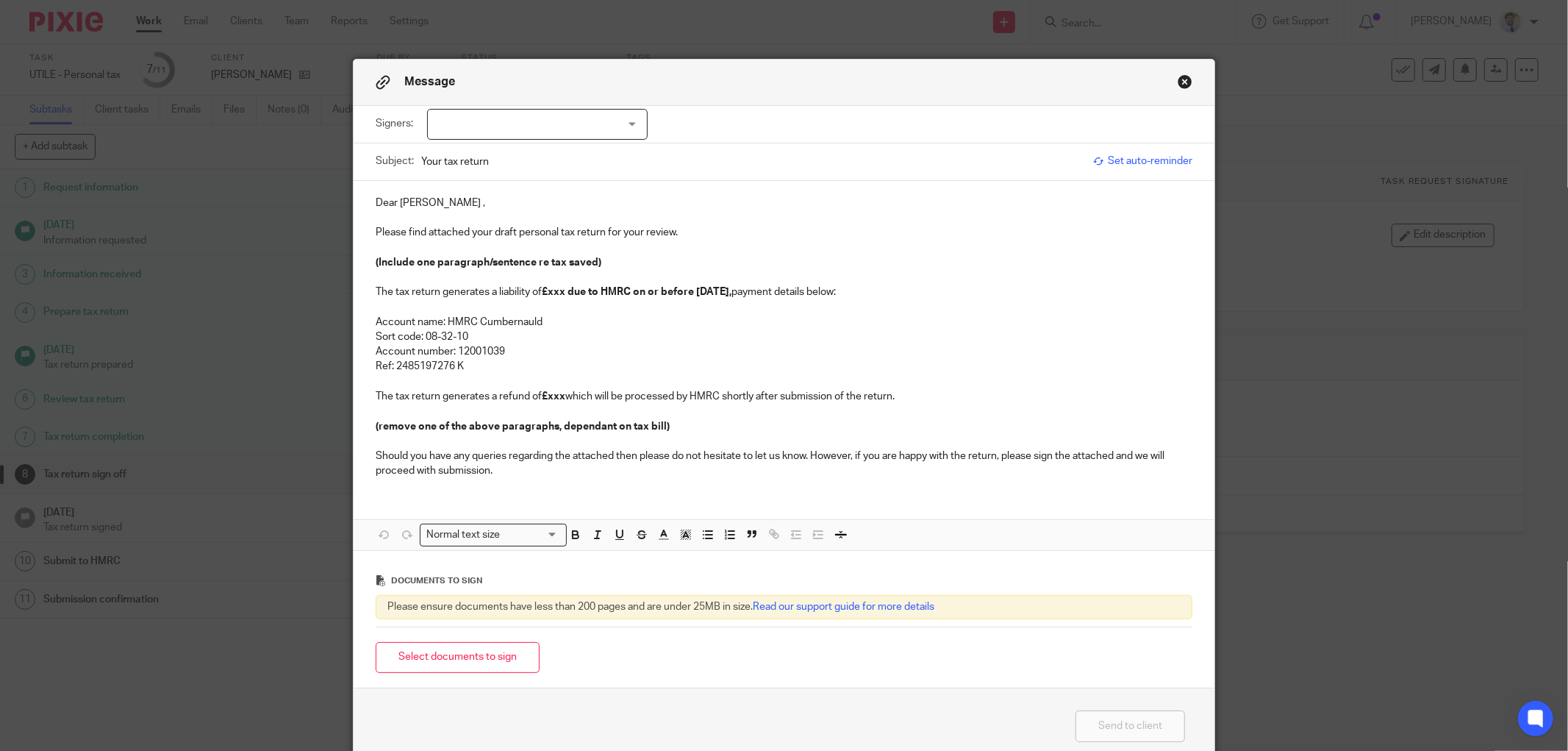
click at [485, 120] on div at bounding box center [537, 125] width 220 height 31
click at [449, 167] on li "[PERSON_NAME]" at bounding box center [531, 155] width 219 height 30
checkbox input "true"
click at [386, 216] on p at bounding box center [784, 218] width 817 height 15
click at [442, 197] on p "Dear John Davis ," at bounding box center [784, 202] width 817 height 15
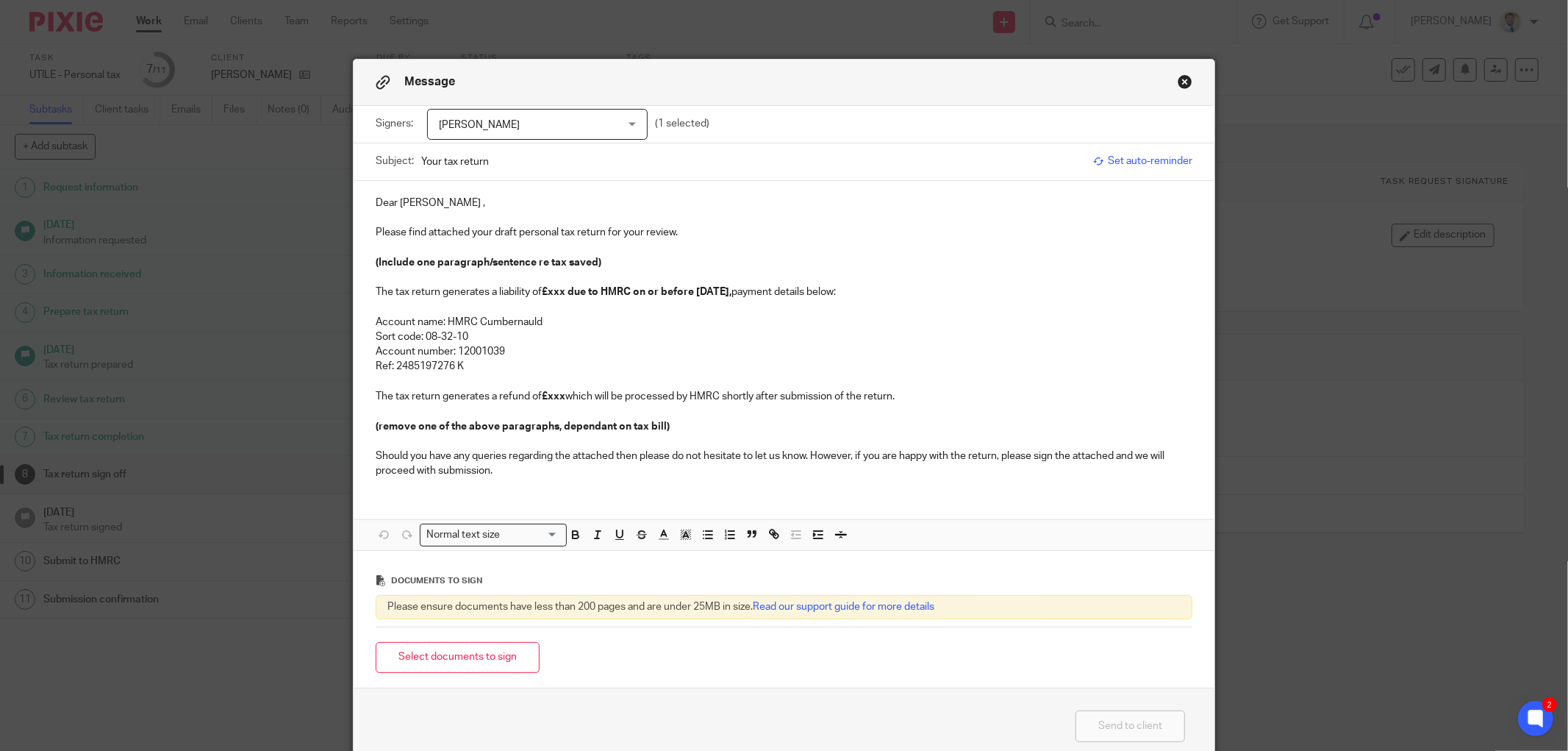
click at [445, 206] on p "Dear John Davis ," at bounding box center [784, 202] width 817 height 15
click at [687, 232] on p "Please find attached your draft personal tax return for your review." at bounding box center [784, 232] width 817 height 15
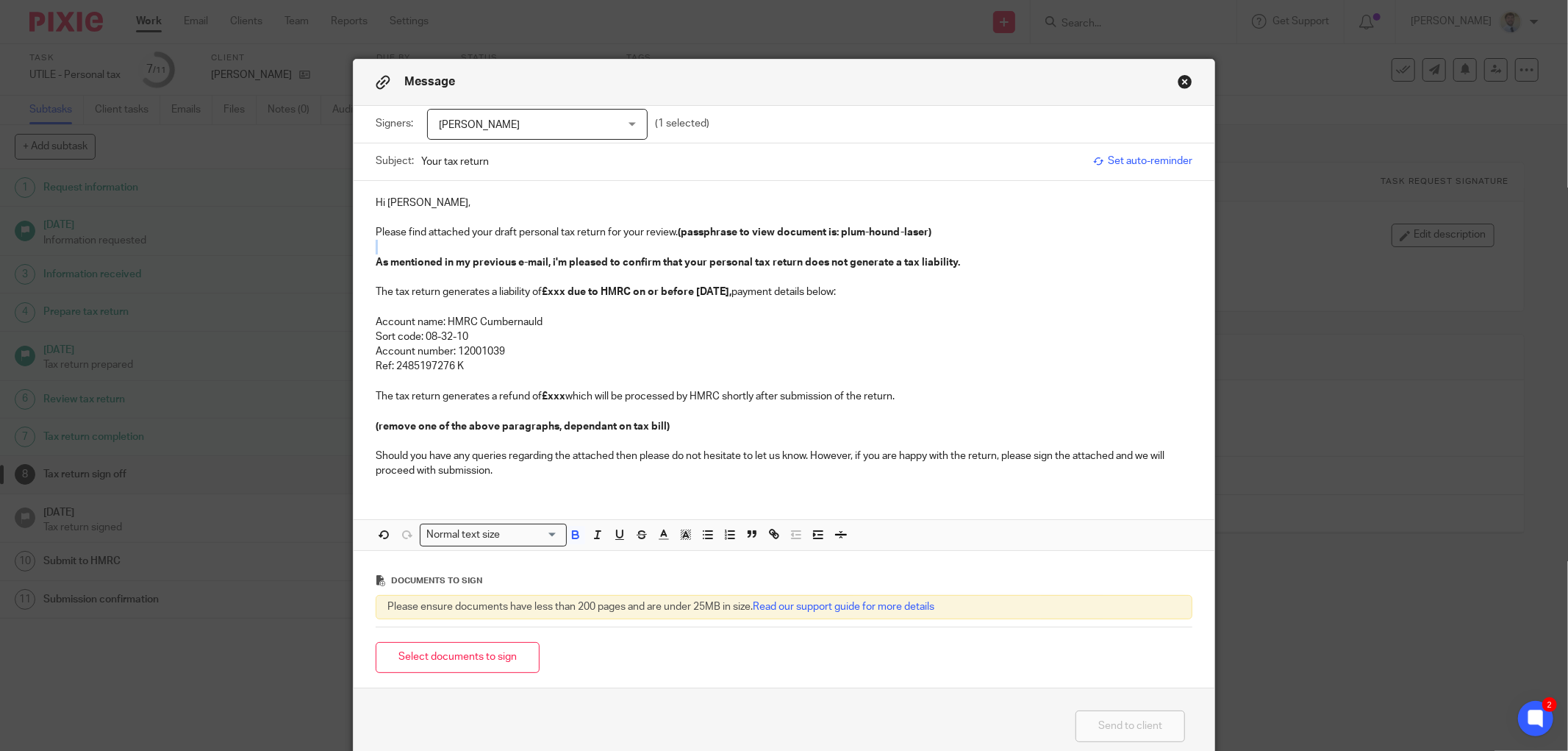
click at [479, 269] on p "As mentioned in my previous e-mail, i'm pleased to confirm that your personal t…" at bounding box center [784, 262] width 817 height 15
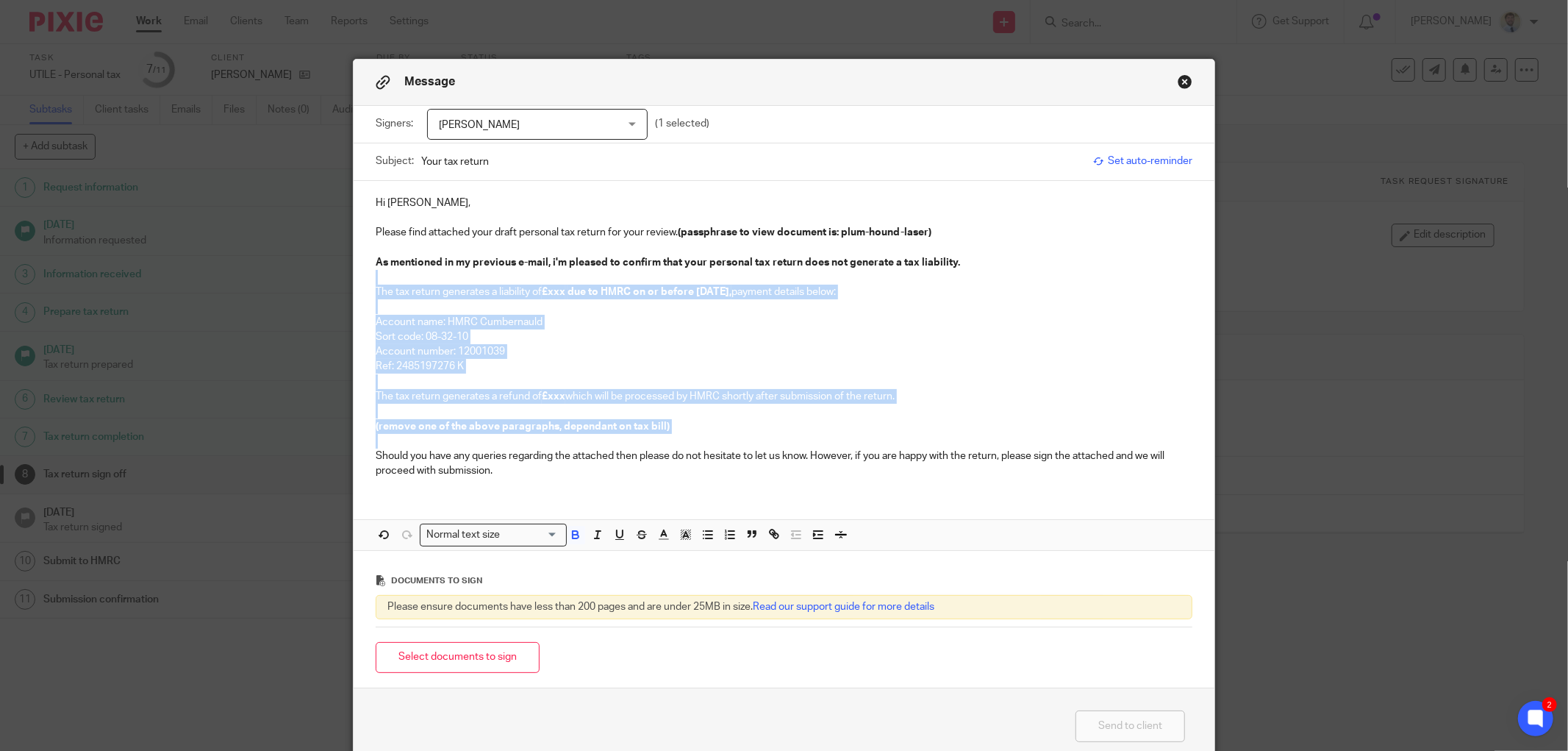
drag, startPoint x: 388, startPoint y: 274, endPoint x: 421, endPoint y: 444, distance: 173.2
click at [421, 444] on div "Hi John, Please find attached your draft personal tax return for your review. (…" at bounding box center [784, 335] width 860 height 309
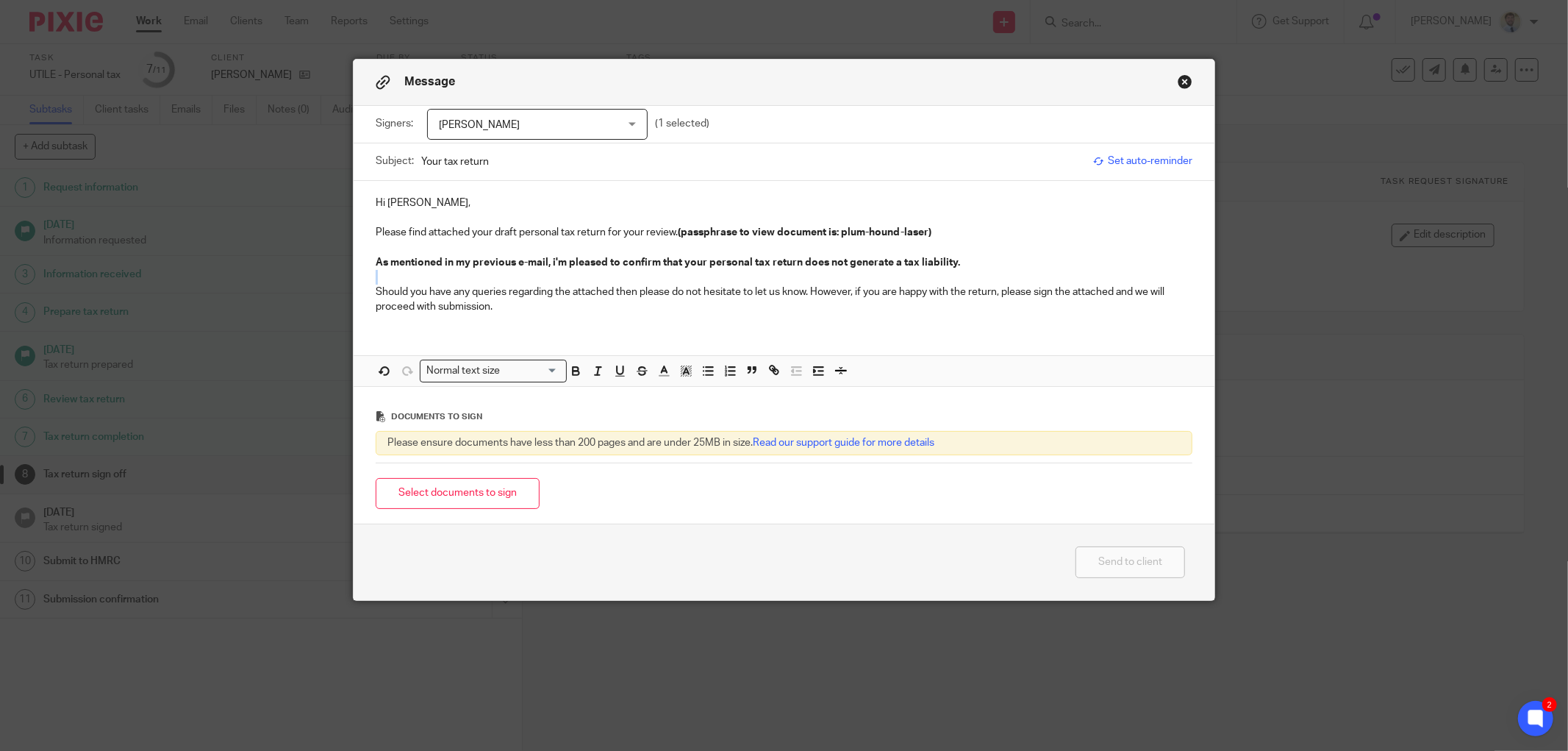
drag, startPoint x: 1020, startPoint y: 265, endPoint x: 386, endPoint y: 271, distance: 634.0
click at [384, 270] on p "As mentioned in my previous e-mail, i'm pleased to confirm that your personal t…" at bounding box center [784, 262] width 817 height 15
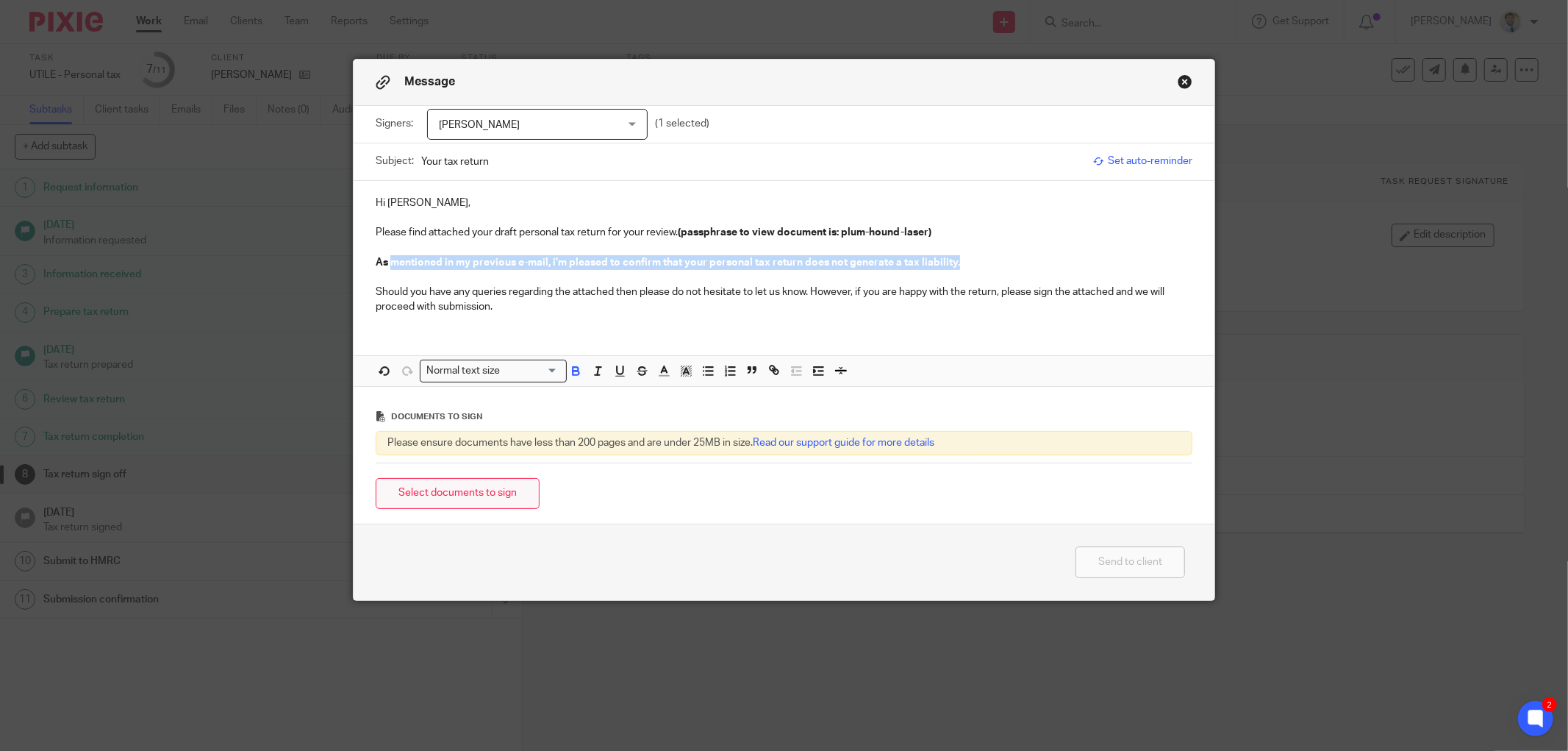
click at [456, 487] on button "Select documents to sign" at bounding box center [457, 493] width 164 height 32
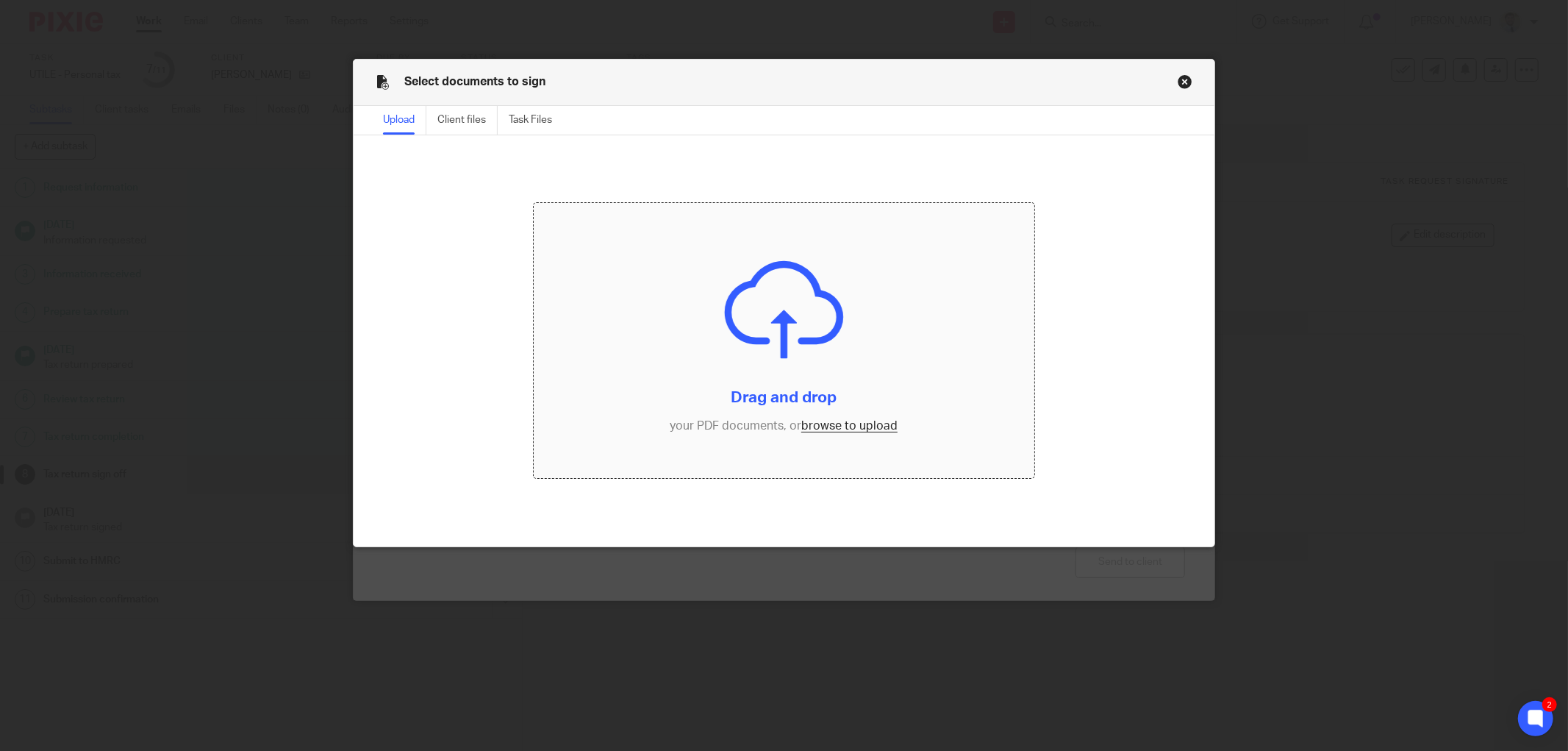
click at [714, 303] on input "file" at bounding box center [784, 341] width 501 height 276
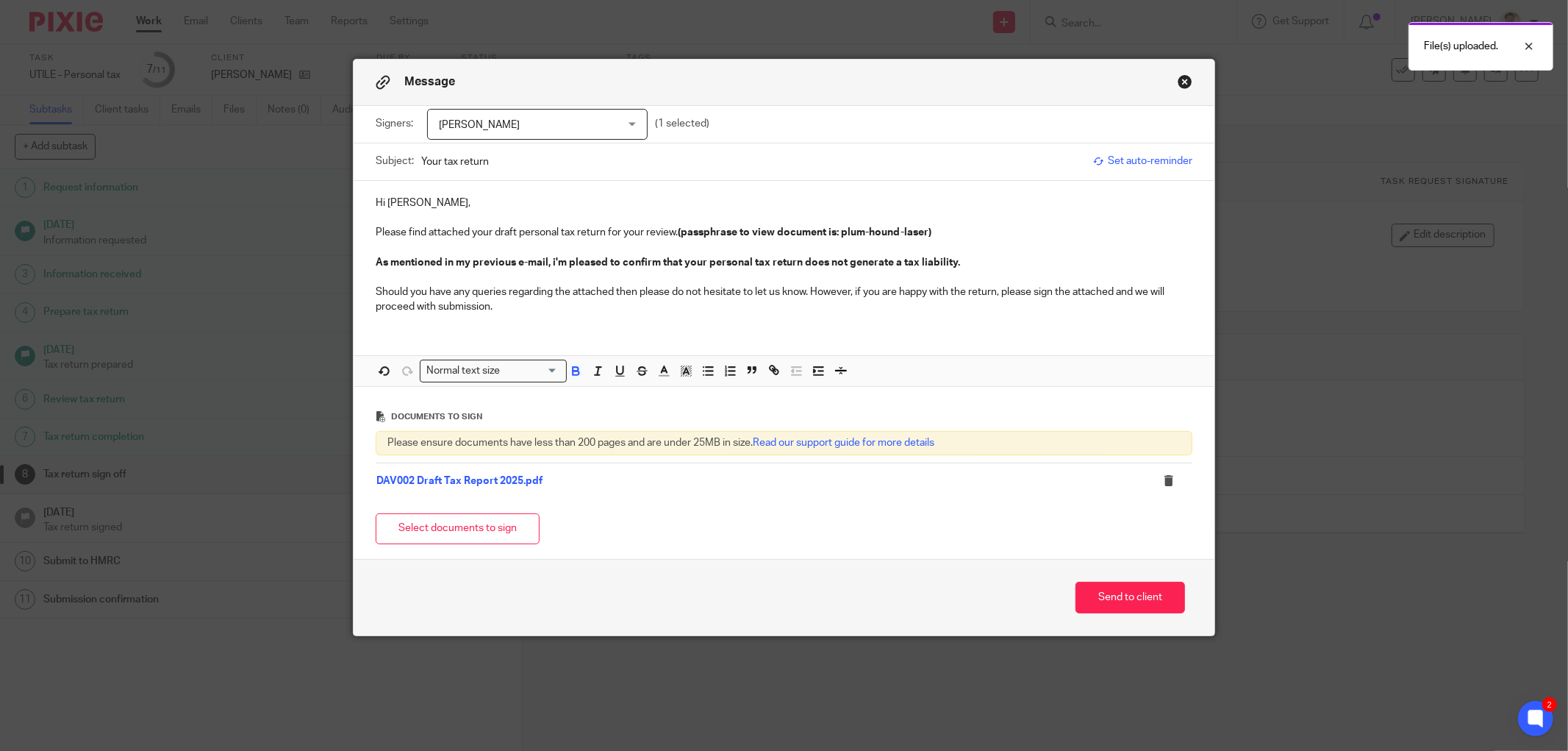
click at [1039, 290] on p "Should you have any queries regarding the attached then please do not hesitate …" at bounding box center [784, 299] width 817 height 30
click at [1119, 611] on button "Send to client" at bounding box center [1130, 597] width 110 height 32
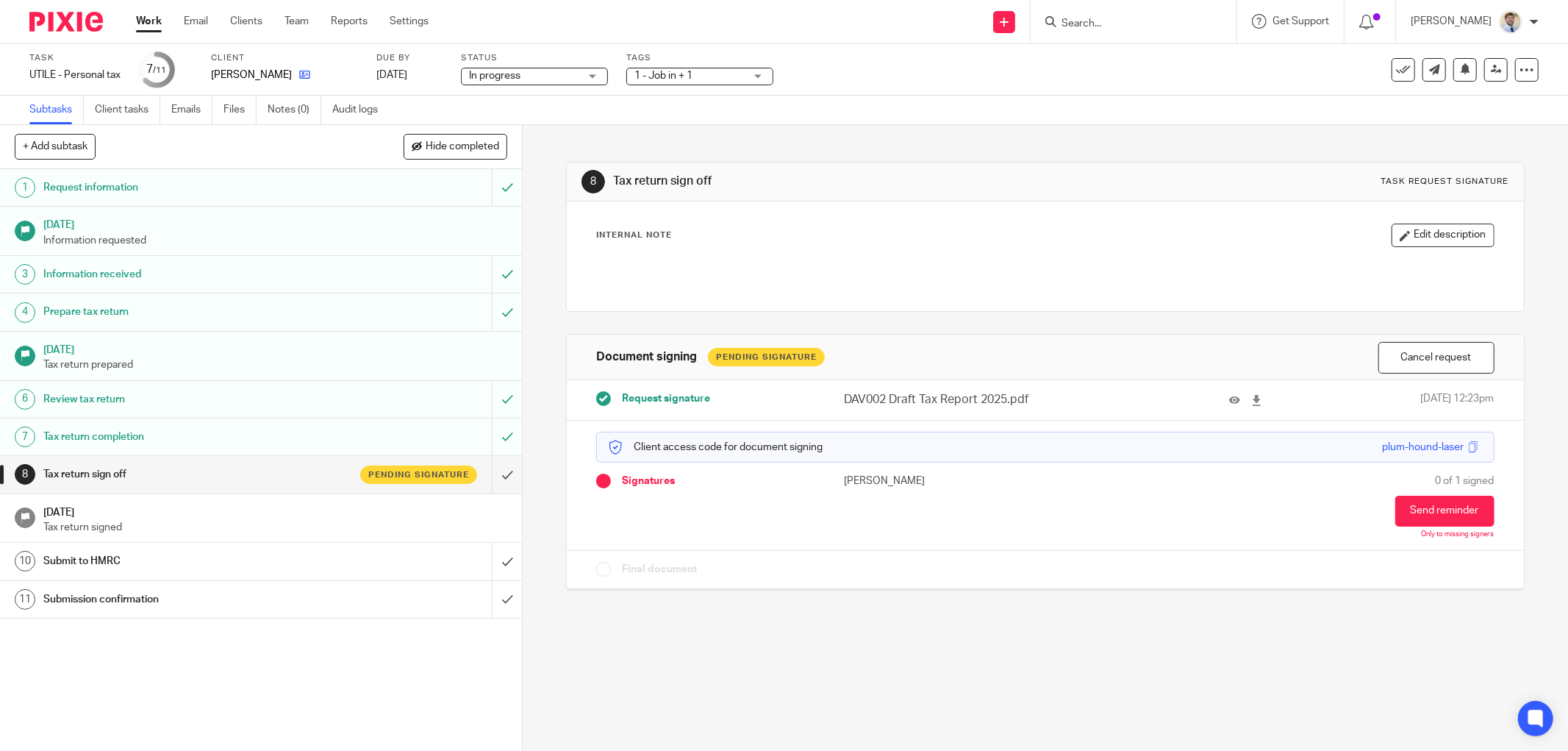
click at [299, 77] on icon at bounding box center [304, 75] width 11 height 11
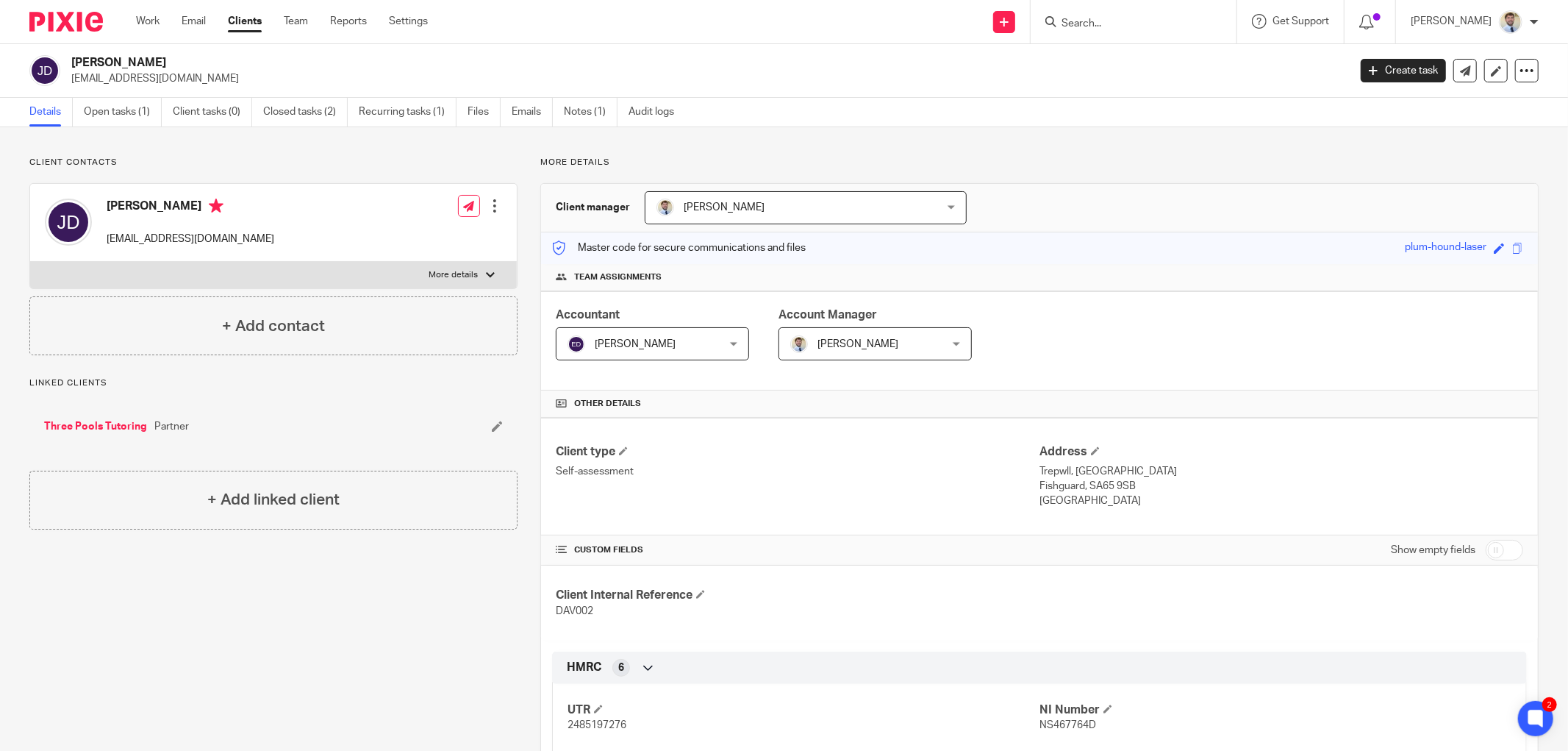
click at [103, 427] on link "Three Pools Tutoring" at bounding box center [95, 426] width 103 height 15
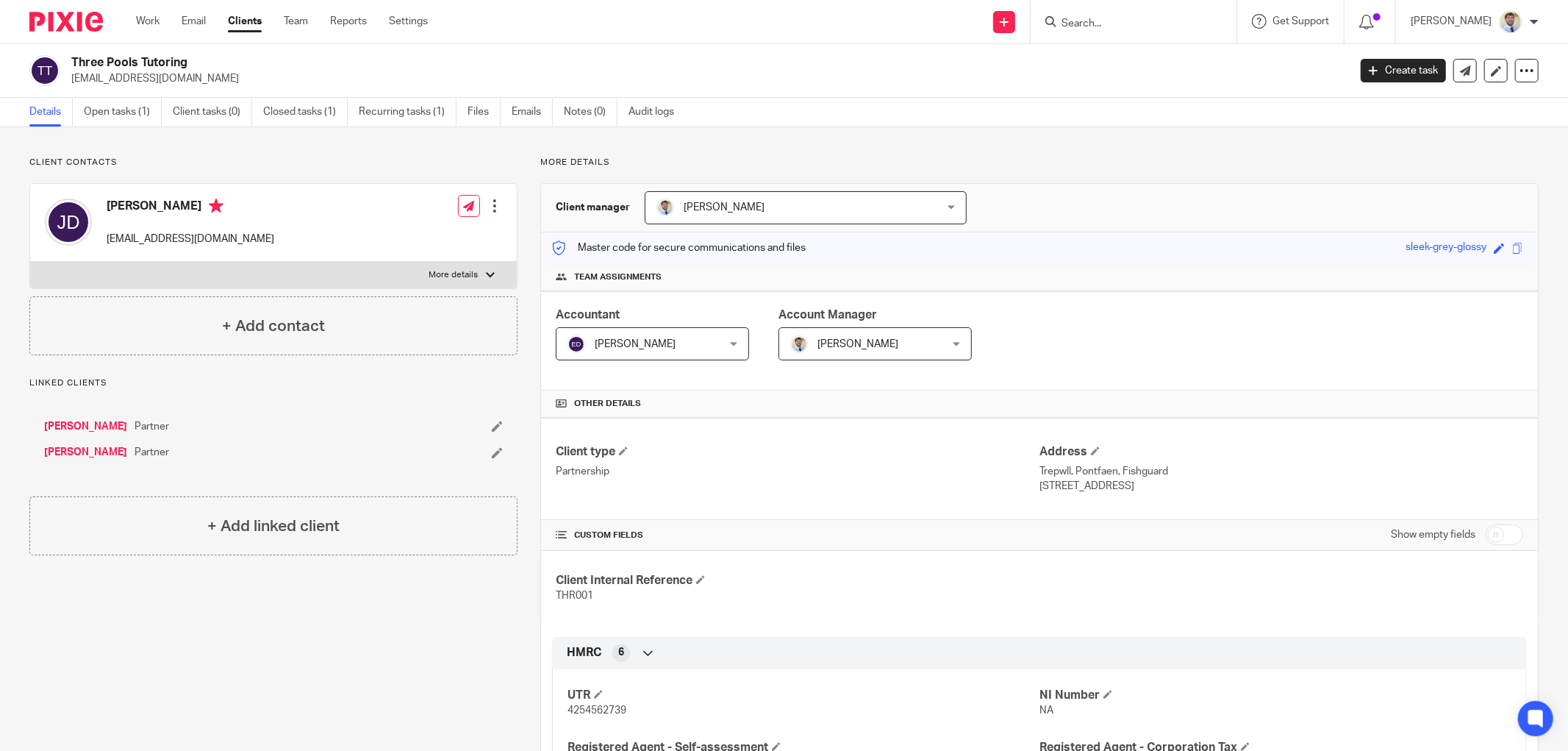
click at [56, 427] on link "[PERSON_NAME]" at bounding box center [85, 426] width 83 height 15
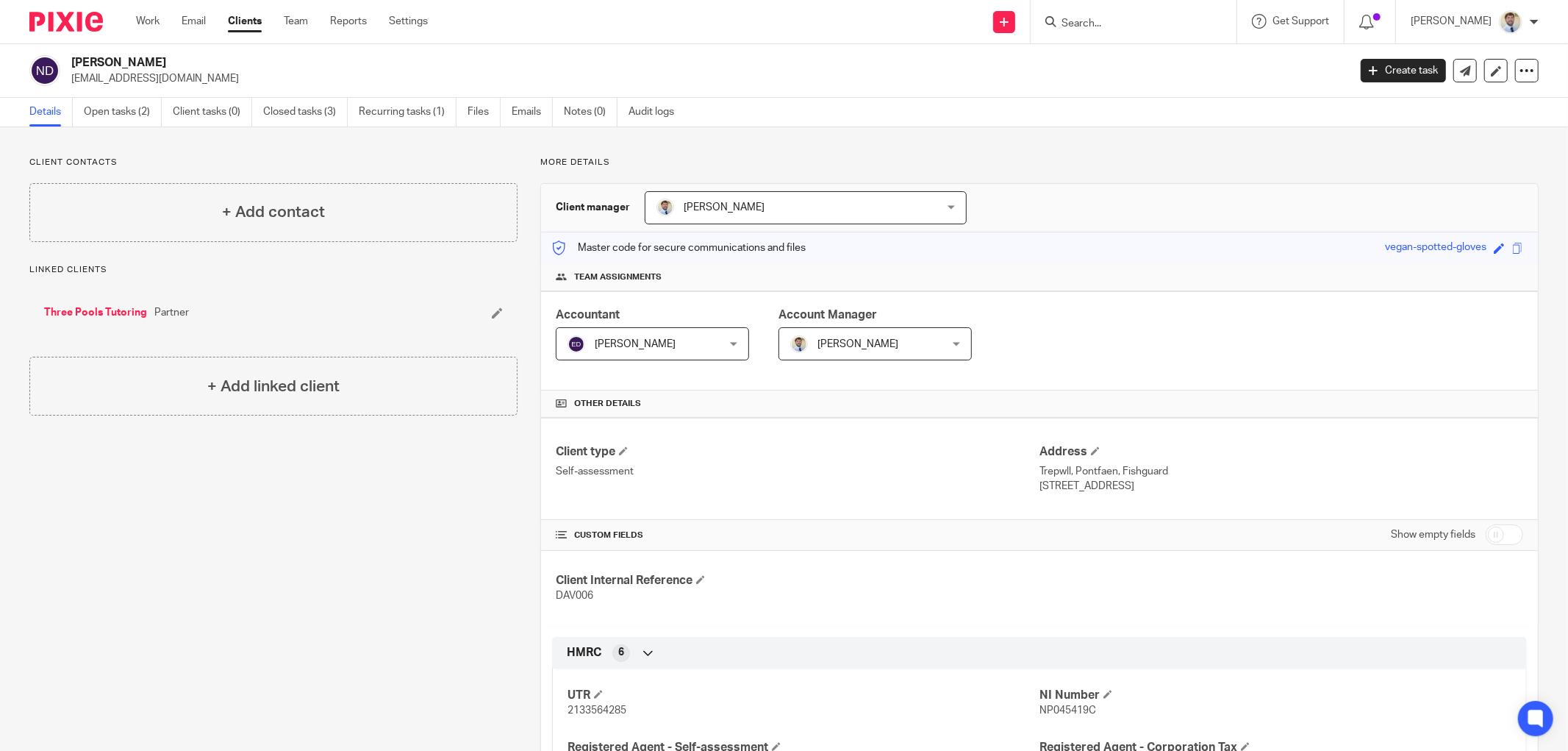
drag, startPoint x: 1487, startPoint y: 248, endPoint x: 1500, endPoint y: 254, distance: 14.3
click at [1500, 254] on div "Save vegan-spotted-gloves" at bounding box center [1456, 248] width 142 height 17
click at [1512, 251] on span at bounding box center [1517, 248] width 11 height 11
copy div
click at [122, 211] on div "+ Add contact" at bounding box center [273, 212] width 488 height 59
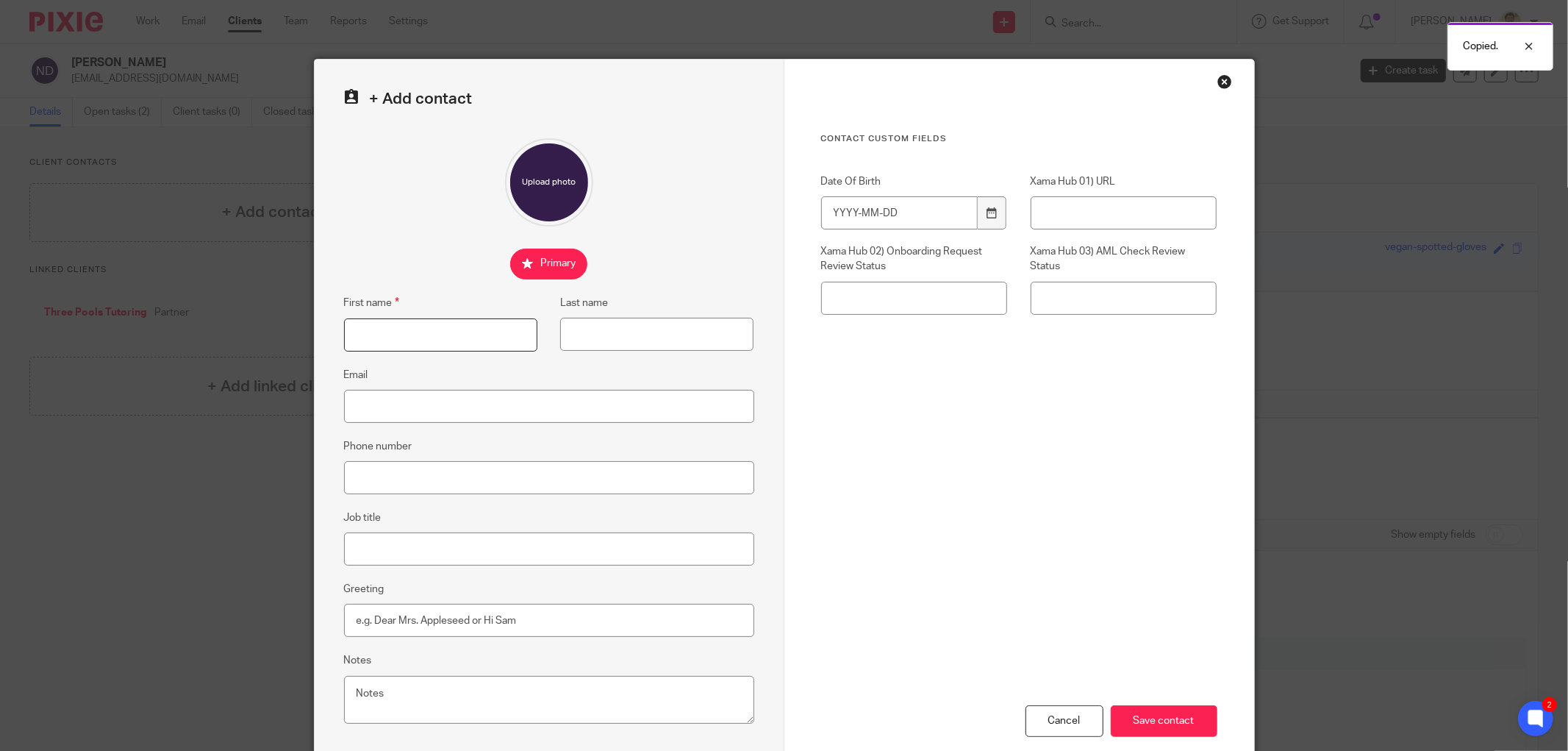
click at [392, 326] on input "First name" at bounding box center [441, 334] width 194 height 33
type input "Nichola"
type input "S"
type input "Davis"
paste input "vegan-spotted-gloves"
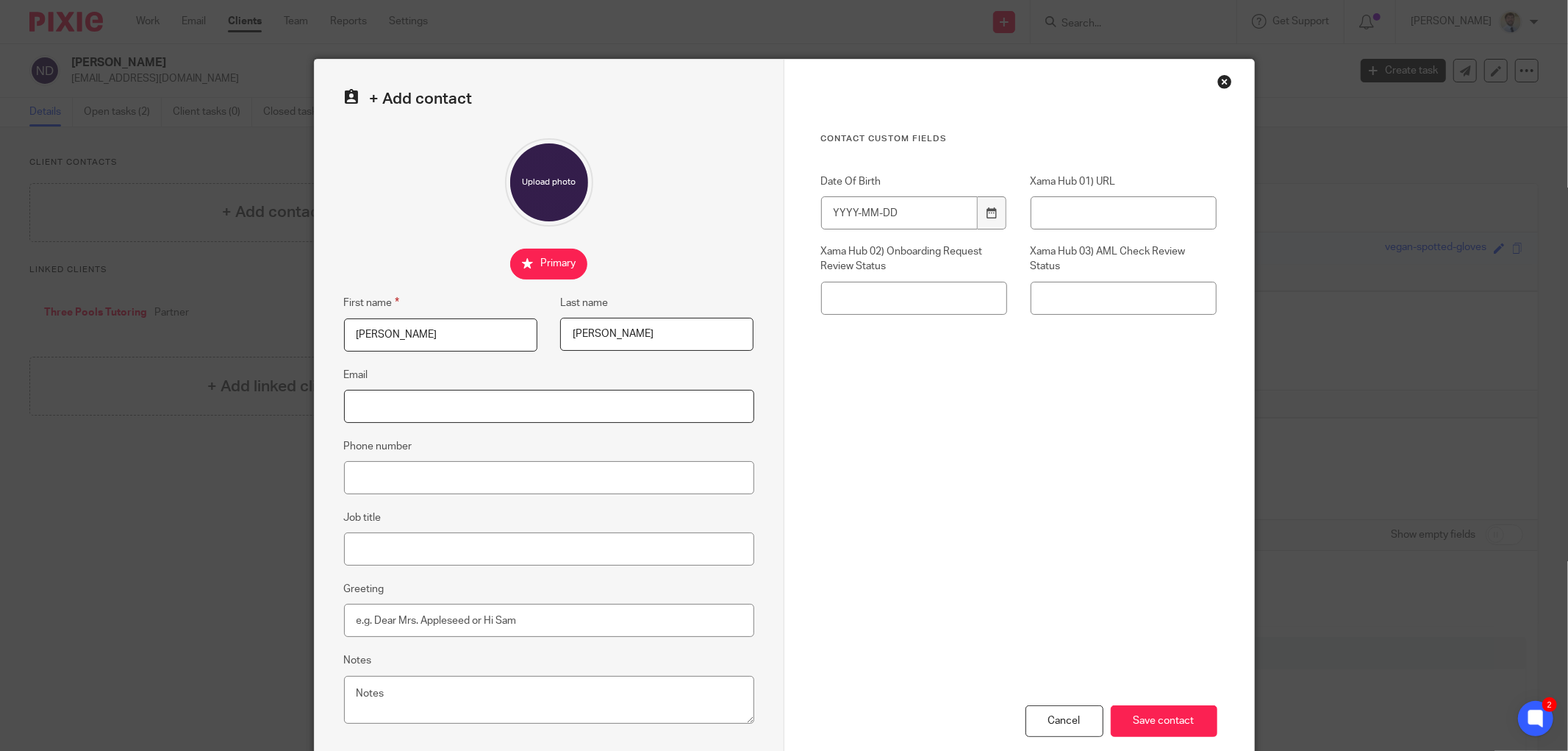
type input "vegan-spotted-gloves"
paste input "threepoolstutoring@gmail.com"
type input "threepoolstutoring@gmail.com"
click at [459, 365] on div "First name Nichola Last name Davis" at bounding box center [537, 331] width 433 height 72
drag, startPoint x: 413, startPoint y: 344, endPoint x: 405, endPoint y: 335, distance: 12.0
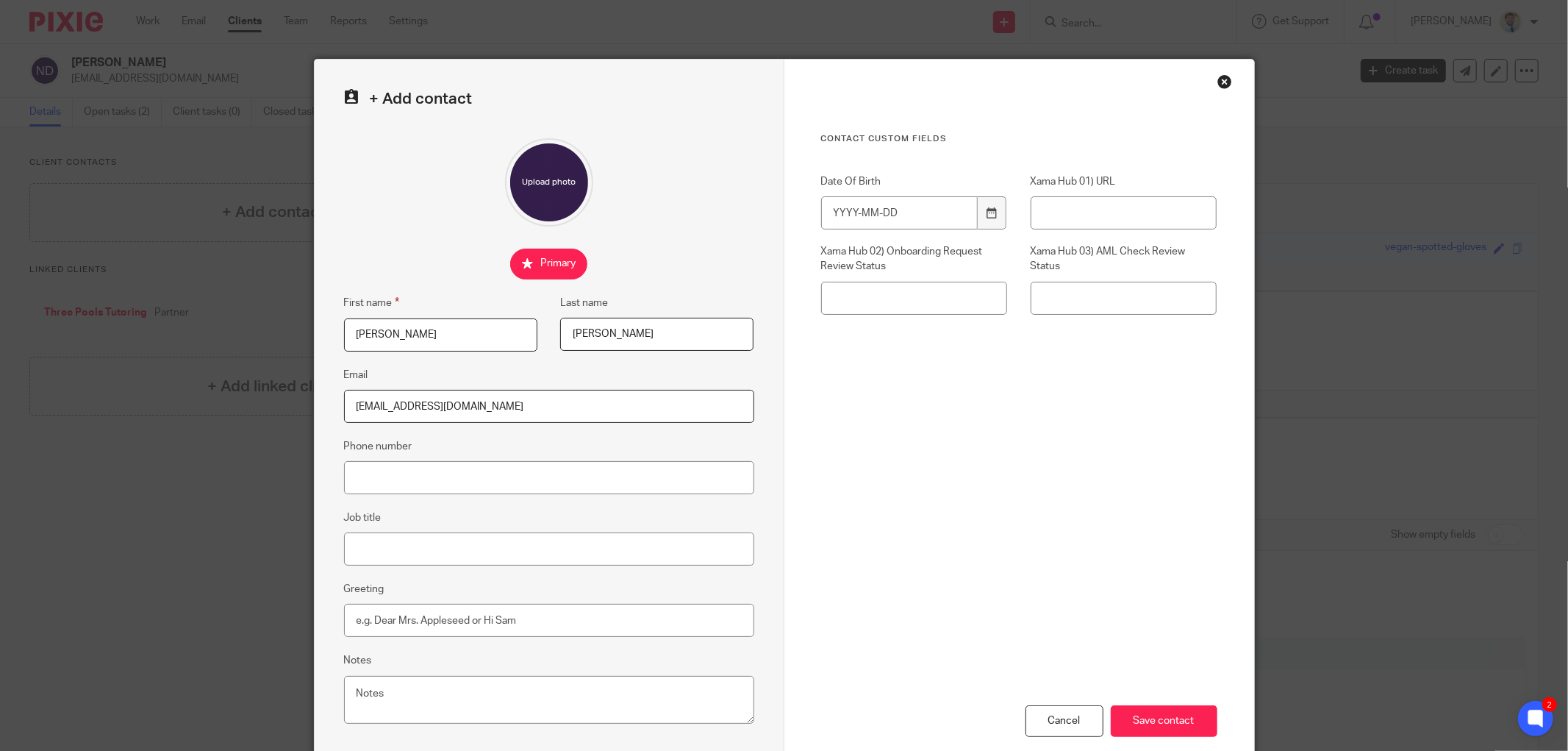
click at [405, 335] on input "Nichola" at bounding box center [441, 334] width 194 height 33
click at [445, 516] on fieldset "Job title" at bounding box center [549, 537] width 410 height 57
click at [1155, 723] on input "Save contact" at bounding box center [1164, 721] width 107 height 32
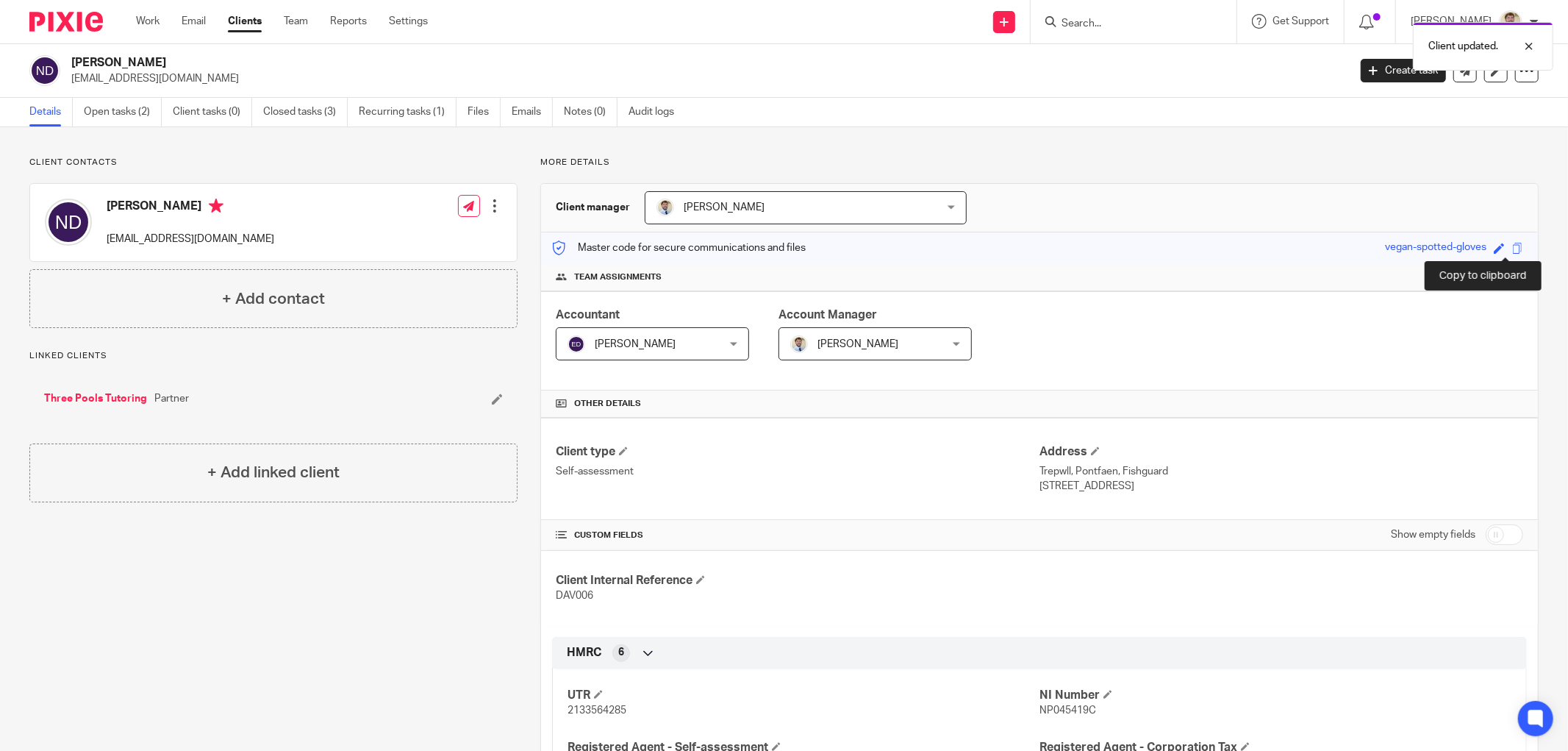
click at [1512, 248] on span at bounding box center [1517, 248] width 11 height 11
click at [111, 111] on link "Open tasks (2)" at bounding box center [122, 111] width 78 height 28
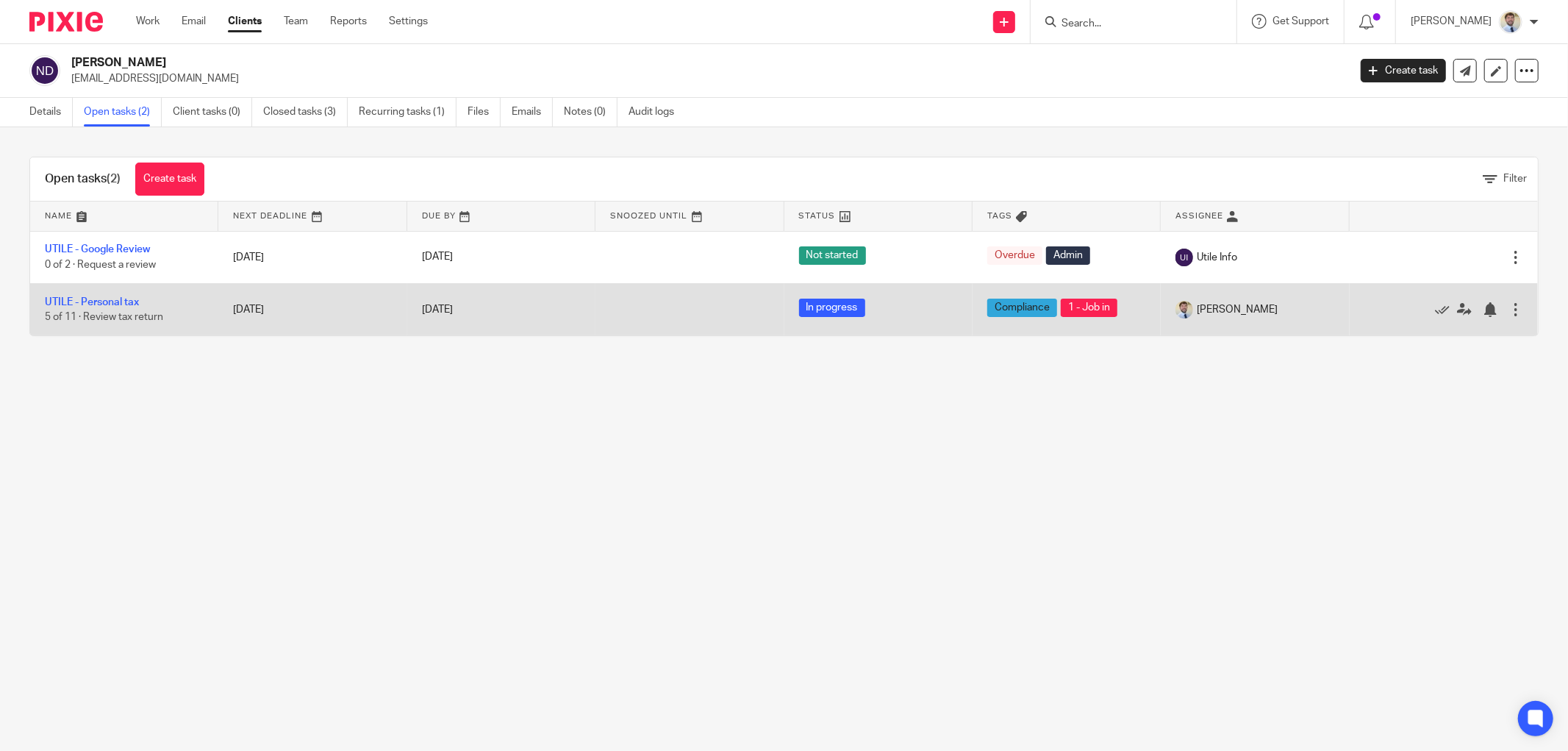
click at [92, 297] on td "UTILE - Personal tax 5 of 11 · Review tax return" at bounding box center [124, 309] width 188 height 52
click at [92, 297] on link "UTILE - Personal tax" at bounding box center [91, 302] width 94 height 10
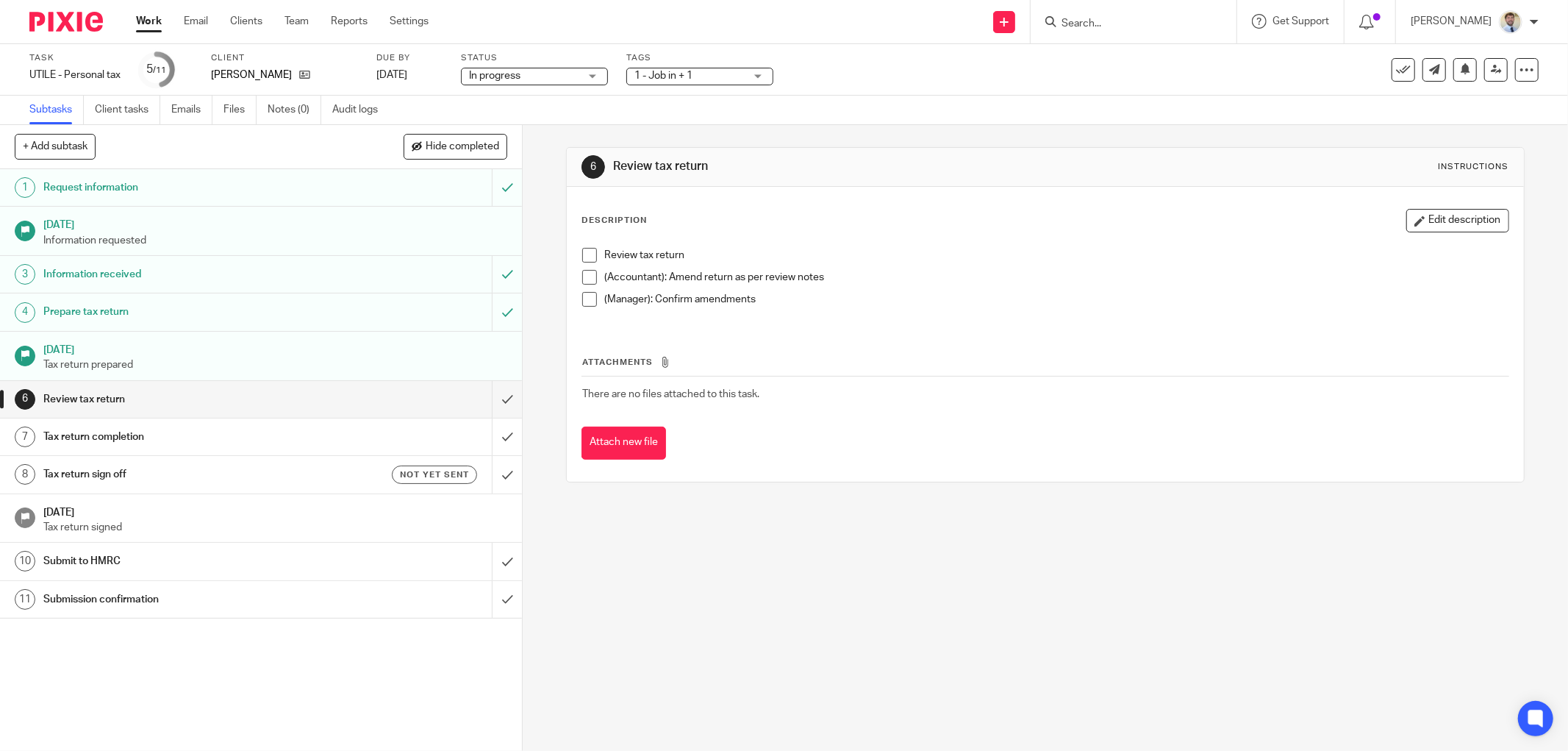
click at [584, 258] on span at bounding box center [589, 254] width 15 height 15
click at [582, 270] on span at bounding box center [589, 277] width 15 height 15
click at [582, 288] on li "(Accountant): Amend return as per review notes" at bounding box center [1046, 281] width 927 height 22
click at [582, 301] on span at bounding box center [589, 299] width 15 height 15
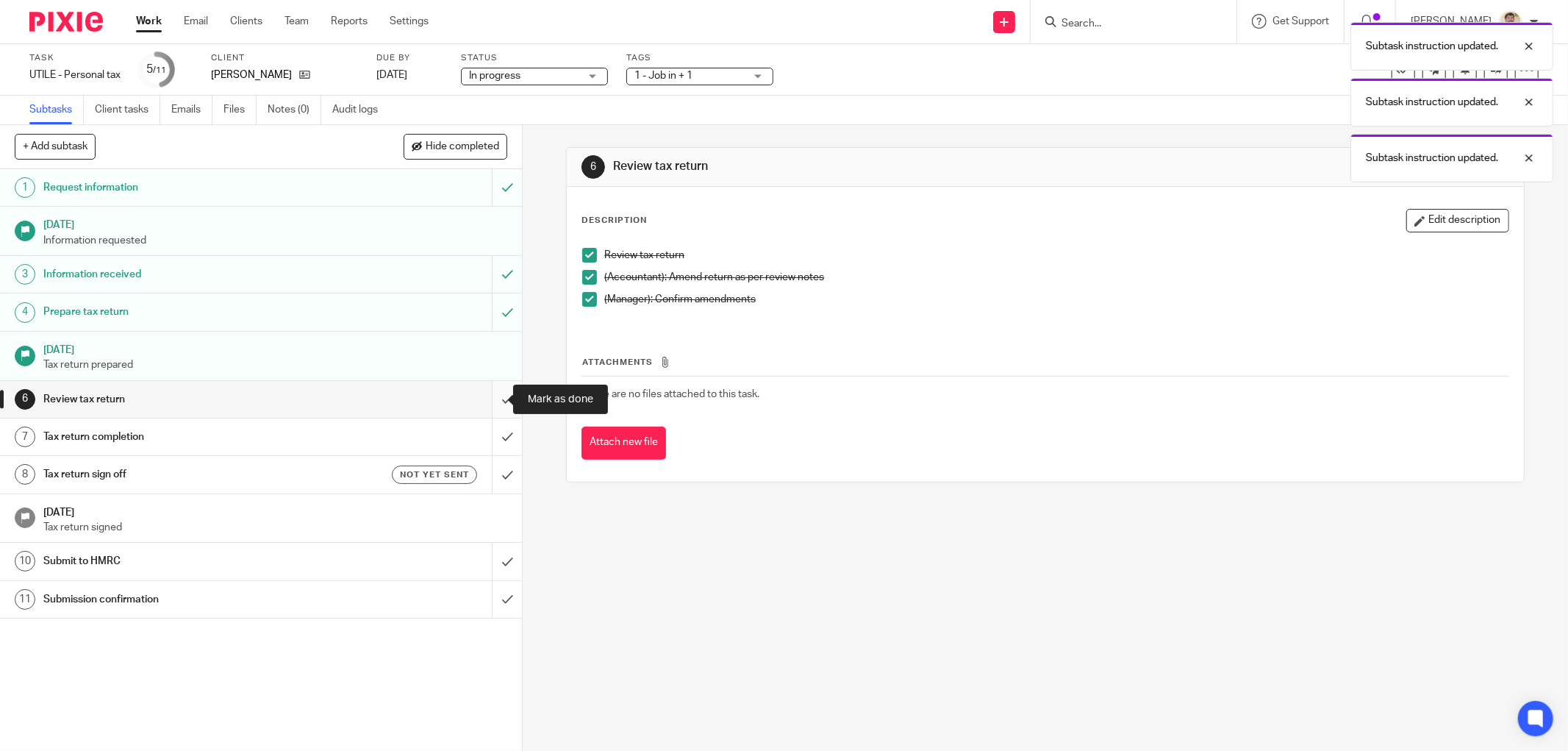
click at [490, 402] on input "submit" at bounding box center [260, 400] width 522 height 37
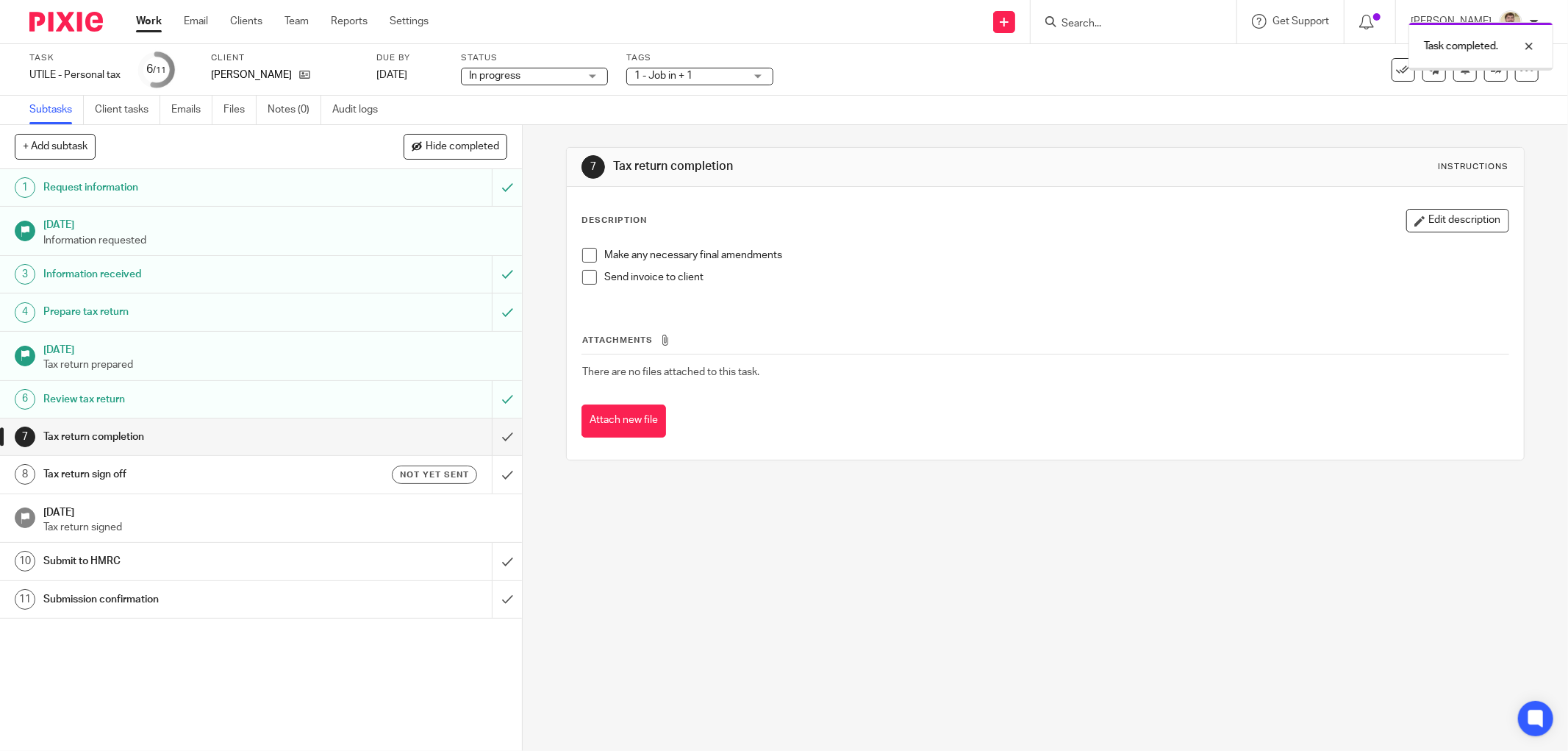
click at [489, 430] on input "submit" at bounding box center [260, 437] width 522 height 37
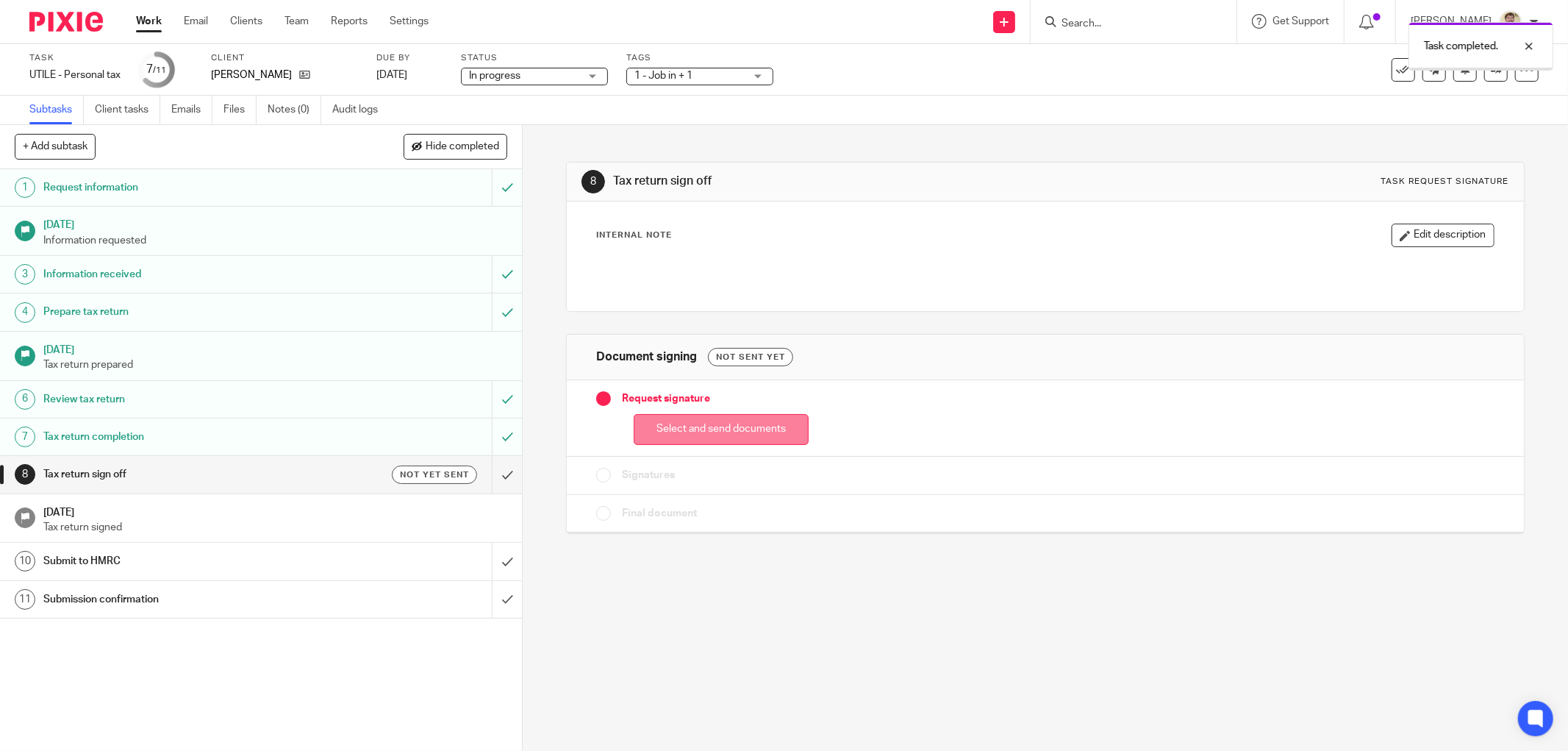
click at [671, 435] on button "Select and send documents" at bounding box center [721, 430] width 175 height 32
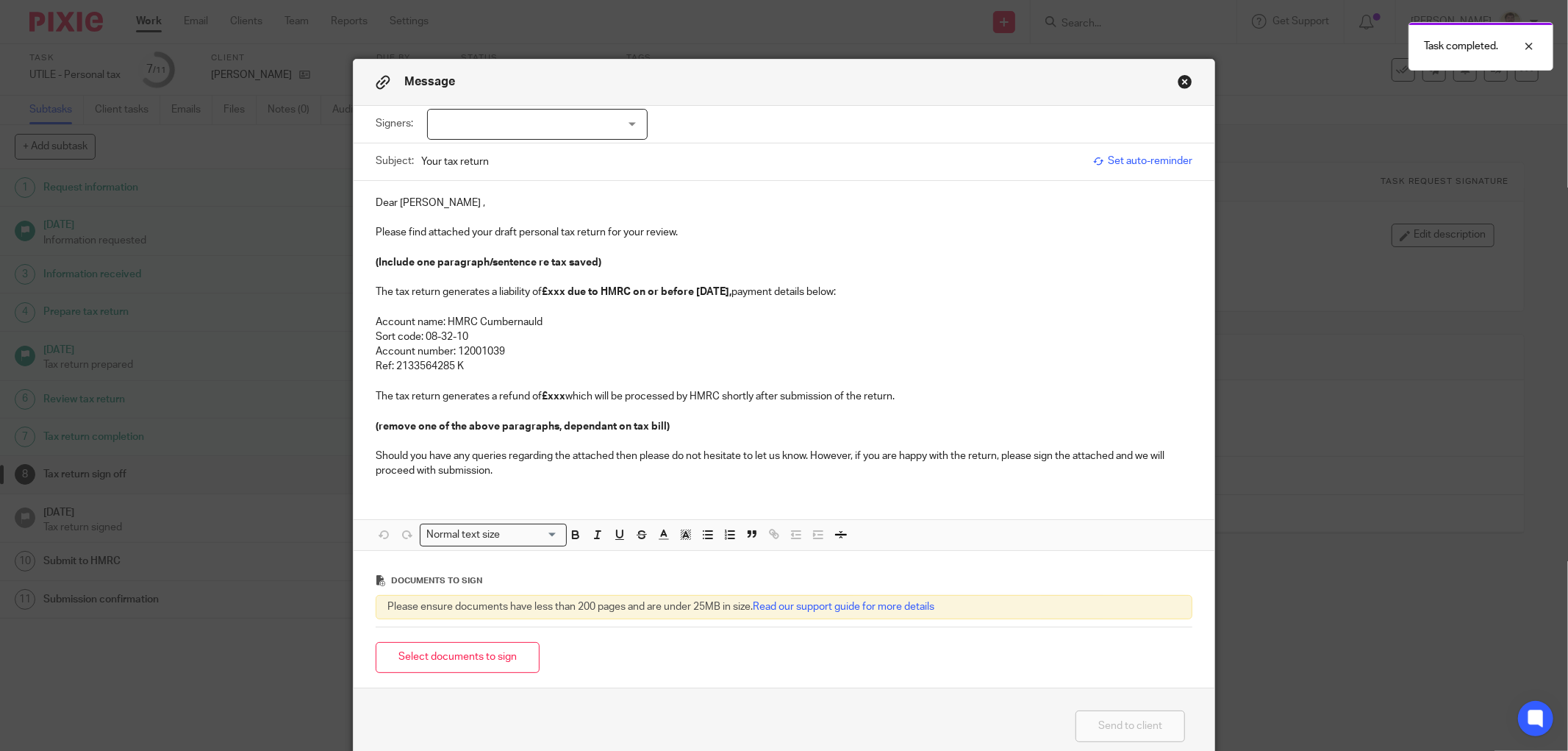
click at [483, 138] on div at bounding box center [537, 125] width 220 height 31
click at [466, 161] on li "[PERSON_NAME]" at bounding box center [531, 155] width 219 height 30
checkbox input "true"
click at [384, 209] on p "Dear [PERSON_NAME] ," at bounding box center [784, 202] width 817 height 15
drag, startPoint x: 396, startPoint y: 204, endPoint x: 322, endPoint y: 231, distance: 78.8
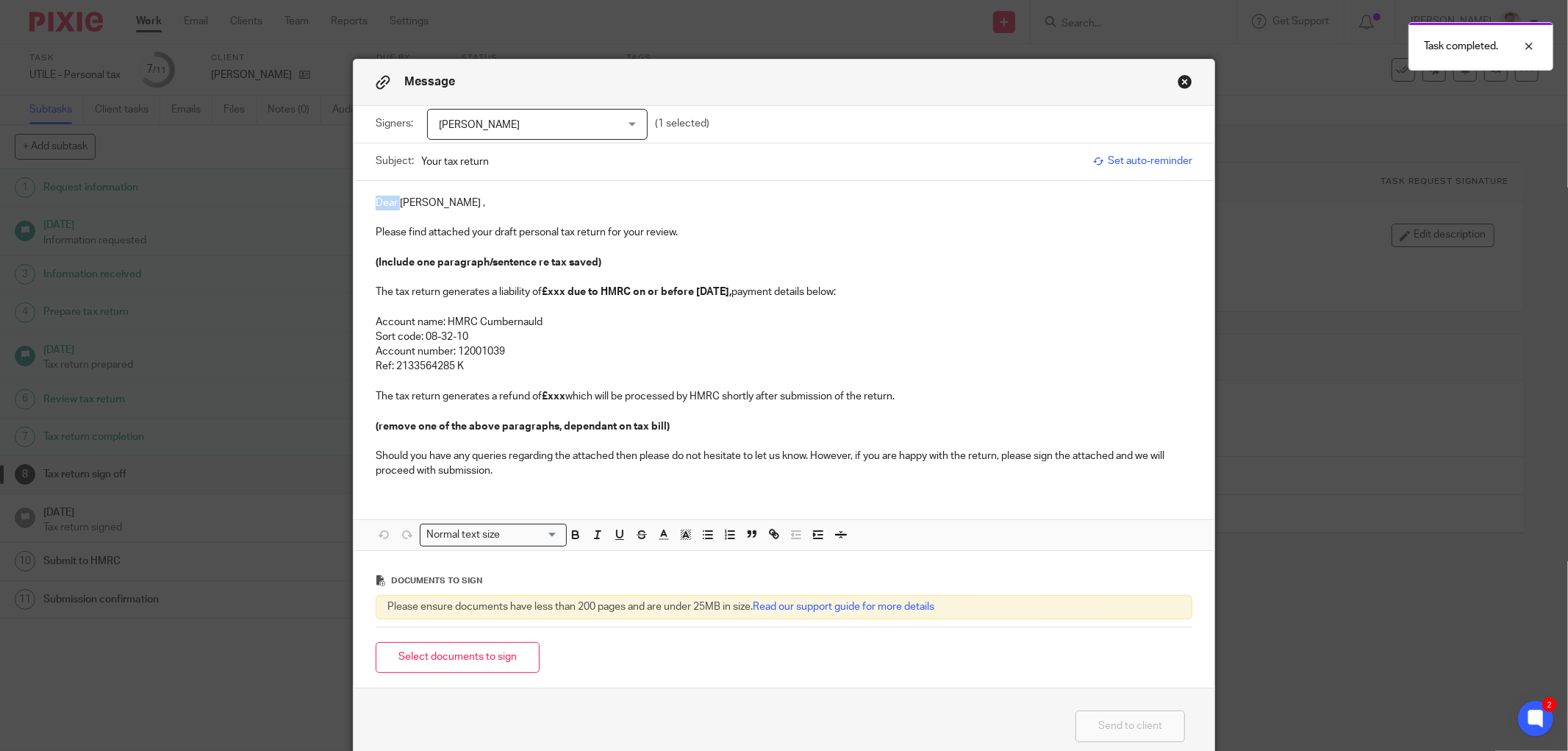
click at [341, 209] on div "Message Signers: [PERSON_NAME] [PERSON_NAME] (1 selected) Subject: Your tax ret…" at bounding box center [784, 375] width 1568 height 751
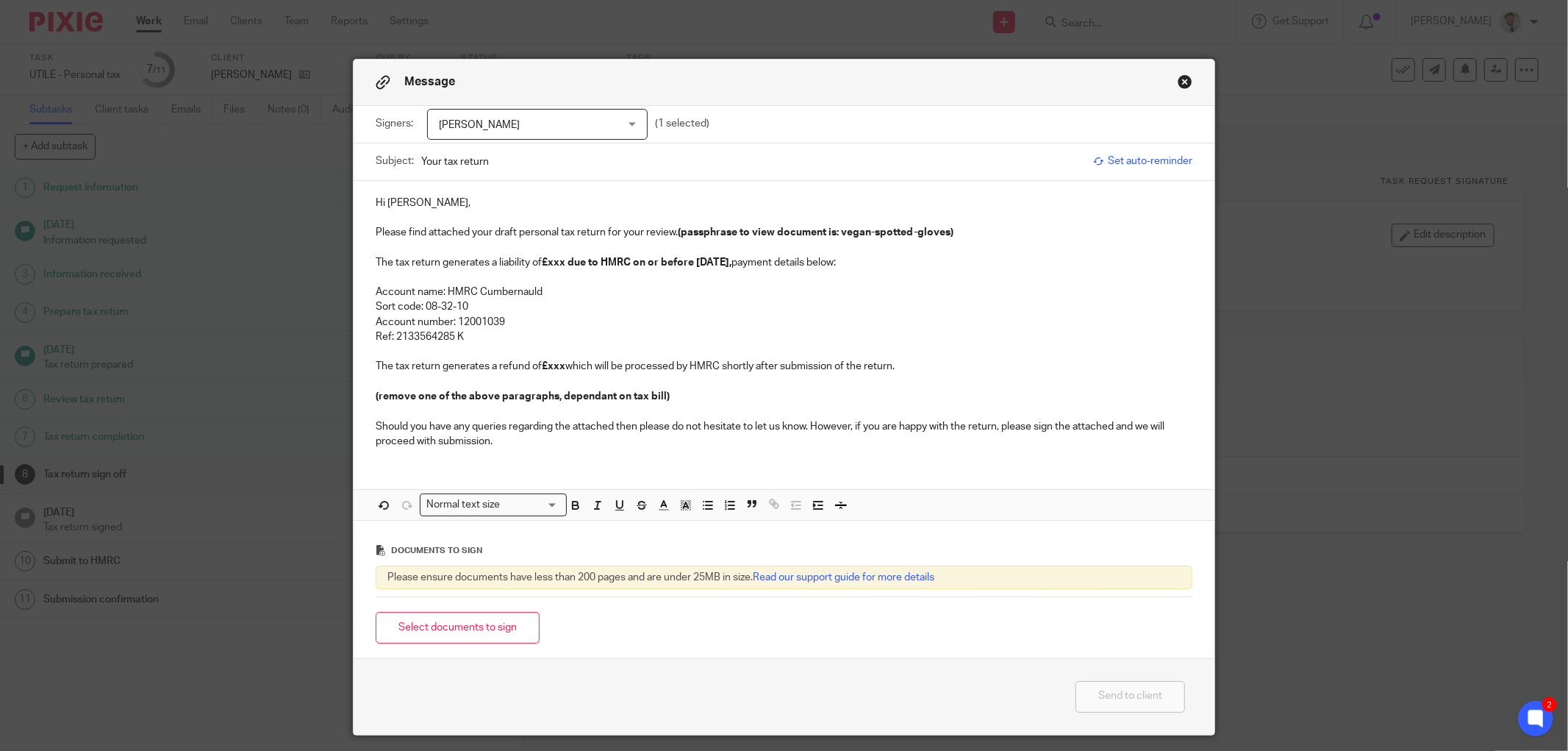
drag, startPoint x: 549, startPoint y: 262, endPoint x: 548, endPoint y: 270, distance: 8.1
click at [548, 270] on p "The tax return generates a liability of £xxx due to HMRC on or before [DATE], p…" at bounding box center [784, 262] width 817 height 15
drag, startPoint x: 708, startPoint y: 261, endPoint x: 767, endPoint y: 255, distance: 59.3
click at [767, 255] on p "The tax return generates a liability of £663.20 due to HMRC on or before [DATE]…" at bounding box center [784, 262] width 817 height 15
click at [452, 338] on p "Ref: 2133564285 K" at bounding box center [784, 337] width 817 height 15
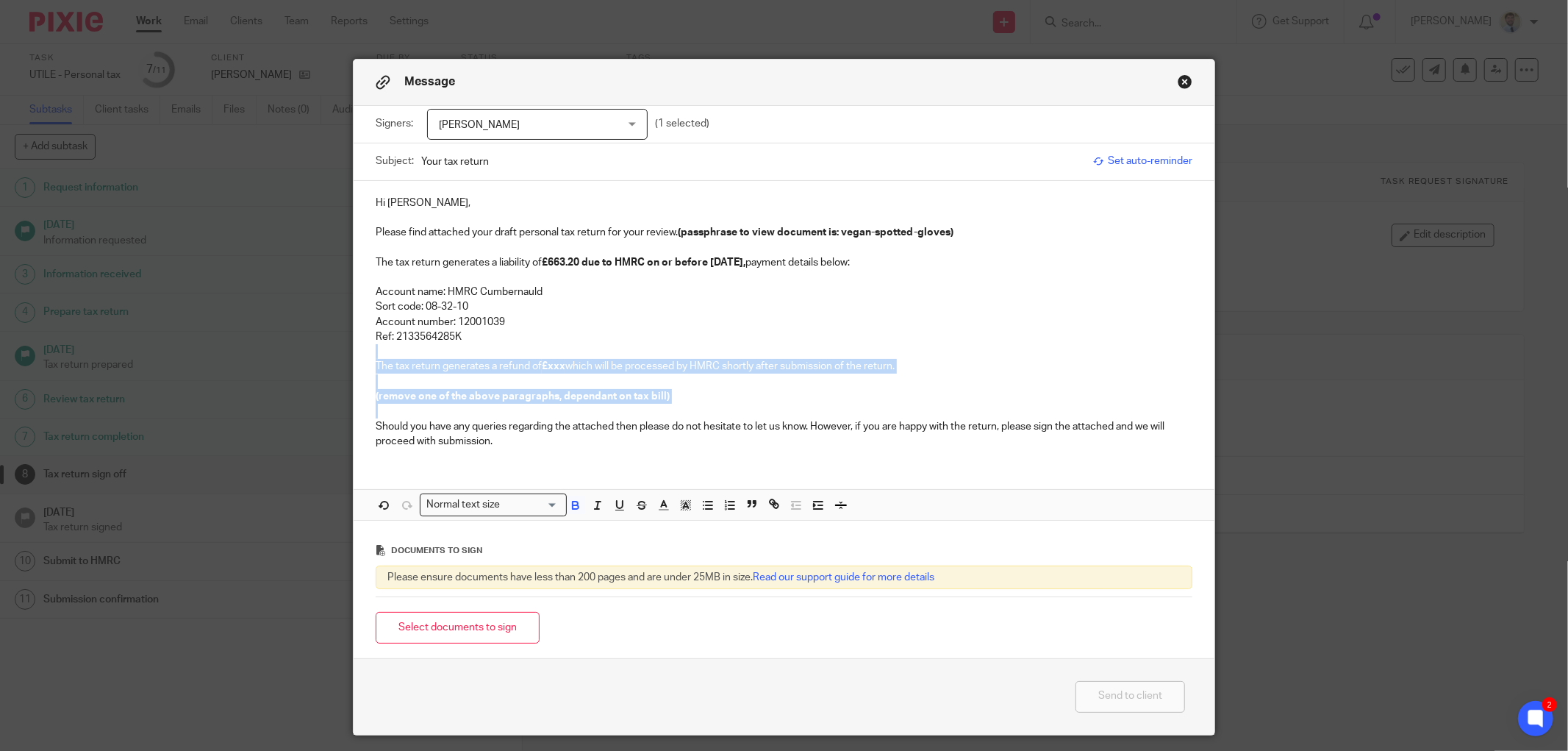
drag, startPoint x: 394, startPoint y: 351, endPoint x: 385, endPoint y: 408, distance: 57.7
click at [385, 408] on div "Hi [PERSON_NAME], Please find attached your draft personal tax return for your …" at bounding box center [784, 321] width 860 height 280
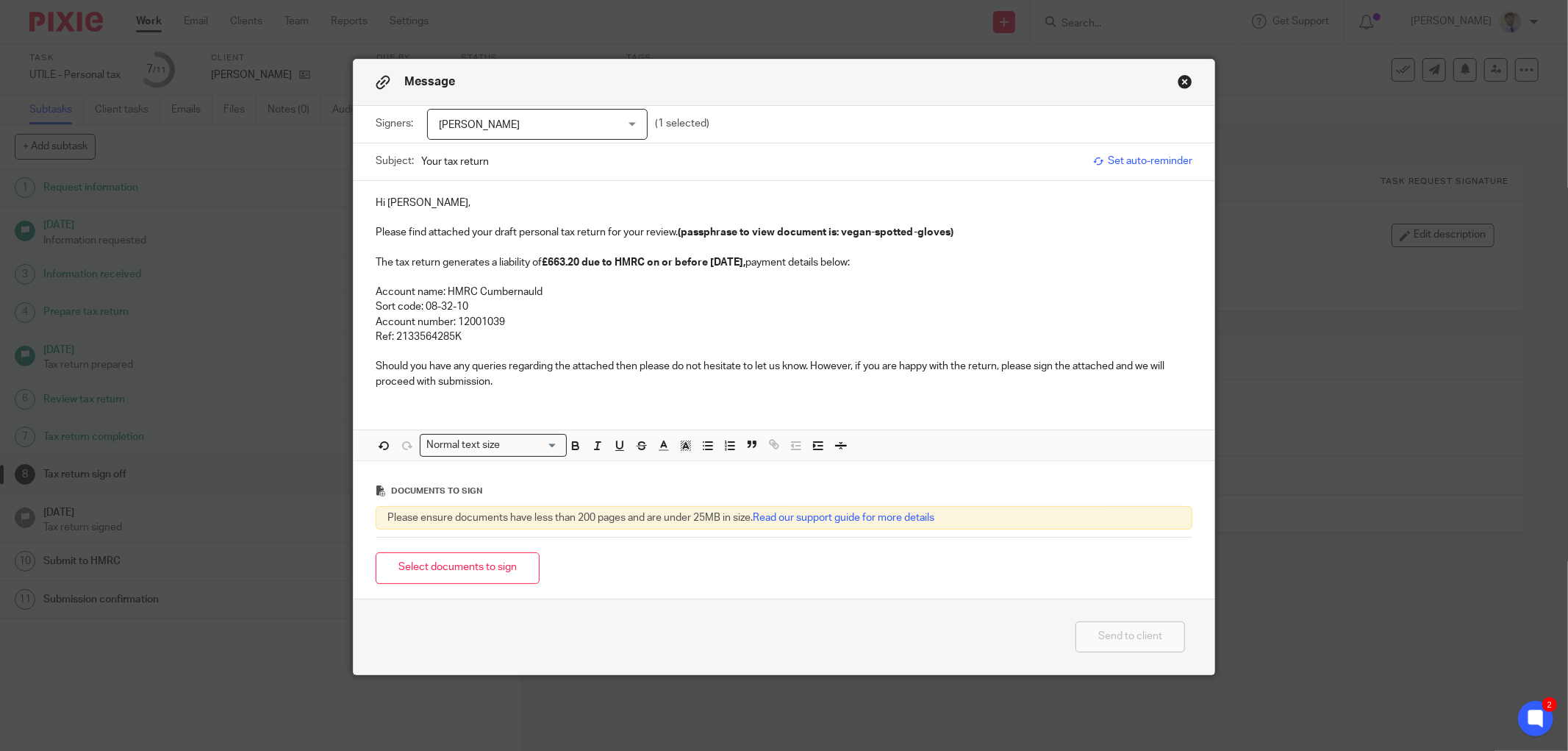
click at [420, 362] on p "Should you have any queries regarding the attached then please do not hesitate …" at bounding box center [784, 374] width 817 height 30
drag, startPoint x: 368, startPoint y: 354, endPoint x: 379, endPoint y: 355, distance: 11.0
click at [369, 354] on div "Hi [PERSON_NAME], Please find attached your draft personal tax return for your …" at bounding box center [784, 290] width 860 height 219
click at [429, 570] on button "Select documents to sign" at bounding box center [457, 568] width 164 height 32
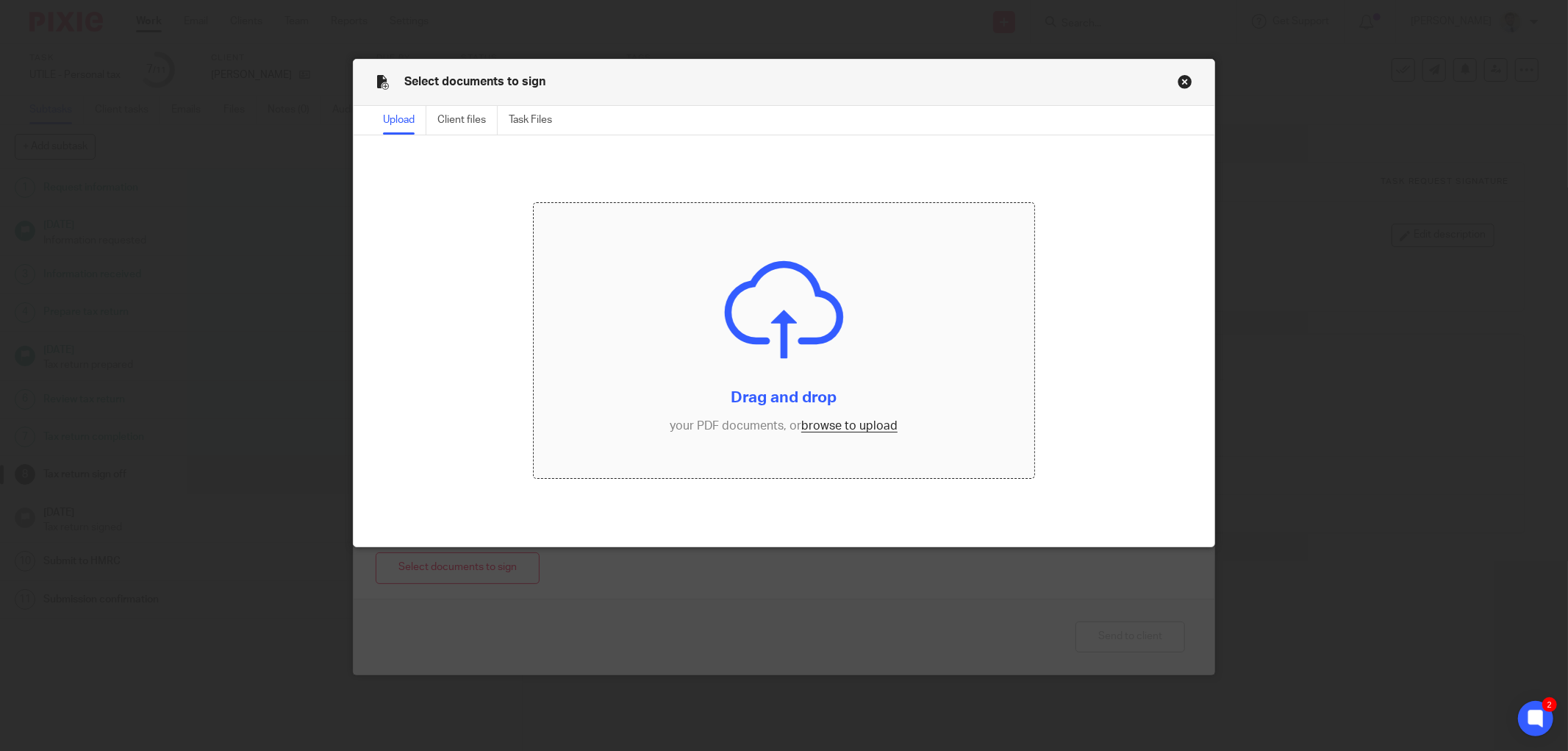
click at [620, 288] on input "file" at bounding box center [784, 341] width 501 height 276
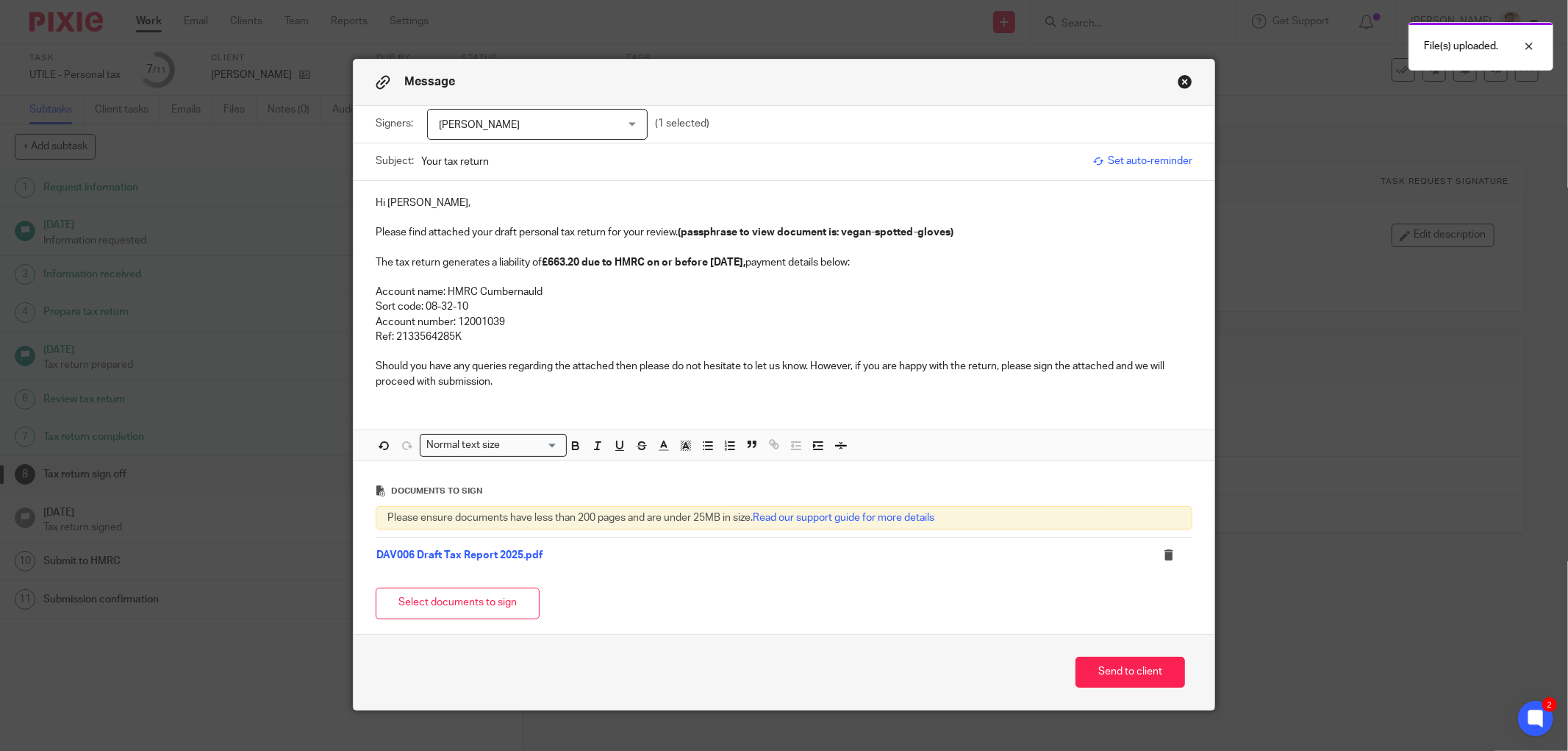
drag, startPoint x: 385, startPoint y: 200, endPoint x: 394, endPoint y: 200, distance: 9.0
click at [390, 200] on p "Hi [PERSON_NAME]," at bounding box center [784, 202] width 817 height 15
click at [398, 200] on p "Hi [PERSON_NAME]," at bounding box center [784, 202] width 817 height 15
click at [383, 214] on p at bounding box center [784, 218] width 817 height 15
click at [1079, 663] on button "Send to client" at bounding box center [1130, 672] width 110 height 32
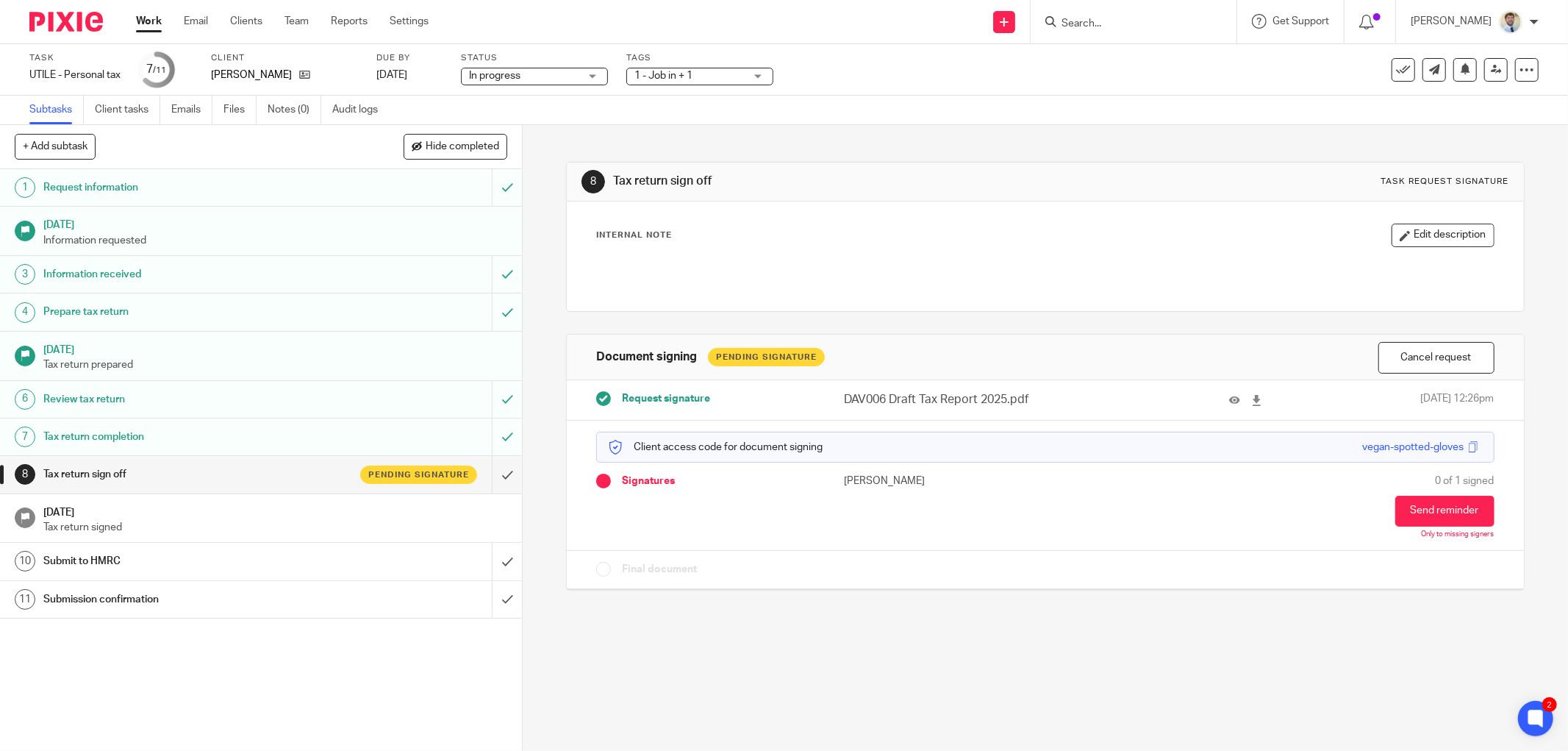
click at [640, 68] on span "1 - Job in + 1" at bounding box center [690, 76] width 111 height 15
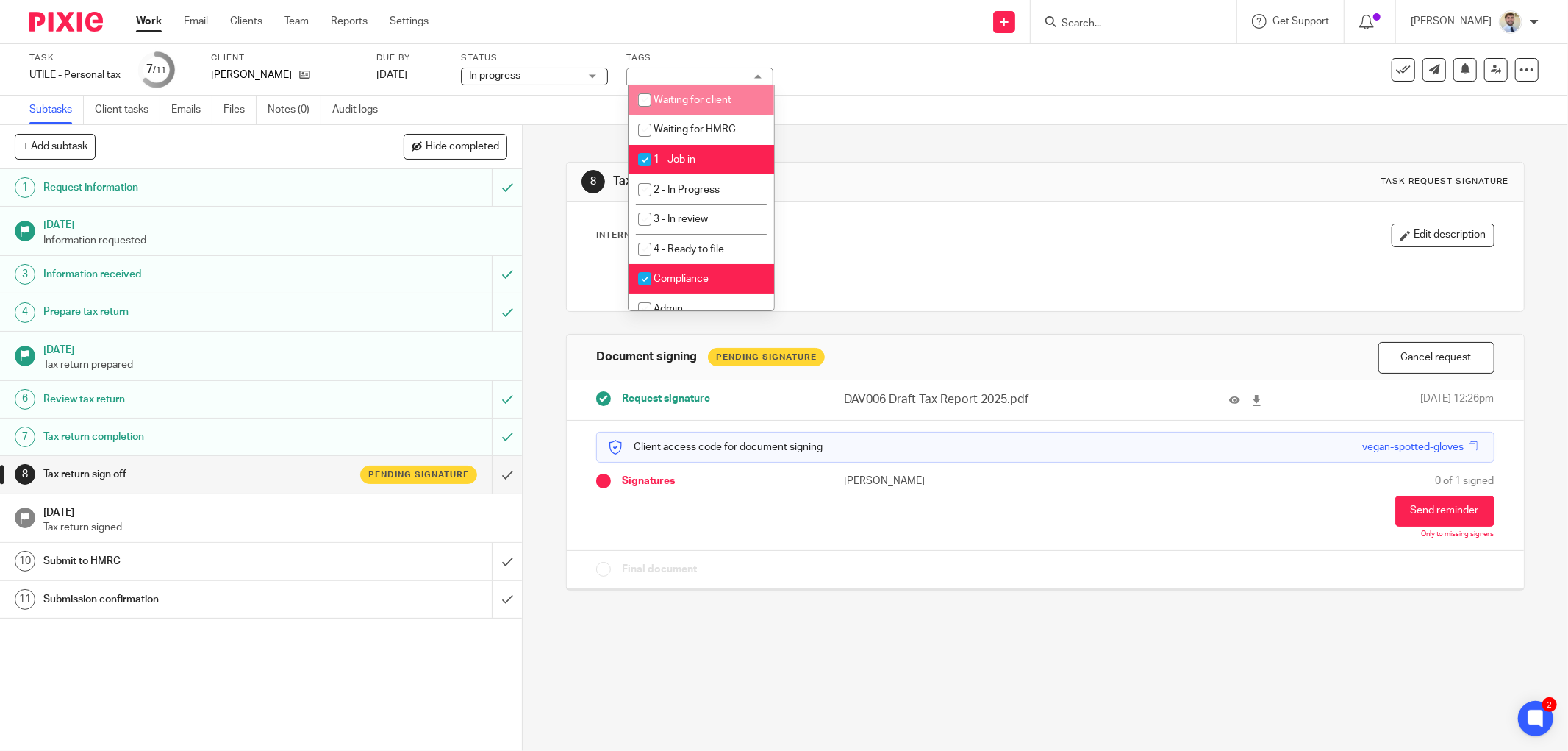
click at [668, 111] on li "Waiting for client" at bounding box center [701, 100] width 145 height 30
checkbox input "true"
click at [655, 152] on input "checkbox" at bounding box center [645, 159] width 28 height 28
checkbox input "false"
drag, startPoint x: 555, startPoint y: 133, endPoint x: 475, endPoint y: 54, distance: 112.4
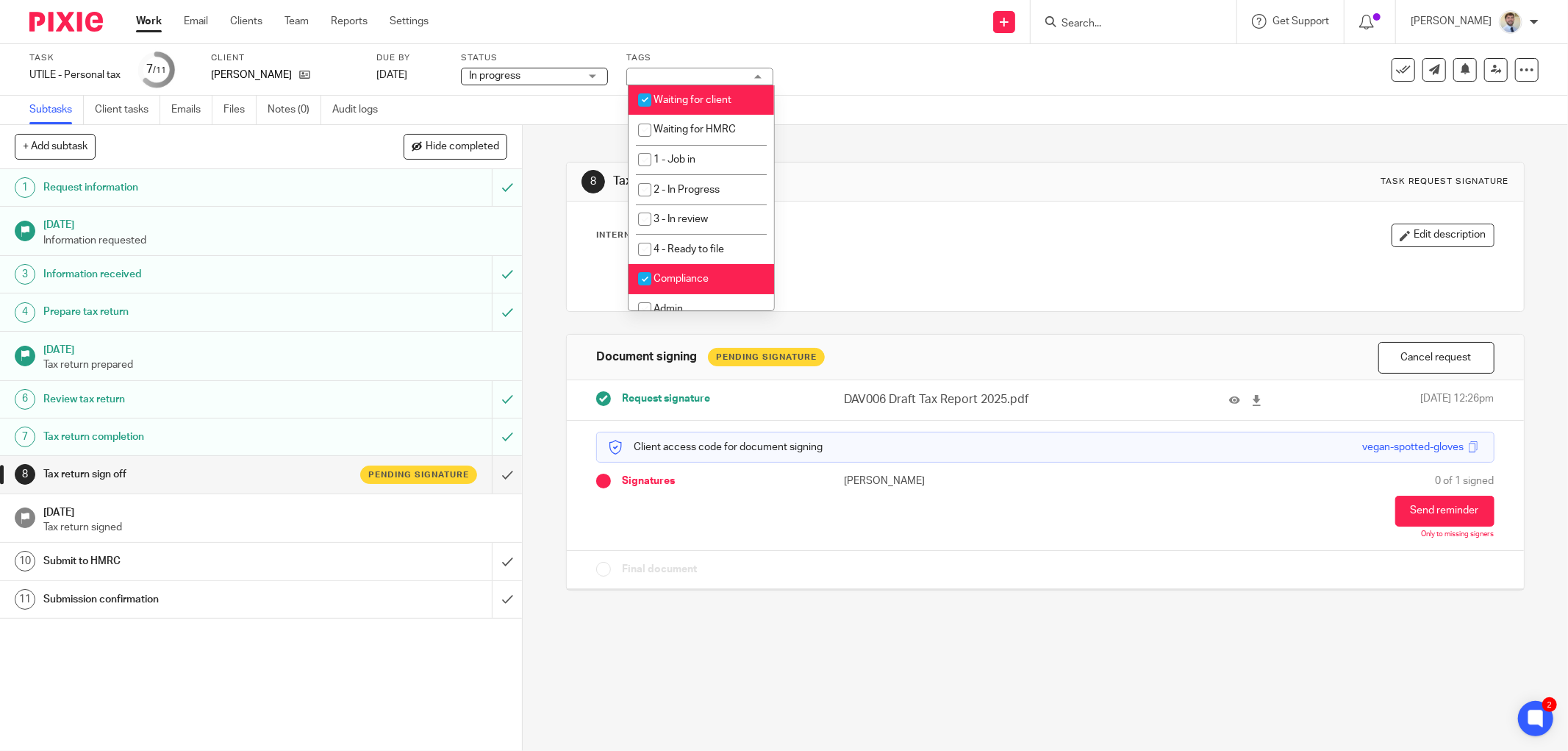
click at [555, 133] on div "8 Tax return sign off Task request signature Internal Note Edit description Doc…" at bounding box center [1045, 438] width 1046 height 626
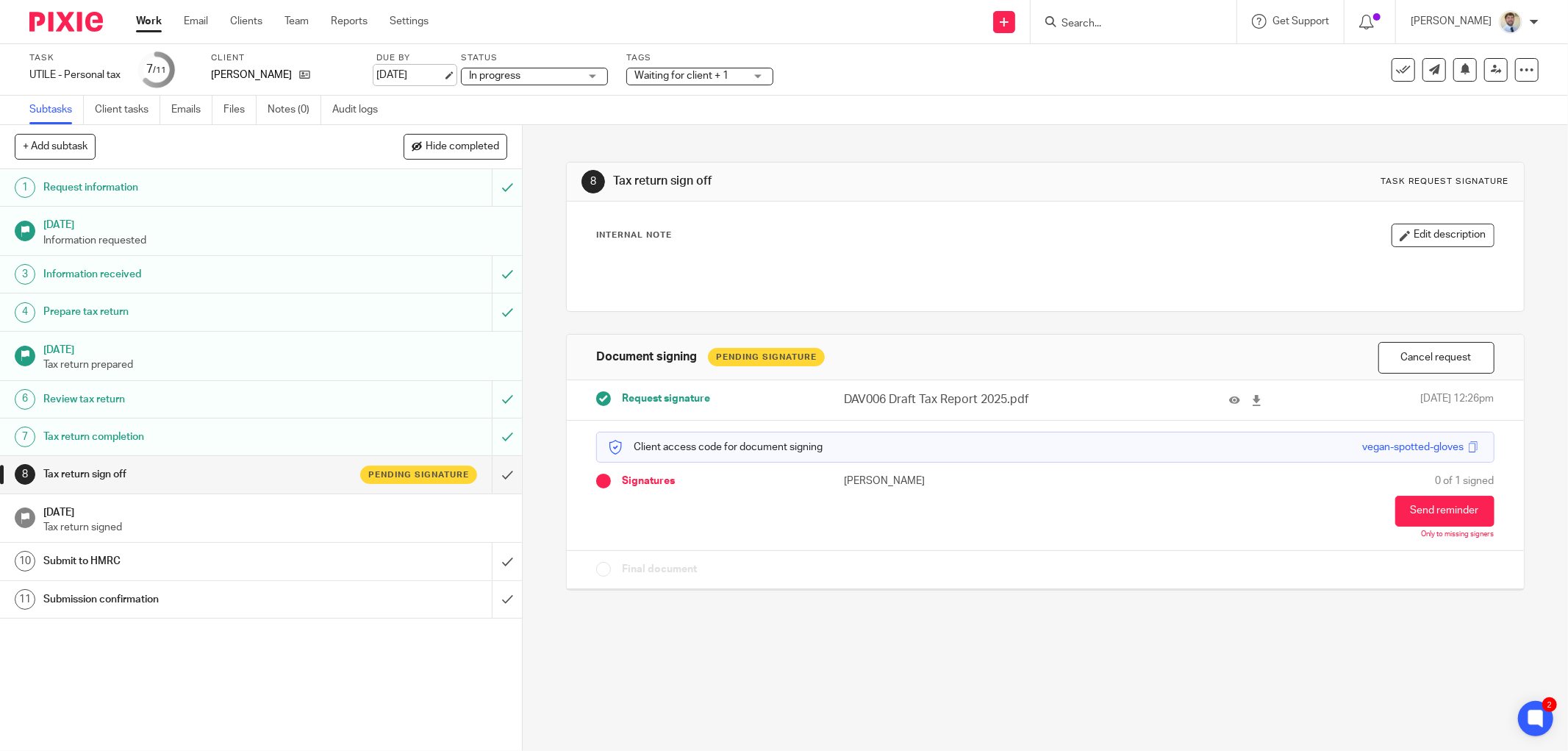
click at [442, 74] on link "[DATE]" at bounding box center [409, 75] width 66 height 15
click at [1535, 45] on div at bounding box center [1518, 46] width 40 height 18
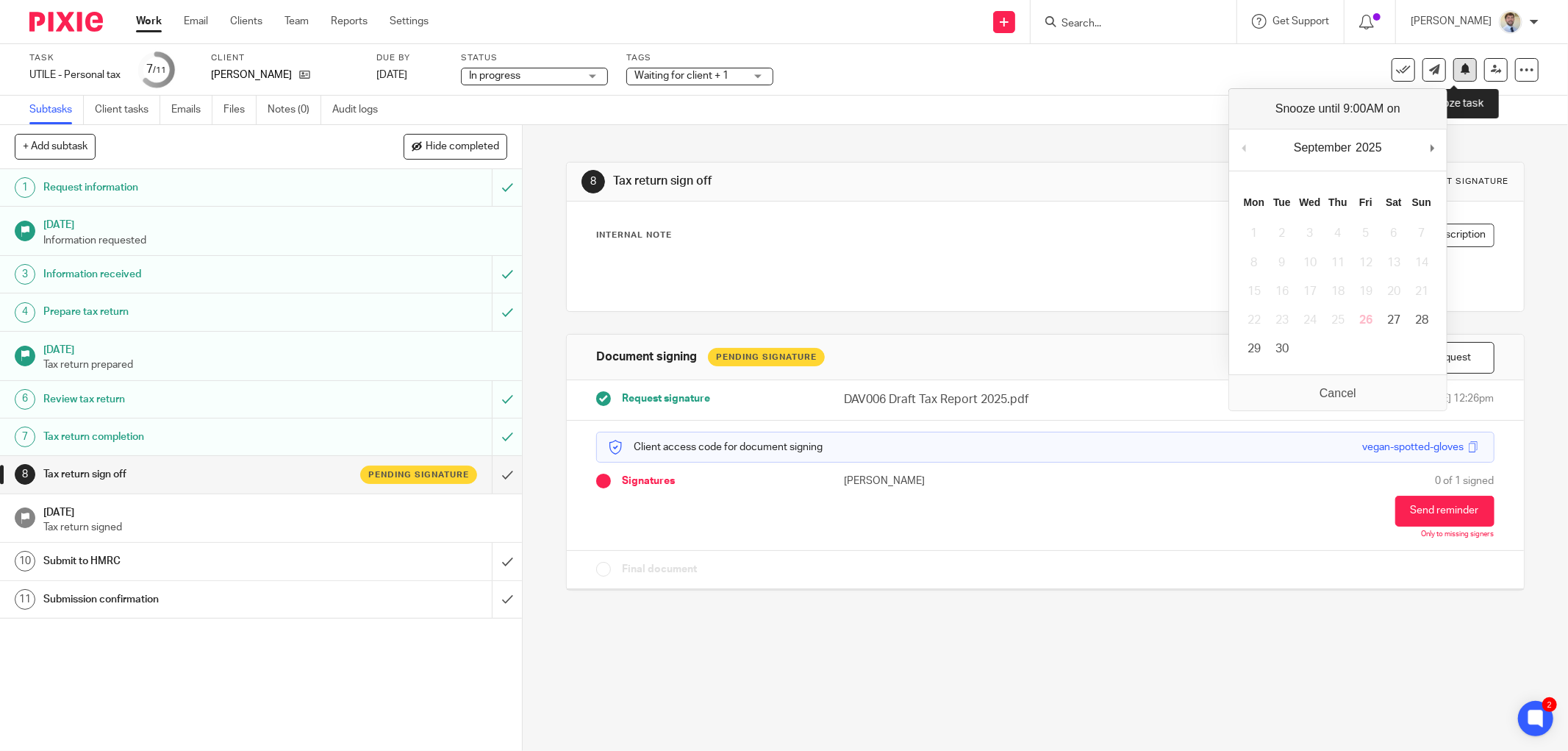
click at [1460, 72] on icon at bounding box center [1465, 68] width 11 height 11
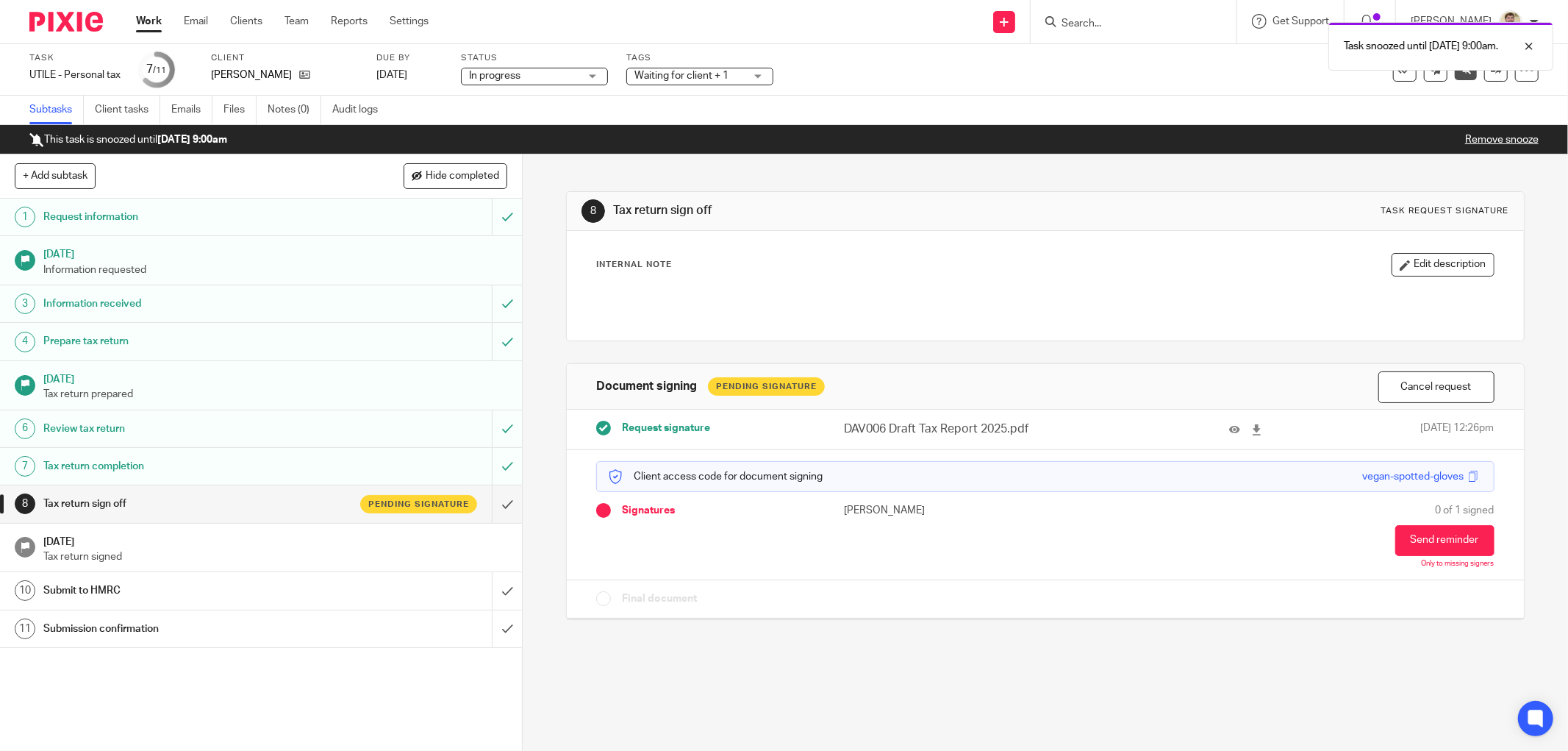
click at [294, 75] on div "Nichola Davis" at bounding box center [284, 75] width 147 height 15
click at [299, 76] on icon at bounding box center [304, 75] width 11 height 11
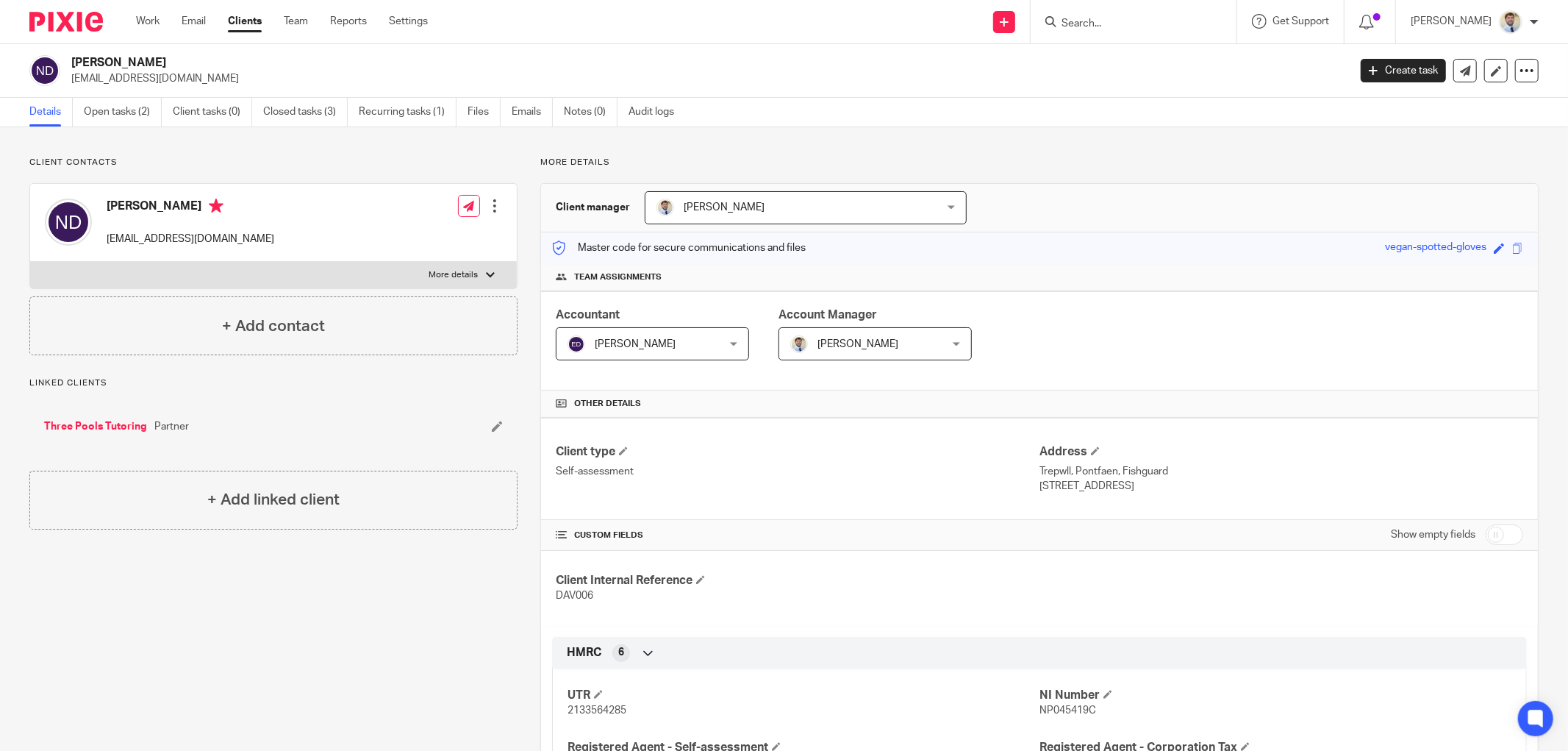
click at [99, 421] on link "Three Pools Tutoring" at bounding box center [95, 426] width 103 height 15
click at [129, 115] on link "Open tasks (1)" at bounding box center [122, 111] width 78 height 28
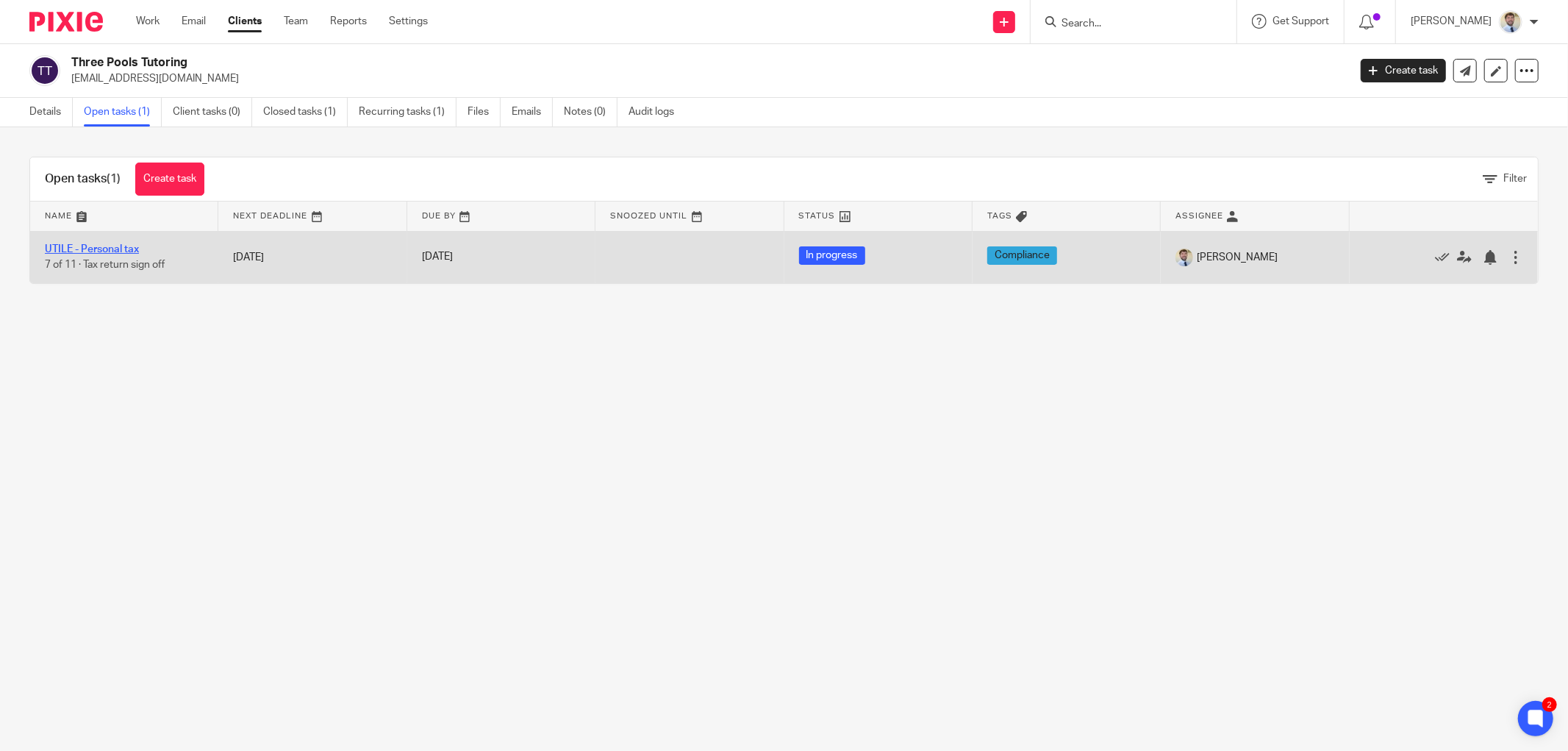
click at [97, 247] on link "UTILE - Personal tax" at bounding box center [91, 249] width 94 height 10
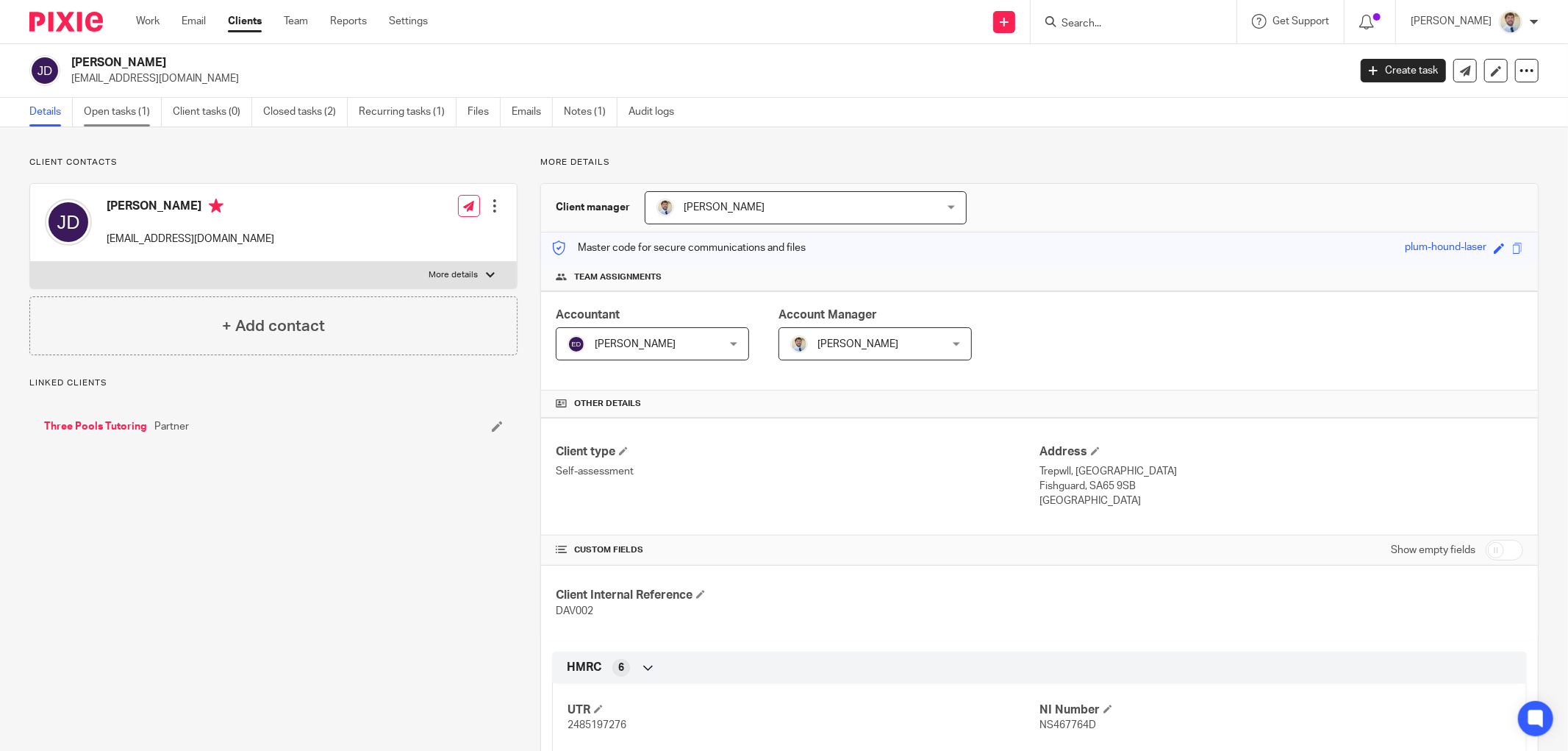
click at [112, 113] on link "Open tasks (1)" at bounding box center [122, 111] width 78 height 28
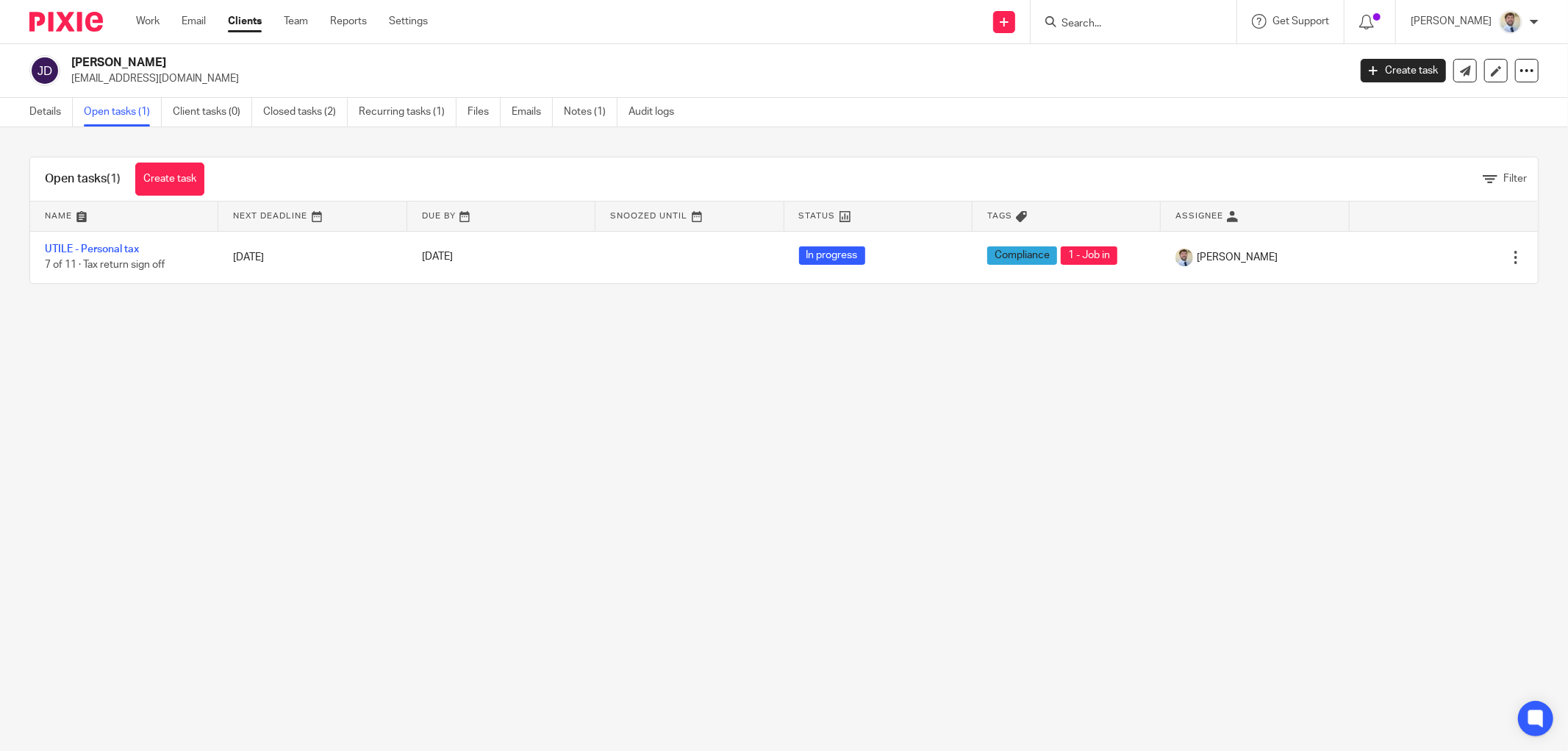
click at [106, 254] on link "UTILE - Personal tax" at bounding box center [91, 249] width 94 height 10
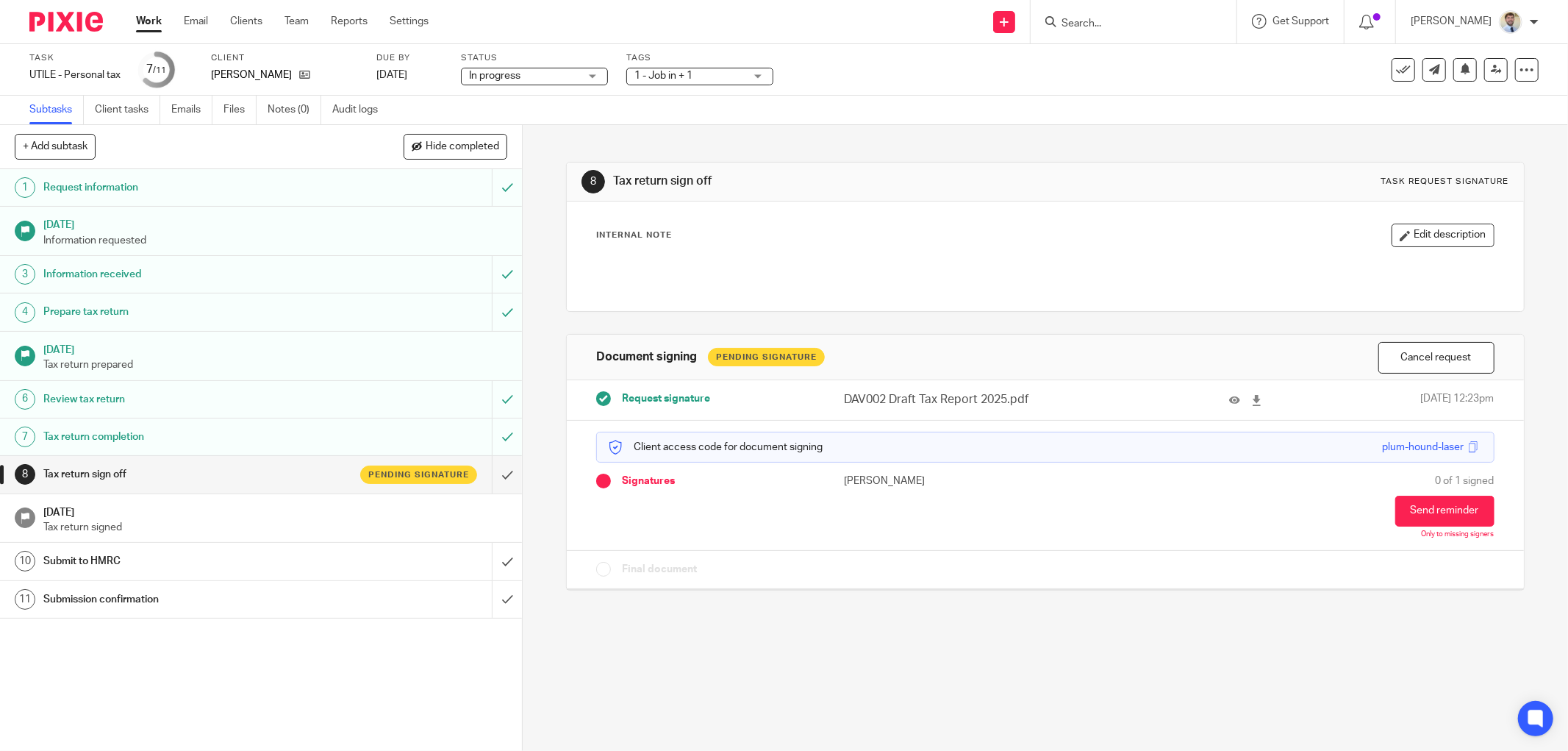
click at [688, 75] on span "1 - Job in + 1" at bounding box center [664, 75] width 58 height 10
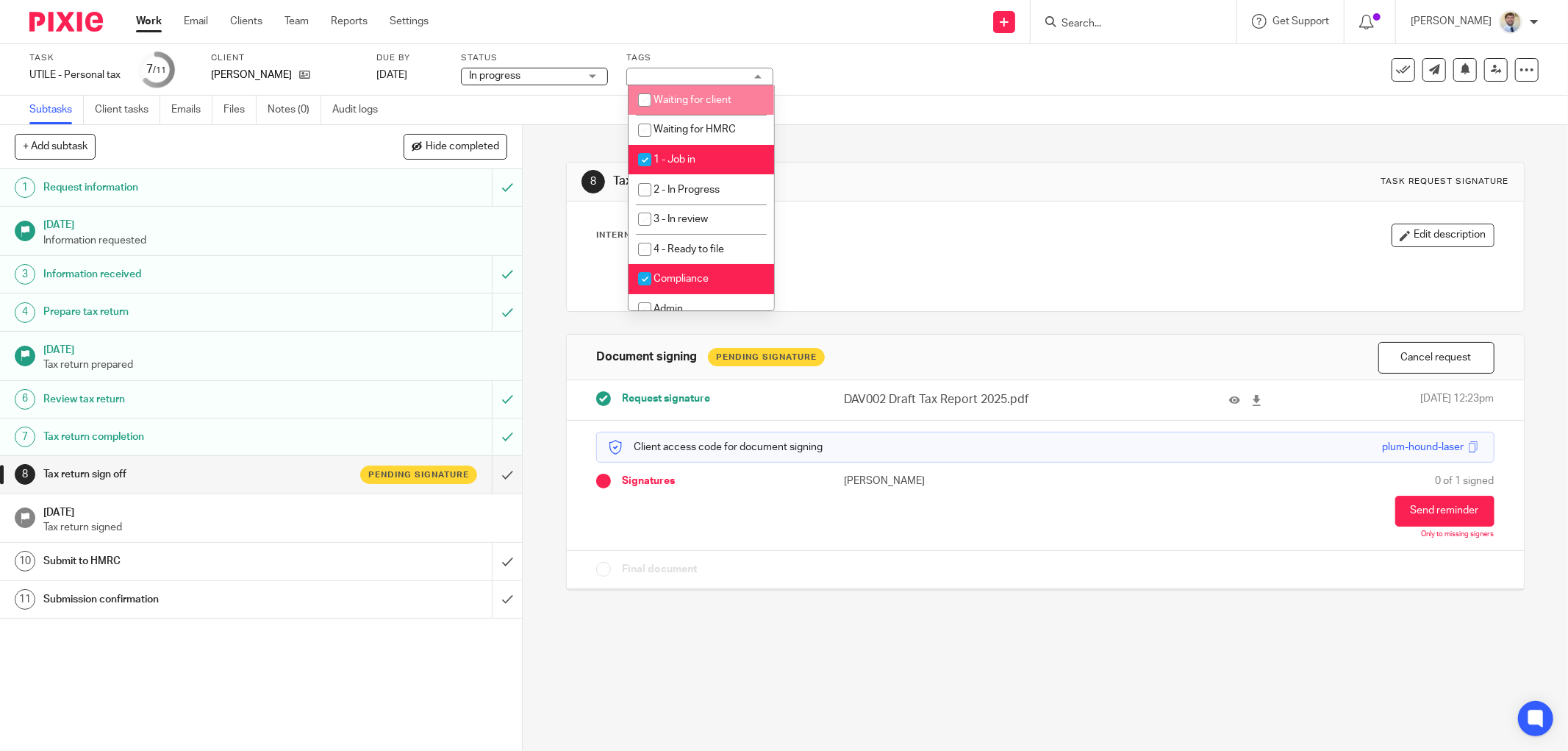
click at [658, 99] on span "Waiting for client" at bounding box center [692, 99] width 78 height 10
checkbox input "true"
click at [656, 155] on input "checkbox" at bounding box center [645, 159] width 28 height 28
checkbox input "false"
click at [573, 119] on div "Subtasks Client tasks Emails Files Notes (0) Audit logs" at bounding box center [784, 110] width 1568 height 29
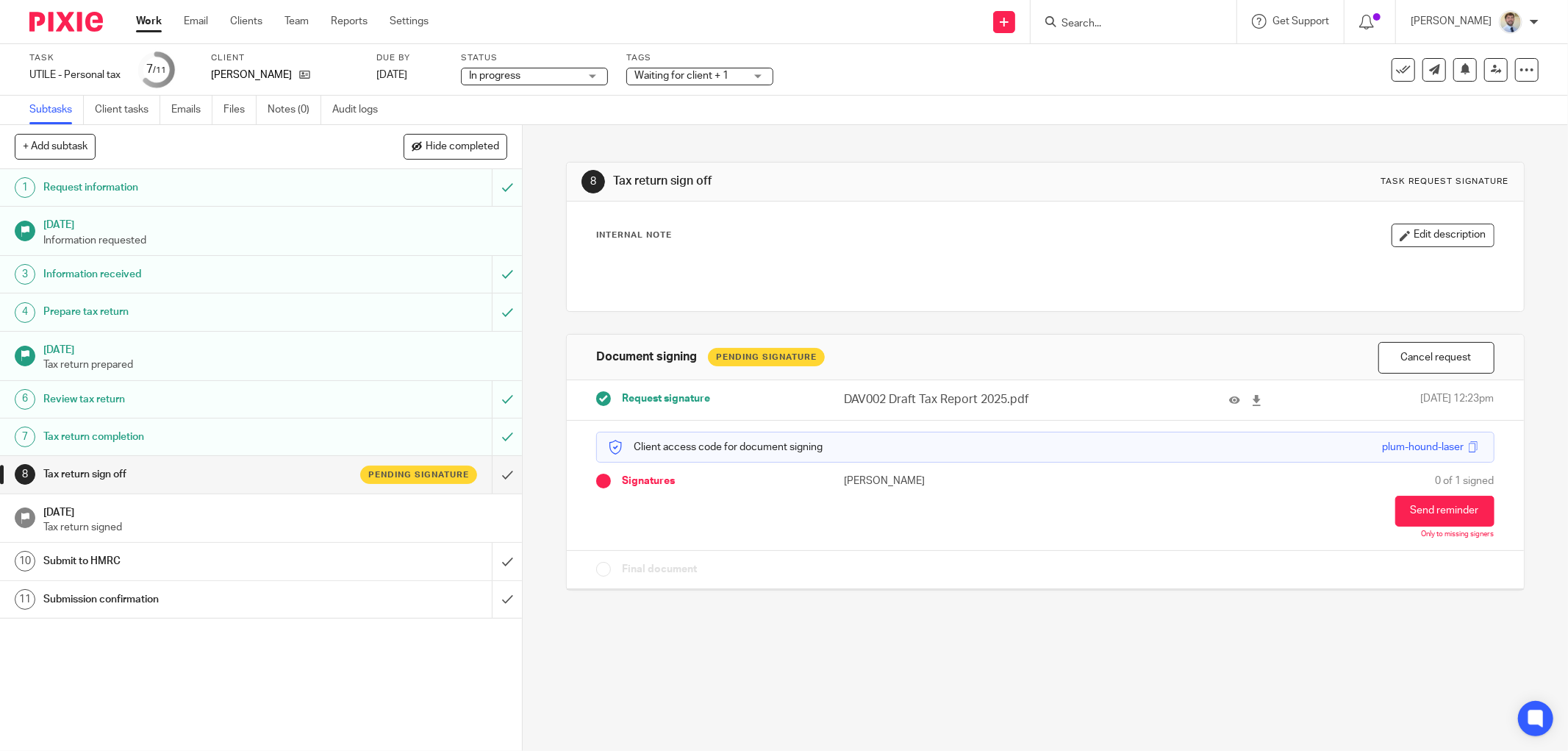
click at [408, 64] on div "Due by 26 Sep 2025" at bounding box center [409, 70] width 66 height 35
click at [414, 75] on link "[DATE]" at bounding box center [409, 75] width 66 height 15
click at [1487, 75] on link at bounding box center [1496, 70] width 24 height 24
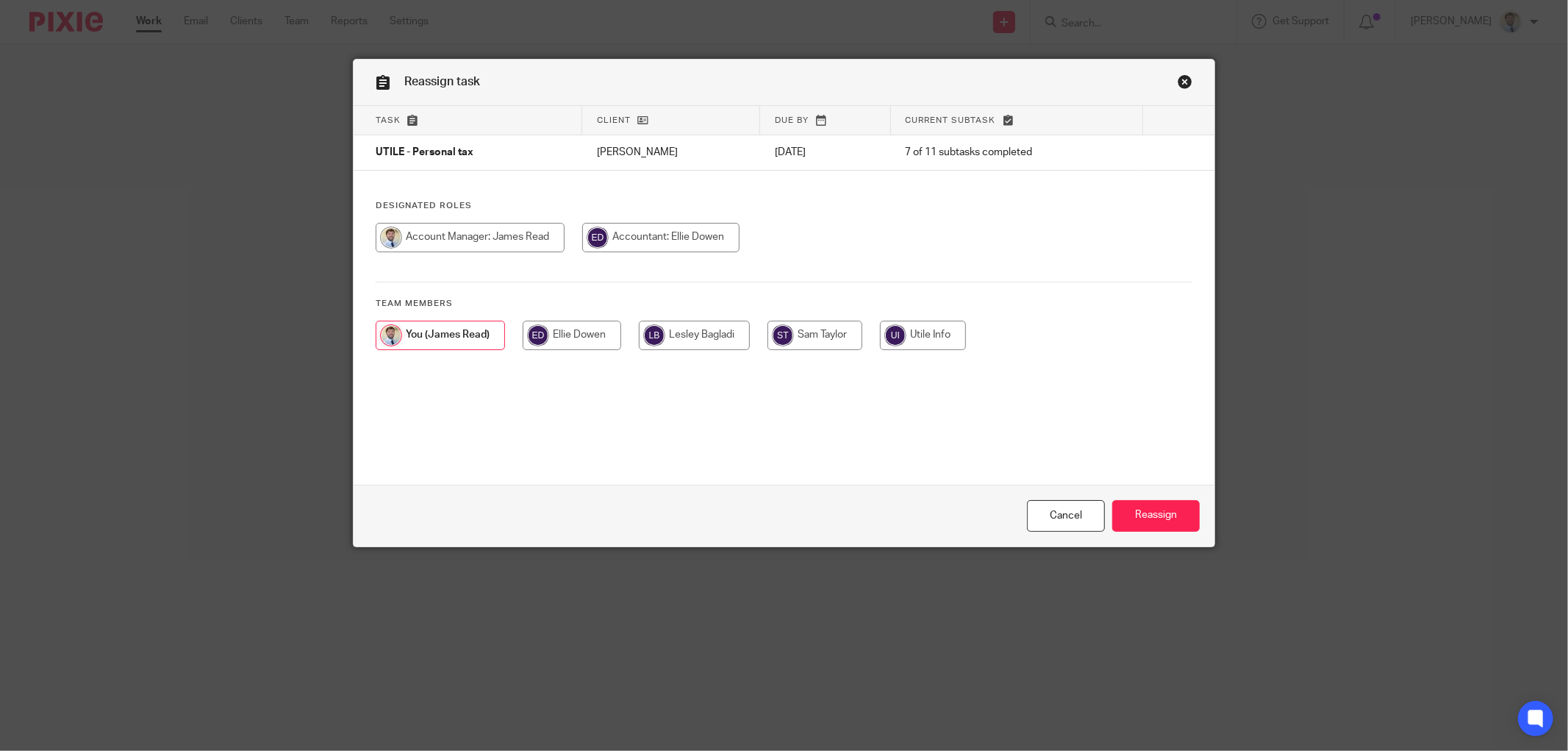
click at [1178, 82] on link "Close this dialog window" at bounding box center [1185, 85] width 15 height 20
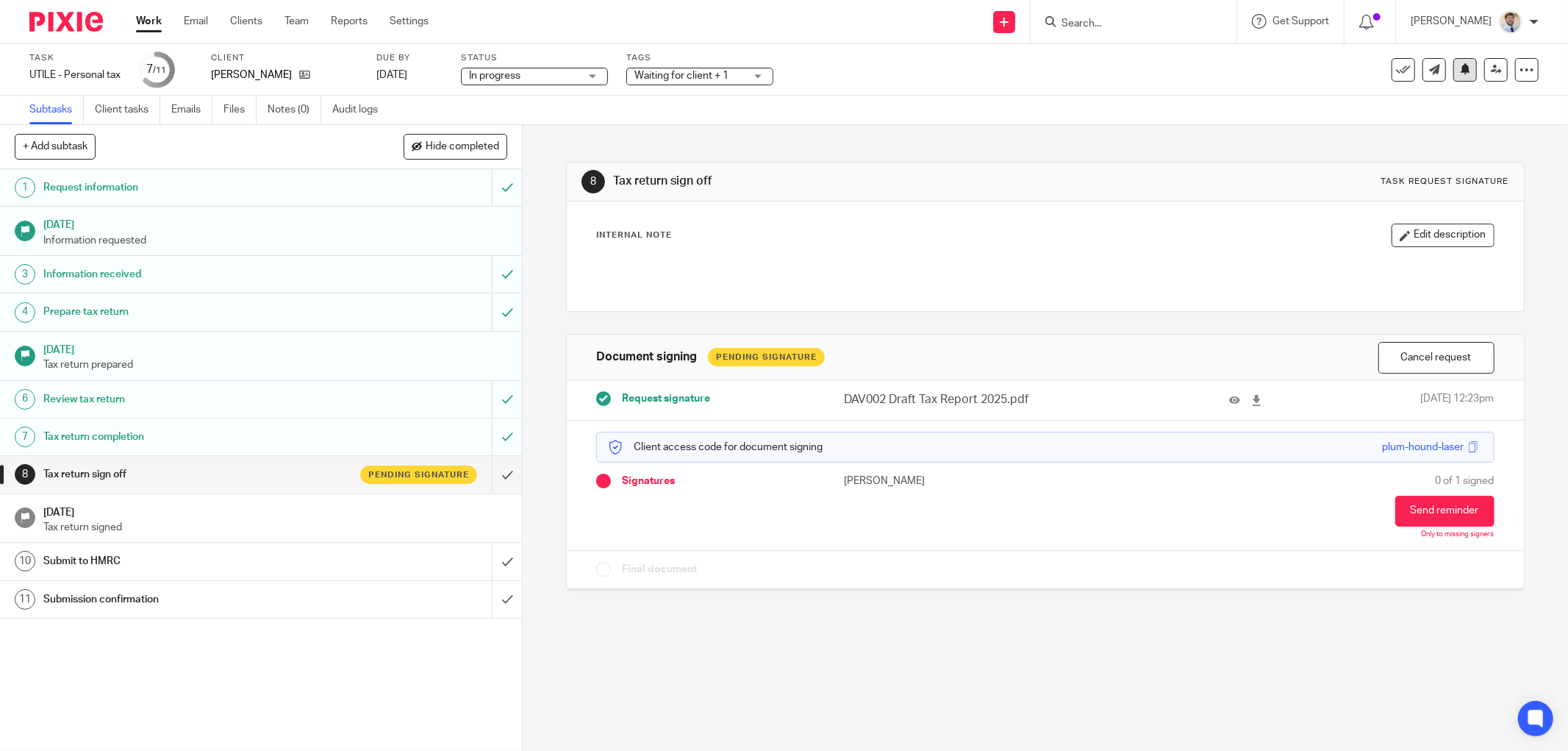
click at [1454, 72] on button at bounding box center [1465, 70] width 24 height 24
click at [671, 79] on span "Compliance" at bounding box center [662, 75] width 55 height 10
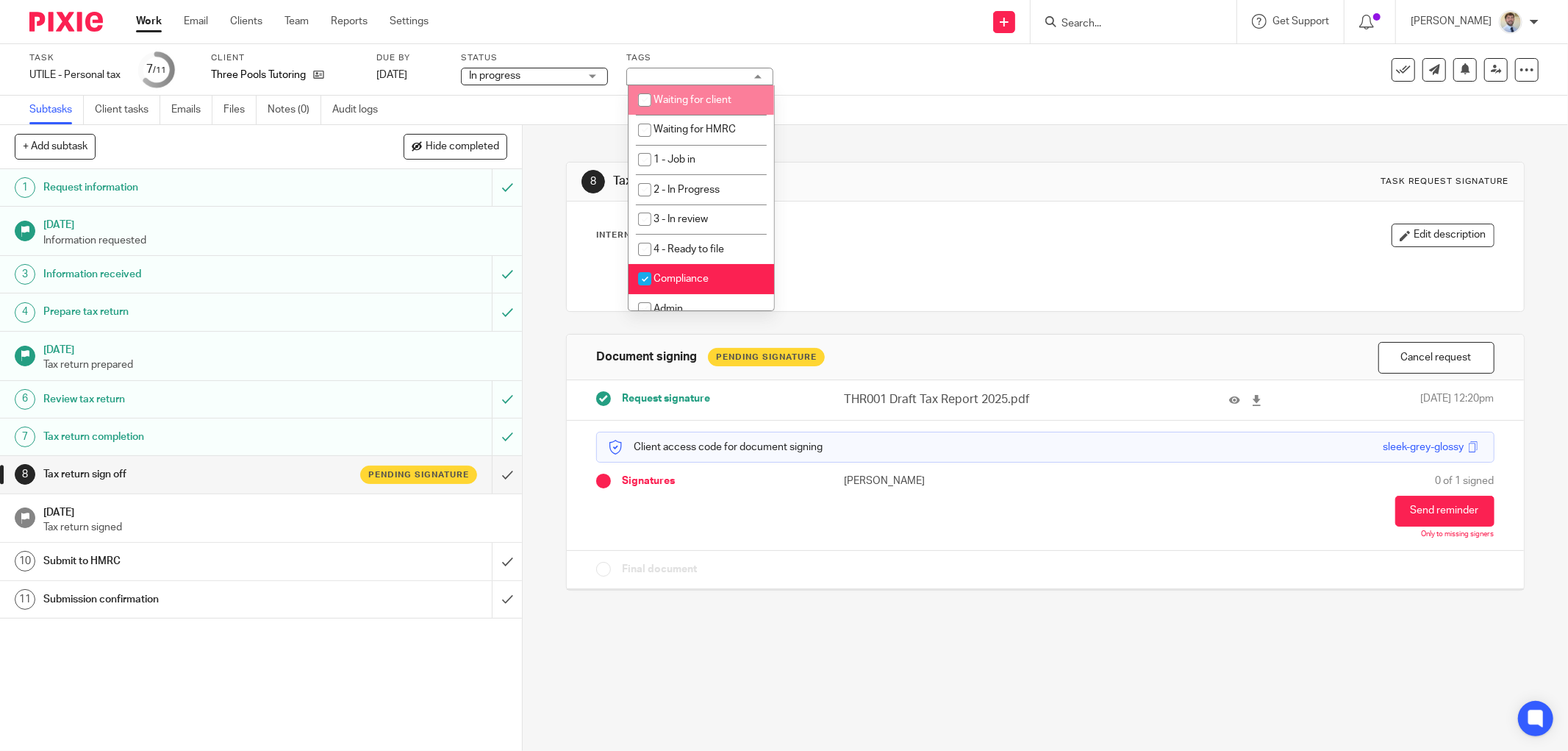
click at [666, 91] on li "Waiting for client" at bounding box center [701, 100] width 145 height 30
checkbox input "true"
click at [424, 68] on link "[DATE]" at bounding box center [409, 75] width 66 height 15
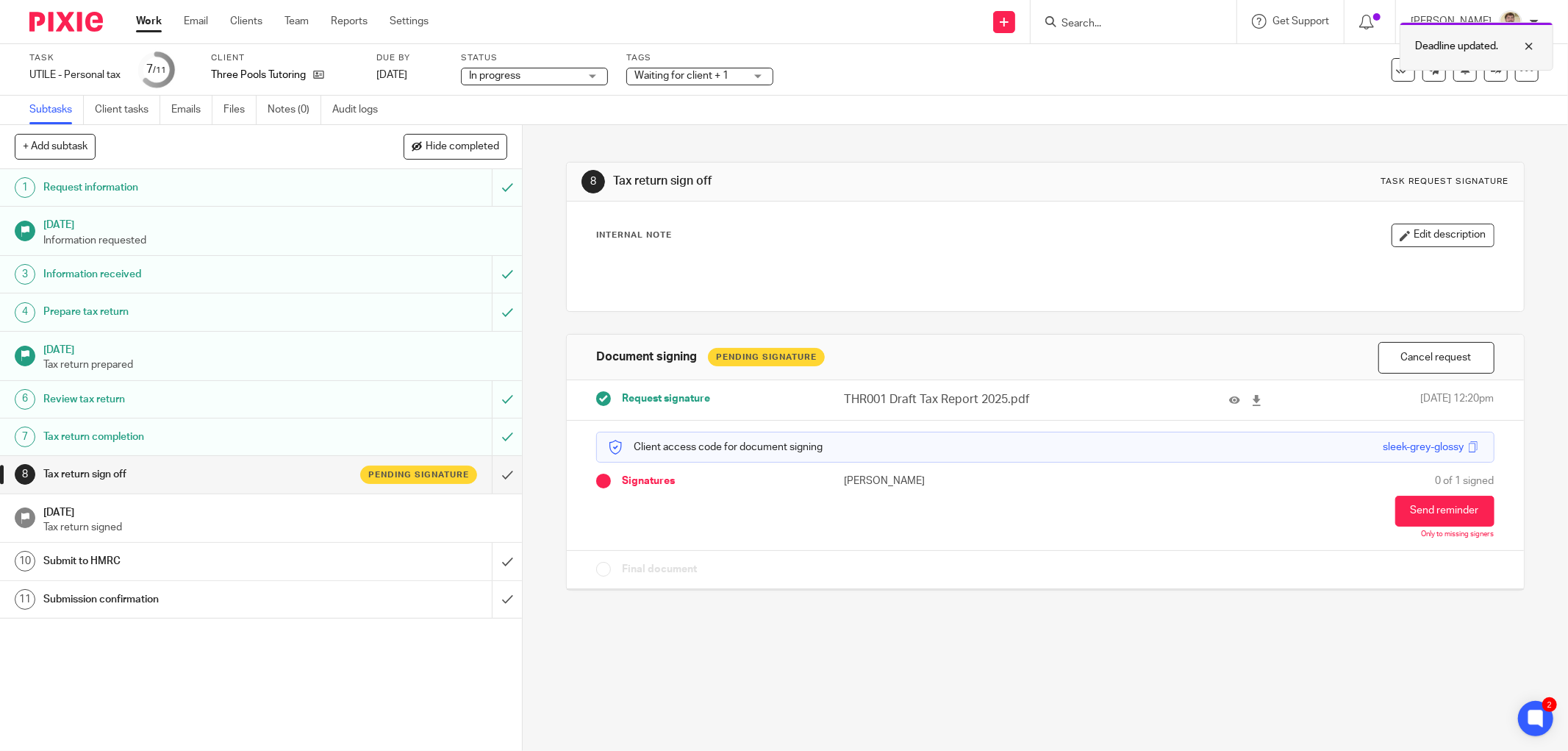
click at [1537, 46] on div "Deadline updated." at bounding box center [1477, 46] width 154 height 48
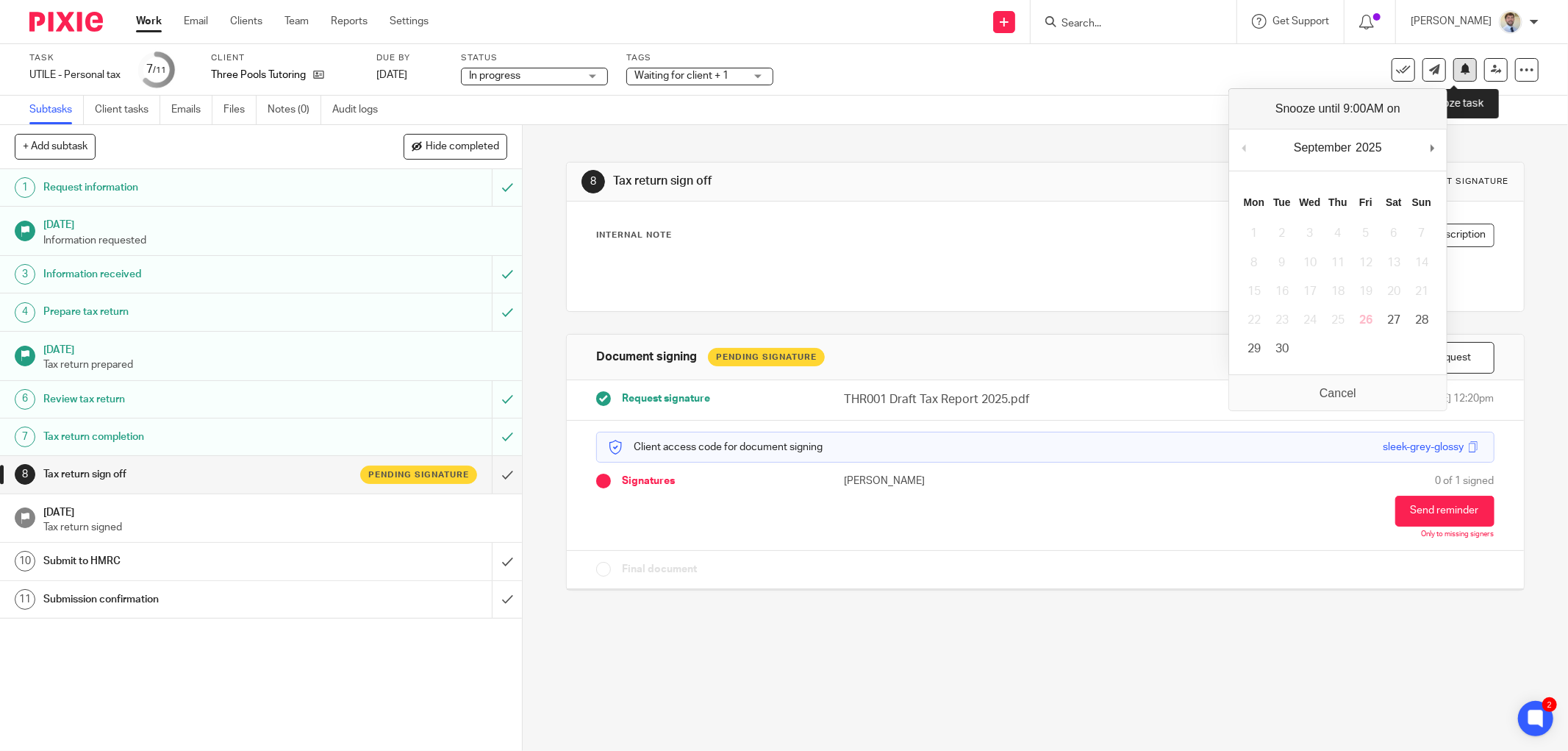
click at [1460, 74] on icon at bounding box center [1465, 68] width 11 height 11
